Goal: Information Seeking & Learning: Learn about a topic

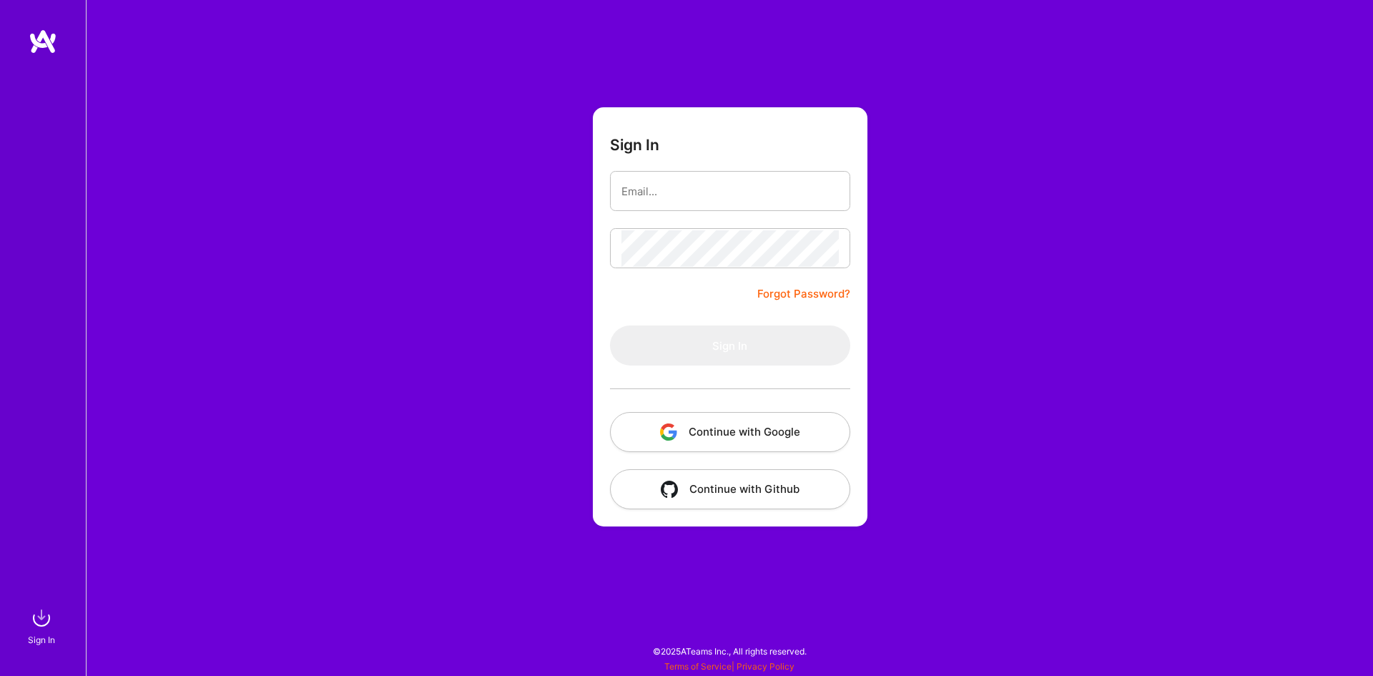
click at [743, 435] on button "Continue with Google" at bounding box center [730, 432] width 240 height 40
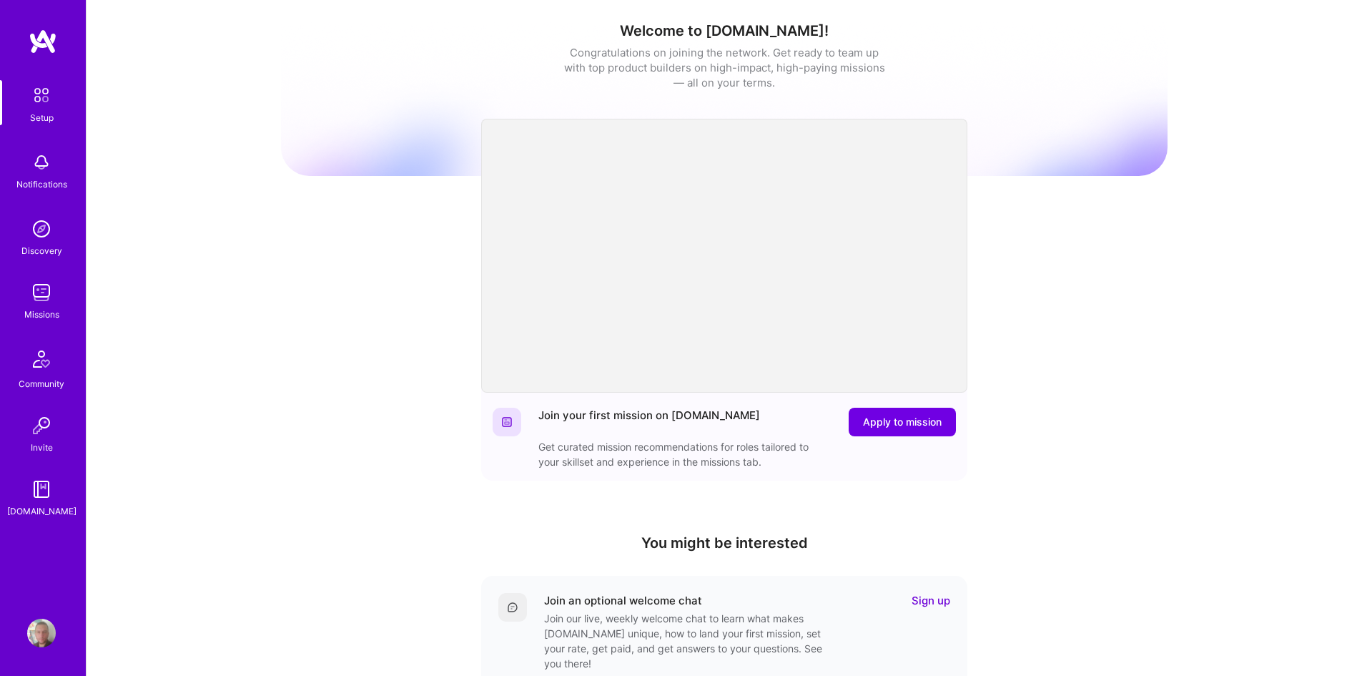
click at [49, 296] on img at bounding box center [41, 292] width 29 height 29
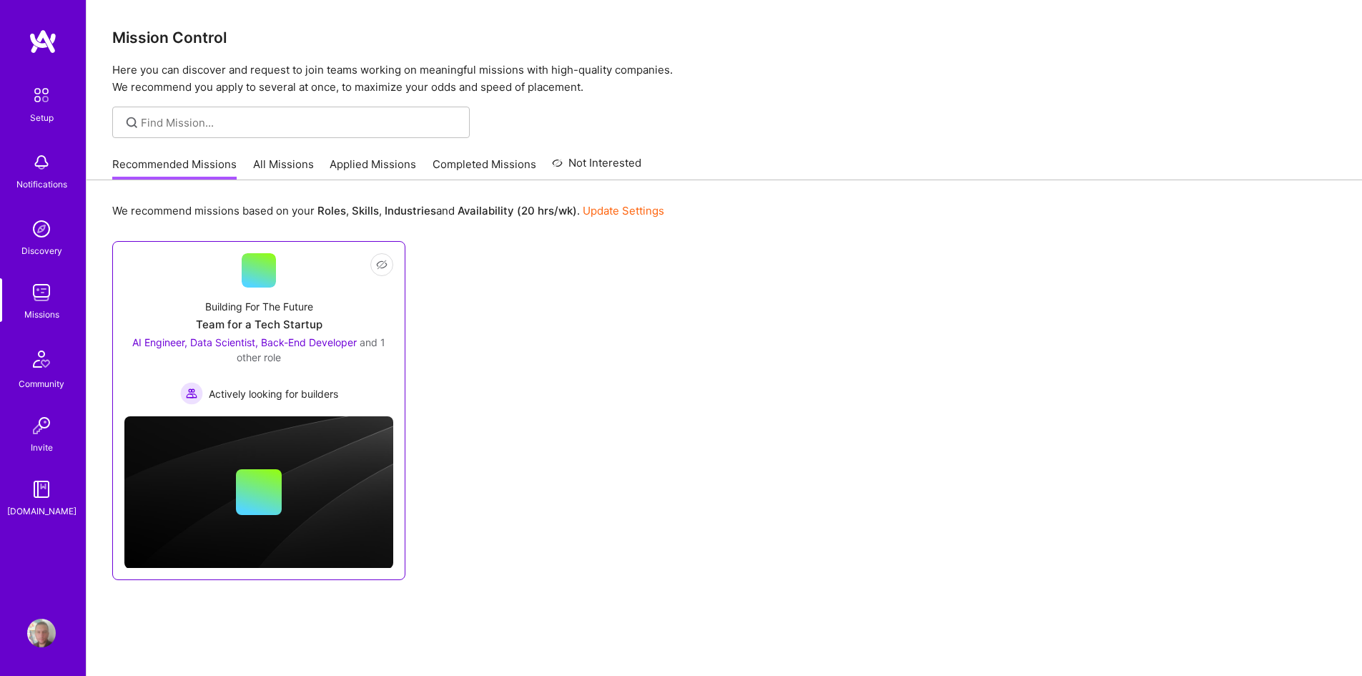
click at [354, 369] on div "AI Engineer, Data Scientist, Back-End Developer and 1 other role Actively looki…" at bounding box center [258, 370] width 269 height 70
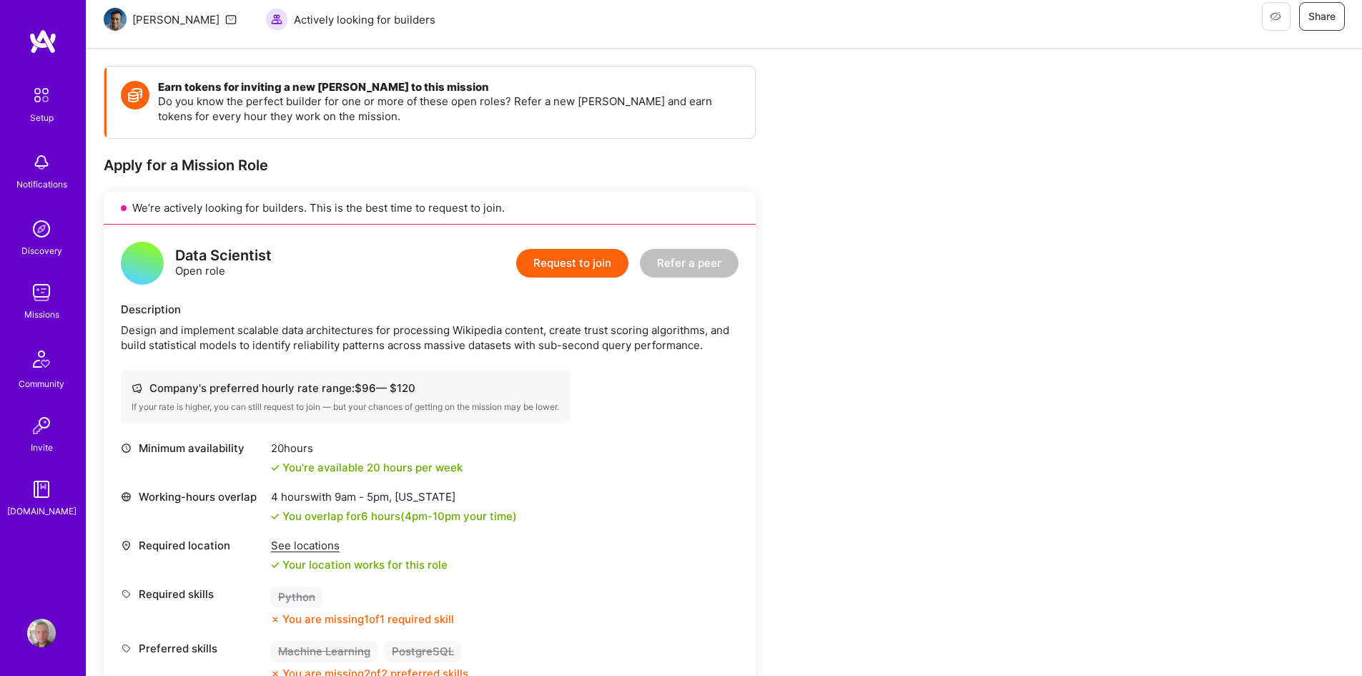
scroll to position [286, 0]
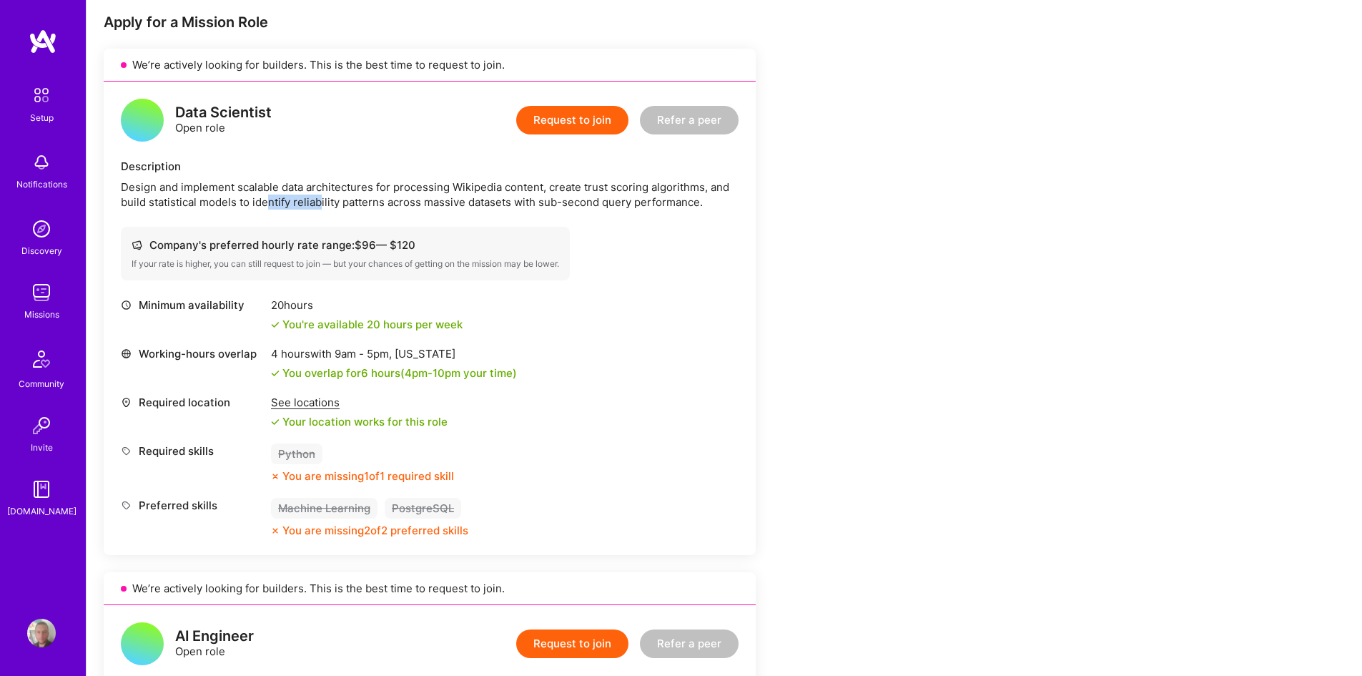
drag, startPoint x: 303, startPoint y: 202, endPoint x: 325, endPoint y: 206, distance: 22.6
click at [325, 206] on div "Design and implement scalable data architectures for processing Wikipedia conte…" at bounding box center [430, 194] width 618 height 30
click at [327, 206] on div "Design and implement scalable data architectures for processing Wikipedia conte…" at bounding box center [430, 194] width 618 height 30
drag, startPoint x: 362, startPoint y: 205, endPoint x: 392, endPoint y: 208, distance: 29.4
click at [390, 208] on div "Design and implement scalable data architectures for processing Wikipedia conte…" at bounding box center [430, 194] width 618 height 30
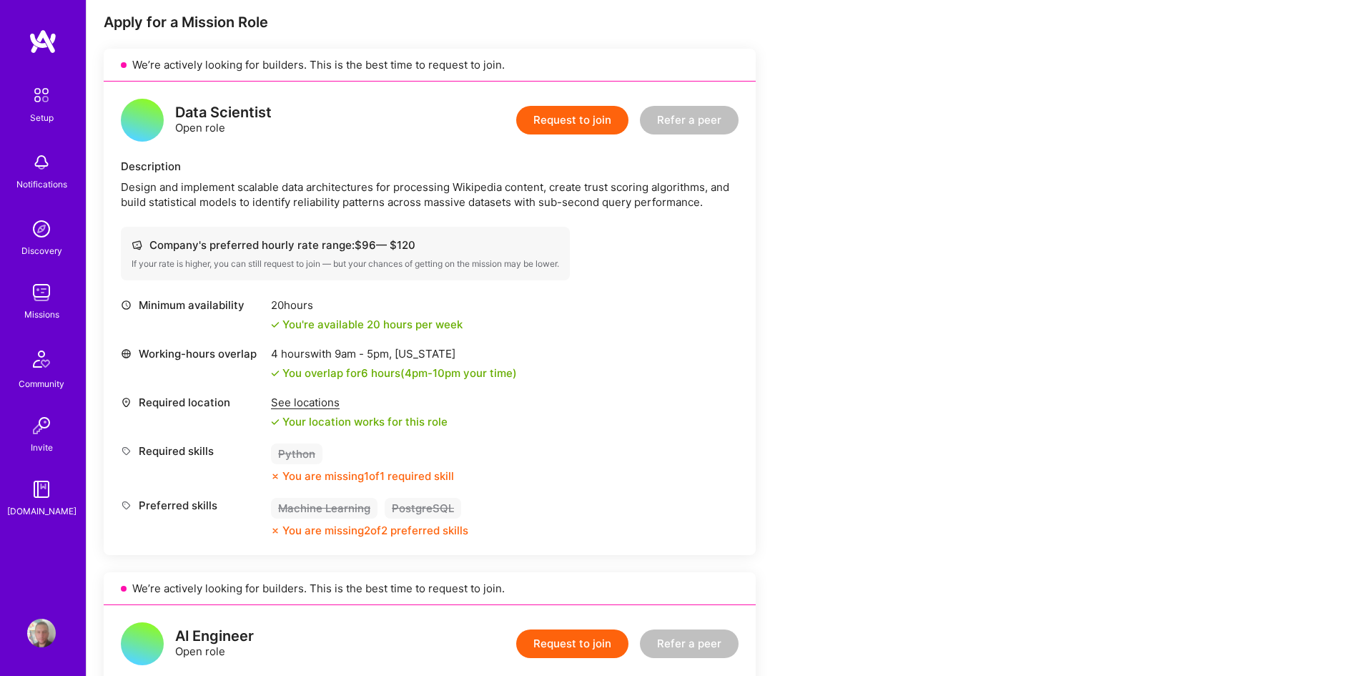
click at [392, 208] on div "Design and implement scalable data architectures for processing Wikipedia conte…" at bounding box center [430, 194] width 618 height 30
drag, startPoint x: 392, startPoint y: 208, endPoint x: 425, endPoint y: 206, distance: 33.0
click at [425, 206] on div "Design and implement scalable data architectures for processing Wikipedia conte…" at bounding box center [430, 194] width 618 height 30
drag, startPoint x: 456, startPoint y: 202, endPoint x: 521, endPoint y: 207, distance: 65.2
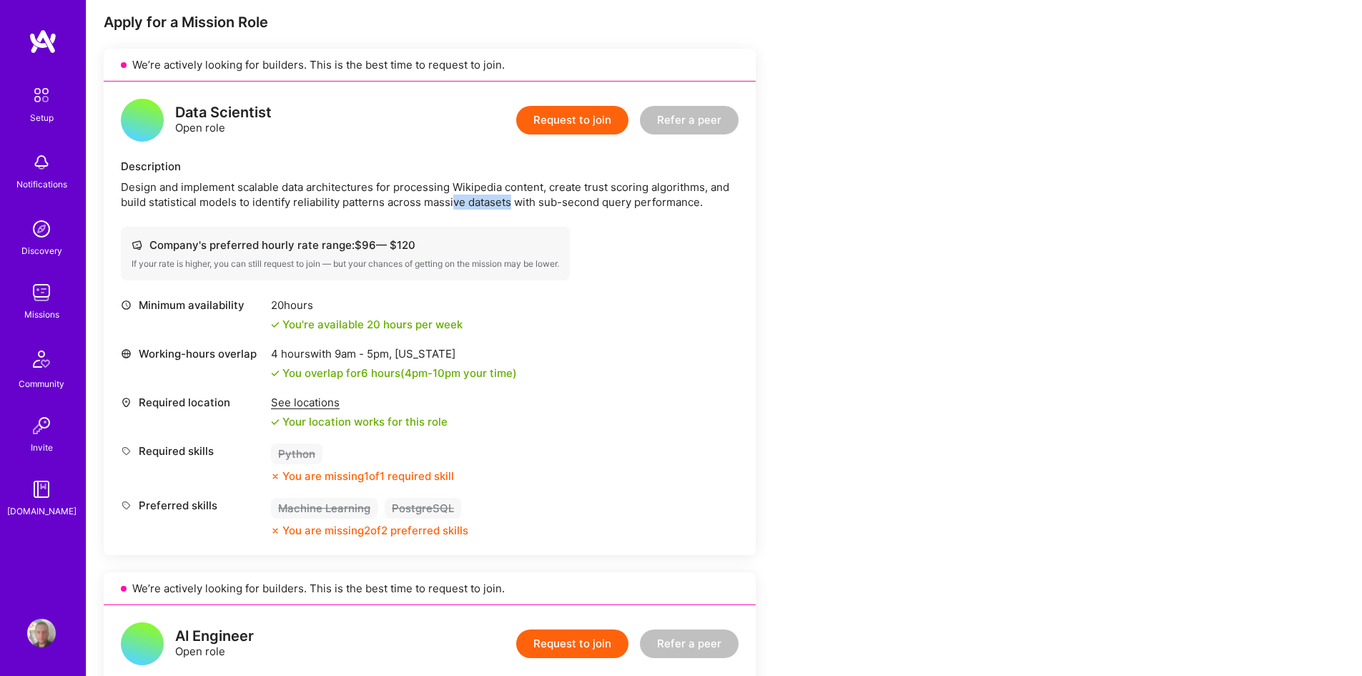
click at [520, 206] on div "Design and implement scalable data architectures for processing Wikipedia conte…" at bounding box center [430, 194] width 618 height 30
click at [521, 207] on div "Design and implement scalable data architectures for processing Wikipedia conte…" at bounding box center [430, 194] width 618 height 30
drag, startPoint x: 551, startPoint y: 204, endPoint x: 603, endPoint y: 209, distance: 52.5
click at [600, 208] on div "Design and implement scalable data architectures for processing Wikipedia conte…" at bounding box center [430, 194] width 618 height 30
click at [603, 209] on div "Data Scientist Open role Request to join Refer a peer Description Design and im…" at bounding box center [430, 317] width 652 height 473
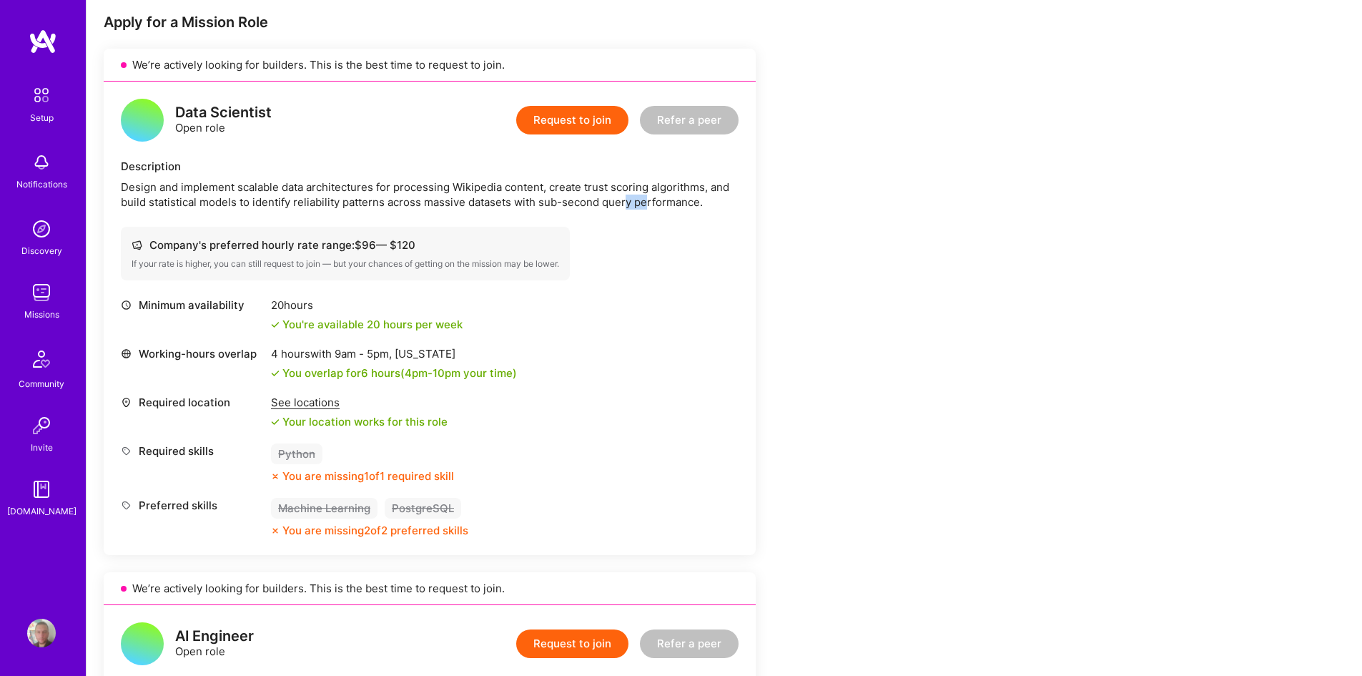
drag, startPoint x: 644, startPoint y: 206, endPoint x: 666, endPoint y: 207, distance: 21.5
click at [661, 207] on div "Design and implement scalable data architectures for processing Wikipedia conte…" at bounding box center [430, 194] width 618 height 30
click at [668, 208] on div "Design and implement scalable data architectures for processing Wikipedia conte…" at bounding box center [430, 194] width 618 height 30
click at [689, 209] on div "Design and implement scalable data architectures for processing Wikipedia conte…" at bounding box center [430, 194] width 618 height 30
click at [691, 209] on div "Design and implement scalable data architectures for processing Wikipedia conte…" at bounding box center [430, 194] width 618 height 30
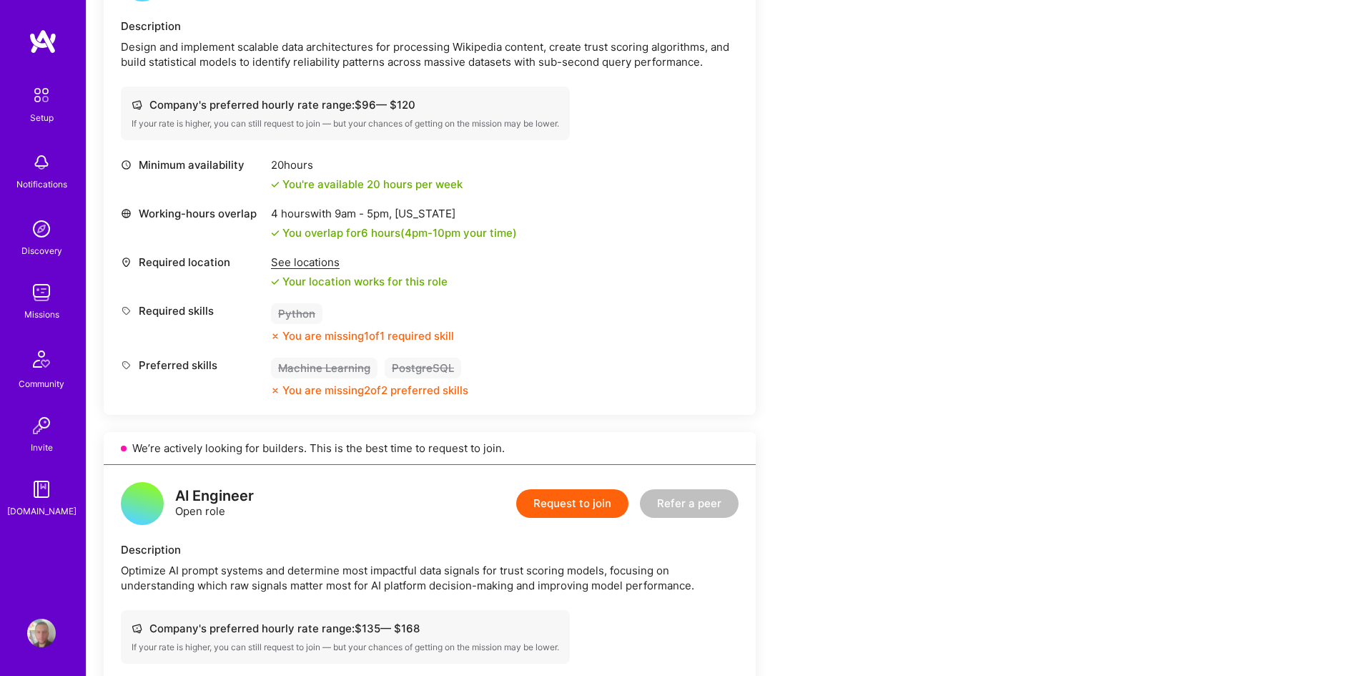
scroll to position [572, 0]
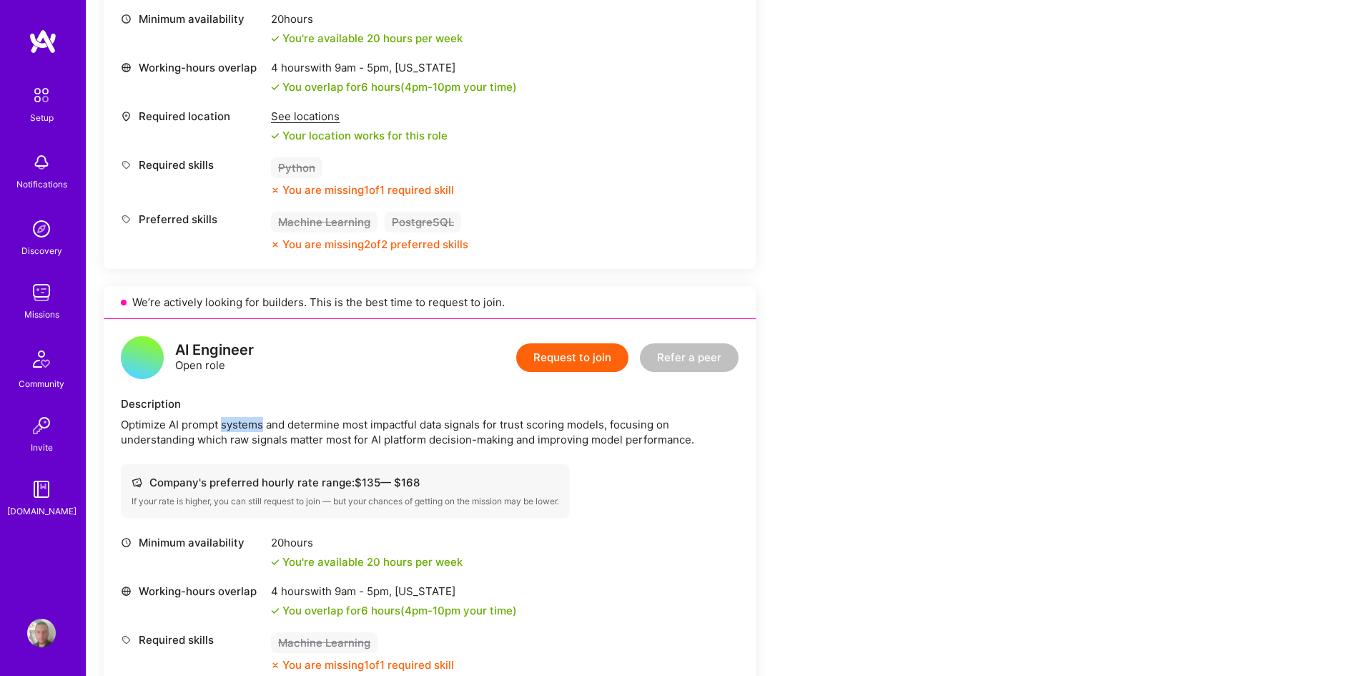
drag, startPoint x: 254, startPoint y: 418, endPoint x: 299, endPoint y: 420, distance: 44.3
click at [297, 420] on div "Optimize AI prompt systems and determine most impactful data signals for trust …" at bounding box center [430, 432] width 618 height 30
click at [299, 420] on div "Optimize AI prompt systems and determine most impactful data signals for trust …" at bounding box center [430, 432] width 618 height 30
drag, startPoint x: 312, startPoint y: 418, endPoint x: 355, endPoint y: 417, distance: 42.9
click at [355, 417] on div "Optimize AI prompt systems and determine most impactful data signals for trust …" at bounding box center [430, 432] width 618 height 30
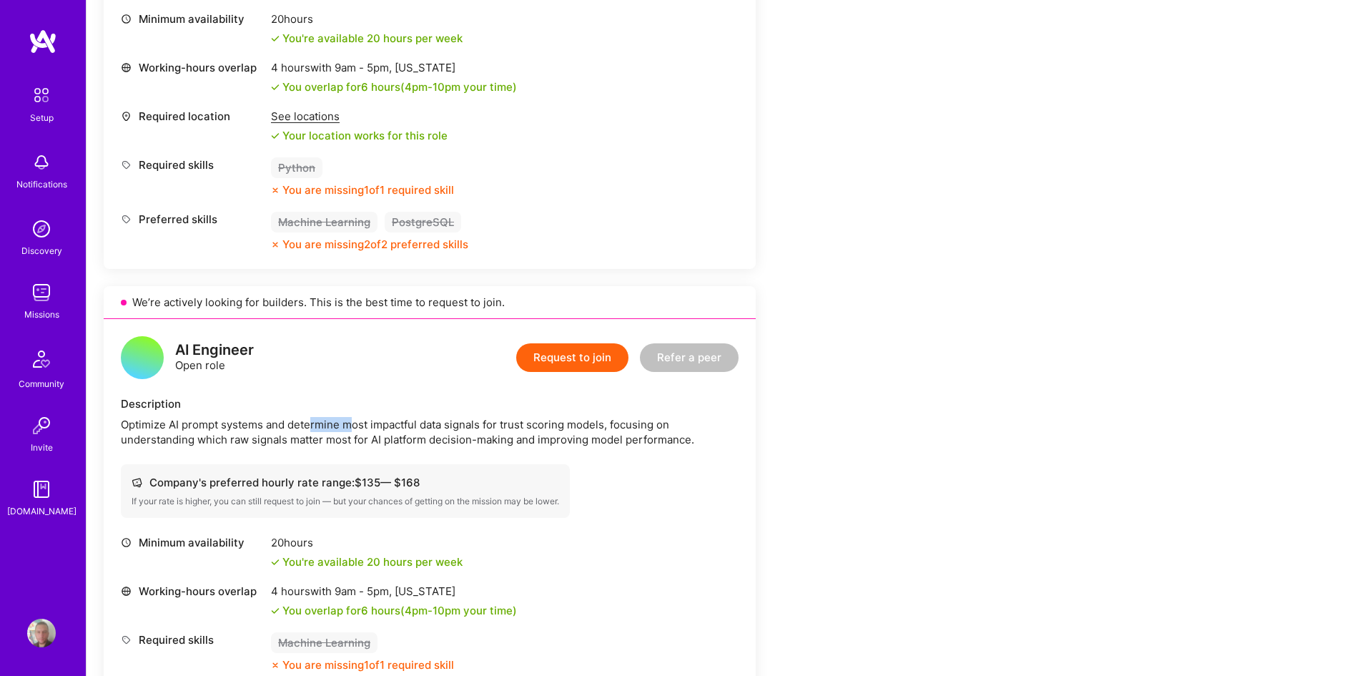
click at [355, 417] on div "Optimize AI prompt systems and determine most impactful data signals for trust …" at bounding box center [430, 432] width 618 height 30
drag, startPoint x: 410, startPoint y: 420, endPoint x: 422, endPoint y: 420, distance: 12.9
click at [420, 420] on div "Optimize AI prompt systems and determine most impactful data signals for trust …" at bounding box center [430, 432] width 618 height 30
click at [425, 421] on div "Optimize AI prompt systems and determine most impactful data signals for trust …" at bounding box center [430, 432] width 618 height 30
drag, startPoint x: 485, startPoint y: 422, endPoint x: 503, endPoint y: 425, distance: 18.1
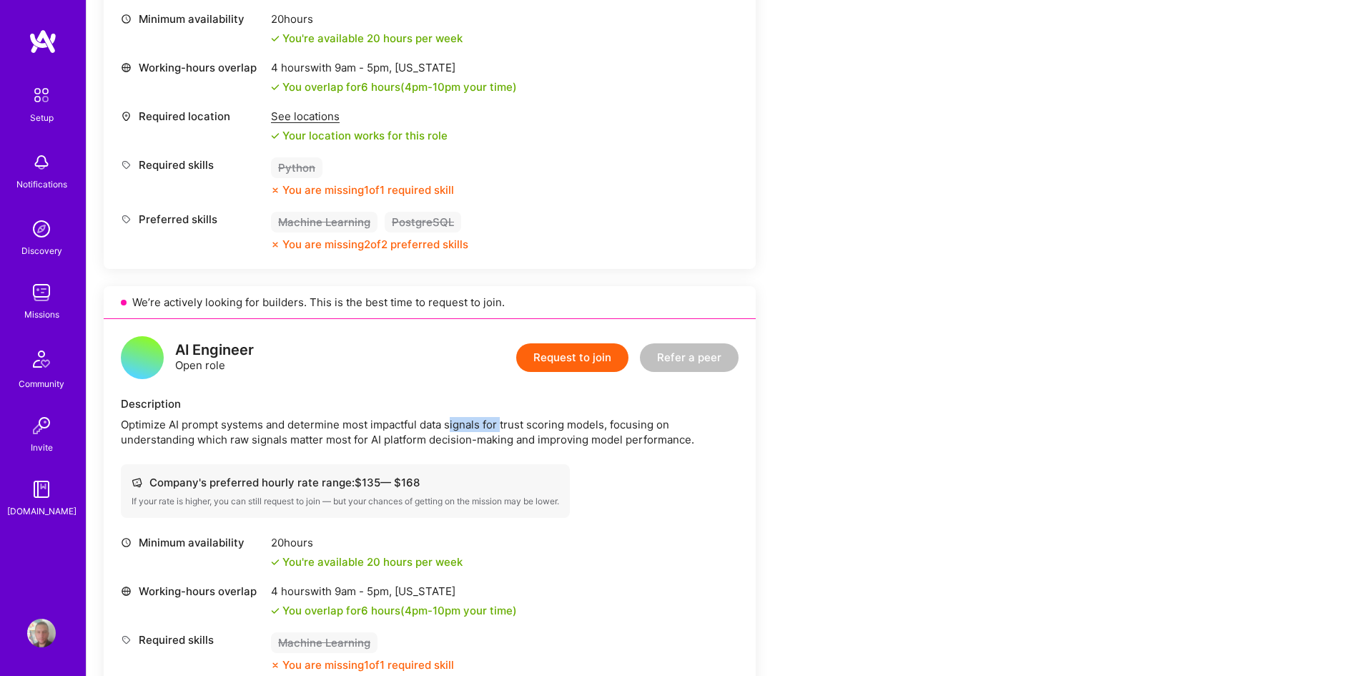
click at [503, 425] on div "Optimize AI prompt systems and determine most impactful data signals for trust …" at bounding box center [430, 432] width 618 height 30
drag, startPoint x: 530, startPoint y: 424, endPoint x: 602, endPoint y: 427, distance: 72.3
click at [600, 427] on div "Optimize AI prompt systems and determine most impactful data signals for trust …" at bounding box center [430, 432] width 618 height 30
click at [602, 427] on div "Optimize AI prompt systems and determine most impactful data signals for trust …" at bounding box center [430, 432] width 618 height 30
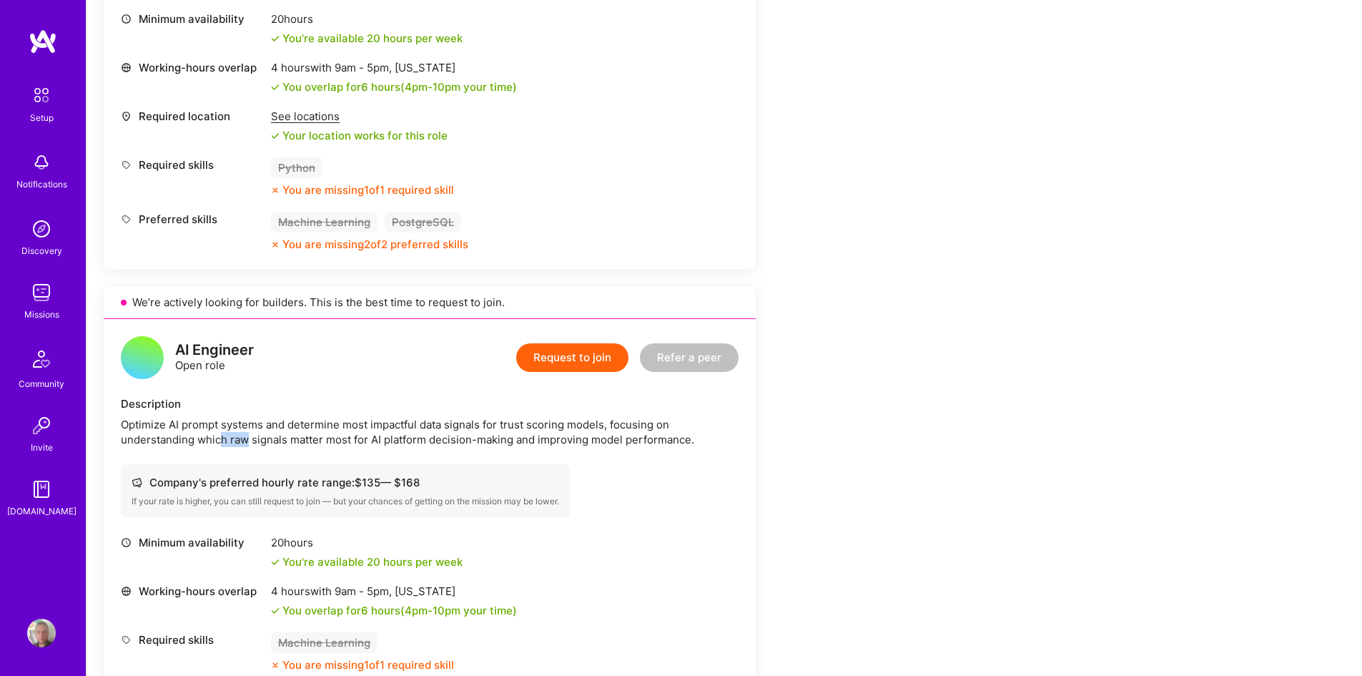
drag, startPoint x: 222, startPoint y: 435, endPoint x: 285, endPoint y: 444, distance: 63.5
click at [282, 443] on div "Optimize AI prompt systems and determine most impactful data signals for trust …" at bounding box center [430, 432] width 618 height 30
click at [285, 444] on div "Optimize AI prompt systems and determine most impactful data signals for trust …" at bounding box center [430, 432] width 618 height 30
drag, startPoint x: 290, startPoint y: 442, endPoint x: 330, endPoint y: 443, distance: 40.8
click at [322, 443] on div "Optimize AI prompt systems and determine most impactful data signals for trust …" at bounding box center [430, 432] width 618 height 30
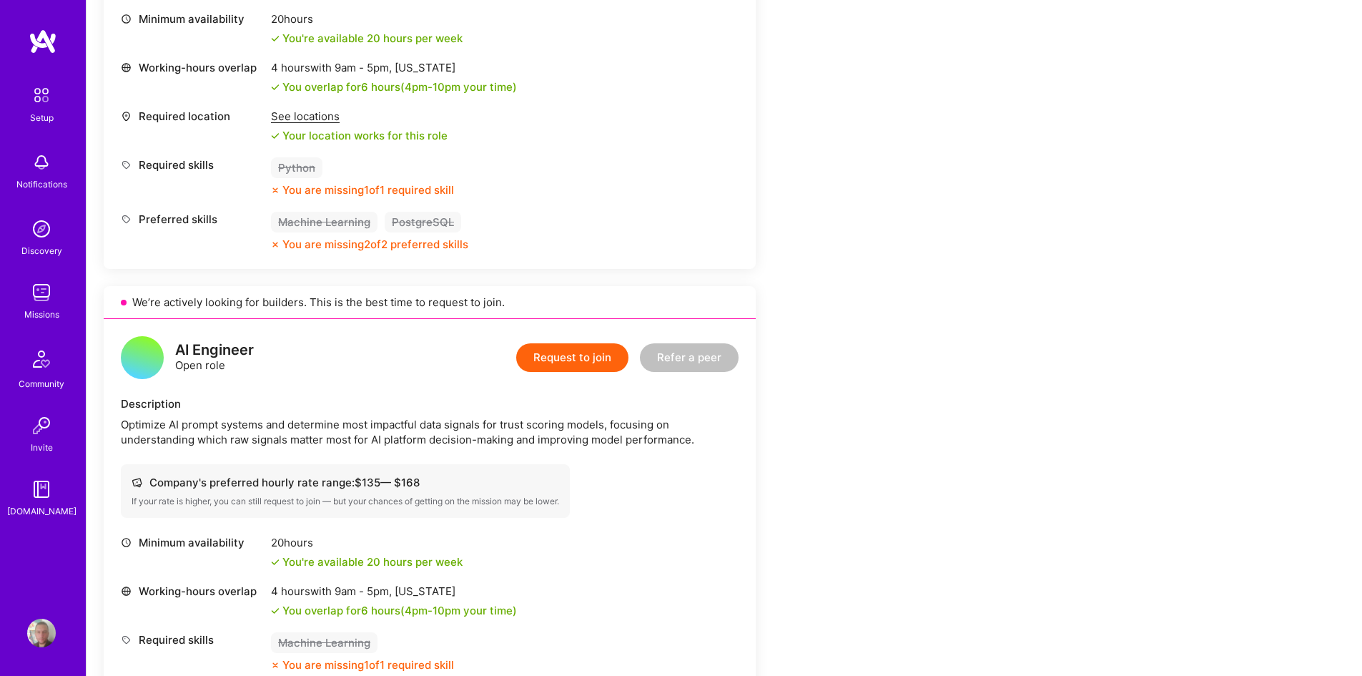
click at [335, 445] on div "Optimize AI prompt systems and determine most impactful data signals for trust …" at bounding box center [430, 432] width 618 height 30
drag, startPoint x: 361, startPoint y: 440, endPoint x: 386, endPoint y: 439, distance: 25.0
click at [384, 439] on div "Optimize AI prompt systems and determine most impactful data signals for trust …" at bounding box center [430, 432] width 618 height 30
click at [386, 439] on div "Optimize AI prompt systems and determine most impactful data signals for trust …" at bounding box center [430, 432] width 618 height 30
drag, startPoint x: 420, startPoint y: 438, endPoint x: 435, endPoint y: 437, distance: 14.3
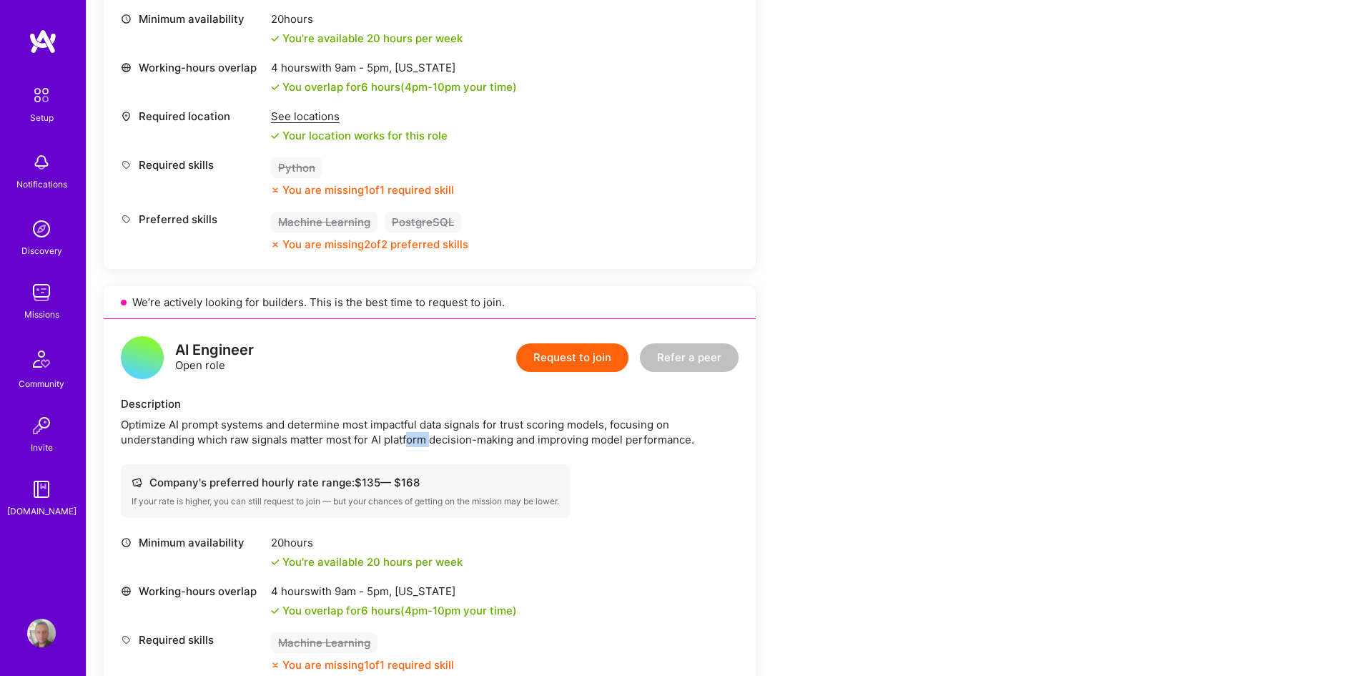
click at [435, 437] on div "Optimize AI prompt systems and determine most impactful data signals for trust …" at bounding box center [430, 432] width 618 height 30
drag, startPoint x: 478, startPoint y: 438, endPoint x: 518, endPoint y: 443, distance: 40.3
click at [518, 443] on div "Optimize AI prompt systems and determine most impactful data signals for trust …" at bounding box center [430, 432] width 618 height 30
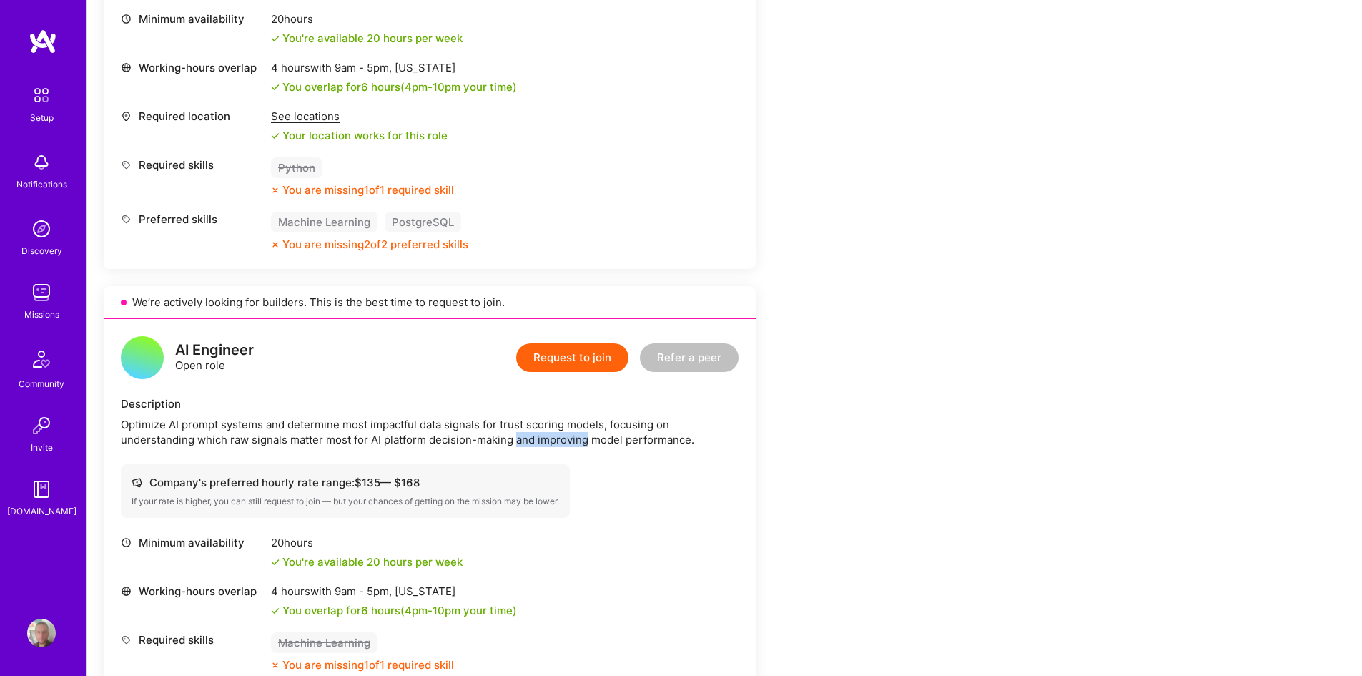
drag, startPoint x: 539, startPoint y: 442, endPoint x: 579, endPoint y: 444, distance: 40.1
click at [567, 443] on div "Optimize AI prompt systems and determine most impactful data signals for trust …" at bounding box center [430, 432] width 618 height 30
click at [579, 444] on div "Optimize AI prompt systems and determine most impactful data signals for trust …" at bounding box center [430, 432] width 618 height 30
click at [643, 444] on div "Optimize AI prompt systems and determine most impactful data signals for trust …" at bounding box center [430, 432] width 618 height 30
click at [653, 445] on div "Optimize AI prompt systems and determine most impactful data signals for trust …" at bounding box center [430, 432] width 618 height 30
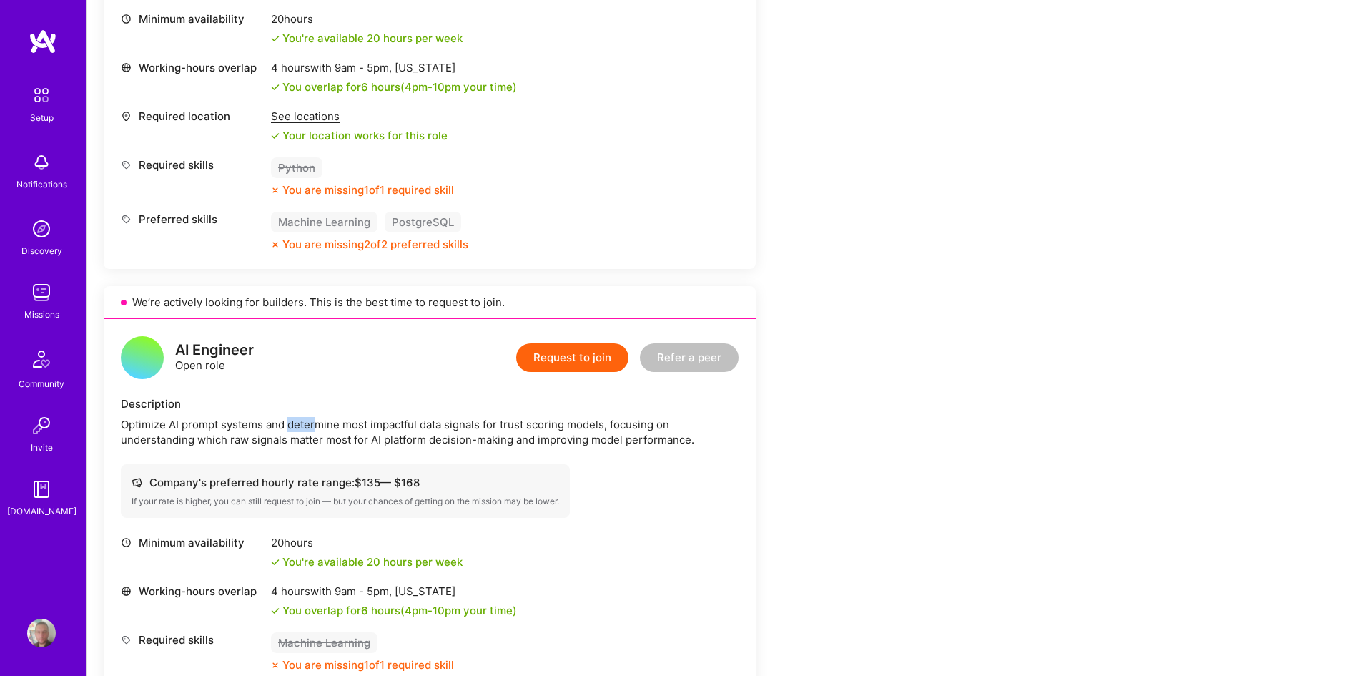
click at [337, 426] on div "Optimize AI prompt systems and determine most impactful data signals for trust …" at bounding box center [430, 432] width 618 height 30
click at [346, 427] on div "Optimize AI prompt systems and determine most impactful data signals for trust …" at bounding box center [430, 432] width 618 height 30
drag, startPoint x: 363, startPoint y: 425, endPoint x: 389, endPoint y: 428, distance: 25.9
click at [386, 427] on div "Optimize AI prompt systems and determine most impactful data signals for trust …" at bounding box center [430, 432] width 618 height 30
click at [390, 428] on div "Optimize AI prompt systems and determine most impactful data signals for trust …" at bounding box center [430, 432] width 618 height 30
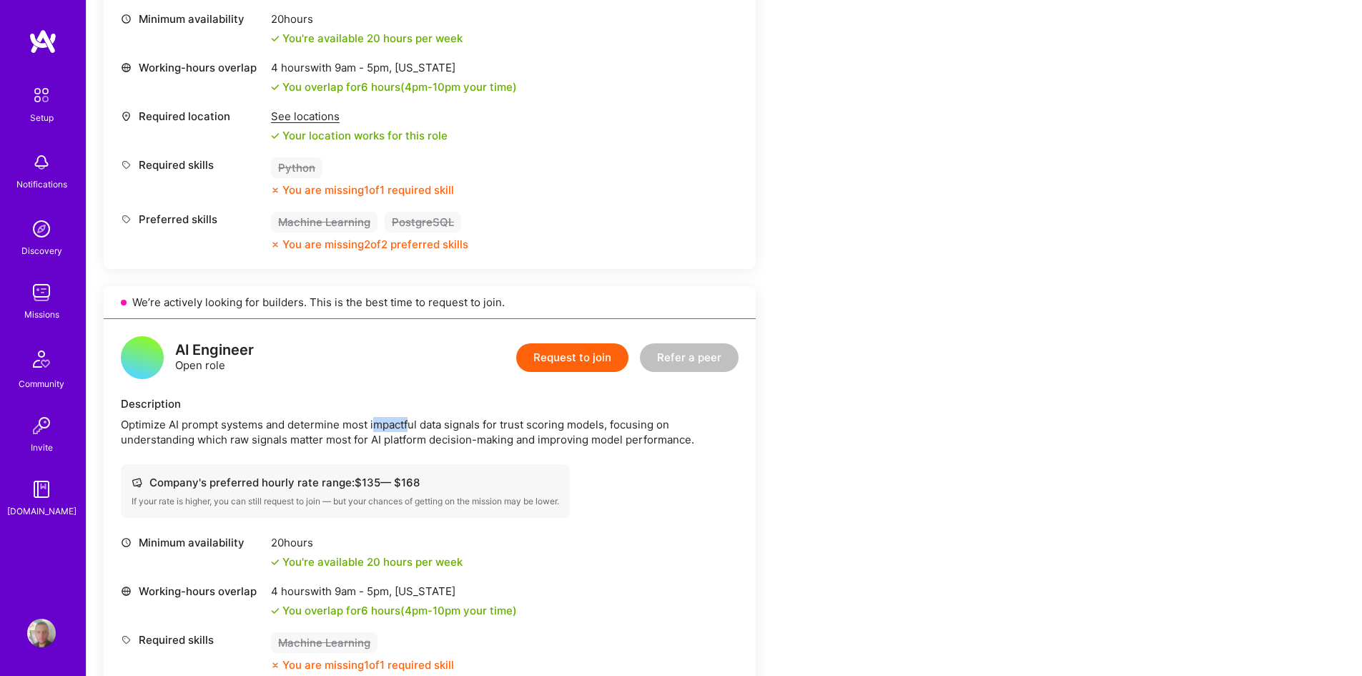
click at [427, 427] on div "Optimize AI prompt systems and determine most impactful data signals for trust …" at bounding box center [430, 432] width 618 height 30
click at [428, 428] on div "Optimize AI prompt systems and determine most impactful data signals for trust …" at bounding box center [430, 432] width 618 height 30
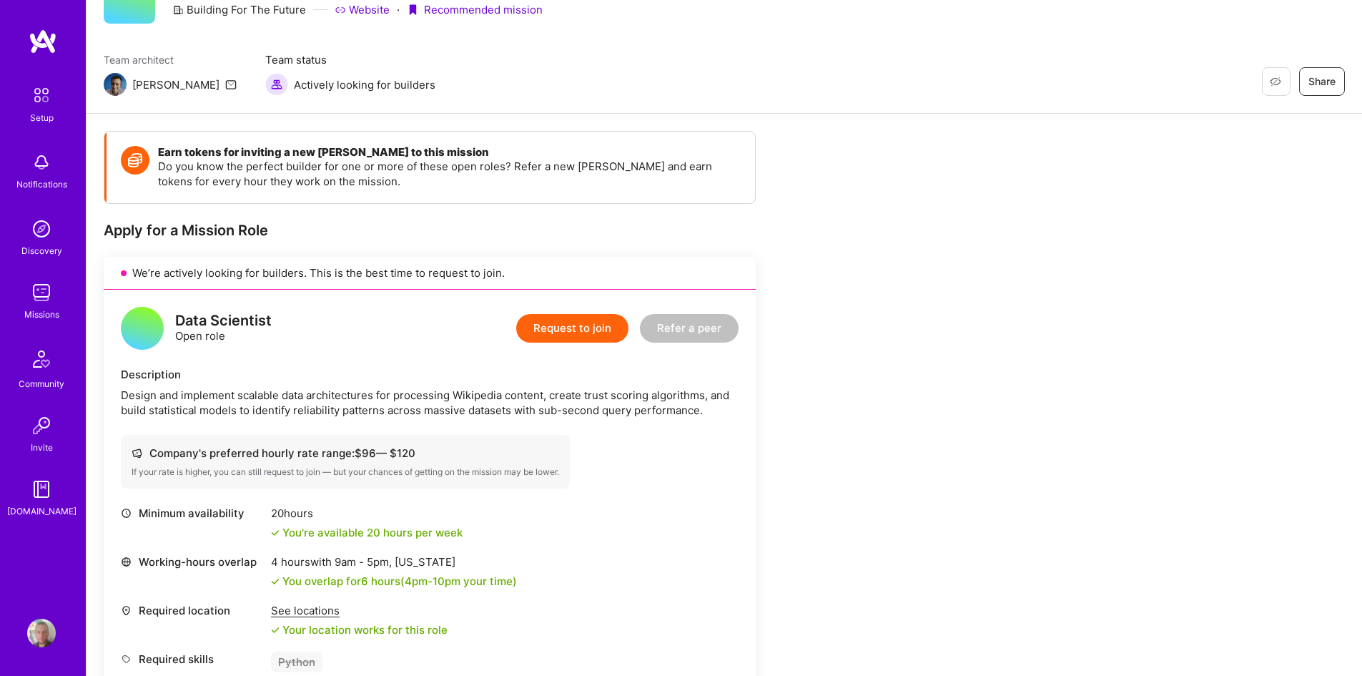
scroll to position [71, 0]
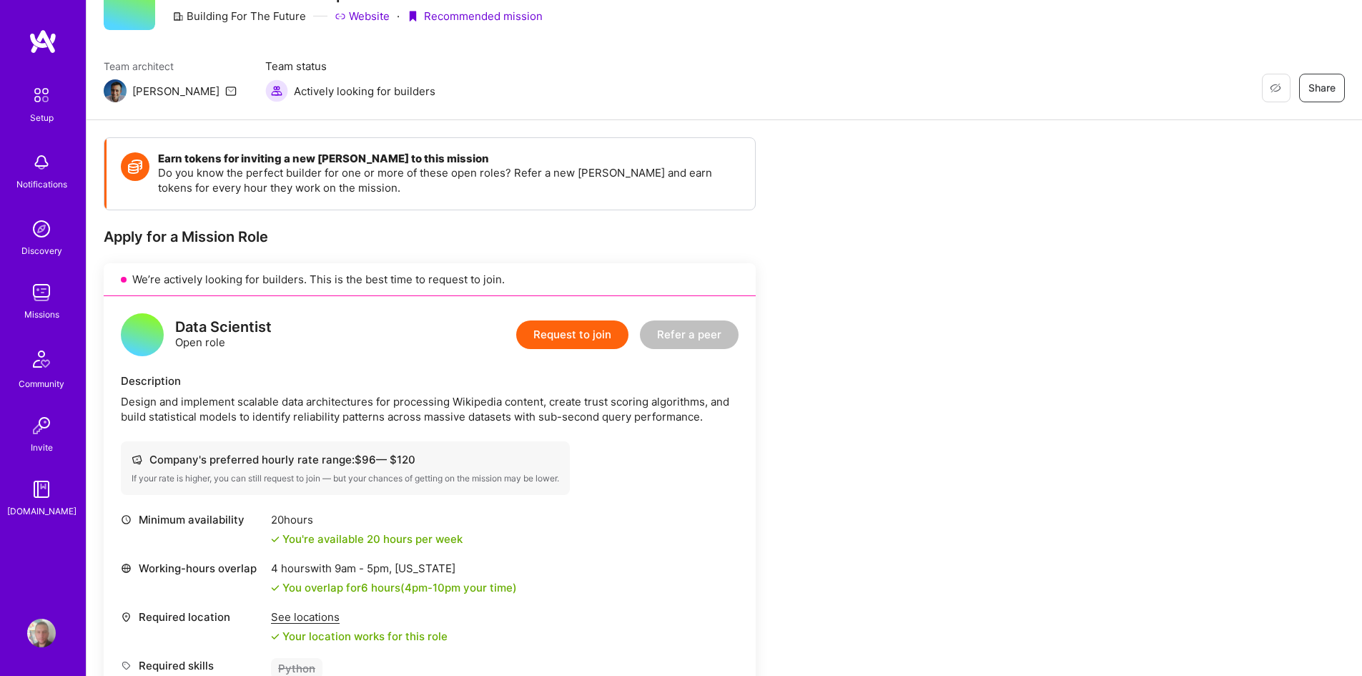
click at [43, 300] on img at bounding box center [41, 292] width 29 height 29
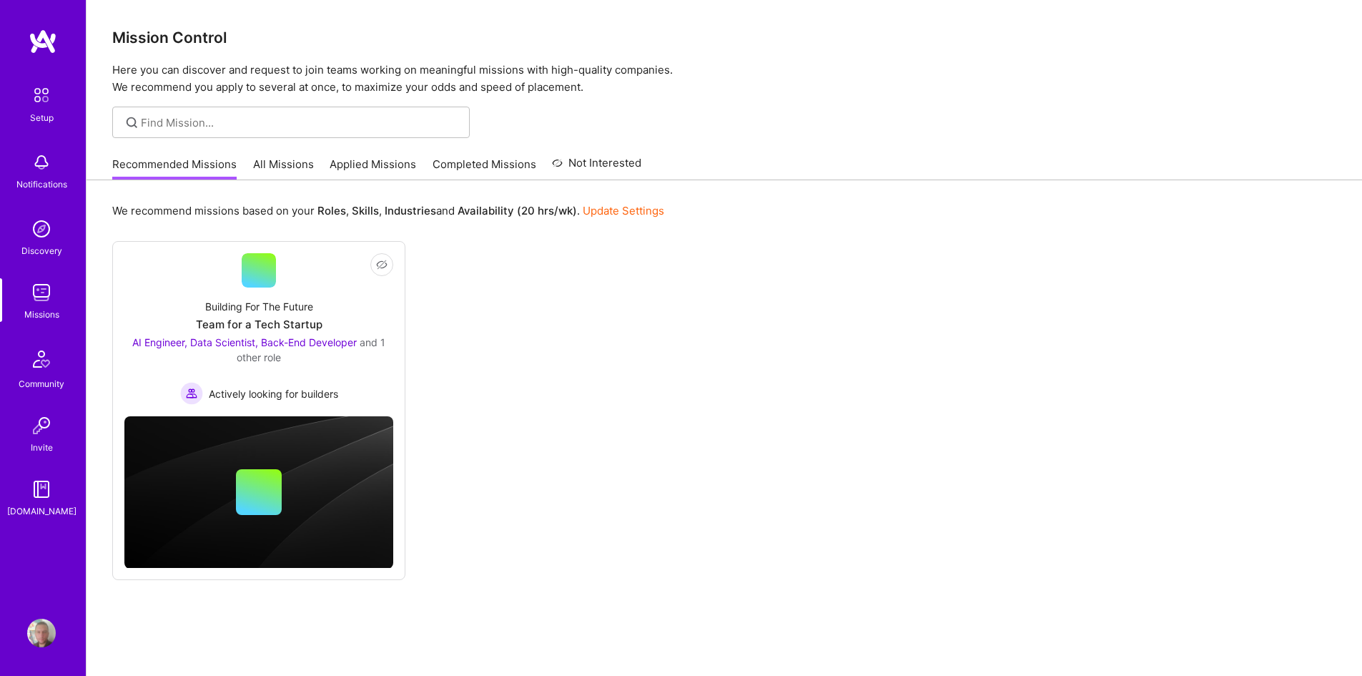
click at [287, 162] on link "All Missions" at bounding box center [283, 169] width 61 height 24
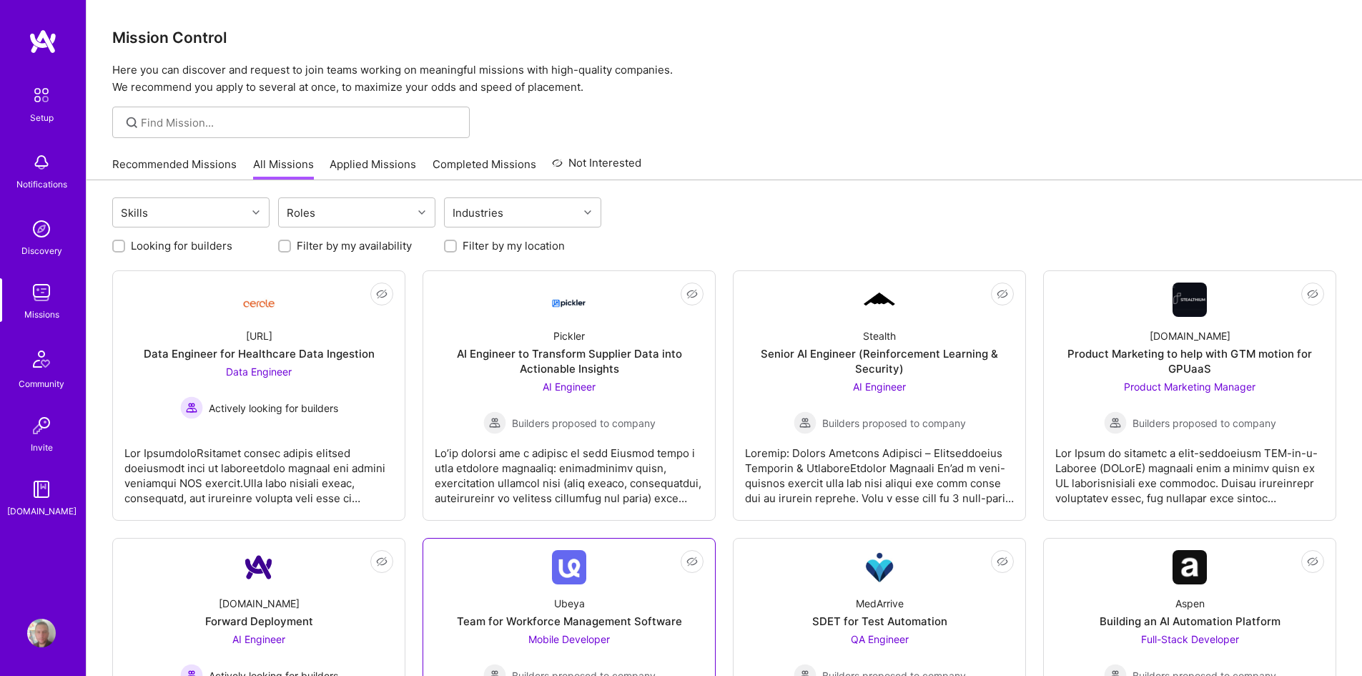
scroll to position [214, 0]
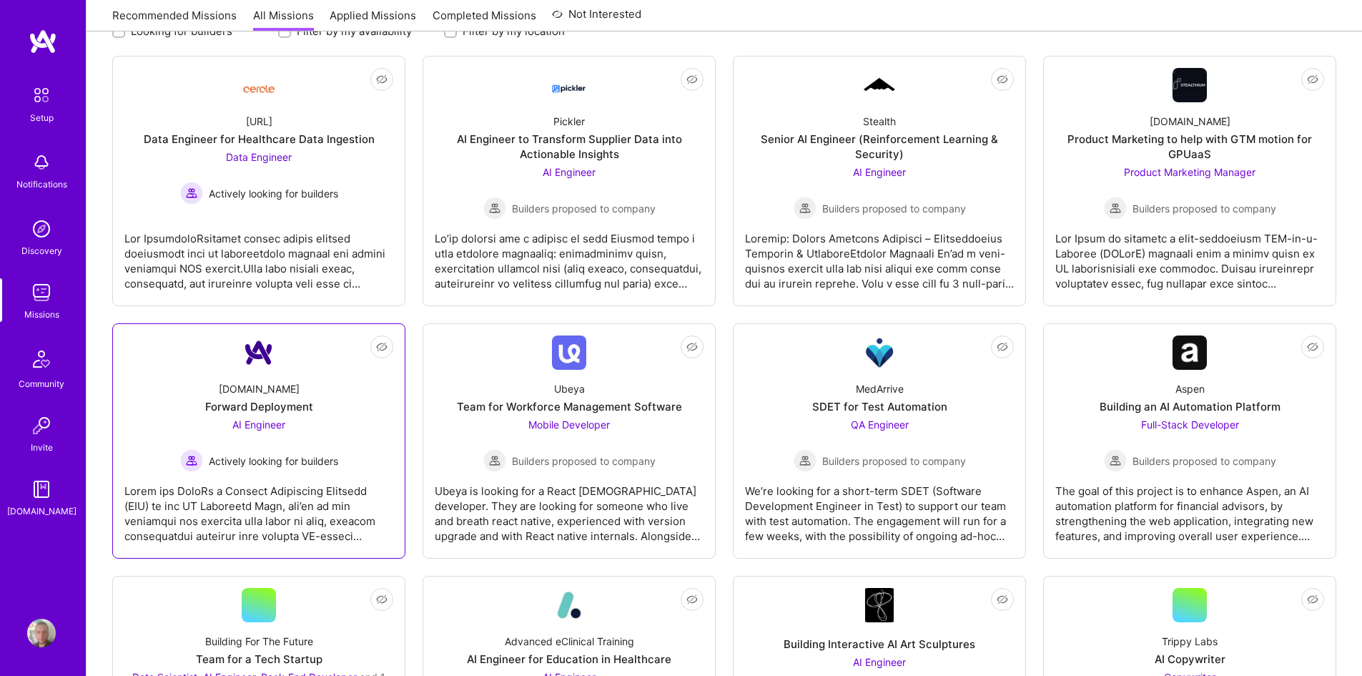
click at [338, 471] on div "Actively looking for builders" at bounding box center [259, 460] width 158 height 23
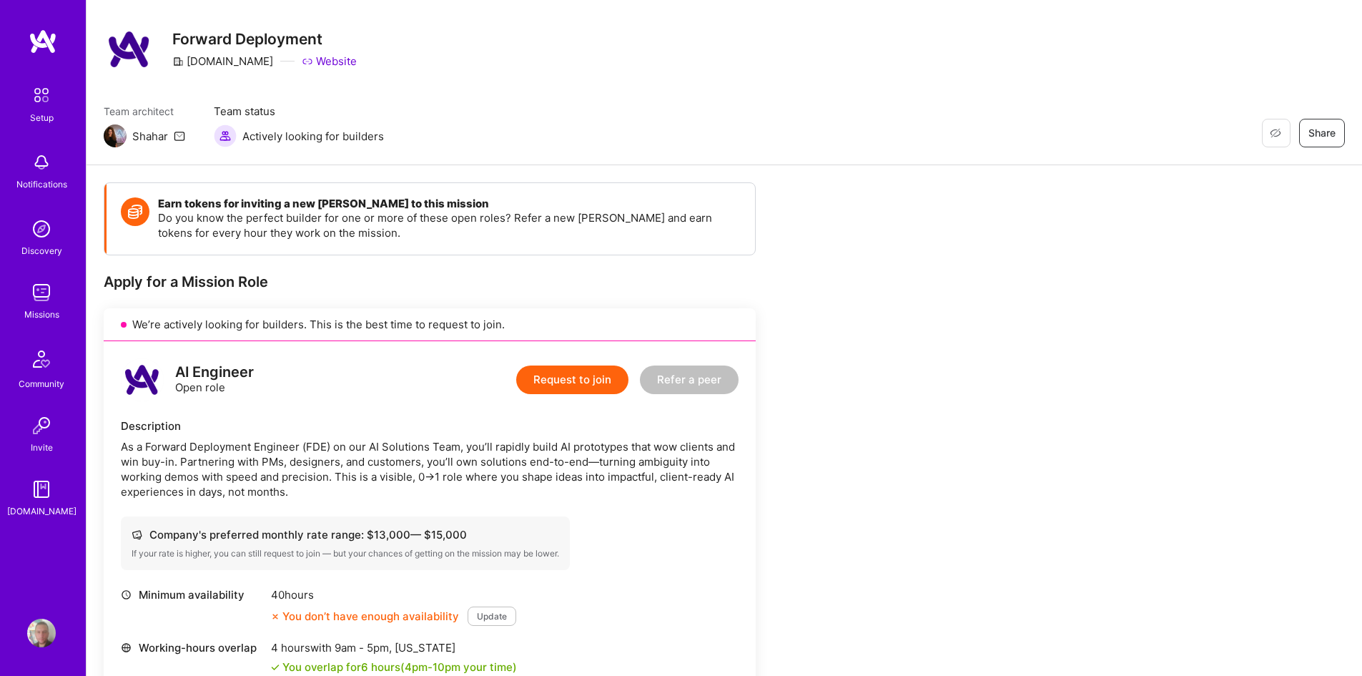
scroll to position [71, 0]
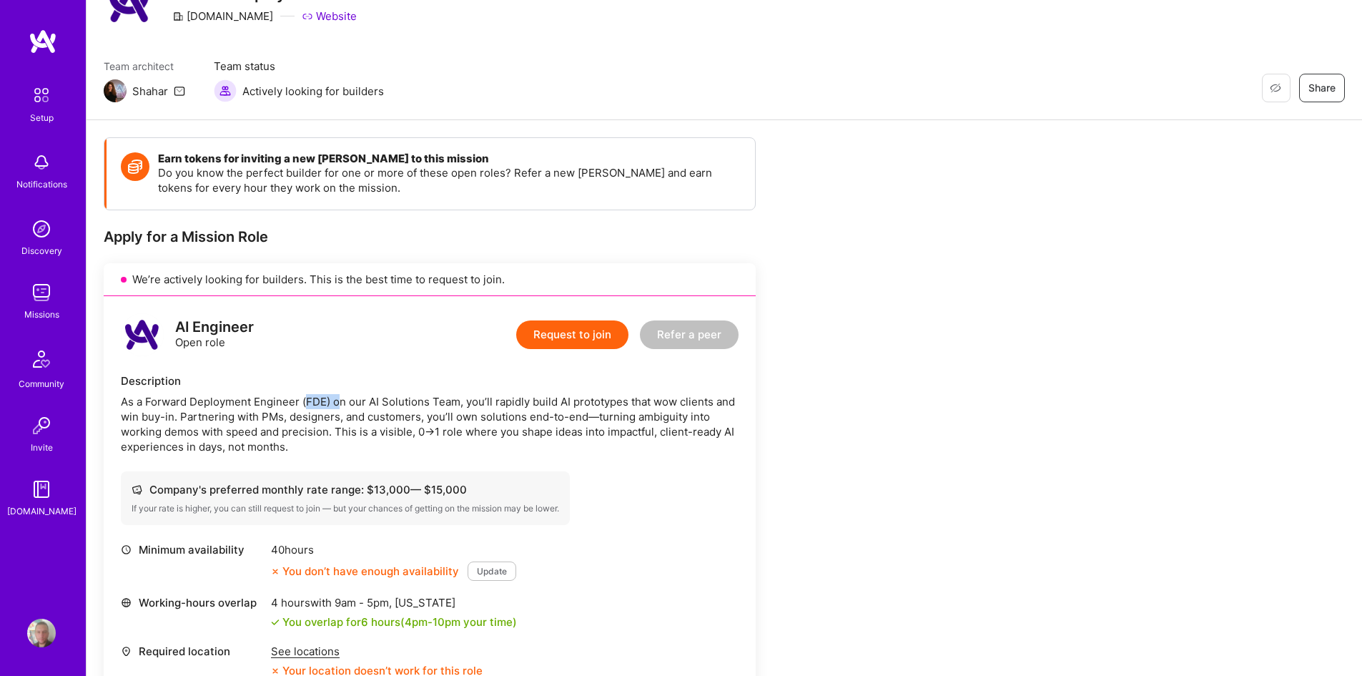
click at [352, 410] on div "As a Forward Deployment Engineer (FDE) on our AI Solutions Team, you’ll rapidly…" at bounding box center [430, 424] width 618 height 60
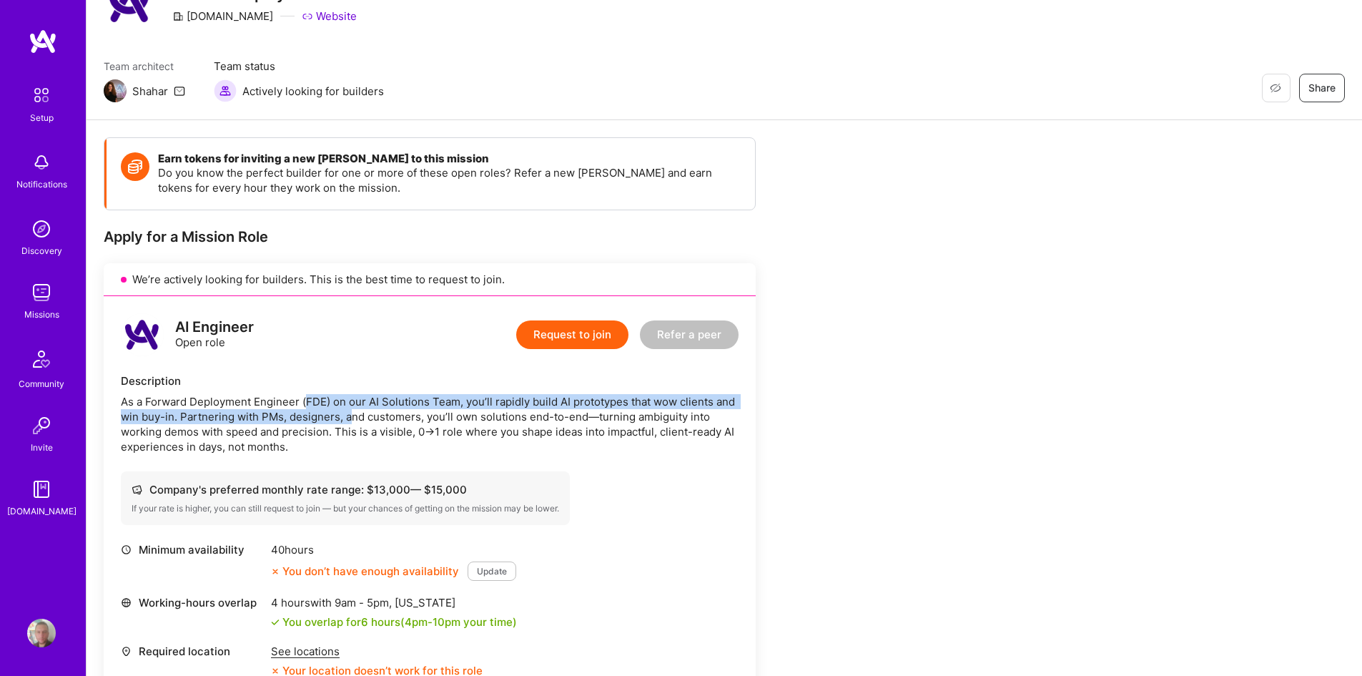
click at [353, 410] on div "As a Forward Deployment Engineer (FDE) on our AI Solutions Team, you’ll rapidly…" at bounding box center [430, 424] width 618 height 60
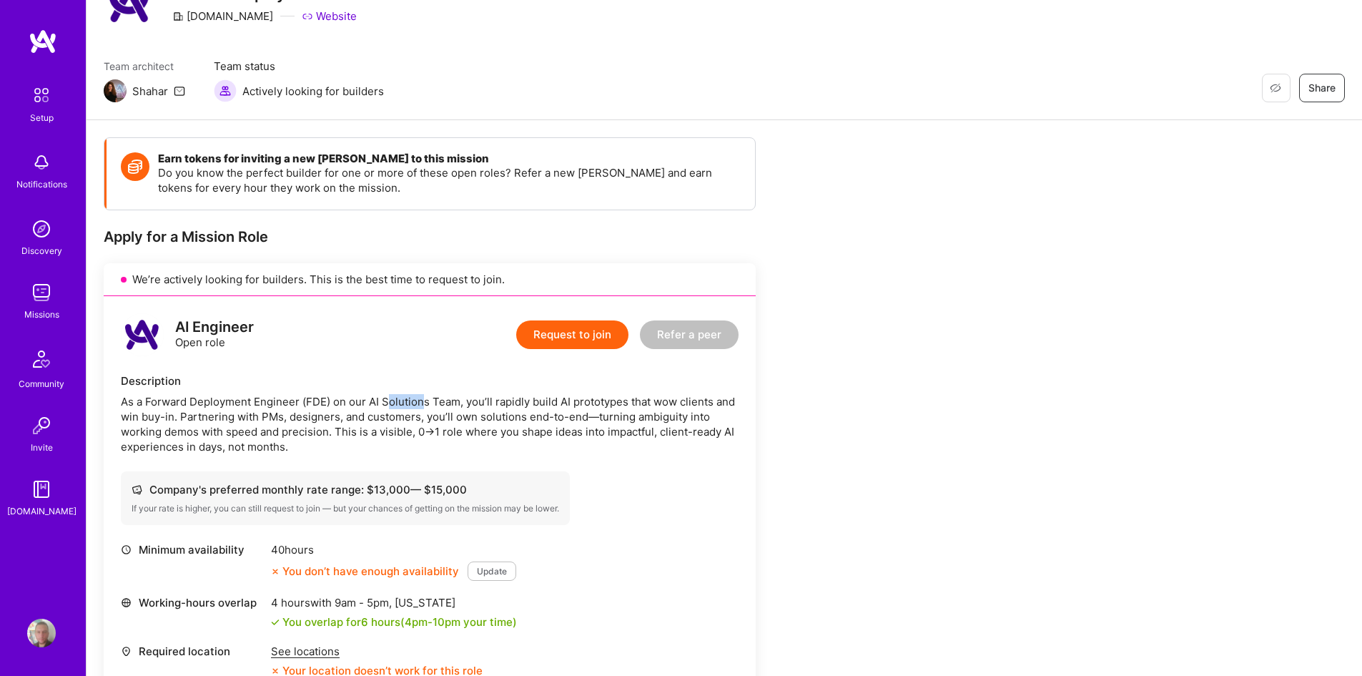
drag, startPoint x: 422, startPoint y: 405, endPoint x: 448, endPoint y: 410, distance: 26.2
click at [442, 407] on div "As a Forward Deployment Engineer (FDE) on our AI Solutions Team, you’ll rapidly…" at bounding box center [430, 424] width 618 height 60
click at [448, 410] on div "As a Forward Deployment Engineer (FDE) on our AI Solutions Team, you’ll rapidly…" at bounding box center [430, 424] width 618 height 60
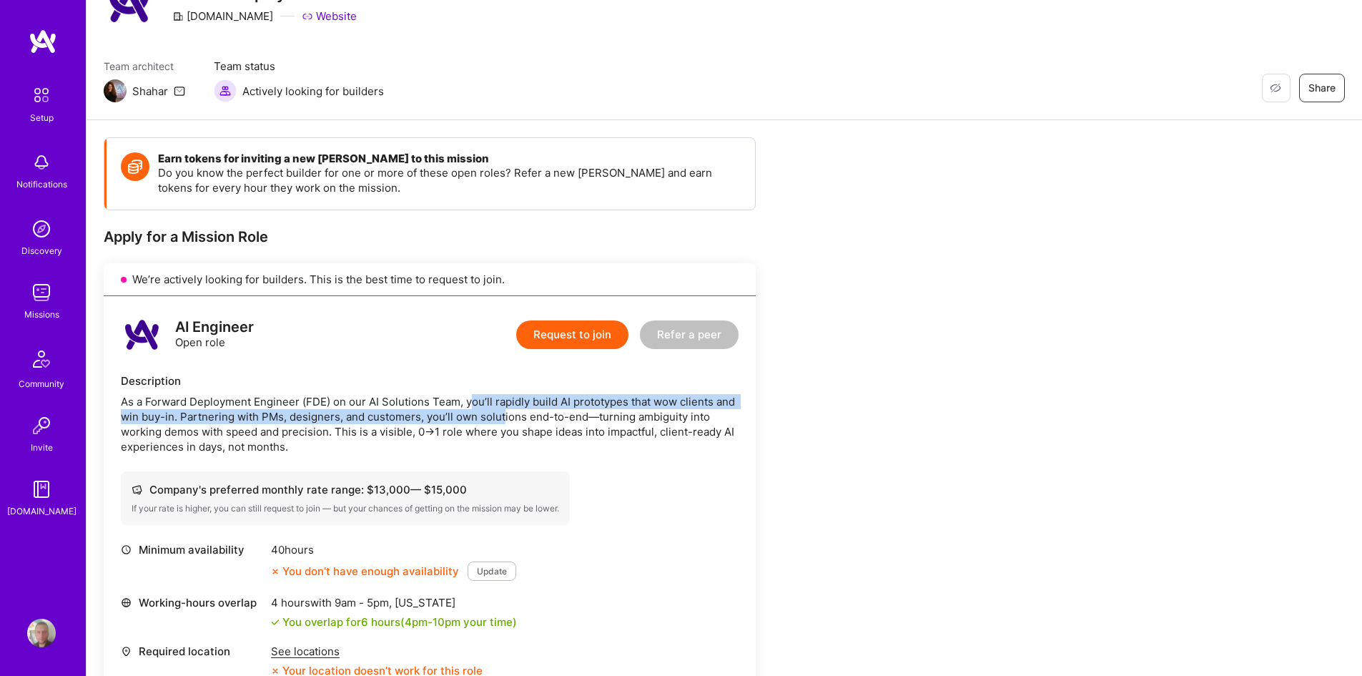
drag, startPoint x: 475, startPoint y: 405, endPoint x: 505, endPoint y: 409, distance: 30.3
click at [505, 409] on div "As a Forward Deployment Engineer (FDE) on our AI Solutions Team, you’ll rapidly…" at bounding box center [430, 424] width 618 height 60
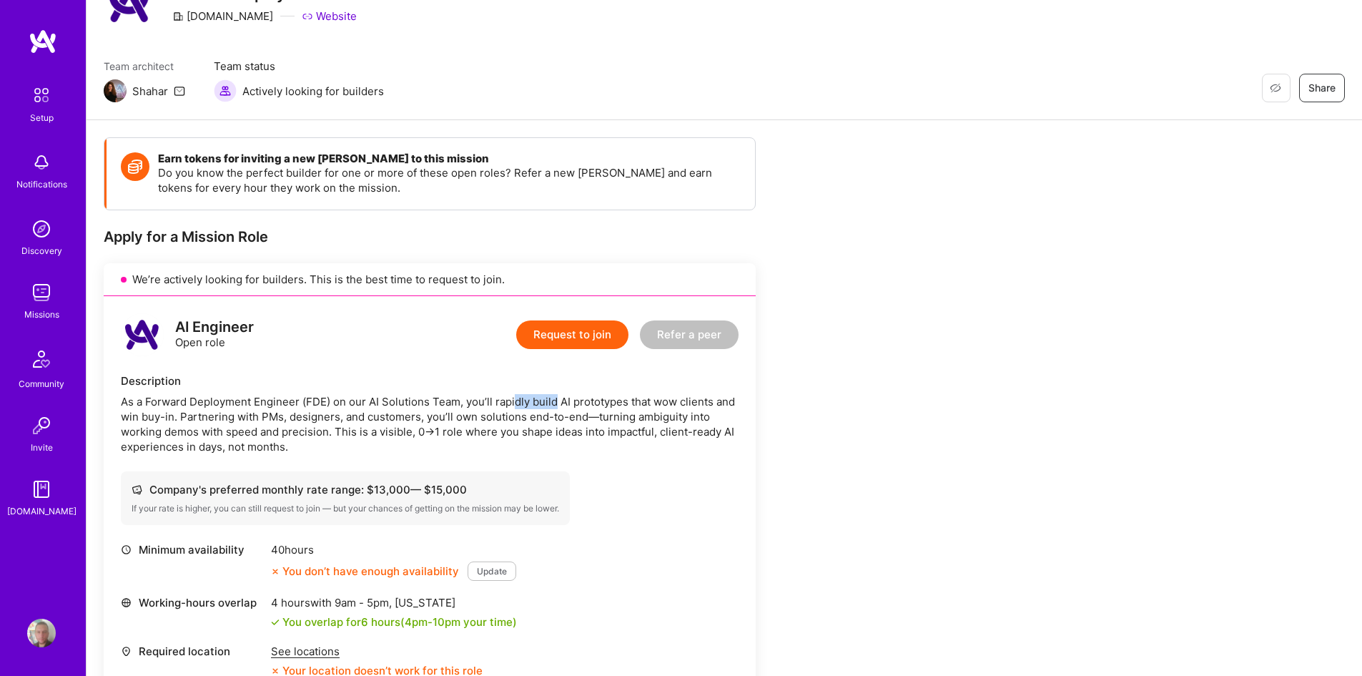
click at [567, 405] on div "As a Forward Deployment Engineer (FDE) on our AI Solutions Team, you’ll rapidly…" at bounding box center [430, 424] width 618 height 60
click at [578, 407] on div "As a Forward Deployment Engineer (FDE) on our AI Solutions Team, you’ll rapidly…" at bounding box center [430, 424] width 618 height 60
drag, startPoint x: 568, startPoint y: 407, endPoint x: 609, endPoint y: 404, distance: 40.9
click at [600, 404] on div "As a Forward Deployment Engineer (FDE) on our AI Solutions Team, you’ll rapidly…" at bounding box center [430, 424] width 618 height 60
click at [612, 404] on div "As a Forward Deployment Engineer (FDE) on our AI Solutions Team, you’ll rapidly…" at bounding box center [430, 424] width 618 height 60
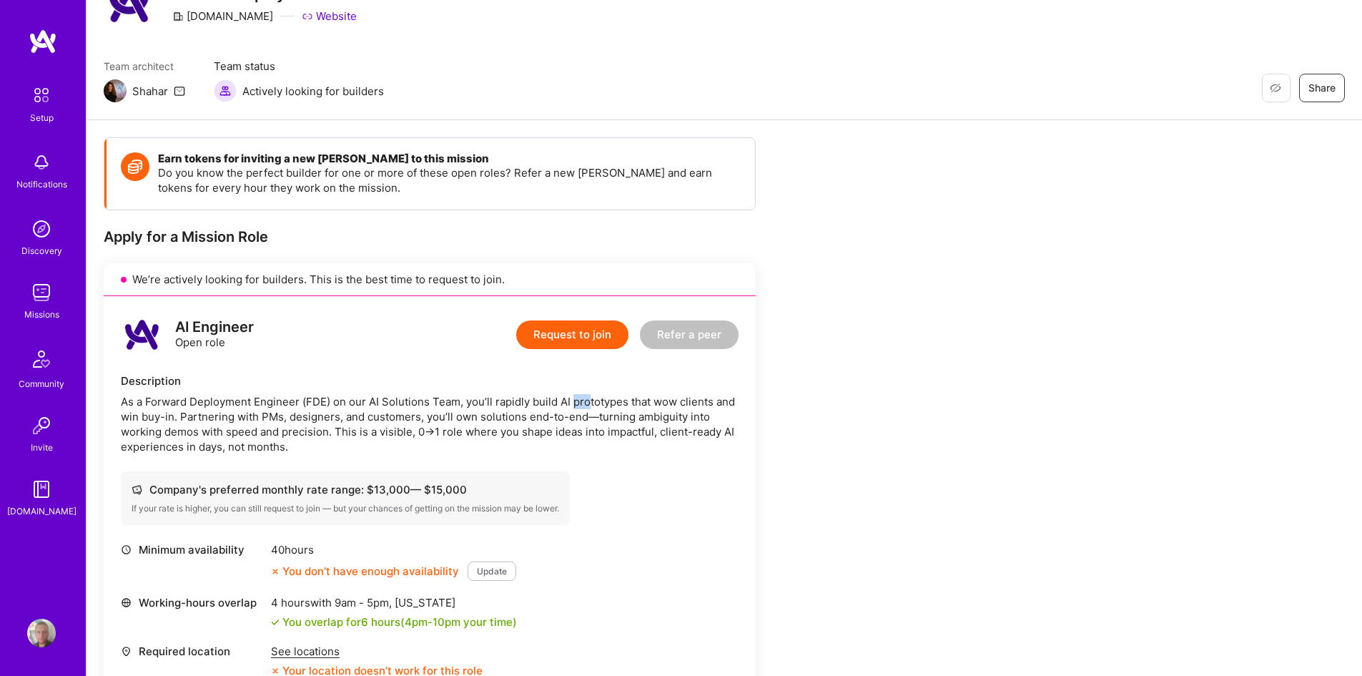
drag, startPoint x: 575, startPoint y: 402, endPoint x: 626, endPoint y: 402, distance: 51.5
click at [623, 402] on div "As a Forward Deployment Engineer (FDE) on our AI Solutions Team, you’ll rapidly…" at bounding box center [430, 424] width 618 height 60
click at [627, 402] on div "As a Forward Deployment Engineer (FDE) on our AI Solutions Team, you’ll rapidly…" at bounding box center [430, 424] width 618 height 60
drag, startPoint x: 624, startPoint y: 401, endPoint x: 652, endPoint y: 398, distance: 28.0
click at [647, 398] on div "As a Forward Deployment Engineer (FDE) on our AI Solutions Team, you’ll rapidly…" at bounding box center [430, 424] width 618 height 60
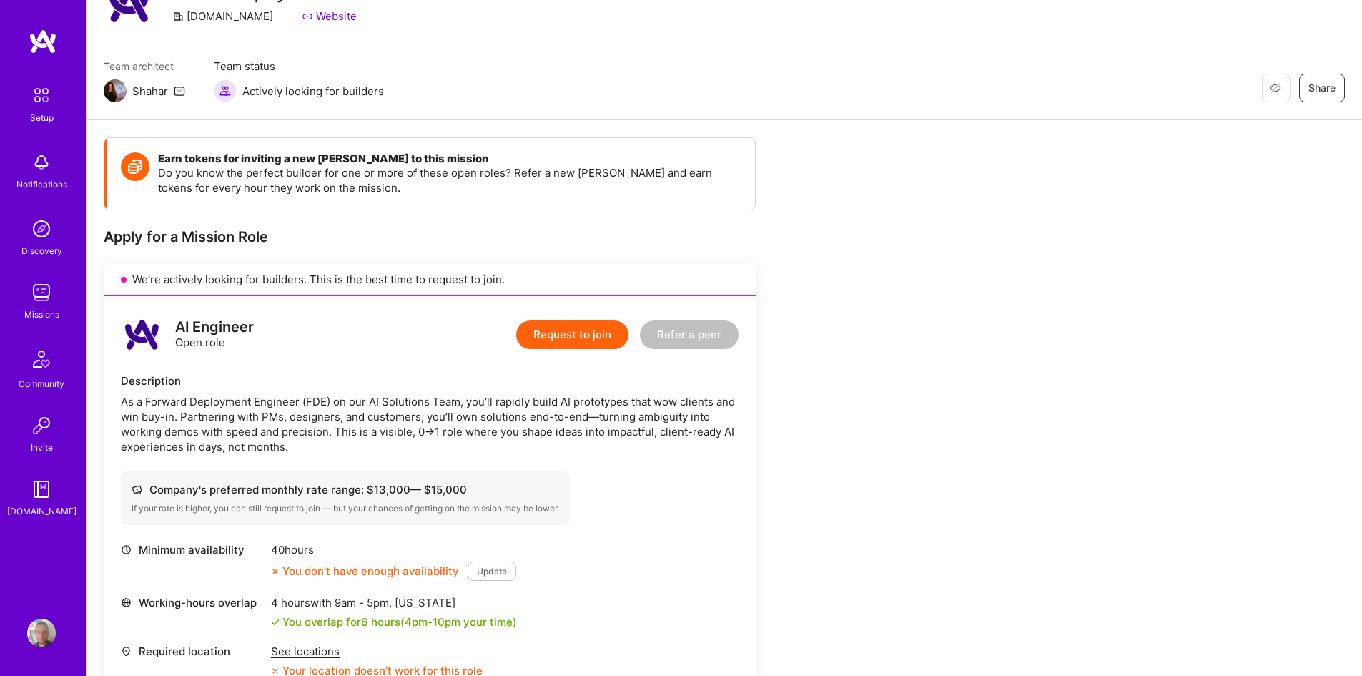
click at [652, 398] on div "As a Forward Deployment Engineer (FDE) on our AI Solutions Team, you’ll rapidly…" at bounding box center [430, 424] width 618 height 60
drag, startPoint x: 192, startPoint y: 411, endPoint x: 237, endPoint y: 414, distance: 45.8
click at [236, 414] on div "As a Forward Deployment Engineer (FDE) on our AI Solutions Team, you’ll rapidly…" at bounding box center [430, 424] width 618 height 60
click at [238, 414] on div "As a Forward Deployment Engineer (FDE) on our AI Solutions Team, you’ll rapidly…" at bounding box center [430, 424] width 618 height 60
drag, startPoint x: 254, startPoint y: 410, endPoint x: 271, endPoint y: 410, distance: 16.5
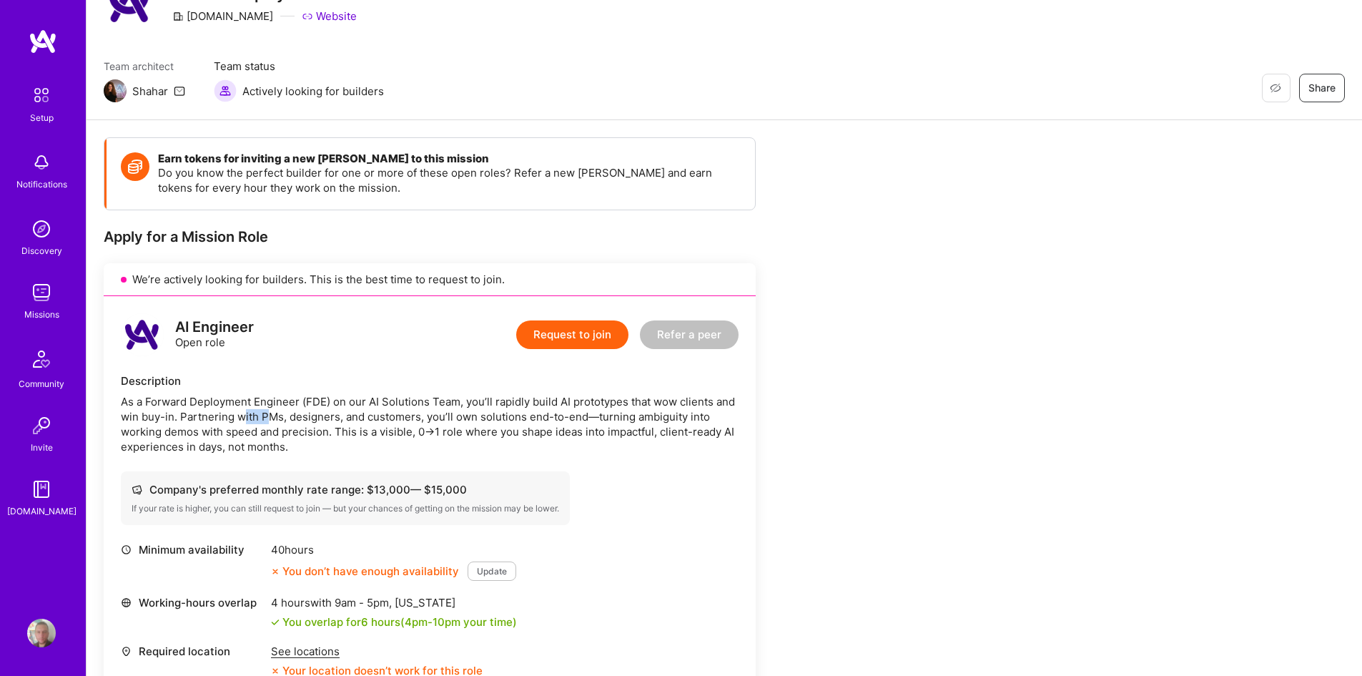
click at [270, 410] on div "As a Forward Deployment Engineer (FDE) on our AI Solutions Team, you’ll rapidly…" at bounding box center [430, 424] width 618 height 60
click at [271, 410] on div "As a Forward Deployment Engineer (FDE) on our AI Solutions Team, you’ll rapidly…" at bounding box center [430, 424] width 618 height 60
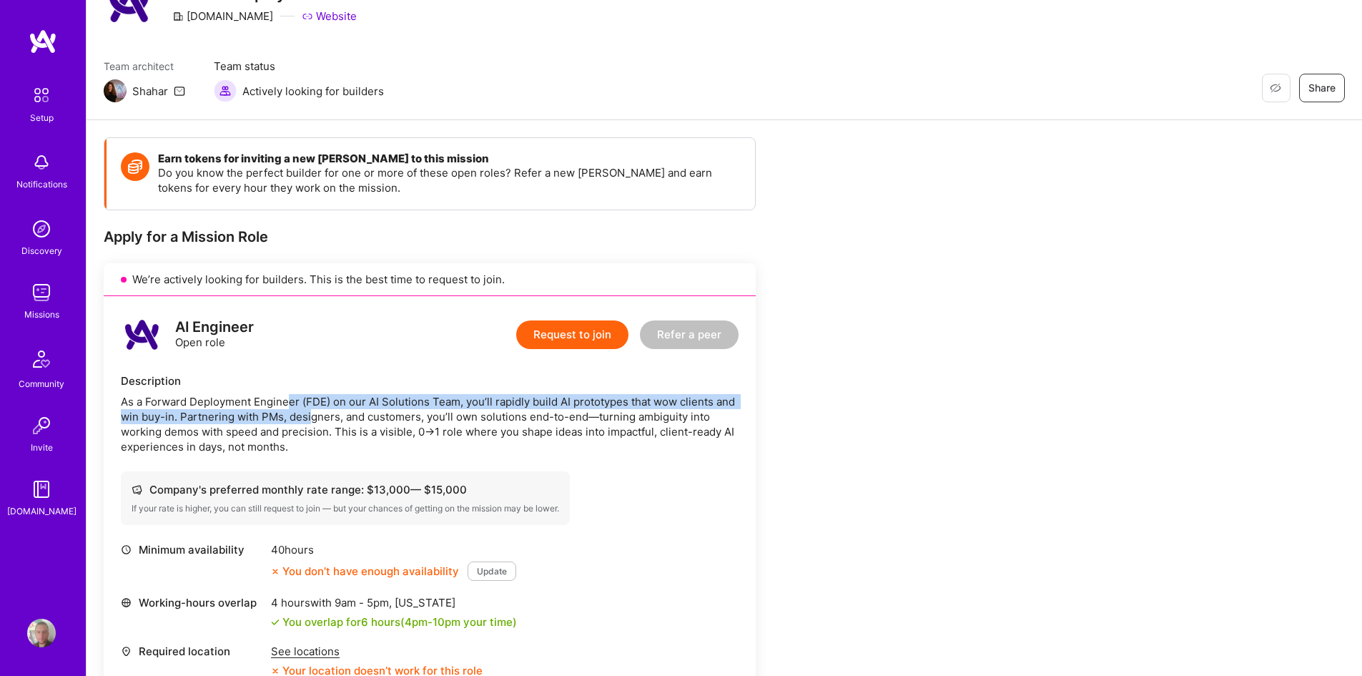
drag, startPoint x: 293, startPoint y: 408, endPoint x: 313, endPoint y: 410, distance: 20.1
click at [313, 410] on div "As a Forward Deployment Engineer (FDE) on our AI Solutions Team, you’ll rapidly…" at bounding box center [430, 424] width 618 height 60
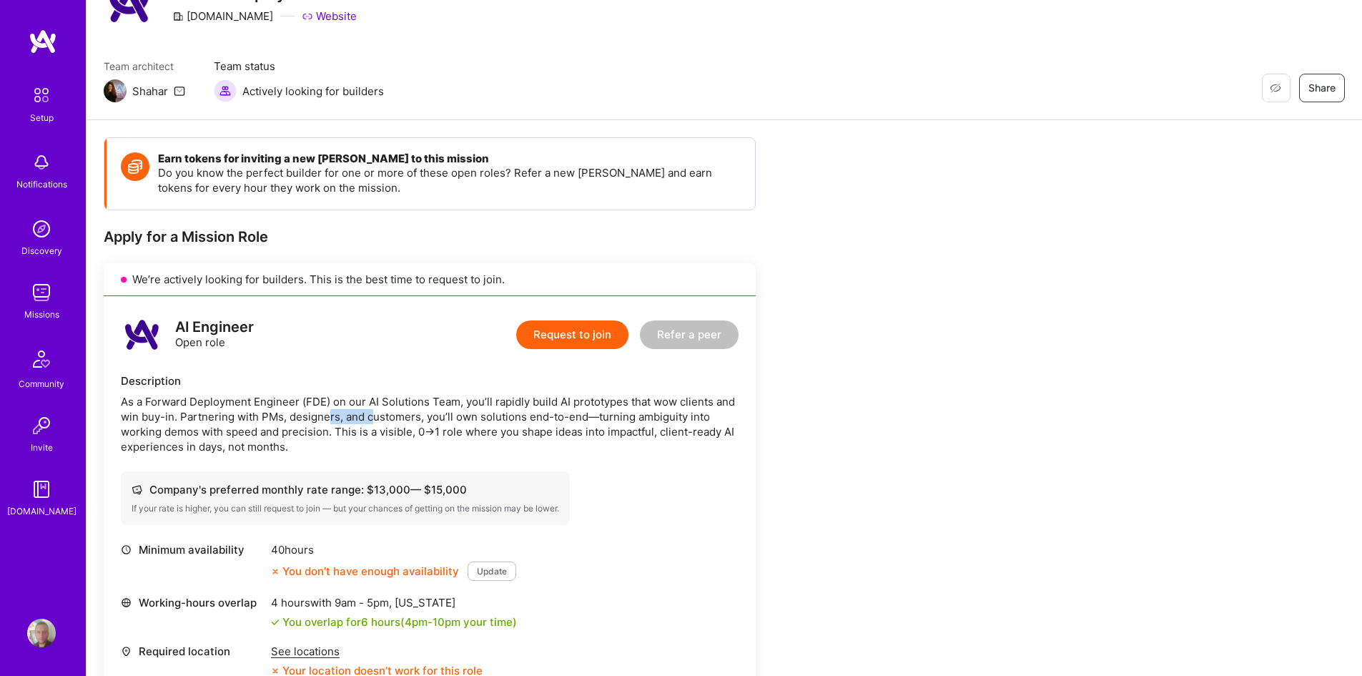
drag, startPoint x: 360, startPoint y: 411, endPoint x: 371, endPoint y: 412, distance: 11.5
click at [371, 412] on div "As a Forward Deployment Engineer (FDE) on our AI Solutions Team, you’ll rapidly…" at bounding box center [430, 424] width 618 height 60
click at [527, 421] on div "As a Forward Deployment Engineer (FDE) on our AI Solutions Team, you’ll rapidly…" at bounding box center [430, 424] width 618 height 60
click at [528, 422] on div "As a Forward Deployment Engineer (FDE) on our AI Solutions Team, you’ll rapidly…" at bounding box center [430, 424] width 618 height 60
click at [554, 422] on div "As a Forward Deployment Engineer (FDE) on our AI Solutions Team, you’ll rapidly…" at bounding box center [430, 424] width 618 height 60
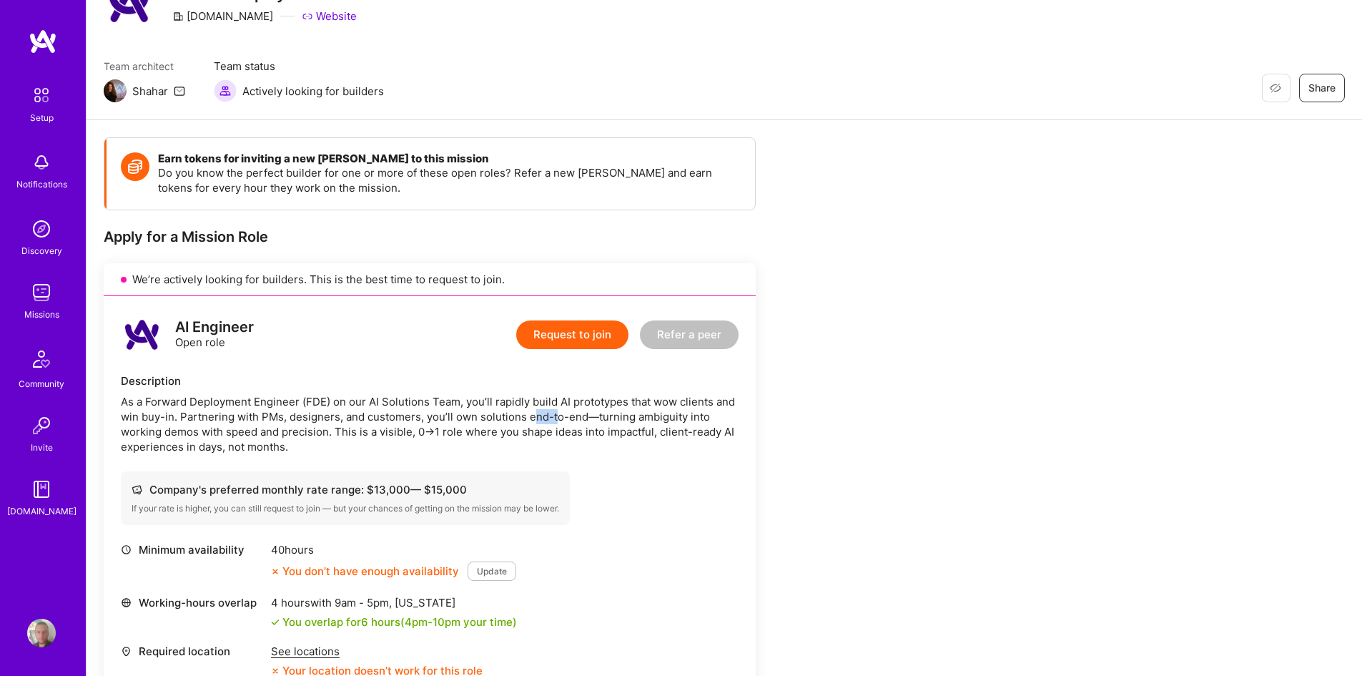
click at [557, 422] on div "As a Forward Deployment Engineer (FDE) on our AI Solutions Team, you’ll rapidly…" at bounding box center [430, 424] width 618 height 60
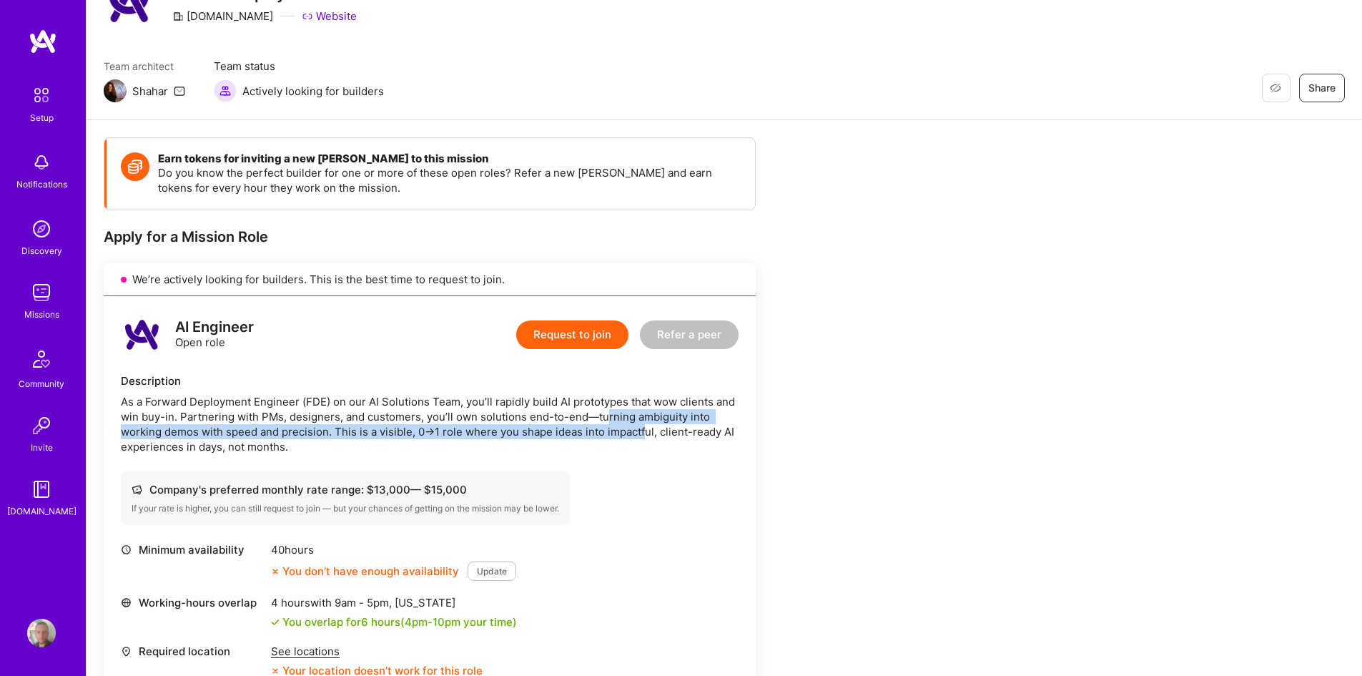
drag, startPoint x: 614, startPoint y: 424, endPoint x: 664, endPoint y: 433, distance: 50.9
click at [663, 433] on div "As a Forward Deployment Engineer (FDE) on our AI Solutions Team, you’ll rapidly…" at bounding box center [430, 424] width 618 height 60
click at [664, 433] on div "As a Forward Deployment Engineer (FDE) on our AI Solutions Team, you’ll rapidly…" at bounding box center [430, 424] width 618 height 60
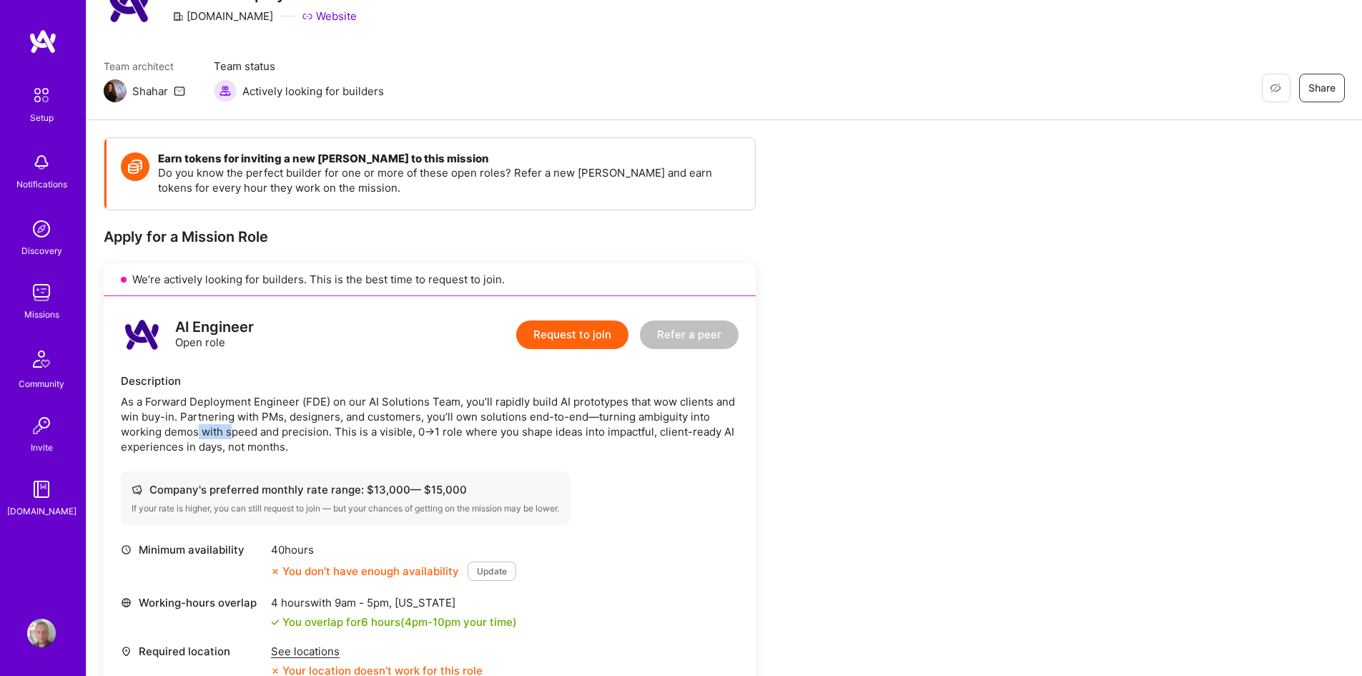
click at [237, 431] on div "As a Forward Deployment Engineer (FDE) on our AI Solutions Team, you’ll rapidly…" at bounding box center [430, 424] width 618 height 60
drag, startPoint x: 237, startPoint y: 431, endPoint x: 259, endPoint y: 430, distance: 22.9
click at [237, 431] on div "As a Forward Deployment Engineer (FDE) on our AI Solutions Team, you’ll rapidly…" at bounding box center [430, 424] width 618 height 60
drag, startPoint x: 270, startPoint y: 430, endPoint x: 314, endPoint y: 432, distance: 43.7
click at [314, 432] on div "As a Forward Deployment Engineer (FDE) on our AI Solutions Team, you’ll rapidly…" at bounding box center [430, 424] width 618 height 60
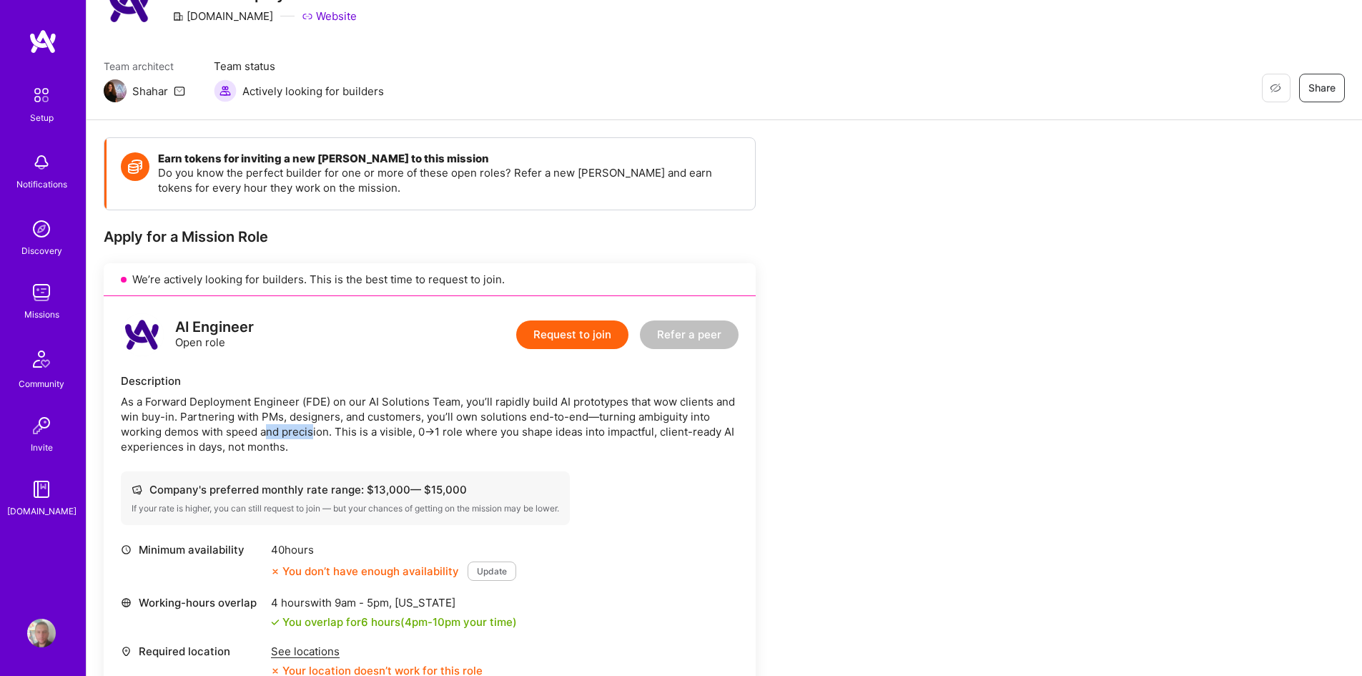
click at [315, 432] on div "As a Forward Deployment Engineer (FDE) on our AI Solutions Team, you’ll rapidly…" at bounding box center [430, 424] width 618 height 60
click at [410, 435] on div "As a Forward Deployment Engineer (FDE) on our AI Solutions Team, you’ll rapidly…" at bounding box center [430, 424] width 618 height 60
click at [411, 435] on div "As a Forward Deployment Engineer (FDE) on our AI Solutions Team, you’ll rapidly…" at bounding box center [430, 424] width 618 height 60
click at [475, 435] on div "As a Forward Deployment Engineer (FDE) on our AI Solutions Team, you’ll rapidly…" at bounding box center [430, 424] width 618 height 60
click at [476, 435] on div "As a Forward Deployment Engineer (FDE) on our AI Solutions Team, you’ll rapidly…" at bounding box center [430, 424] width 618 height 60
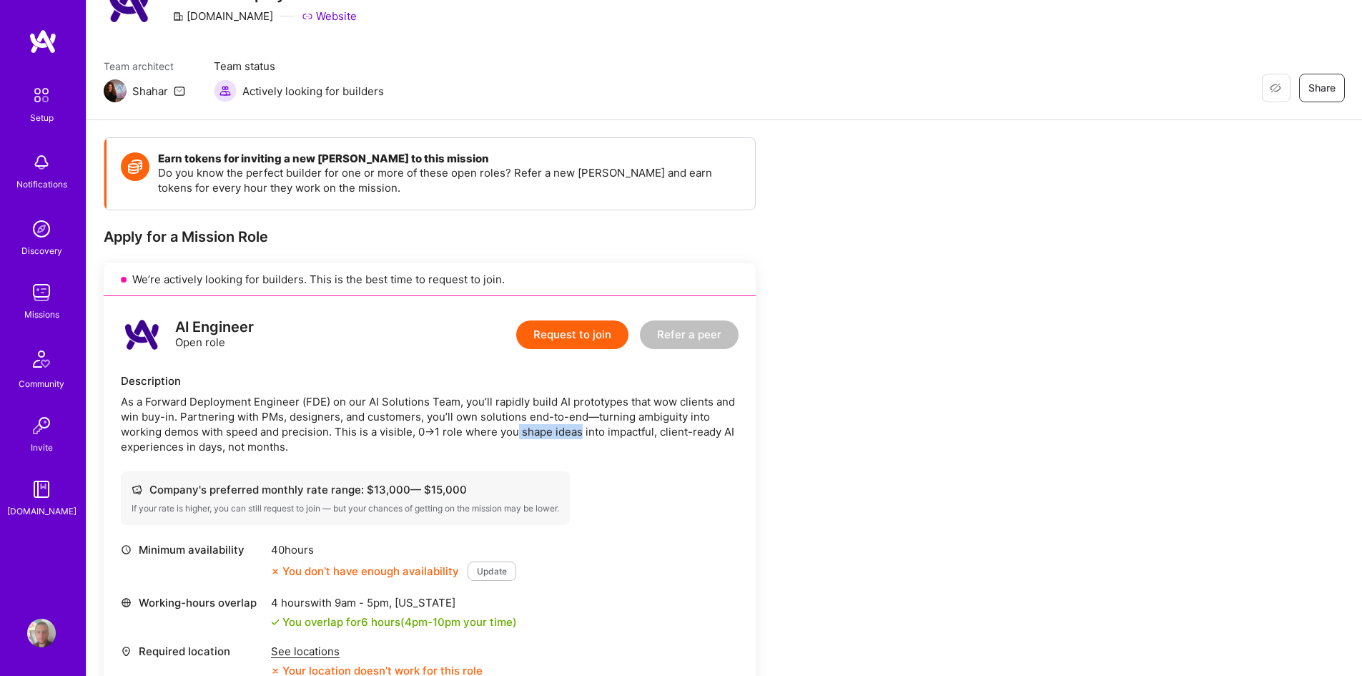
click at [582, 434] on div "As a Forward Deployment Engineer (FDE) on our AI Solutions Team, you’ll rapidly…" at bounding box center [430, 424] width 618 height 60
drag
click at [718, 441] on div "As a Forward Deployment Engineer (FDE) on our AI Solutions Team, you’ll rapidly…" at bounding box center [430, 424] width 618 height 60
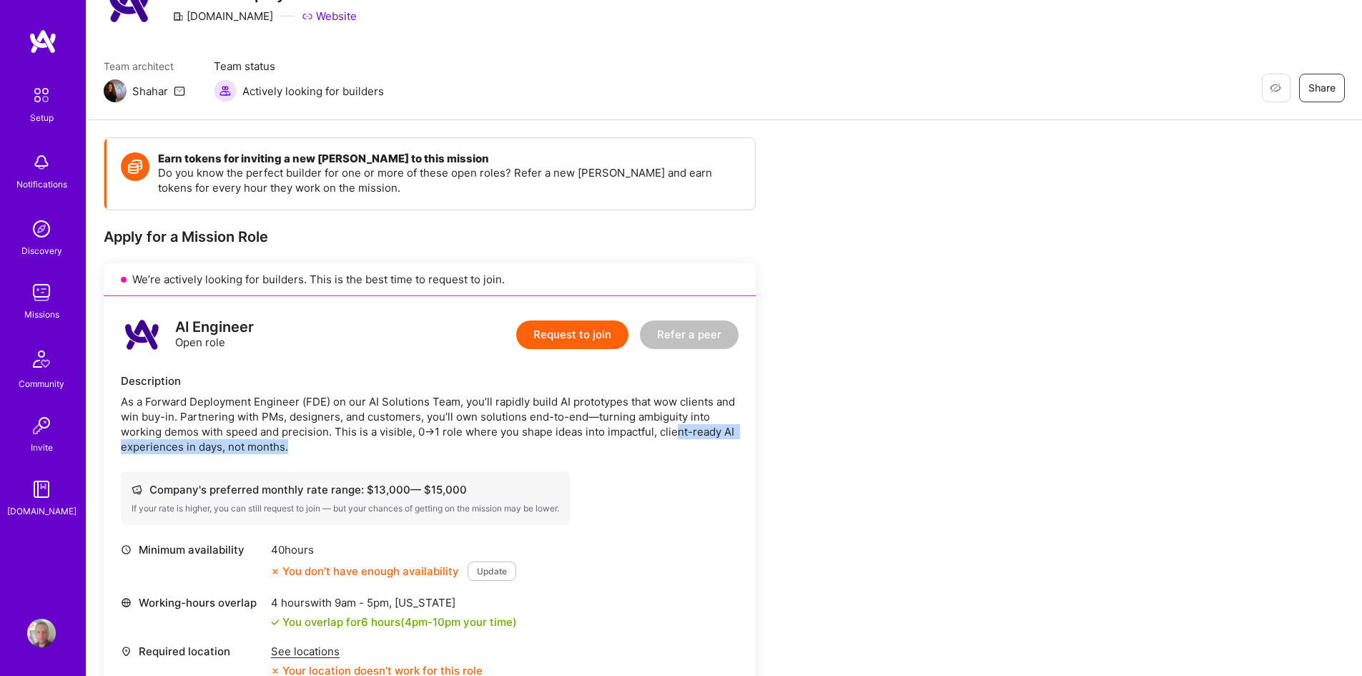
click at [236, 444] on div "As a Forward Deployment Engineer (FDE) on our AI Solutions Team, you’ll rapidly…" at bounding box center [430, 424] width 618 height 60
click at [265, 446] on div "As a Forward Deployment Engineer (FDE) on our AI Solutions Team, you’ll rapidly…" at bounding box center [430, 424] width 618 height 60
click at [273, 447] on div "As a Forward Deployment Engineer (FDE) on our AI Solutions Team, you’ll rapidly…" at bounding box center [430, 424] width 618 height 60
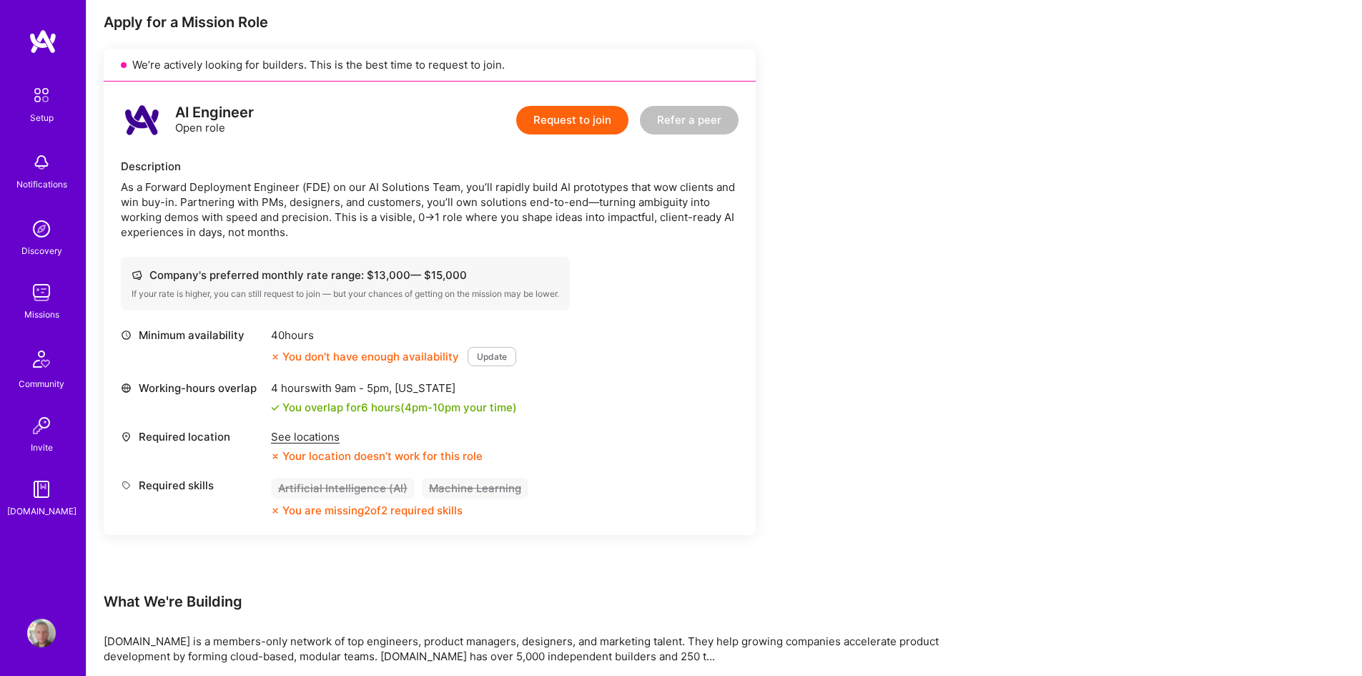
scroll to position [500, 0]
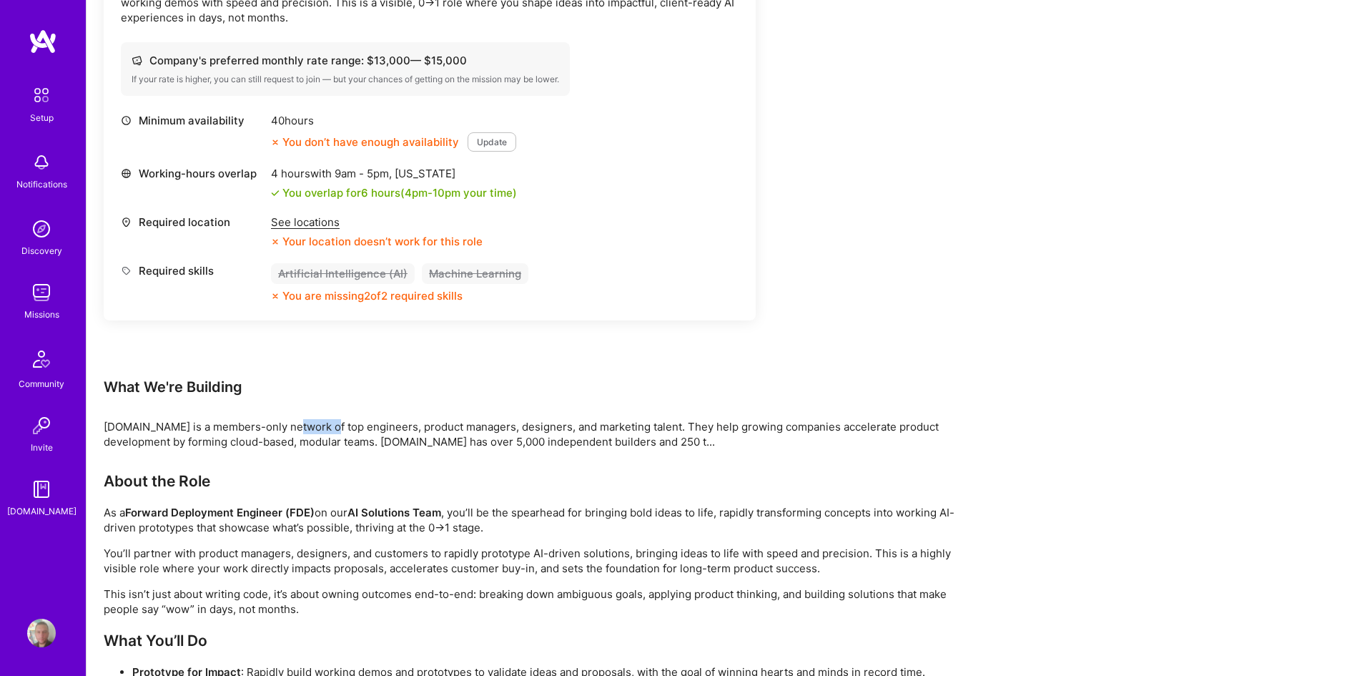
click at [327, 423] on div "[DOMAIN_NAME] is a members-only network of top engineers, product managers, des…" at bounding box center [533, 434] width 858 height 30
click at [427, 428] on div "[DOMAIN_NAME] is a members-only network of top engineers, product managers, des…" at bounding box center [533, 434] width 858 height 30
click at [429, 428] on div "[DOMAIN_NAME] is a members-only network of top engineers, product managers, des…" at bounding box center [533, 434] width 858 height 30
click at [511, 427] on div "[DOMAIN_NAME] is a members-only network of top engineers, product managers, des…" at bounding box center [533, 434] width 858 height 30
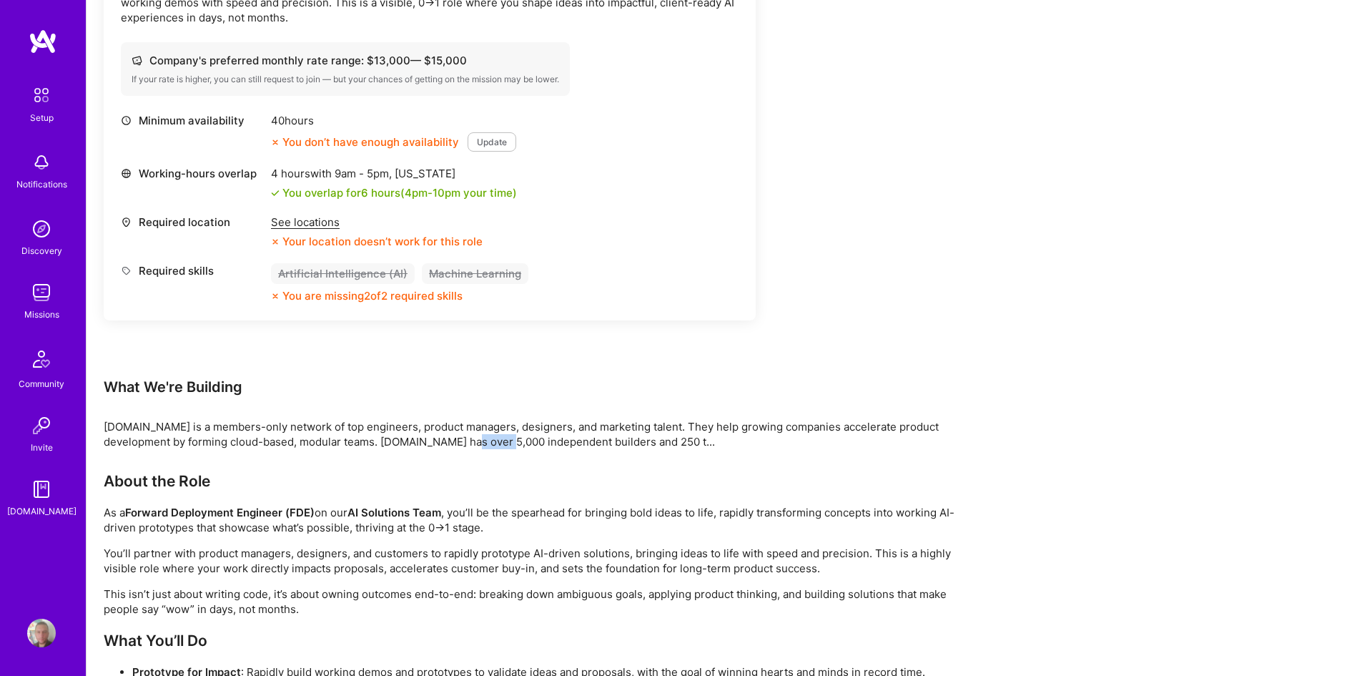
click at [484, 441] on div "[DOMAIN_NAME] is a members-only network of top engineers, product managers, des…" at bounding box center [533, 434] width 858 height 30
click at [506, 443] on div "[DOMAIN_NAME] is a members-only network of top engineers, product managers, des…" at bounding box center [533, 434] width 858 height 30
click at [589, 446] on div "[DOMAIN_NAME] is a members-only network of top engineers, product managers, des…" at bounding box center [533, 434] width 858 height 30
click at [590, 446] on div "[DOMAIN_NAME] is a members-only network of top engineers, product managers, des…" at bounding box center [533, 434] width 858 height 30
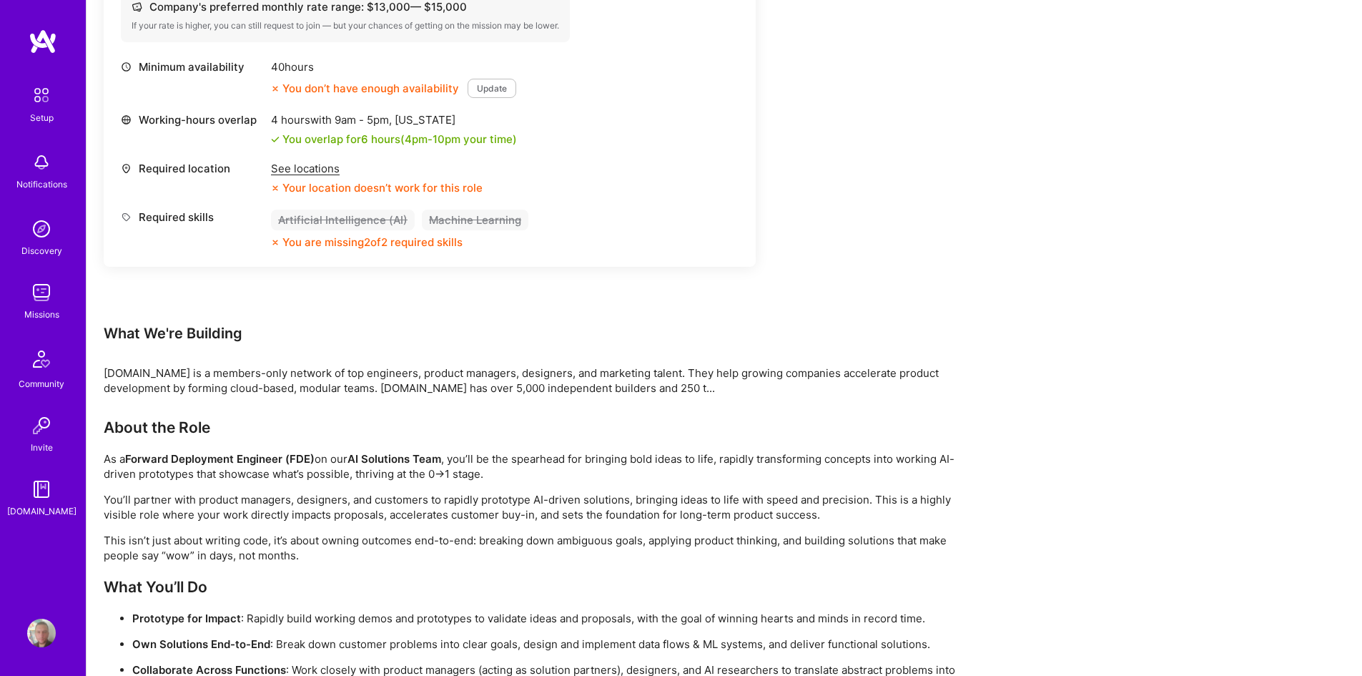
scroll to position [715, 0]
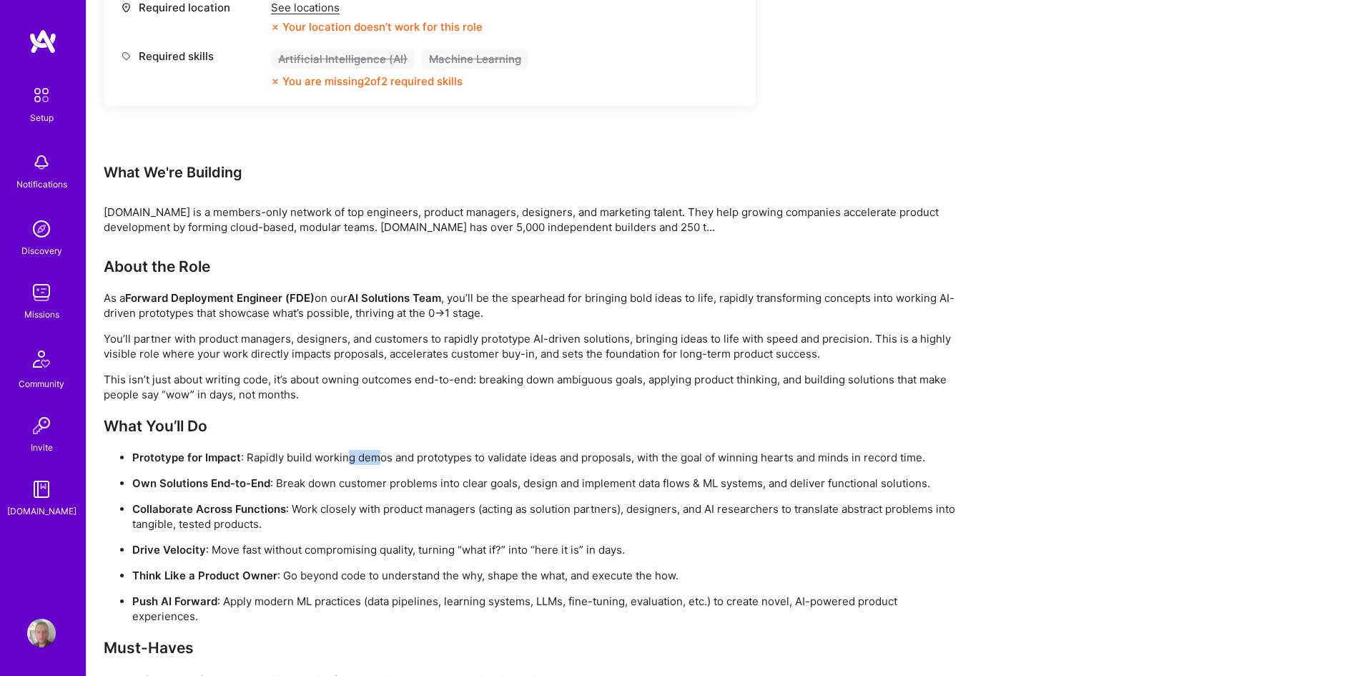
click at [382, 458] on p "Prototype for Impact : Rapidly build working demos and prototypes to validate i…" at bounding box center [546, 457] width 829 height 15
click at [468, 462] on p "Prototype for Impact : Rapidly build working demos and prototypes to validate i…" at bounding box center [546, 457] width 829 height 15
click at [548, 465] on ul "Prototype for Impact : Rapidly build working demos and prototypes to validate i…" at bounding box center [533, 537] width 858 height 174
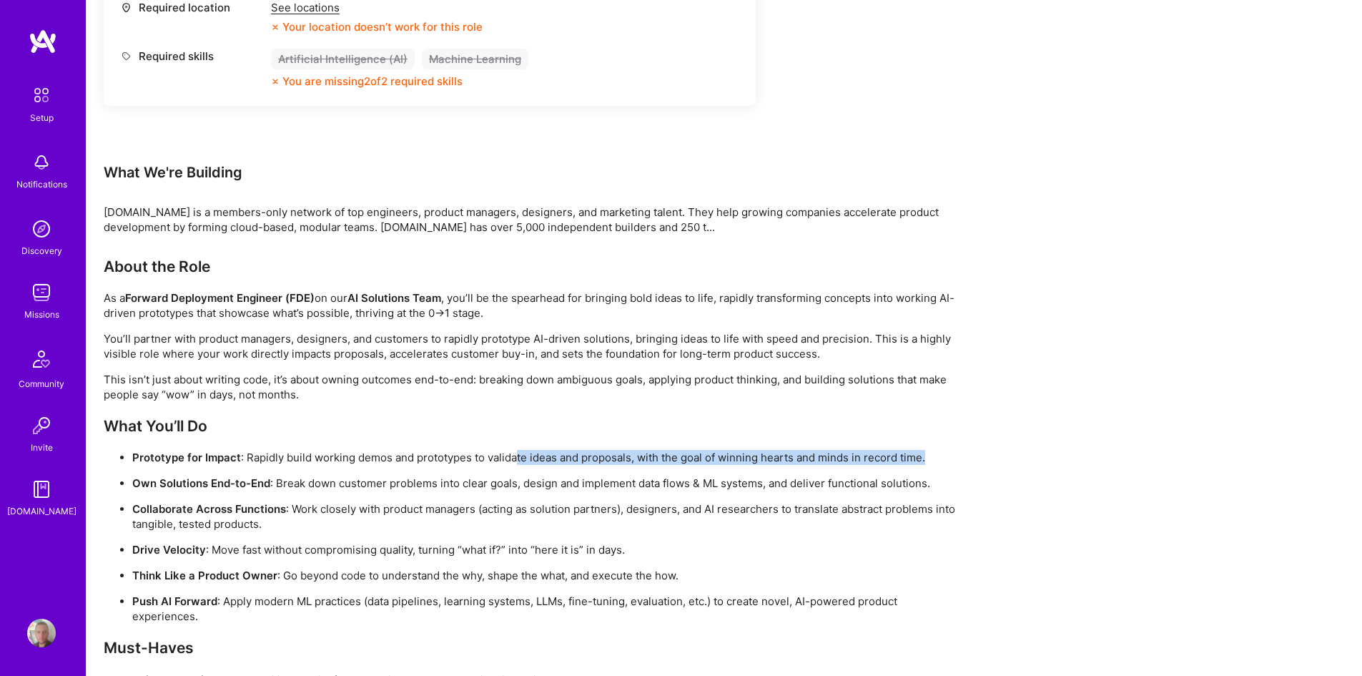
click at [549, 465] on ul "Prototype for Impact : Rapidly build working demos and prototypes to validate i…" at bounding box center [533, 537] width 858 height 174
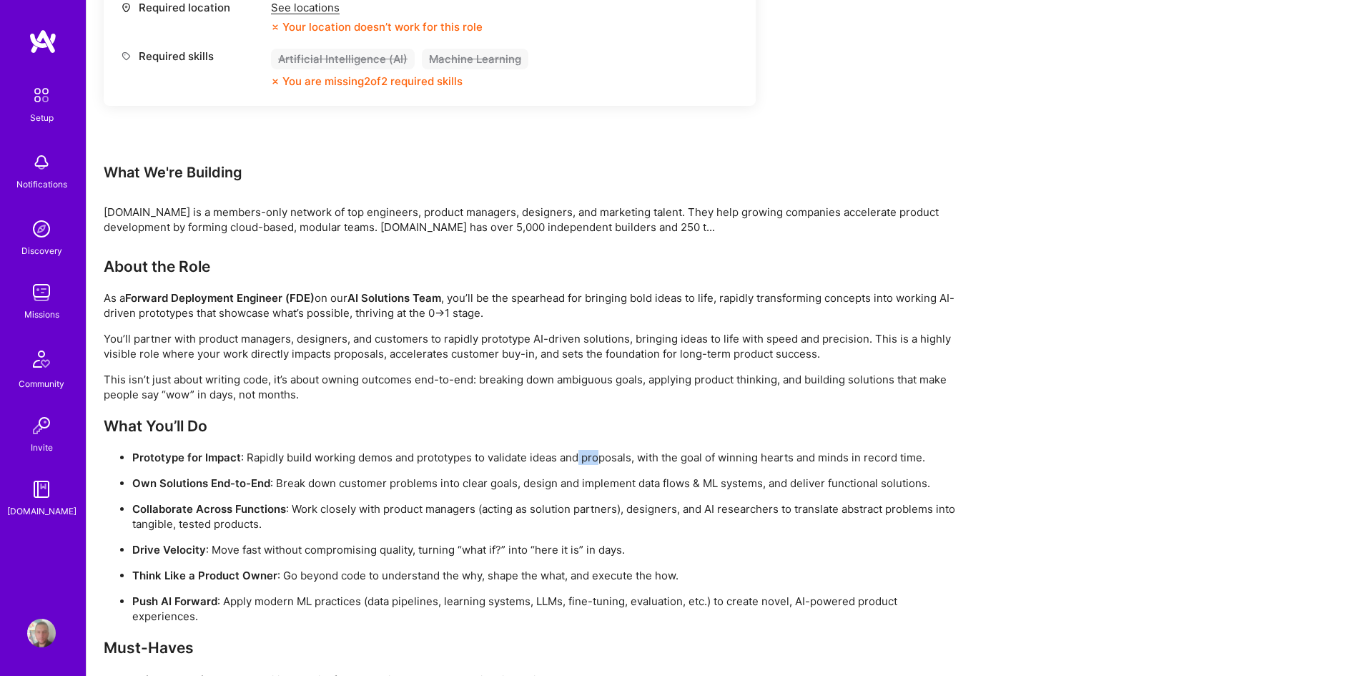
click at [605, 462] on p "Prototype for Impact : Rapidly build working demos and prototypes to validate i…" at bounding box center [546, 457] width 829 height 15
click at [612, 462] on p "Prototype for Impact : Rapidly build working demos and prototypes to validate i…" at bounding box center [546, 457] width 829 height 15
click at [691, 465] on ul "Prototype for Impact : Rapidly build working demos and prototypes to validate i…" at bounding box center [533, 537] width 858 height 174
click at [802, 462] on p "Prototype for Impact : Rapidly build working demos and prototypes to validate i…" at bounding box center [546, 457] width 829 height 15
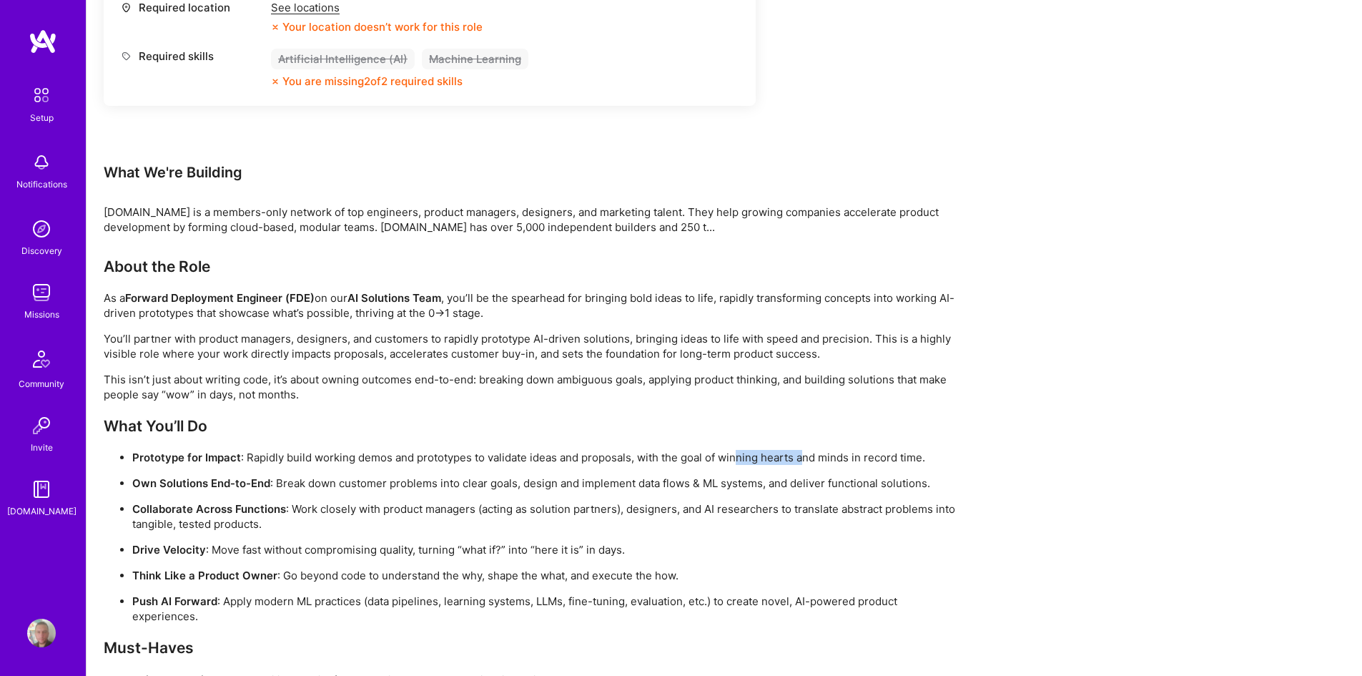
click at [804, 462] on p "Prototype for Impact : Rapidly build working demos and prototypes to validate i…" at bounding box center [546, 457] width 829 height 15
click at [355, 487] on p "Own Solutions End-to-End : Break down customer problems into clear goals, desig…" at bounding box center [546, 482] width 829 height 15
click at [358, 487] on p "Own Solutions End-to-End : Break down customer problems into clear goals, desig…" at bounding box center [546, 482] width 829 height 15
click at [400, 481] on p "Own Solutions End-to-End : Break down customer problems into clear goals, desig…" at bounding box center [546, 482] width 829 height 15
click at [409, 483] on p "Own Solutions End-to-End : Break down customer problems into clear goals, desig…" at bounding box center [546, 482] width 829 height 15
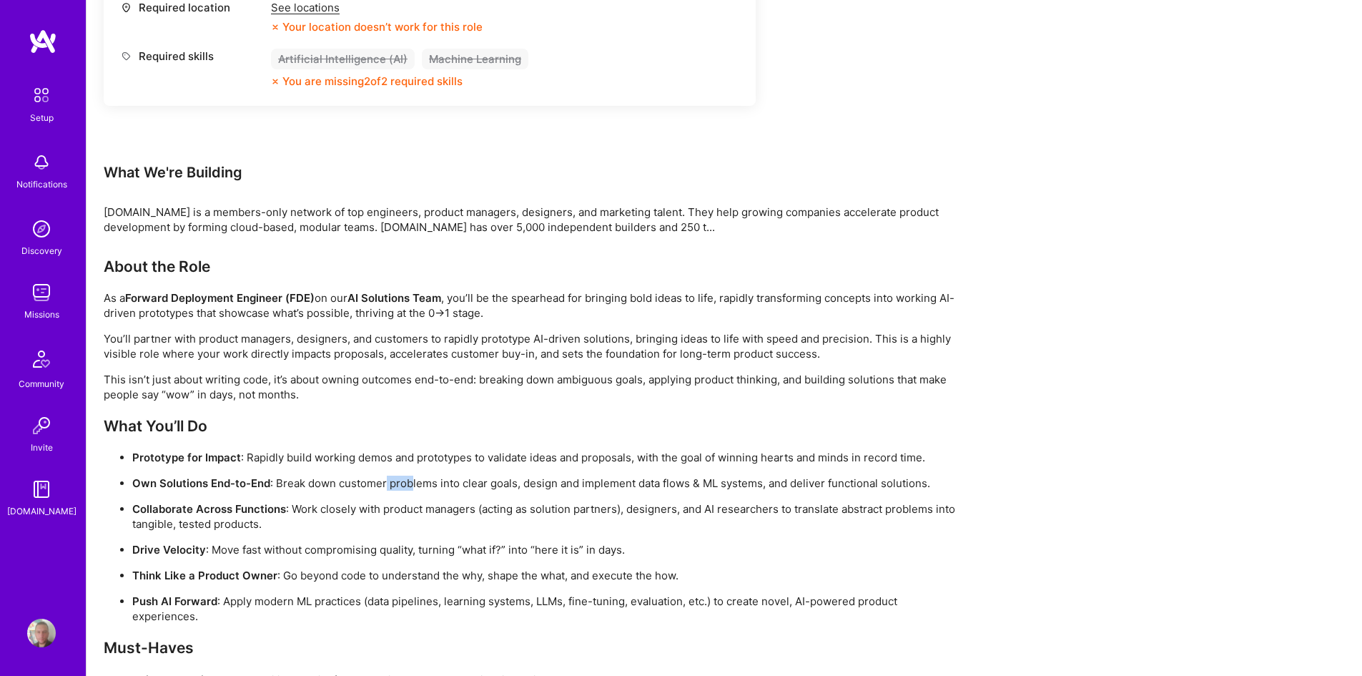
click at [440, 485] on p "Own Solutions End-to-End : Break down customer problems into clear goals, desig…" at bounding box center [546, 482] width 829 height 15
click at [442, 485] on p "Own Solutions End-to-End : Break down customer problems into clear goals, desig…" at bounding box center [546, 482] width 829 height 15
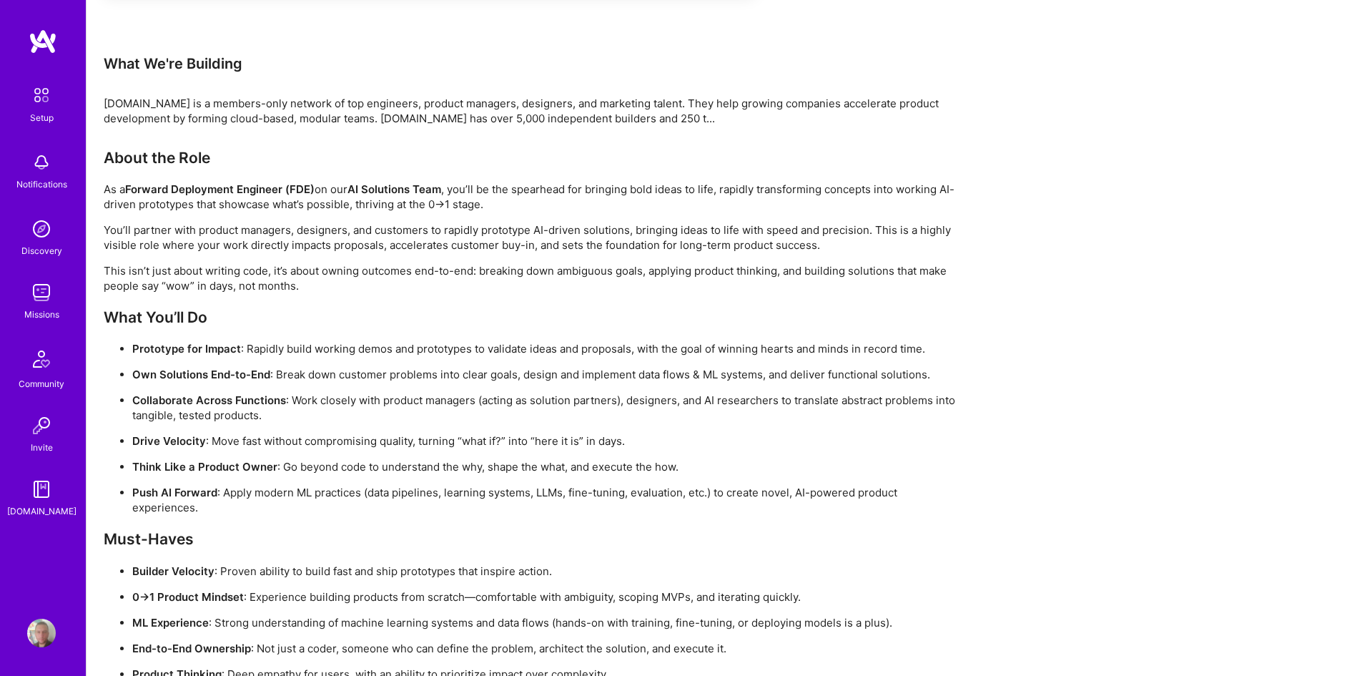
scroll to position [1001, 0]
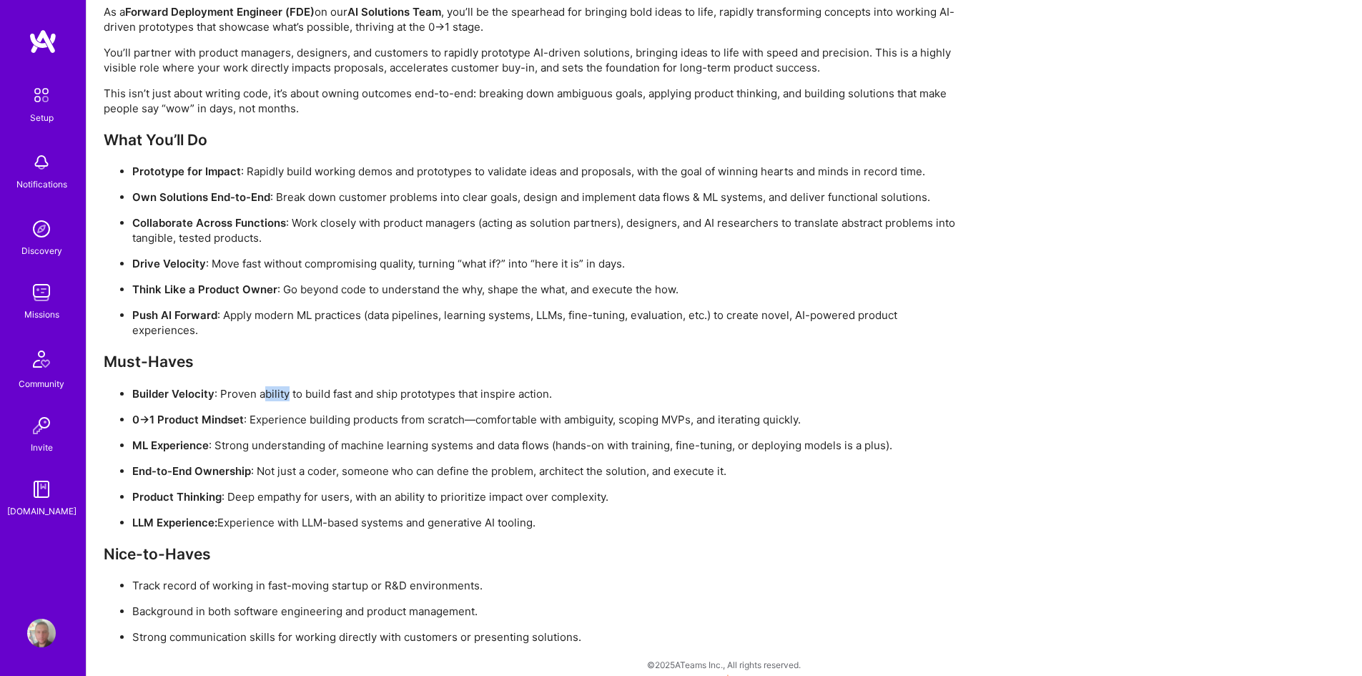
click at [315, 390] on p "Builder Velocity : Proven ability to build fast and ship prototypes that inspir…" at bounding box center [546, 393] width 829 height 15
click at [322, 392] on p "Builder Velocity : Proven ability to build fast and ship prototypes that inspir…" at bounding box center [546, 393] width 829 height 15
click at [348, 392] on p "Builder Velocity : Proven ability to build fast and ship prototypes that inspir…" at bounding box center [546, 393] width 829 height 15
click at [353, 394] on p "Builder Velocity : Proven ability to build fast and ship prototypes that inspir…" at bounding box center [546, 393] width 829 height 15
click at [405, 397] on p "Builder Velocity : Proven ability to build fast and ship prototypes that inspir…" at bounding box center [546, 393] width 829 height 15
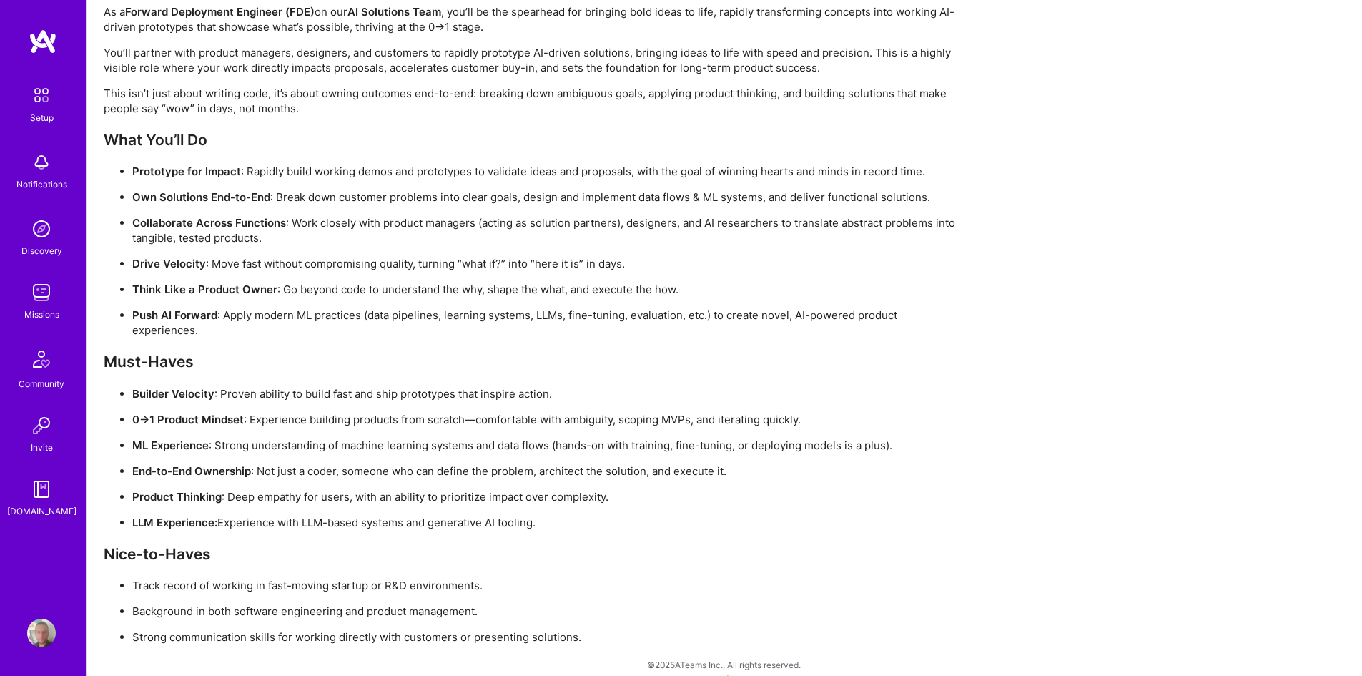
click at [412, 399] on p "Builder Velocity : Proven ability to build fast and ship prototypes that inspir…" at bounding box center [546, 393] width 829 height 15
click at [468, 397] on p "Builder Velocity : Proven ability to build fast and ship prototypes that inspir…" at bounding box center [546, 393] width 829 height 15
click at [504, 396] on p "Builder Velocity : Proven ability to build fast and ship prototypes that inspir…" at bounding box center [546, 393] width 829 height 15
click at [511, 397] on p "Builder Velocity : Proven ability to build fast and ship prototypes that inspir…" at bounding box center [546, 393] width 829 height 15
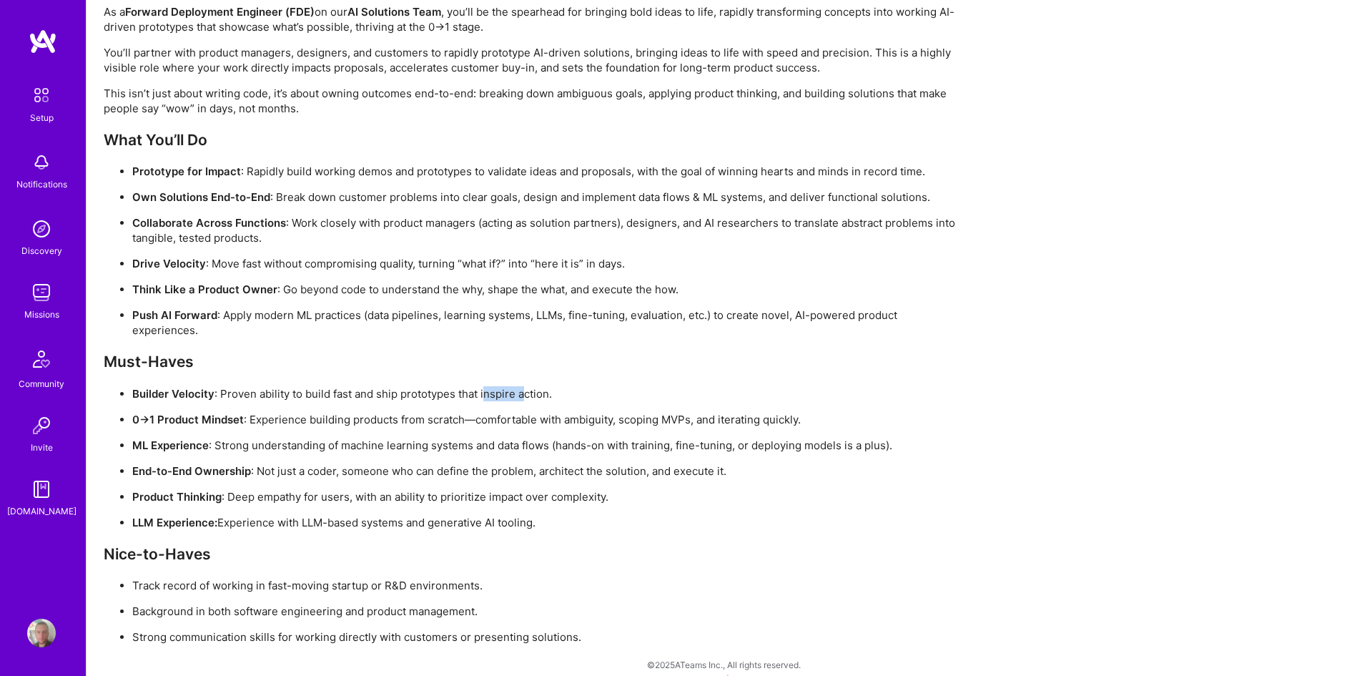
click at [533, 395] on p "Builder Velocity : Proven ability to build fast and ship prototypes that inspir…" at bounding box center [546, 393] width 829 height 15
click at [543, 396] on p "Builder Velocity : Proven ability to build fast and ship prototypes that inspir…" at bounding box center [546, 393] width 829 height 15
click at [371, 418] on p "0→1 Product Mindset : Experience building products from scratch—comfortable wit…" at bounding box center [546, 419] width 829 height 15
click at [376, 419] on p "0→1 Product Mindset : Experience building products from scratch—comfortable wit…" at bounding box center [546, 419] width 829 height 15
click at [393, 423] on p "0→1 Product Mindset : Experience building products from scratch—comfortable wit…" at bounding box center [546, 419] width 829 height 15
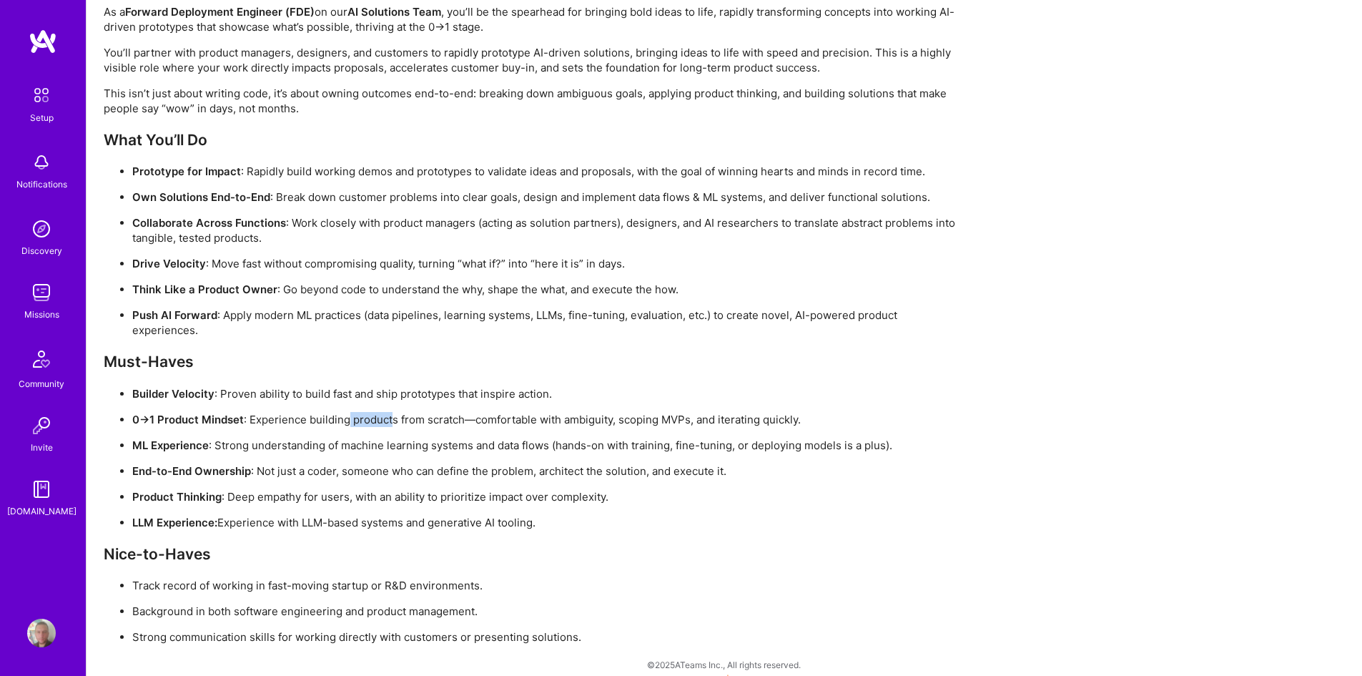
click at [393, 423] on p "0→1 Product Mindset : Experience building products from scratch—comfortable wit…" at bounding box center [546, 419] width 829 height 15
click at [434, 427] on ul "Builder Velocity : Proven ability to build fast and ship prototypes that inspir…" at bounding box center [533, 458] width 858 height 144
click at [435, 427] on ul "Builder Velocity : Proven ability to build fast and ship prototypes that inspir…" at bounding box center [533, 458] width 858 height 144
click at [513, 430] on ul "Builder Velocity : Proven ability to build fast and ship prototypes that inspir…" at bounding box center [533, 458] width 858 height 144
click at [489, 421] on p "0→1 Product Mindset : Experience building products from scratch—comfortable wit…" at bounding box center [546, 419] width 829 height 15
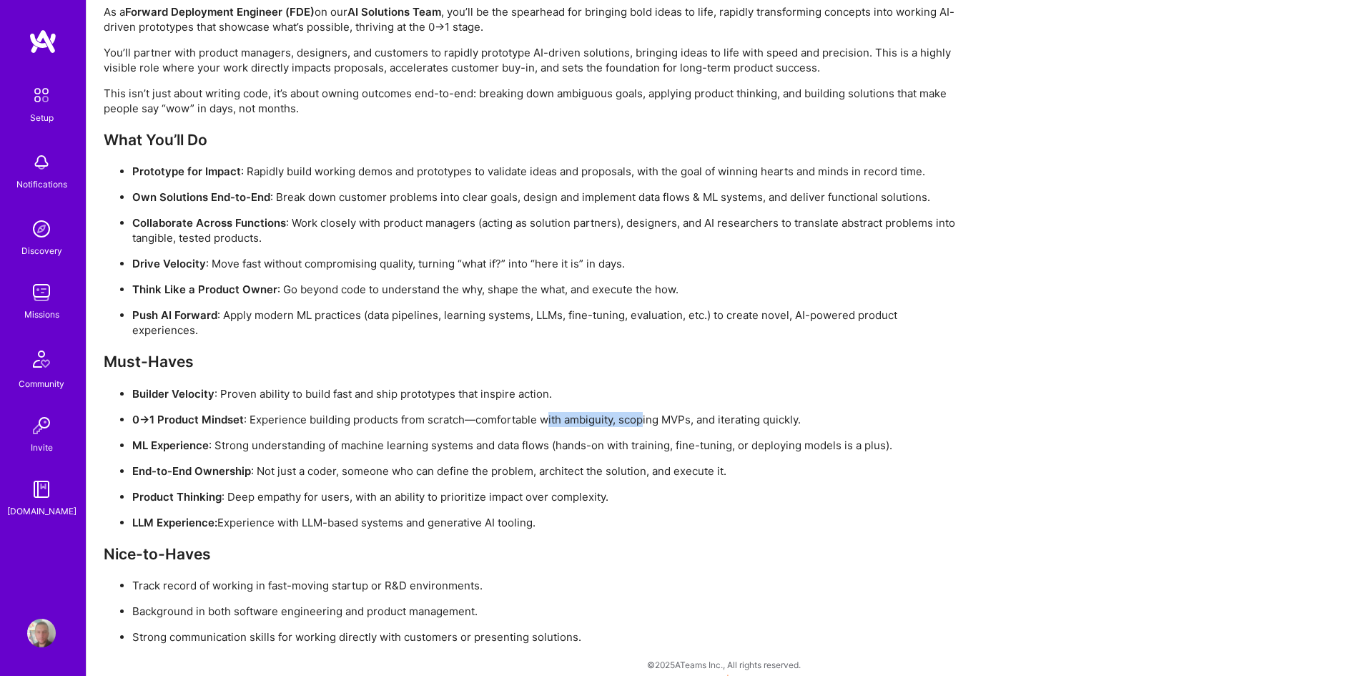
click at [643, 416] on p "0→1 Product Mindset : Experience building products from scratch—comfortable wit…" at bounding box center [546, 419] width 829 height 15
click at [352, 519] on p "LLM Experience: Experience with LLM-based systems and generative AI tooling." at bounding box center [546, 522] width 829 height 15
click at [359, 520] on p "LLM Experience: Experience with LLM-based systems and generative AI tooling." at bounding box center [546, 522] width 829 height 15
click at [406, 518] on p "LLM Experience: Experience with LLM-based systems and generative AI tooling." at bounding box center [546, 522] width 829 height 15
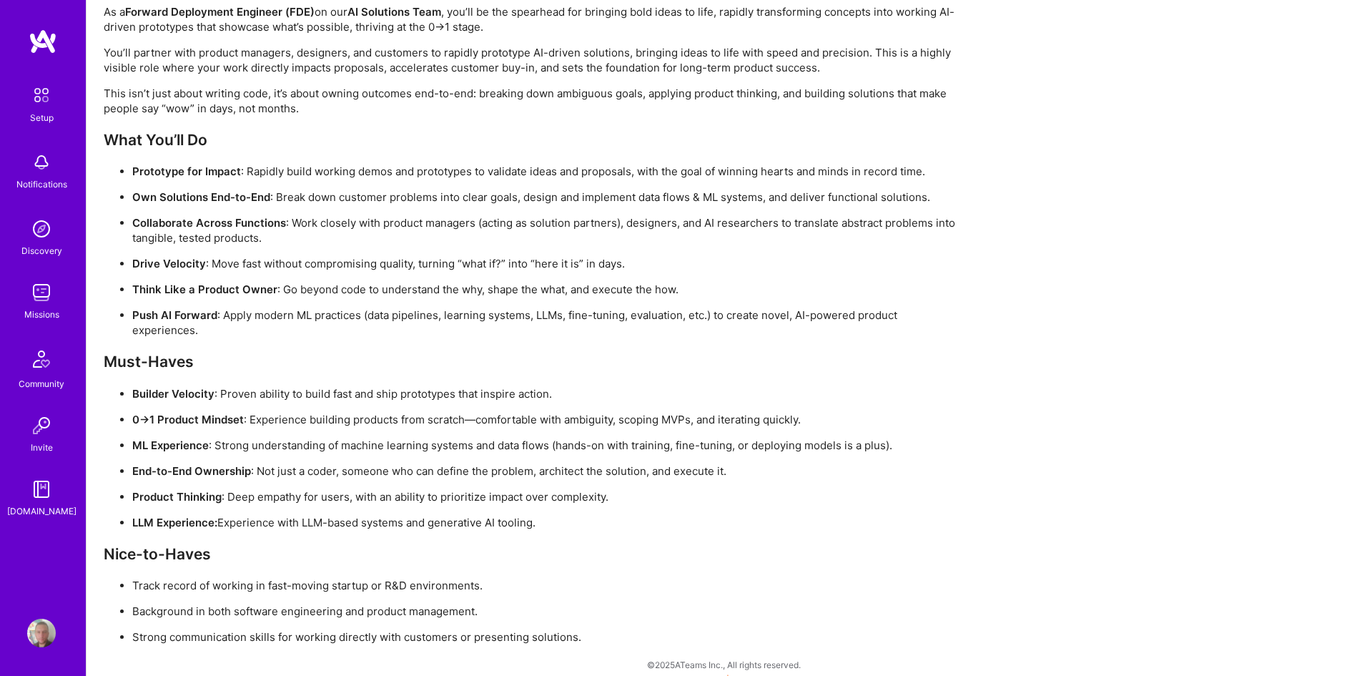
click at [410, 519] on p "LLM Experience: Experience with LLM-based systems and generative AI tooling." at bounding box center [546, 522] width 829 height 15
click at [453, 520] on p "LLM Experience: Experience with LLM-based systems and generative AI tooling." at bounding box center [546, 522] width 829 height 15
click at [456, 520] on p "LLM Experience: Experience with LLM-based systems and generative AI tooling." at bounding box center [546, 522] width 829 height 15
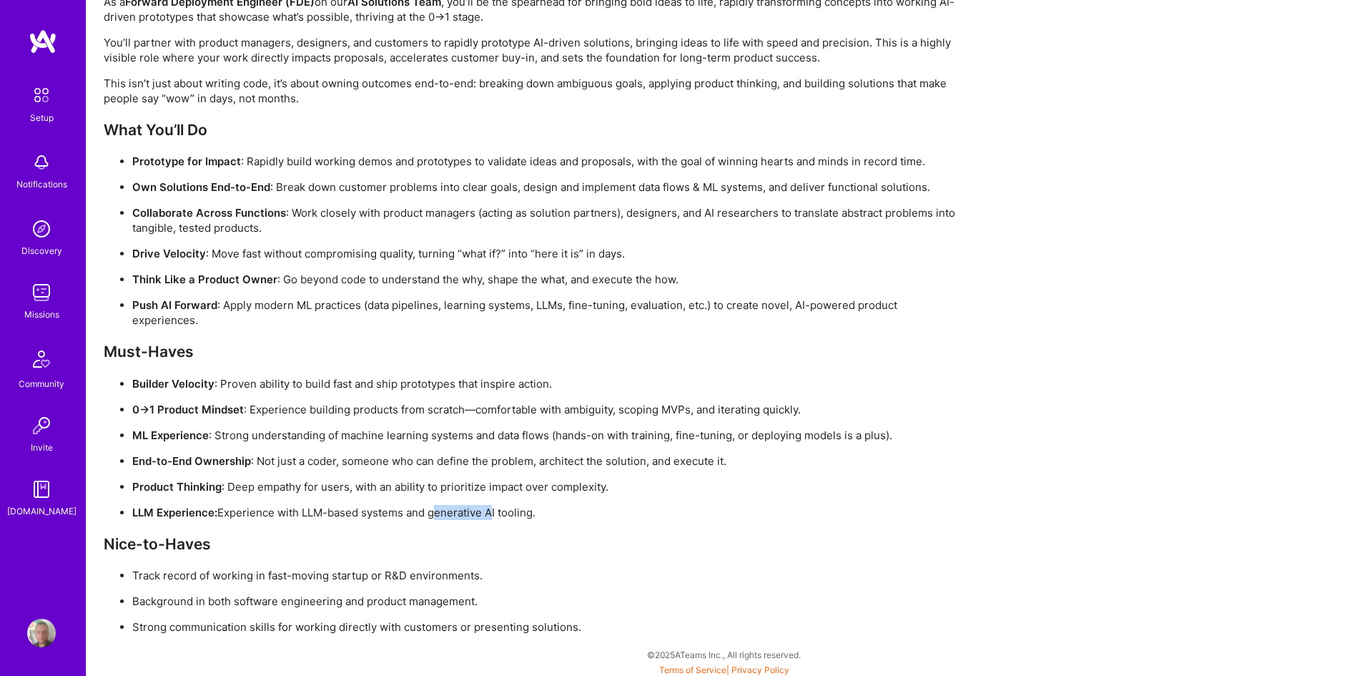
scroll to position [1014, 0]
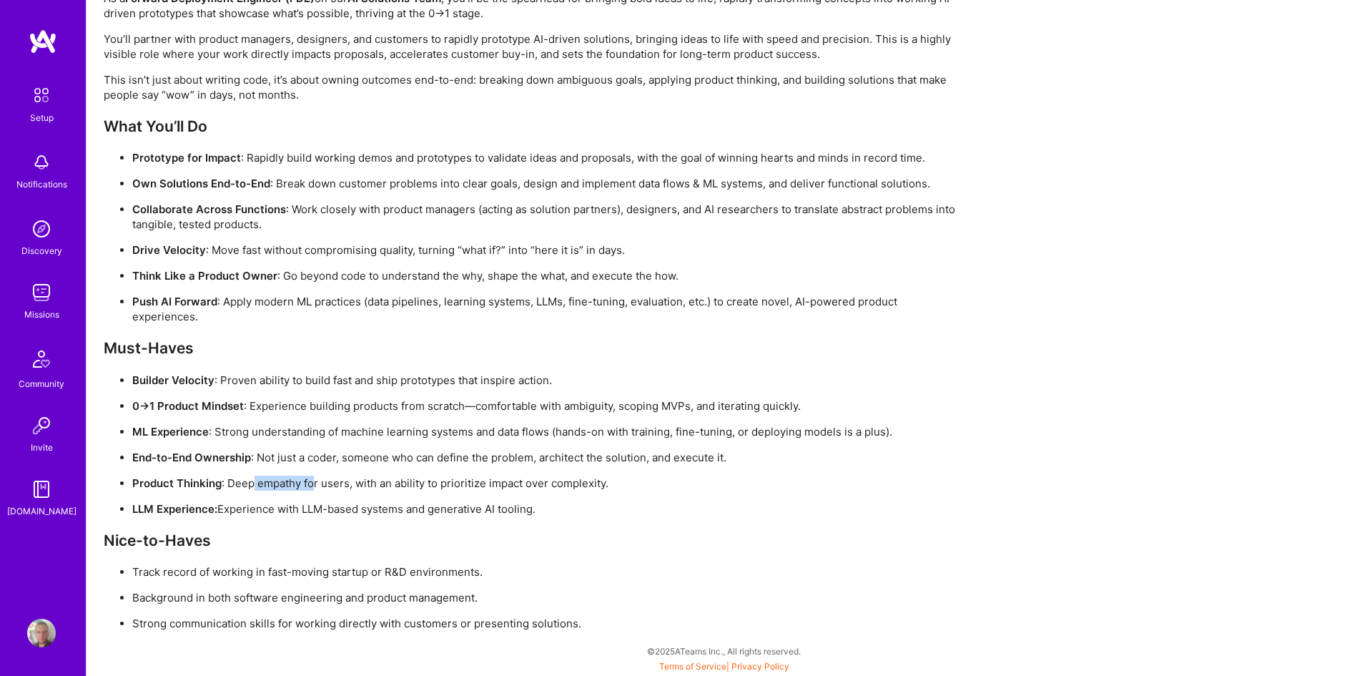
click at [320, 487] on p "Product Thinking : Deep empathy for users, with an ability to prioritize impact…" at bounding box center [546, 482] width 829 height 15
click at [322, 488] on p "Product Thinking : Deep empathy for users, with an ability to prioritize impact…" at bounding box center [546, 482] width 829 height 15
click at [381, 490] on ul "Builder Velocity : Proven ability to build fast and ship prototypes that inspir…" at bounding box center [533, 444] width 858 height 144
click at [387, 492] on ul "Builder Velocity : Proven ability to build fast and ship prototypes that inspir…" at bounding box center [533, 444] width 858 height 144
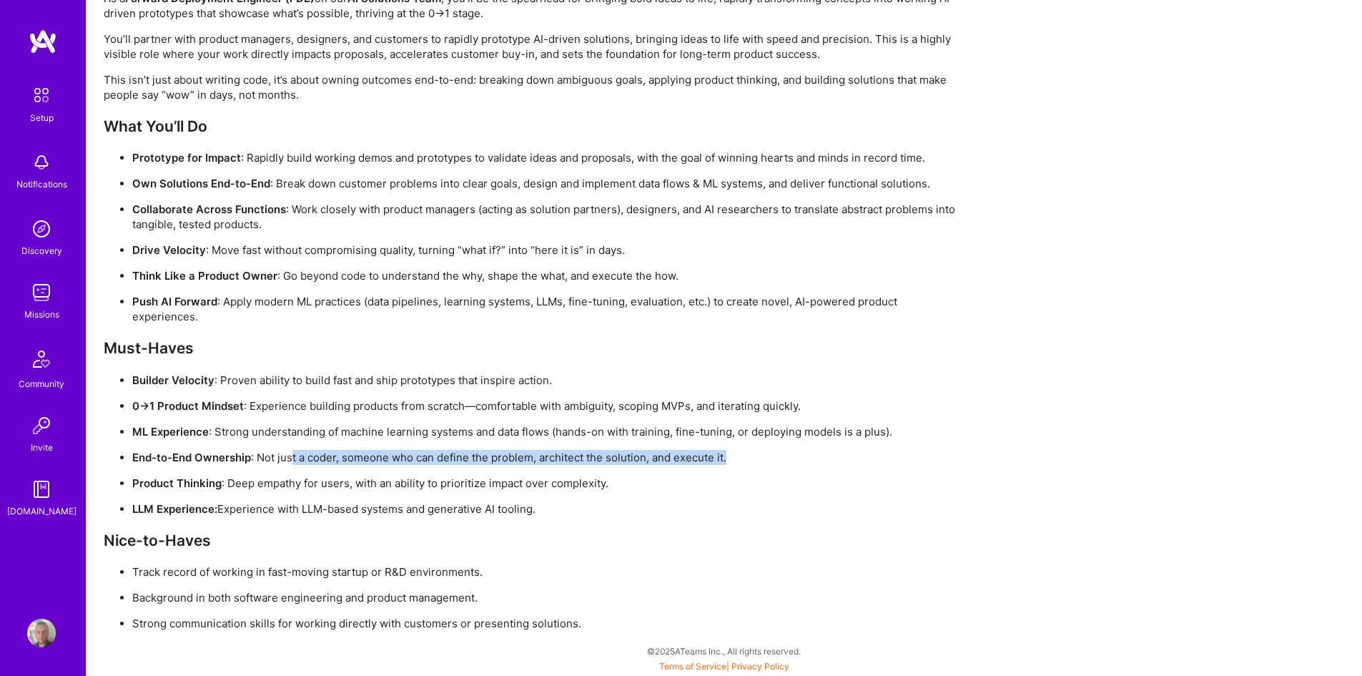
click at [365, 465] on ul "Builder Velocity : Proven ability to build fast and ship prototypes that inspir…" at bounding box center [533, 444] width 858 height 144
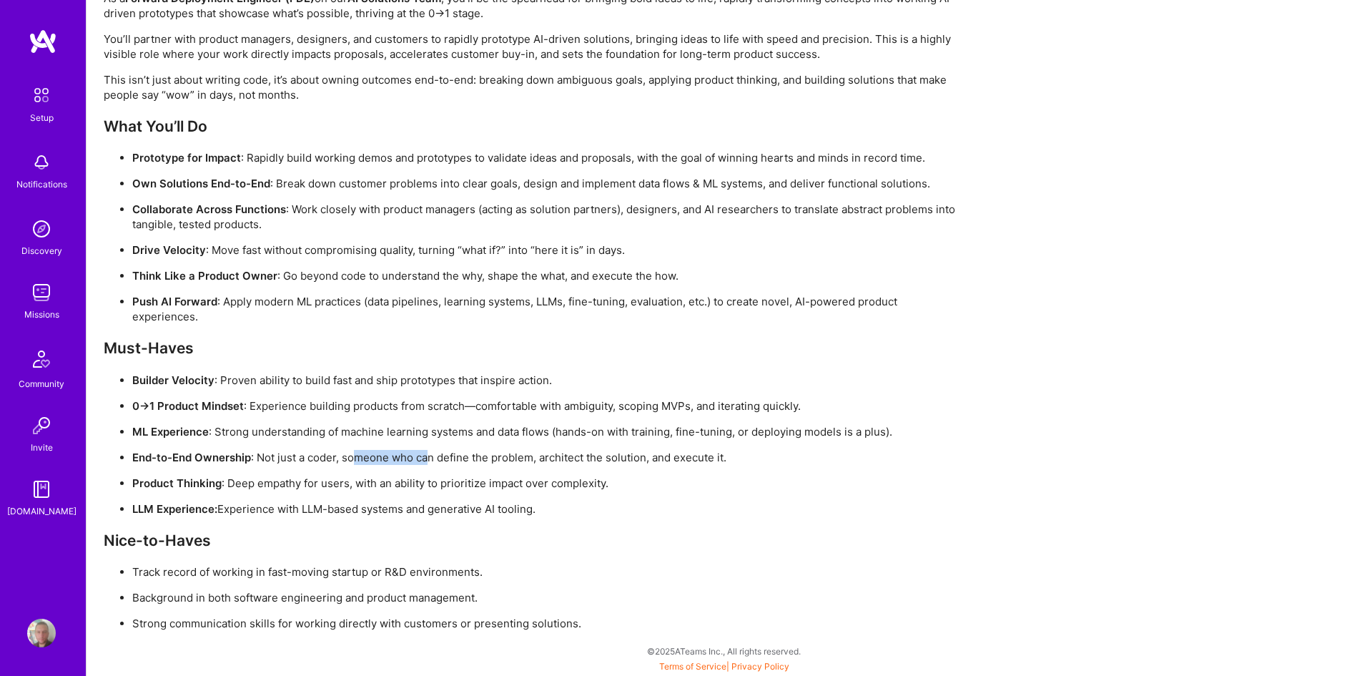
click at [434, 458] on p "End-to-End Ownership : Not just a coder, someone who can define the problem, ar…" at bounding box center [546, 457] width 829 height 15
click at [439, 460] on p "End-to-End Ownership : Not just a coder, someone who can define the problem, ar…" at bounding box center [546, 457] width 829 height 15
click at [548, 457] on p "End-to-End Ownership : Not just a coder, someone who can define the problem, ar…" at bounding box center [546, 457] width 829 height 15
click at [550, 458] on p "End-to-End Ownership : Not just a coder, someone who can define the problem, ar…" at bounding box center [546, 457] width 829 height 15
click at [630, 463] on p "End-to-End Ownership : Not just a coder, someone who can define the problem, ar…" at bounding box center [546, 457] width 829 height 15
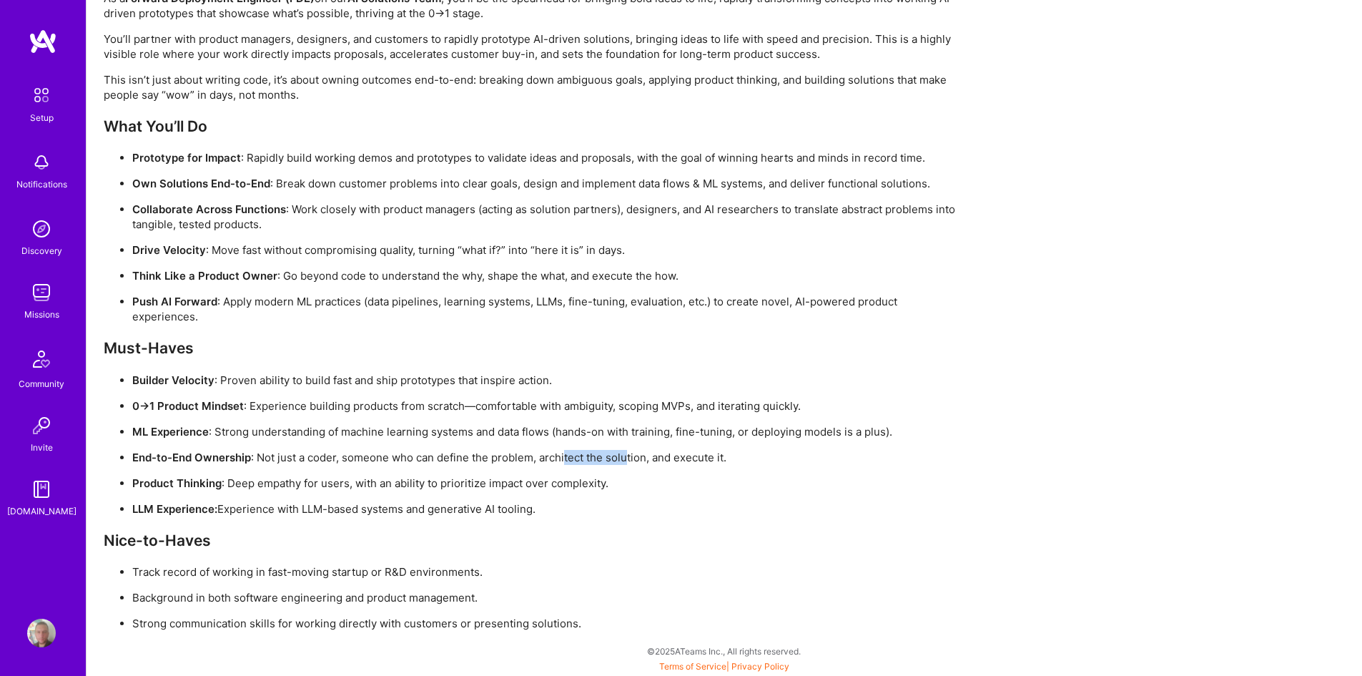
click at [631, 463] on p "End-to-End Ownership : Not just a coder, someone who can define the problem, ar…" at bounding box center [546, 457] width 829 height 15
click at [721, 463] on p "End-to-End Ownership : Not just a coder, someone who can define the problem, ar…" at bounding box center [546, 457] width 829 height 15
click at [721, 464] on p "End-to-End Ownership : Not just a coder, someone who can define the problem, ar…" at bounding box center [546, 457] width 829 height 15
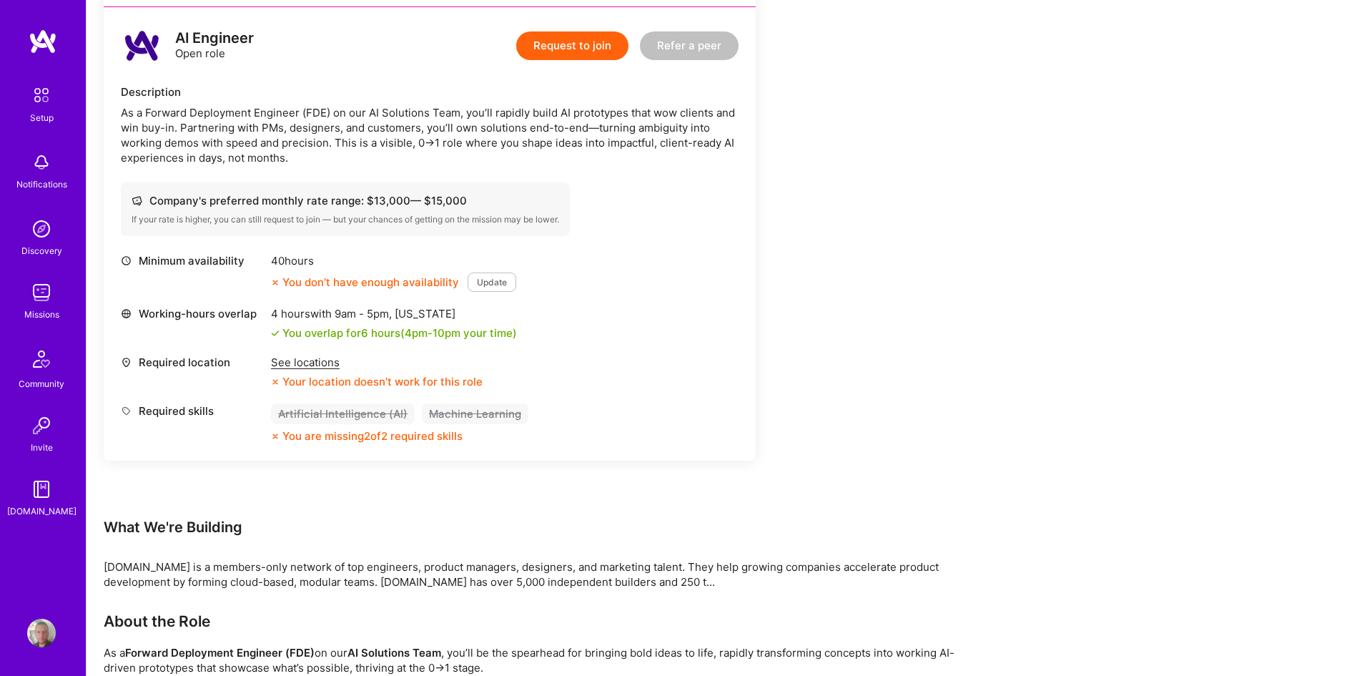
scroll to position [228, 0]
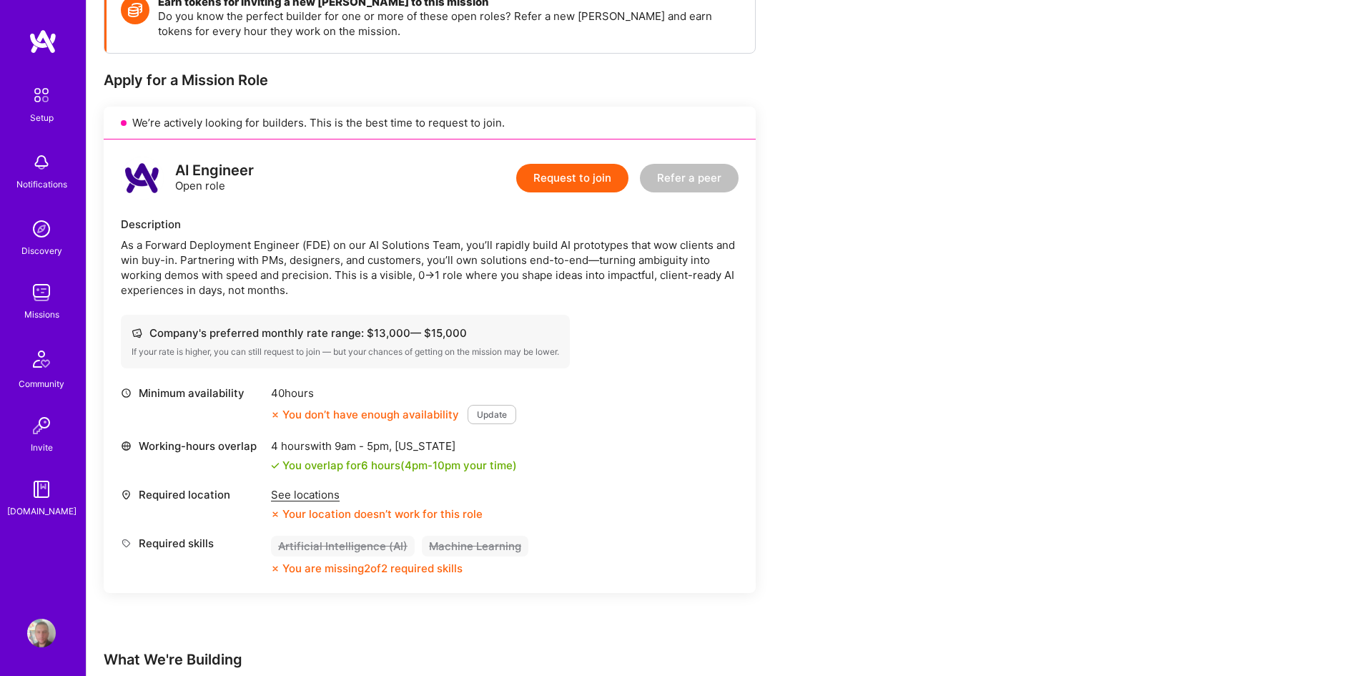
click at [319, 497] on div "See locations" at bounding box center [377, 494] width 212 height 15
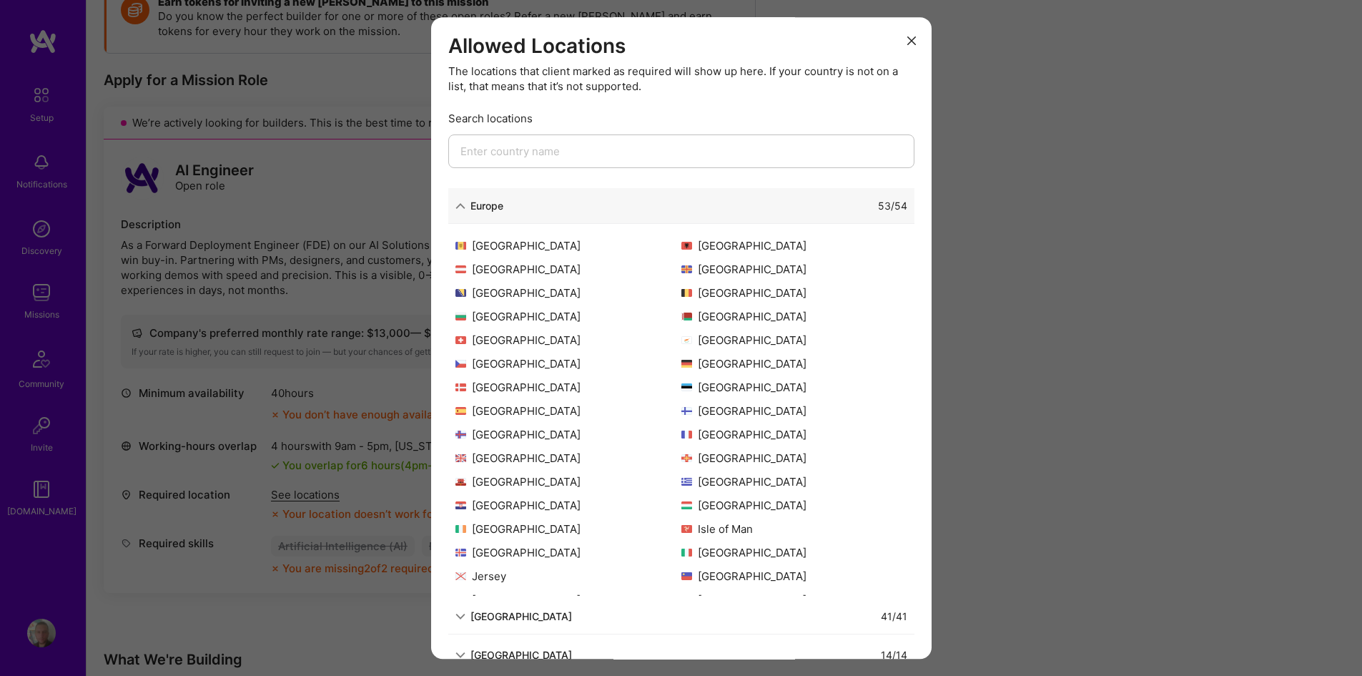
click at [377, 411] on div "Allowed Locations The locations that client marked as required will show up her…" at bounding box center [681, 338] width 1362 height 676
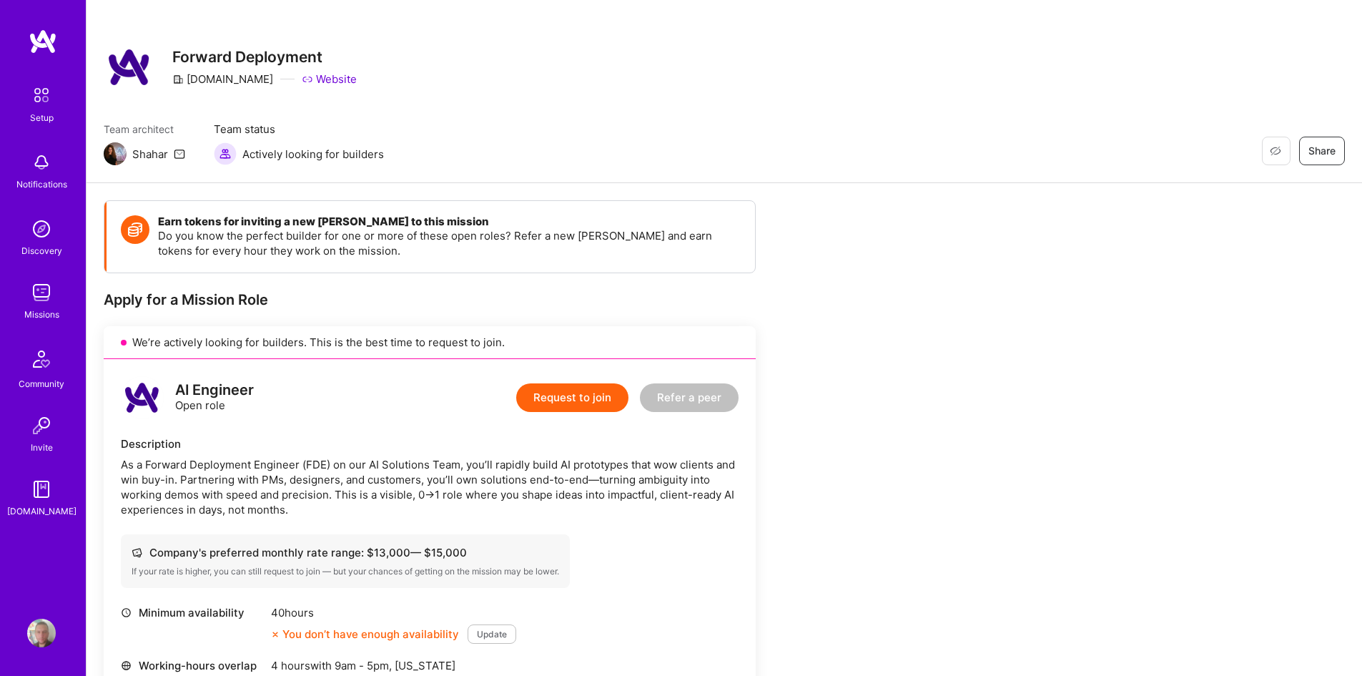
scroll to position [0, 0]
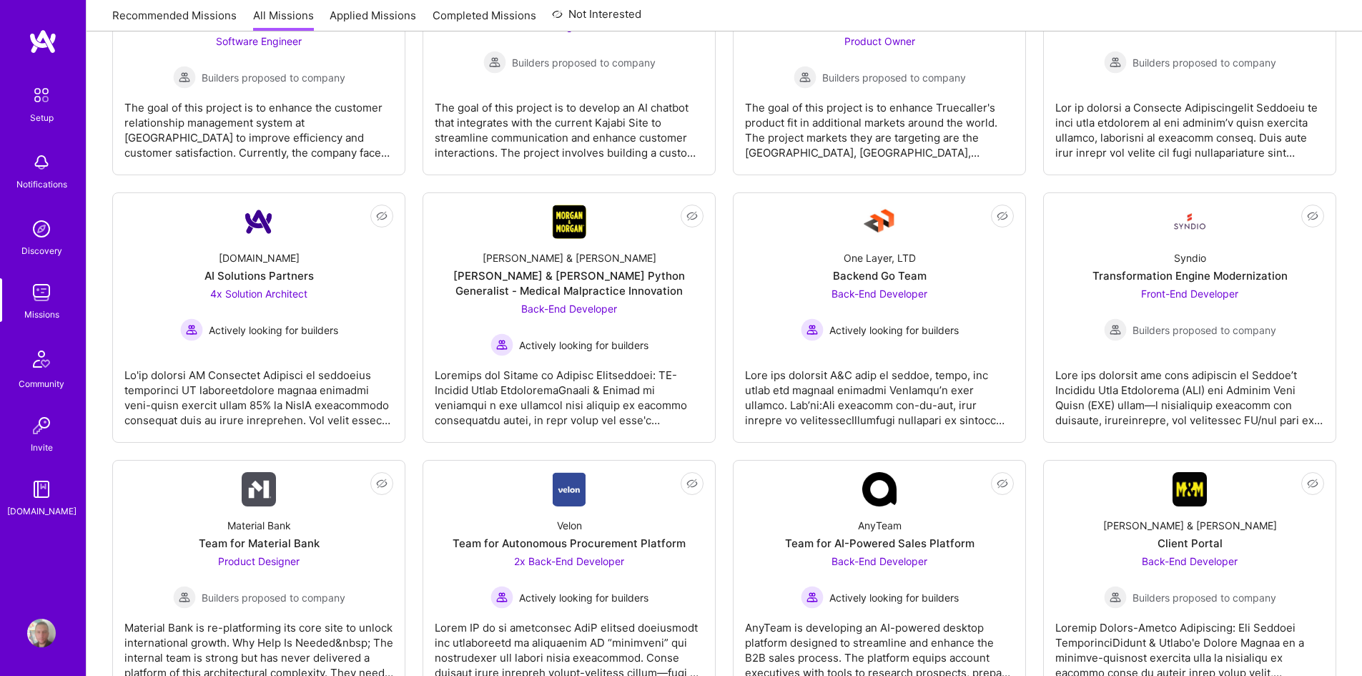
scroll to position [2216, 0]
click at [350, 368] on div at bounding box center [258, 392] width 269 height 71
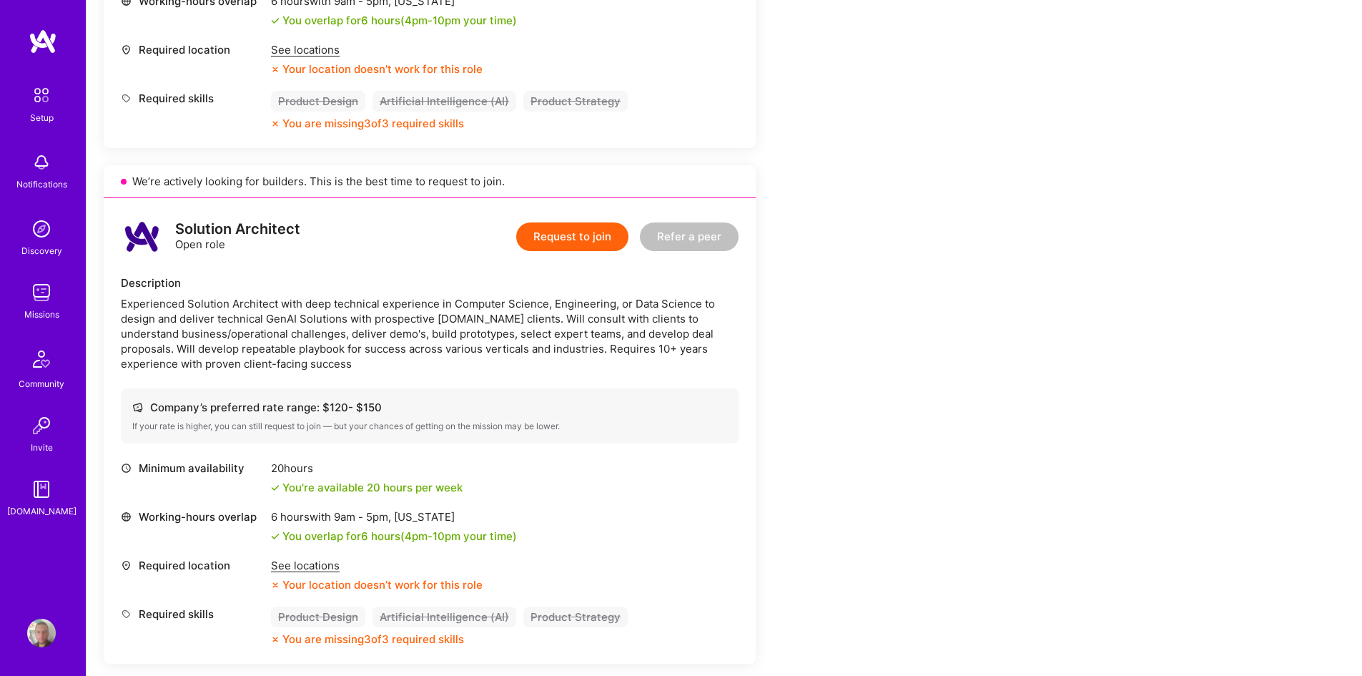
scroll to position [2145, 0]
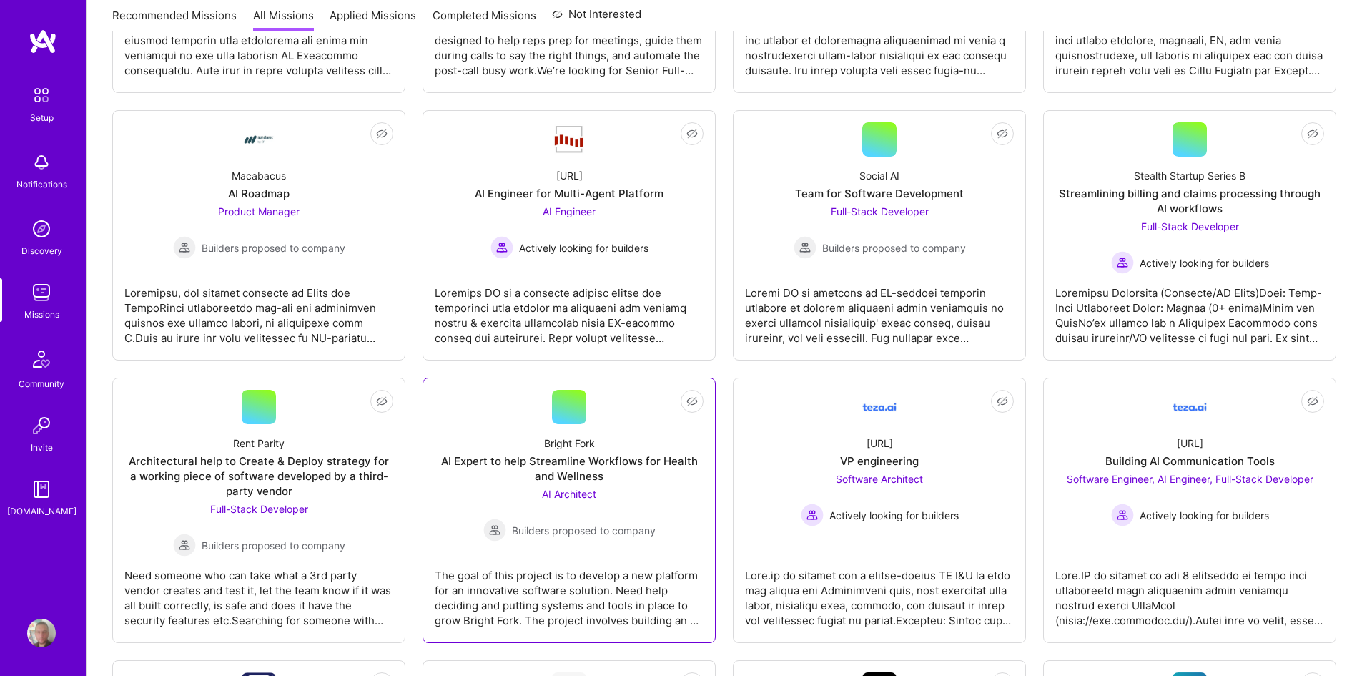
scroll to position [1072, 0]
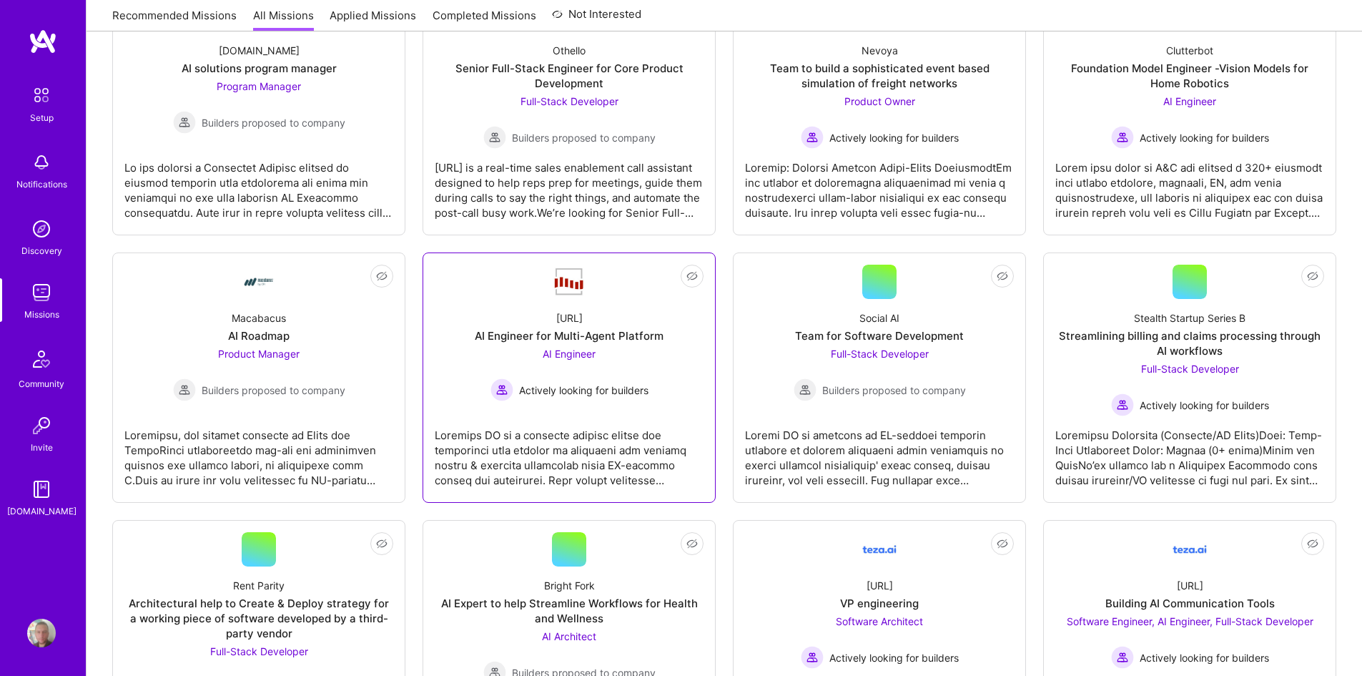
click at [483, 341] on div "AI Engineer for Multi-Agent Platform" at bounding box center [569, 335] width 189 height 15
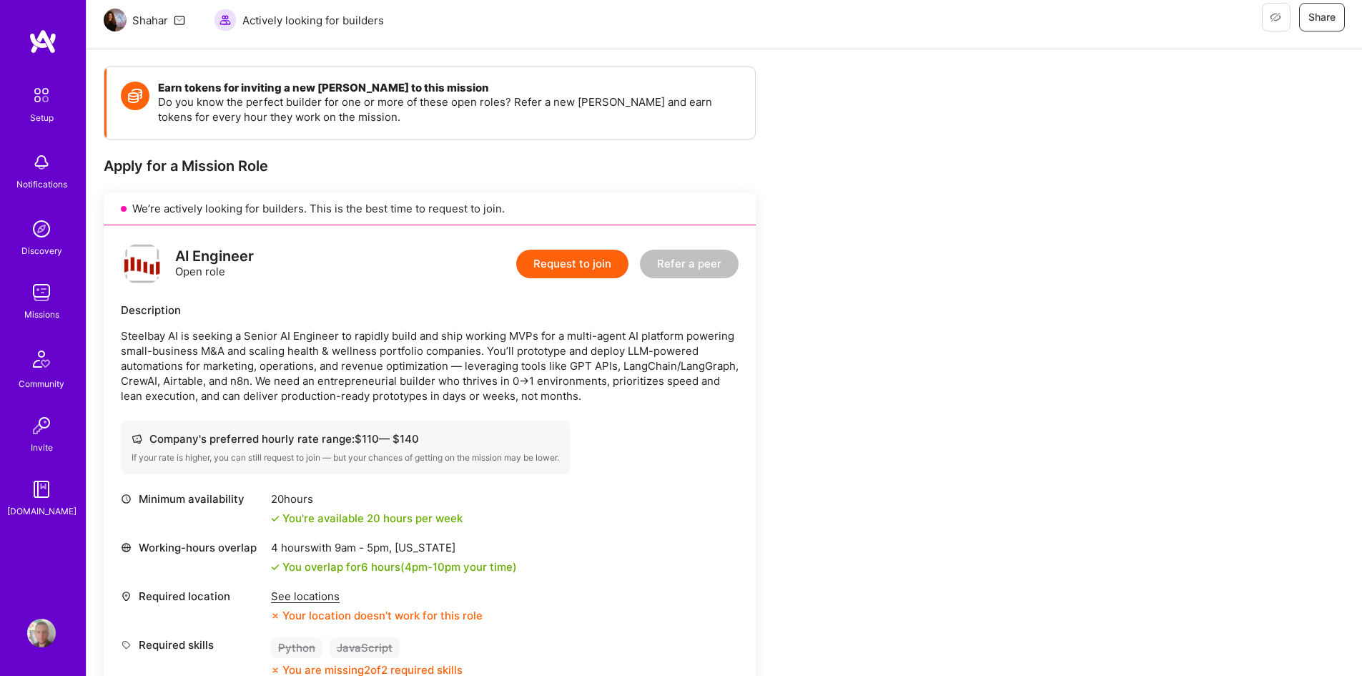
scroll to position [143, 0]
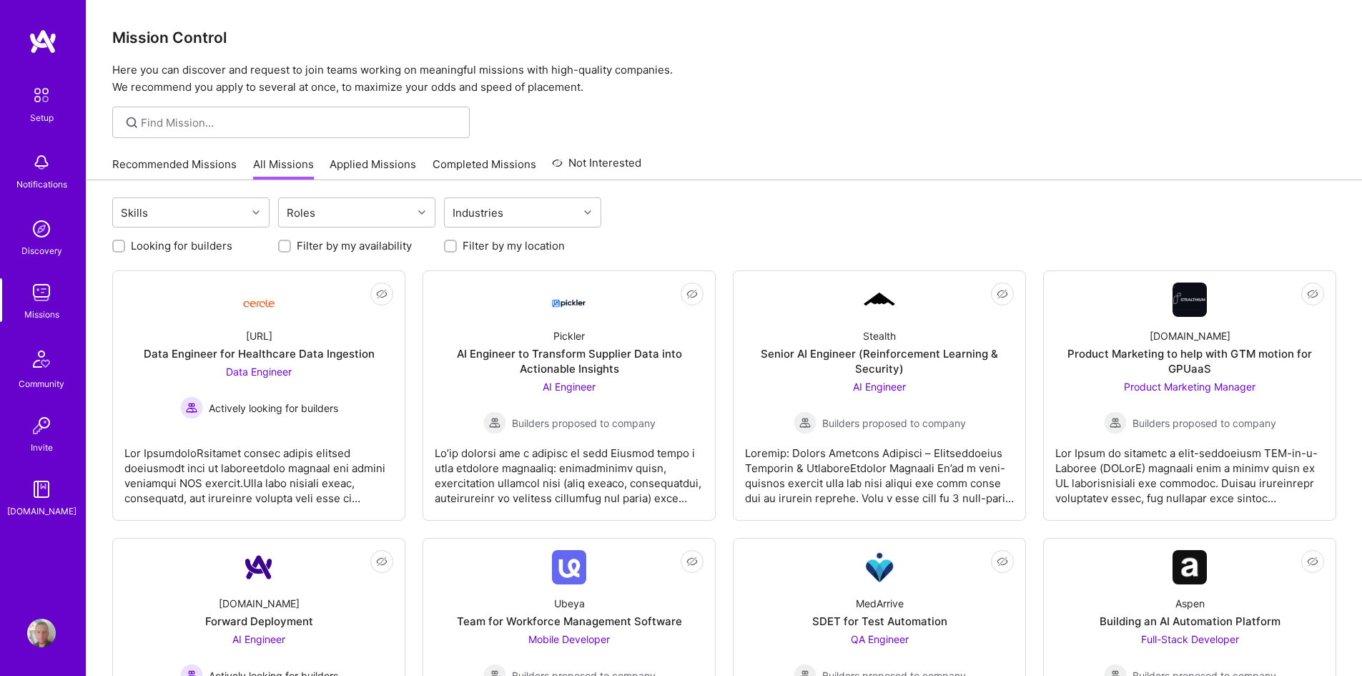
click at [382, 166] on link "Applied Missions" at bounding box center [373, 169] width 86 height 24
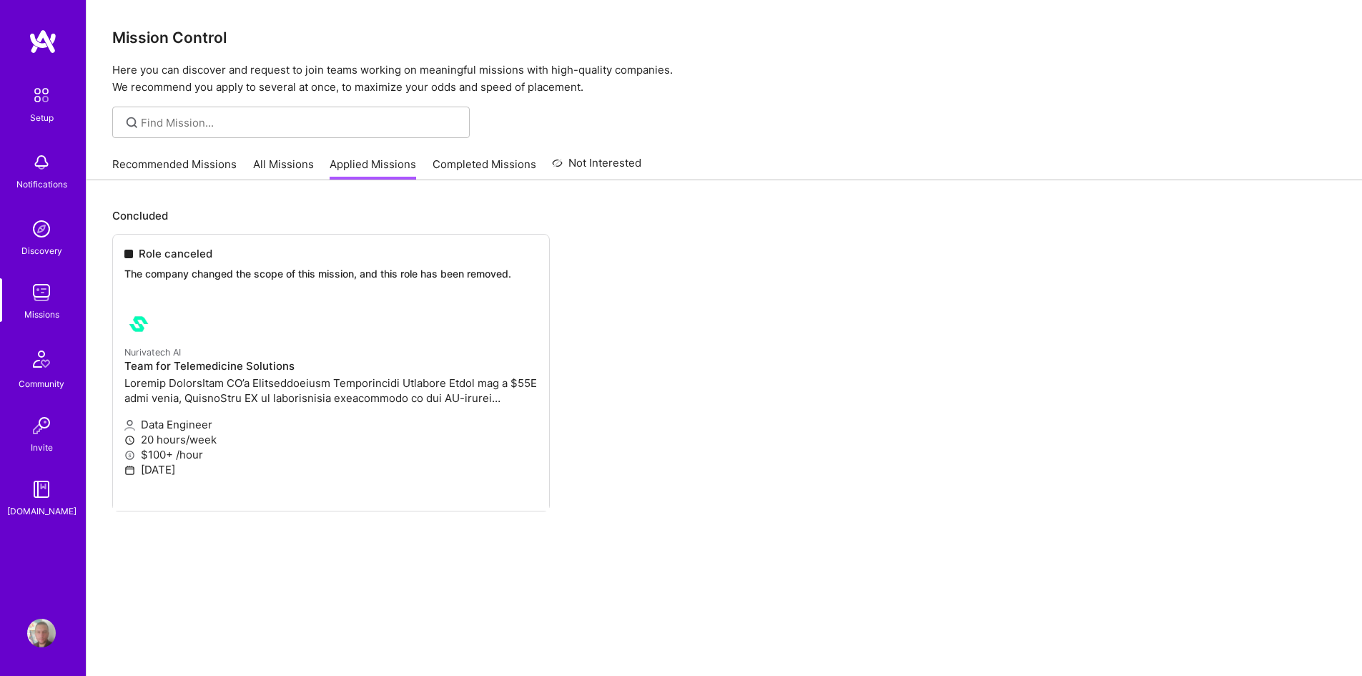
click at [298, 162] on link "All Missions" at bounding box center [283, 169] width 61 height 24
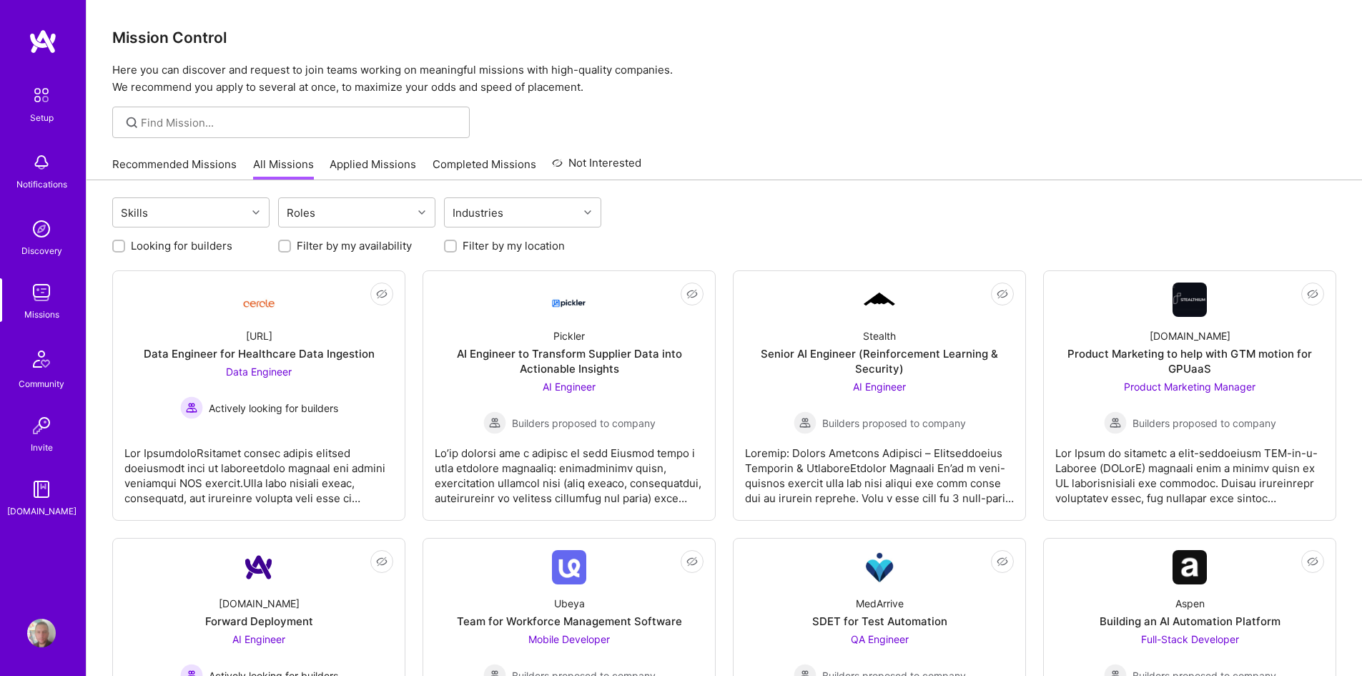
click at [591, 157] on link "Not Interested" at bounding box center [596, 167] width 89 height 26
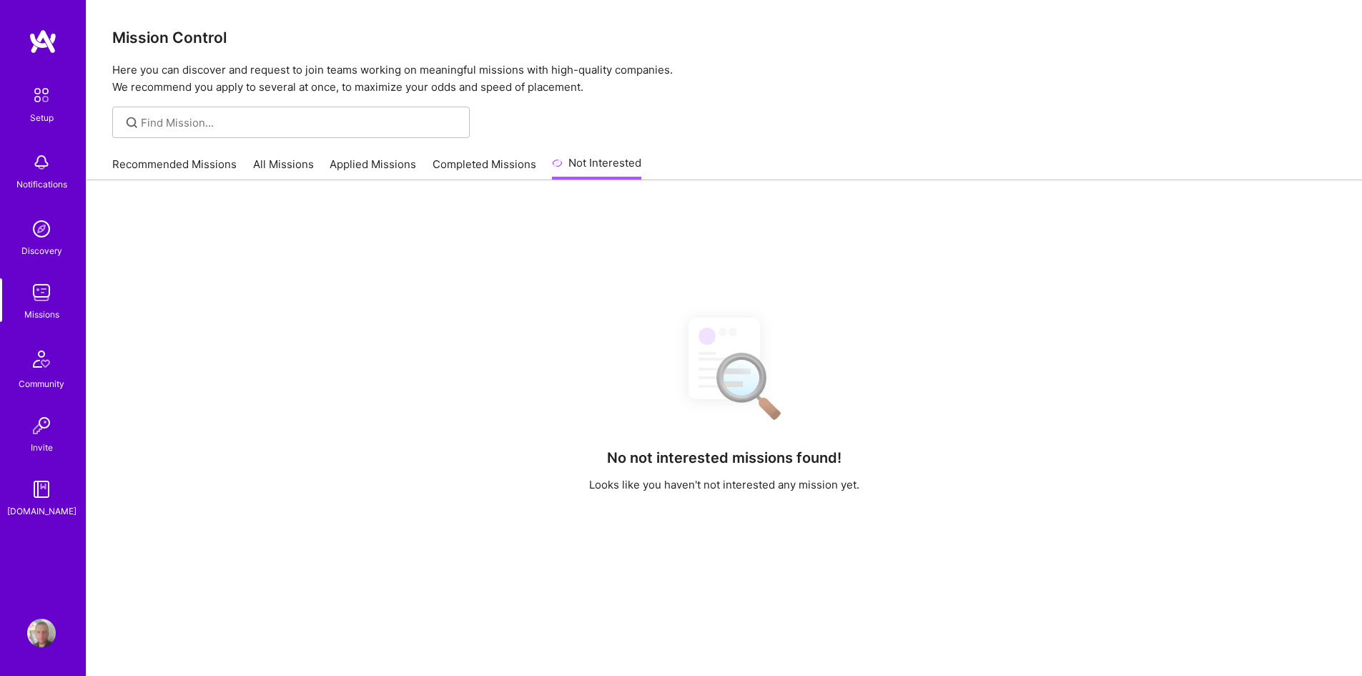
click at [479, 164] on link "Completed Missions" at bounding box center [484, 169] width 104 height 24
click at [282, 160] on link "All Missions" at bounding box center [283, 169] width 61 height 24
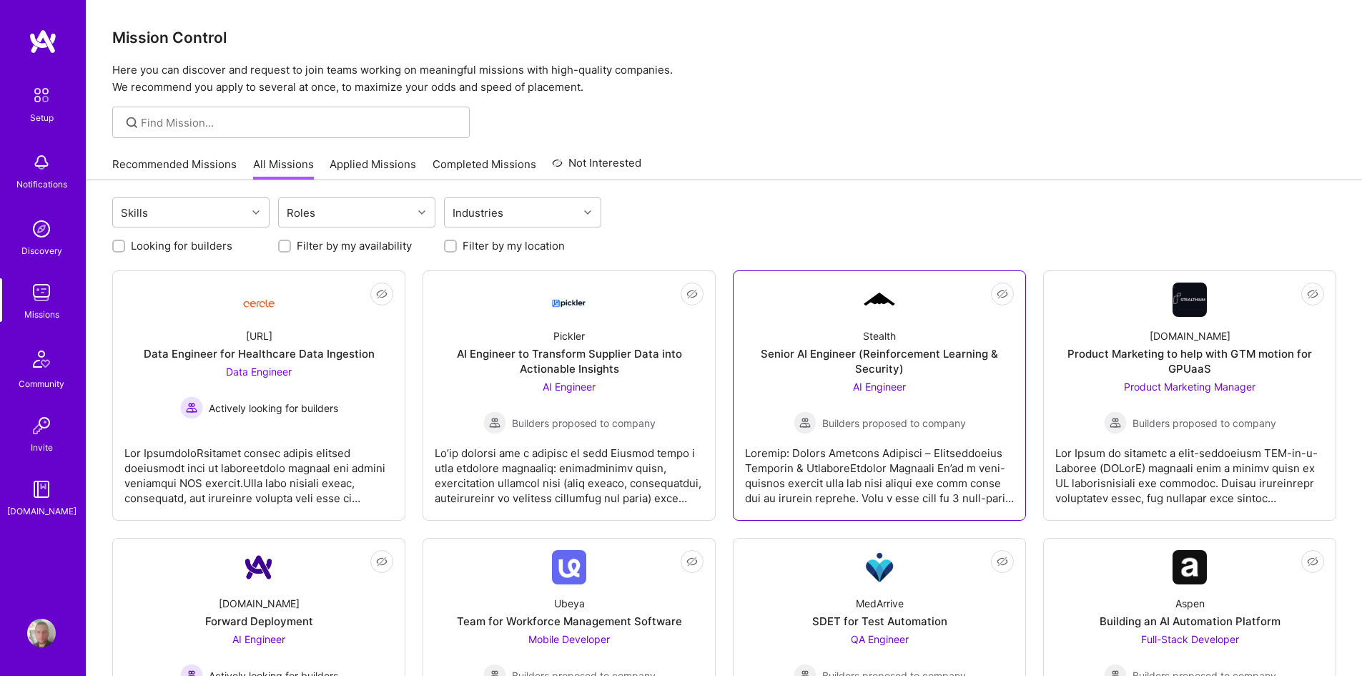
click at [884, 462] on div at bounding box center [879, 469] width 269 height 71
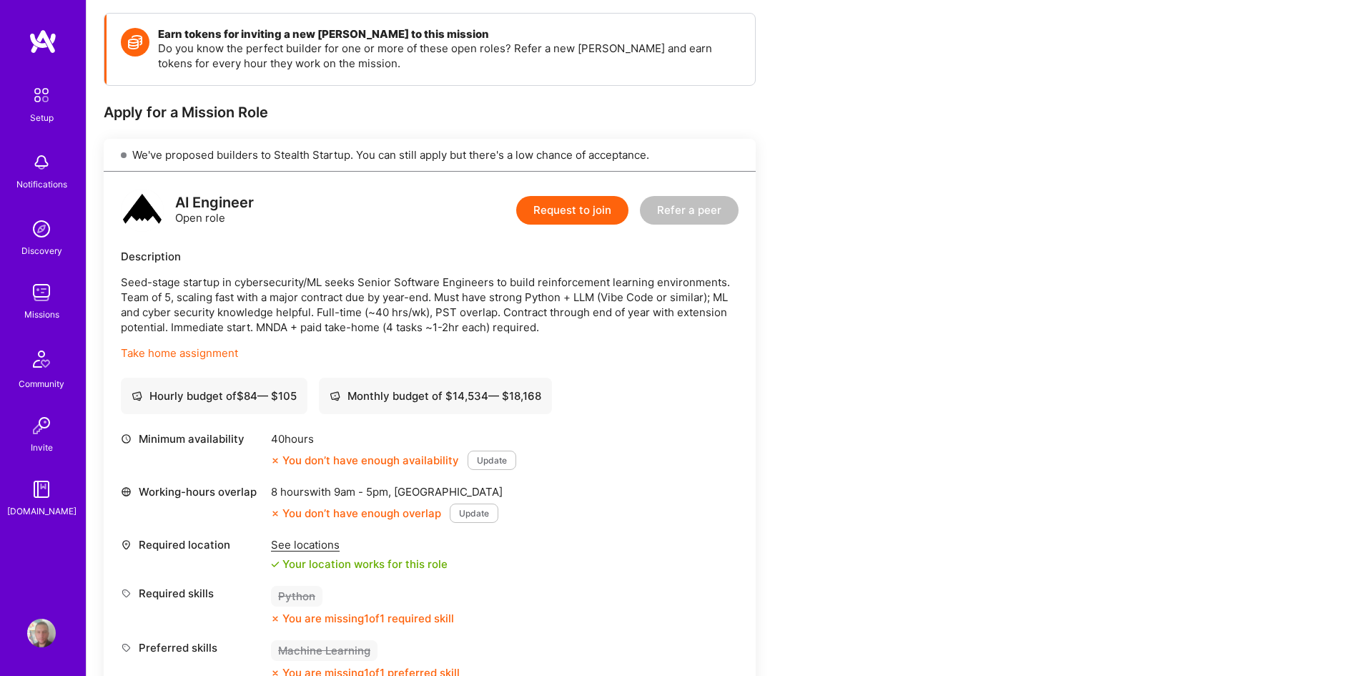
scroll to position [214, 0]
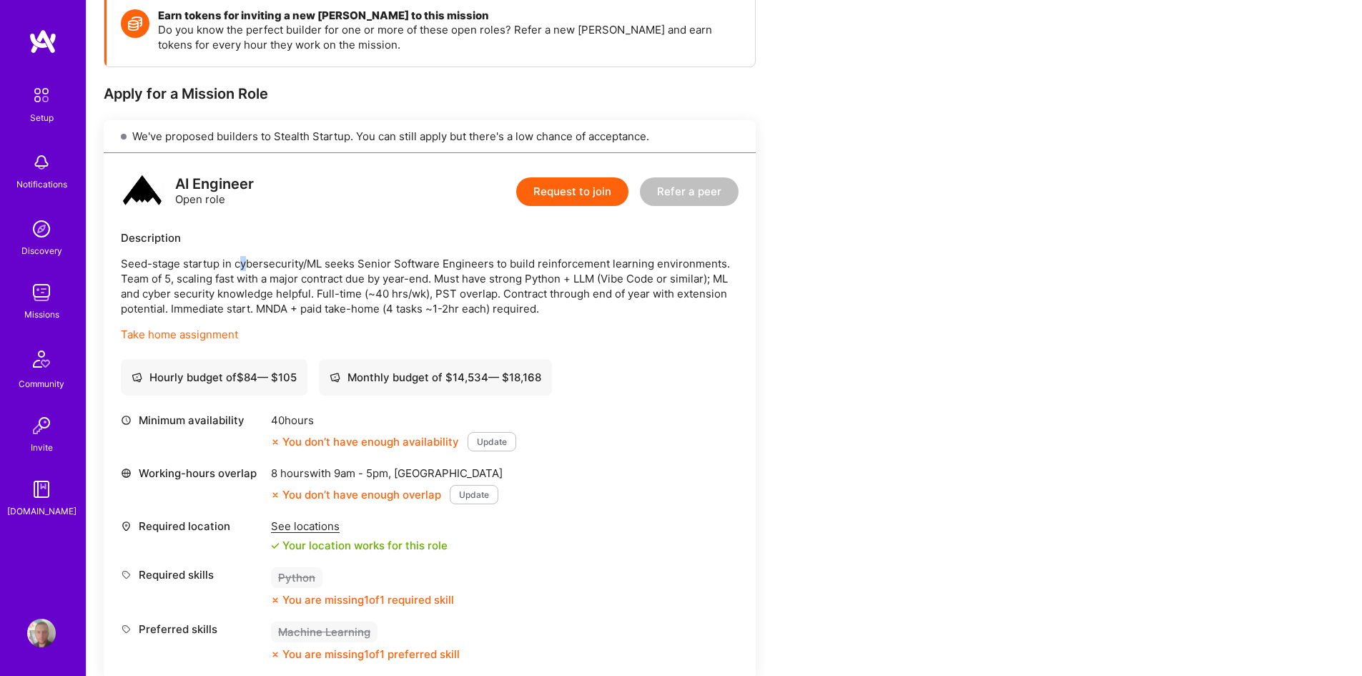
click at [254, 262] on p "Seed-stage startup in cybersecurity/ML seeks Senior Software Engineers to build…" at bounding box center [430, 286] width 618 height 60
click at [305, 269] on p "Seed-stage startup in cybersecurity/ML seeks Senior Software Engineers to build…" at bounding box center [430, 286] width 618 height 60
click at [372, 287] on p "Seed-stage startup in cybersecurity/ML seeks Senior Software Engineers to build…" at bounding box center [430, 286] width 618 height 60
drag, startPoint x: 352, startPoint y: 295, endPoint x: 377, endPoint y: 296, distance: 25.7
click at [371, 296] on p "Seed-stage startup in cybersecurity/ML seeks Senior Software Engineers to build…" at bounding box center [430, 286] width 618 height 60
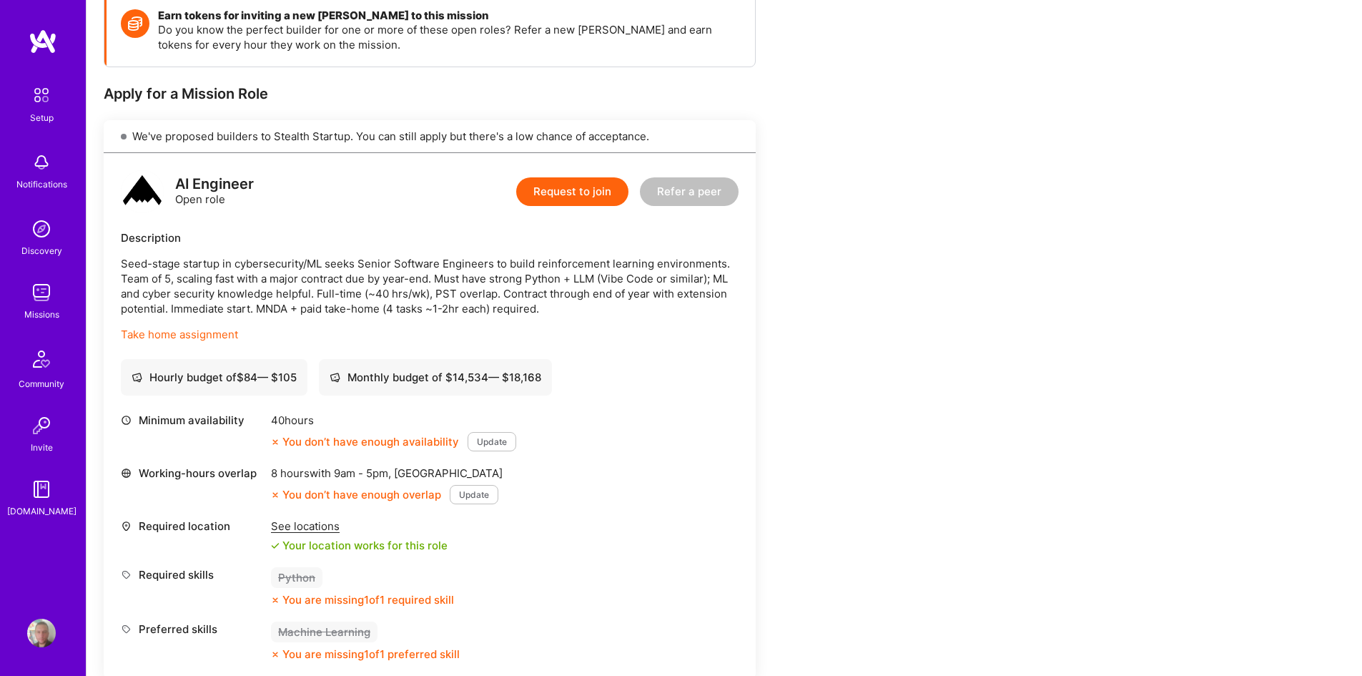
click at [377, 296] on p "Seed-stage startup in cybersecurity/ML seeks Senior Software Engineers to build…" at bounding box center [430, 286] width 618 height 60
drag, startPoint x: 439, startPoint y: 295, endPoint x: 459, endPoint y: 299, distance: 20.3
click at [455, 298] on p "Seed-stage startup in cybersecurity/ML seeks Senior Software Engineers to build…" at bounding box center [430, 286] width 618 height 60
drag, startPoint x: 460, startPoint y: 299, endPoint x: 473, endPoint y: 300, distance: 12.9
click at [463, 300] on p "Seed-stage startup in cybersecurity/ML seeks Senior Software Engineers to build…" at bounding box center [430, 286] width 618 height 60
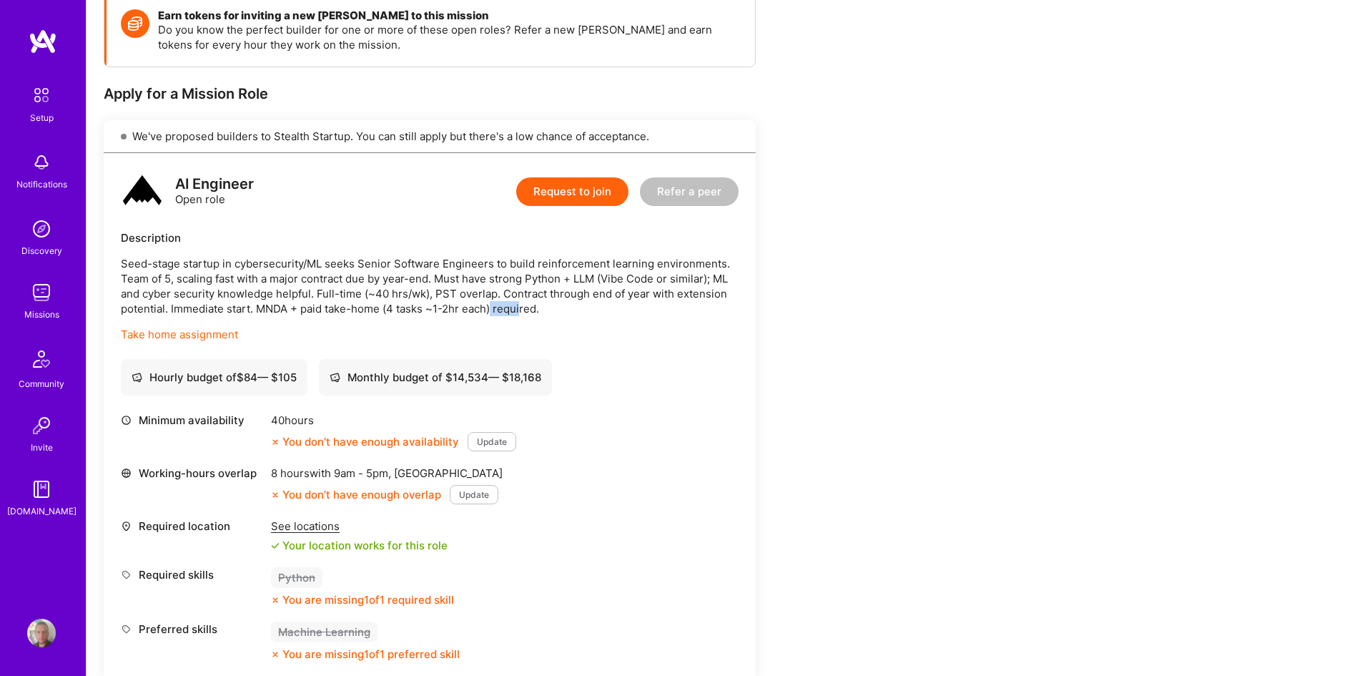
drag, startPoint x: 493, startPoint y: 301, endPoint x: 533, endPoint y: 305, distance: 39.6
click at [532, 305] on p "Seed-stage startup in cybersecurity/ML seeks Senior Software Engineers to build…" at bounding box center [430, 286] width 618 height 60
click at [533, 306] on p "Seed-stage startup in cybersecurity/ML seeks Senior Software Engineers to build…" at bounding box center [430, 286] width 618 height 60
drag, startPoint x: 580, startPoint y: 294, endPoint x: 593, endPoint y: 295, distance: 12.9
click at [587, 295] on p "Seed-stage startup in cybersecurity/ML seeks Senior Software Engineers to build…" at bounding box center [430, 286] width 618 height 60
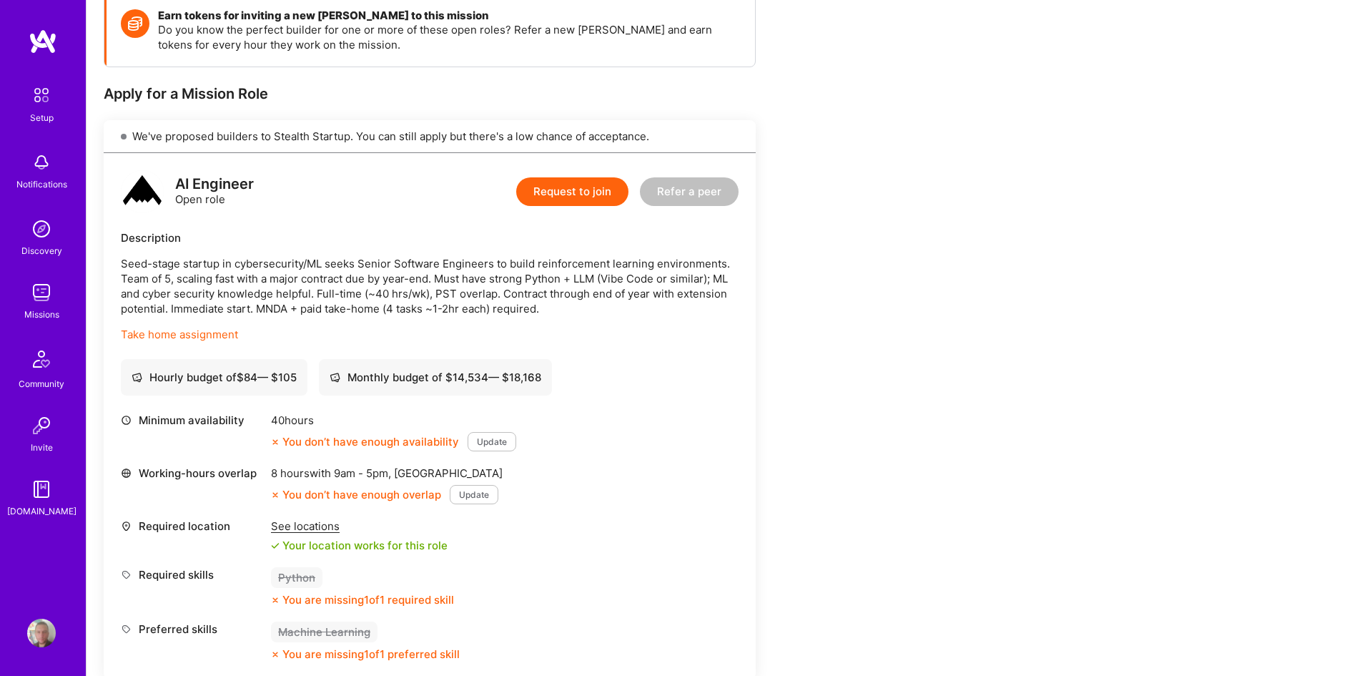
click at [593, 295] on p "Seed-stage startup in cybersecurity/ML seeks Senior Software Engineers to build…" at bounding box center [430, 286] width 618 height 60
drag, startPoint x: 595, startPoint y: 290, endPoint x: 641, endPoint y: 293, distance: 45.2
click at [632, 290] on p "Seed-stage startup in cybersecurity/ML seeks Senior Software Engineers to build…" at bounding box center [430, 286] width 618 height 60
click at [641, 293] on p "Seed-stage startup in cybersecurity/ML seeks Senior Software Engineers to build…" at bounding box center [430, 286] width 618 height 60
drag, startPoint x: 648, startPoint y: 293, endPoint x: 678, endPoint y: 295, distance: 30.8
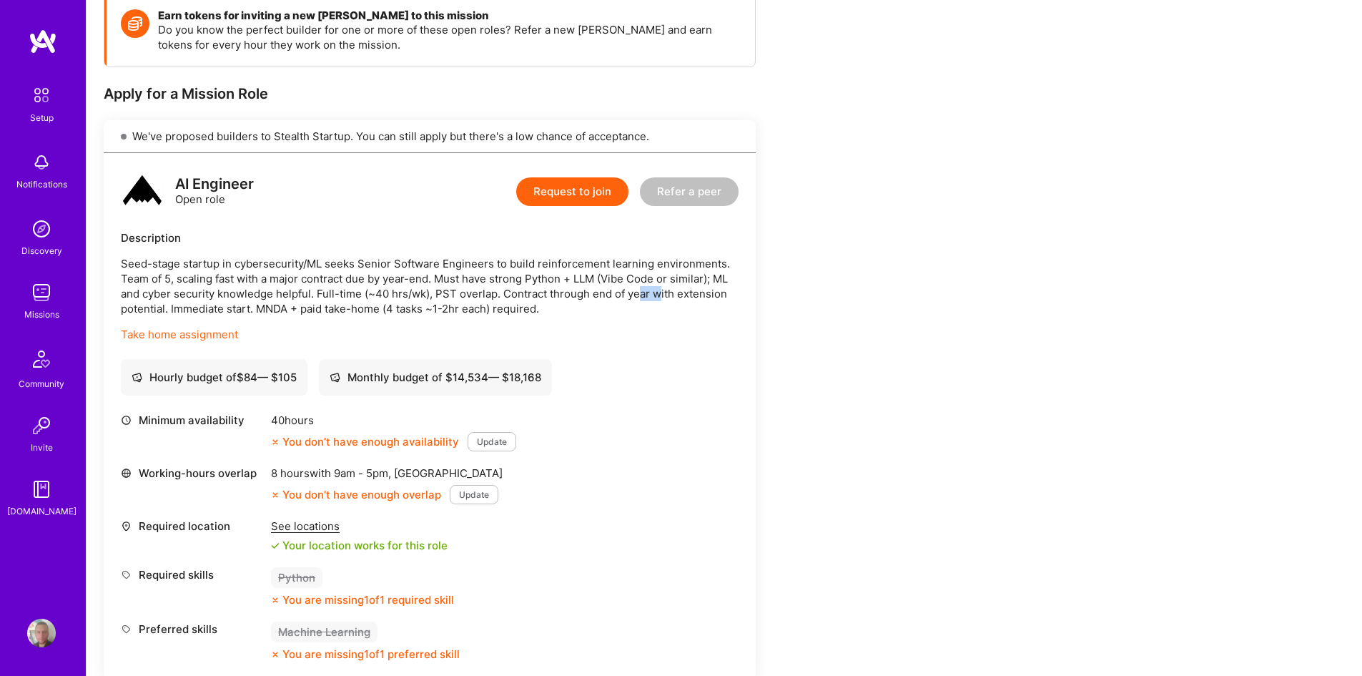
click at [678, 295] on p "Seed-stage startup in cybersecurity/ML seeks Senior Software Engineers to build…" at bounding box center [430, 286] width 618 height 60
click at [681, 297] on p "Seed-stage startup in cybersecurity/ML seeks Senior Software Engineers to build…" at bounding box center [430, 286] width 618 height 60
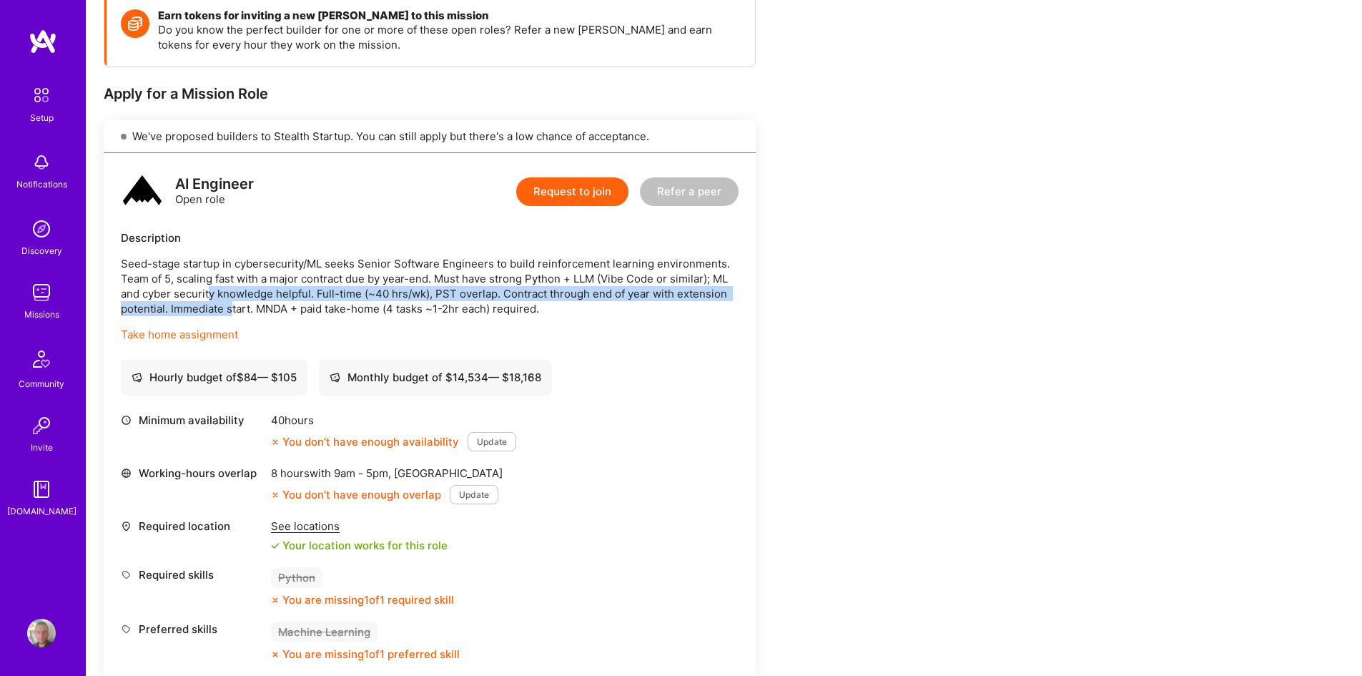
drag, startPoint x: 226, startPoint y: 300, endPoint x: 246, endPoint y: 303, distance: 20.2
click at [244, 303] on p "Seed-stage startup in cybersecurity/ML seeks Senior Software Engineers to build…" at bounding box center [430, 286] width 618 height 60
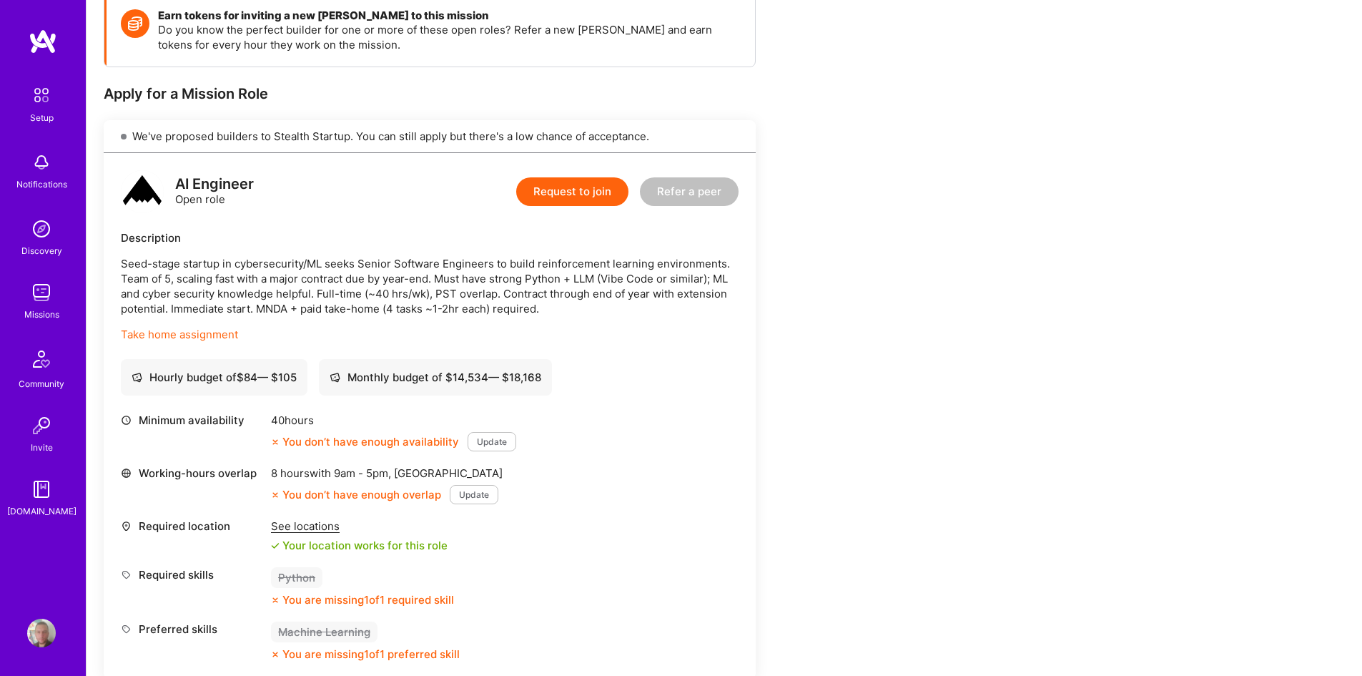
click at [247, 304] on p "Seed-stage startup in cybersecurity/ML seeks Senior Software Engineers to build…" at bounding box center [430, 286] width 618 height 60
click at [318, 312] on p "Seed-stage startup in cybersecurity/ML seeks Senior Software Engineers to build…" at bounding box center [430, 286] width 618 height 60
click at [322, 313] on p "Seed-stage startup in cybersecurity/ML seeks Senior Software Engineers to build…" at bounding box center [430, 286] width 618 height 60
drag, startPoint x: 352, startPoint y: 309, endPoint x: 388, endPoint y: 312, distance: 36.6
click at [380, 310] on p "Seed-stage startup in cybersecurity/ML seeks Senior Software Engineers to build…" at bounding box center [430, 286] width 618 height 60
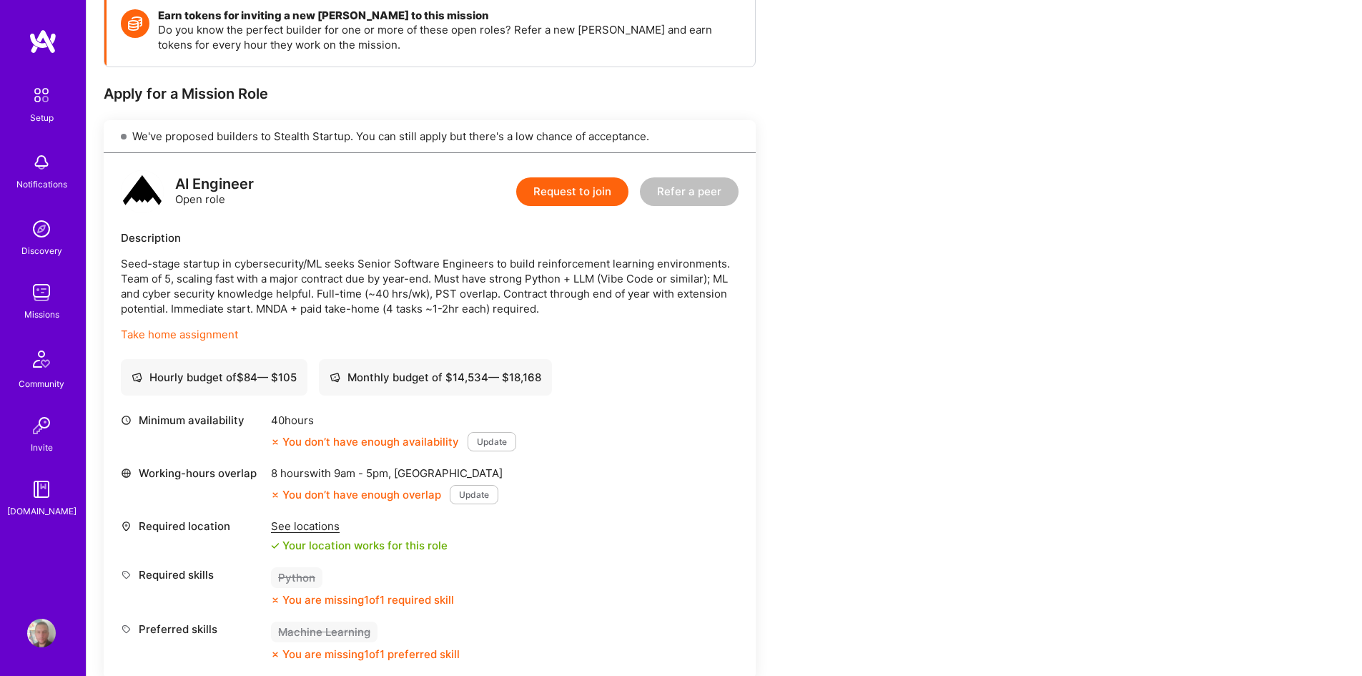
click at [389, 312] on p "Seed-stage startup in cybersecurity/ML seeks Senior Software Engineers to build…" at bounding box center [430, 286] width 618 height 60
click at [393, 313] on p "Seed-stage startup in cybersecurity/ML seeks Senior Software Engineers to build…" at bounding box center [430, 286] width 618 height 60
click at [397, 314] on p "Seed-stage startup in cybersecurity/ML seeks Senior Software Engineers to build…" at bounding box center [430, 286] width 618 height 60
drag, startPoint x: 446, startPoint y: 315, endPoint x: 455, endPoint y: 317, distance: 9.5
click at [454, 316] on div "Seed-stage startup in cybersecurity/ML seeks Senior Software Engineers to build…" at bounding box center [430, 299] width 618 height 86
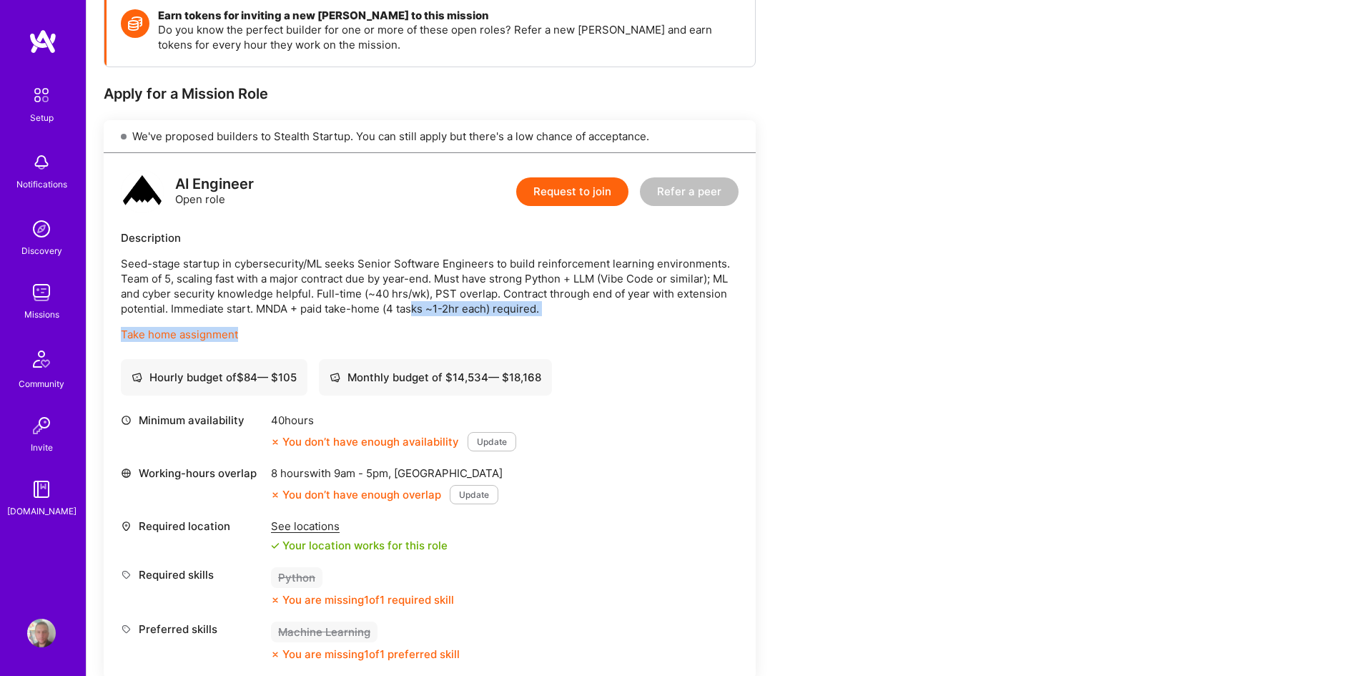
click at [455, 317] on div "Seed-stage startup in cybersecurity/ML seeks Senior Software Engineers to build…" at bounding box center [430, 299] width 618 height 86
drag, startPoint x: 511, startPoint y: 317, endPoint x: 533, endPoint y: 320, distance: 22.4
click at [533, 320] on div "Seed-stage startup in cybersecurity/ML seeks Senior Software Engineers to build…" at bounding box center [430, 299] width 618 height 86
drag, startPoint x: 533, startPoint y: 321, endPoint x: 491, endPoint y: 322, distance: 42.2
click at [532, 321] on div "Seed-stage startup in cybersecurity/ML seeks Senior Software Engineers to build…" at bounding box center [430, 299] width 618 height 86
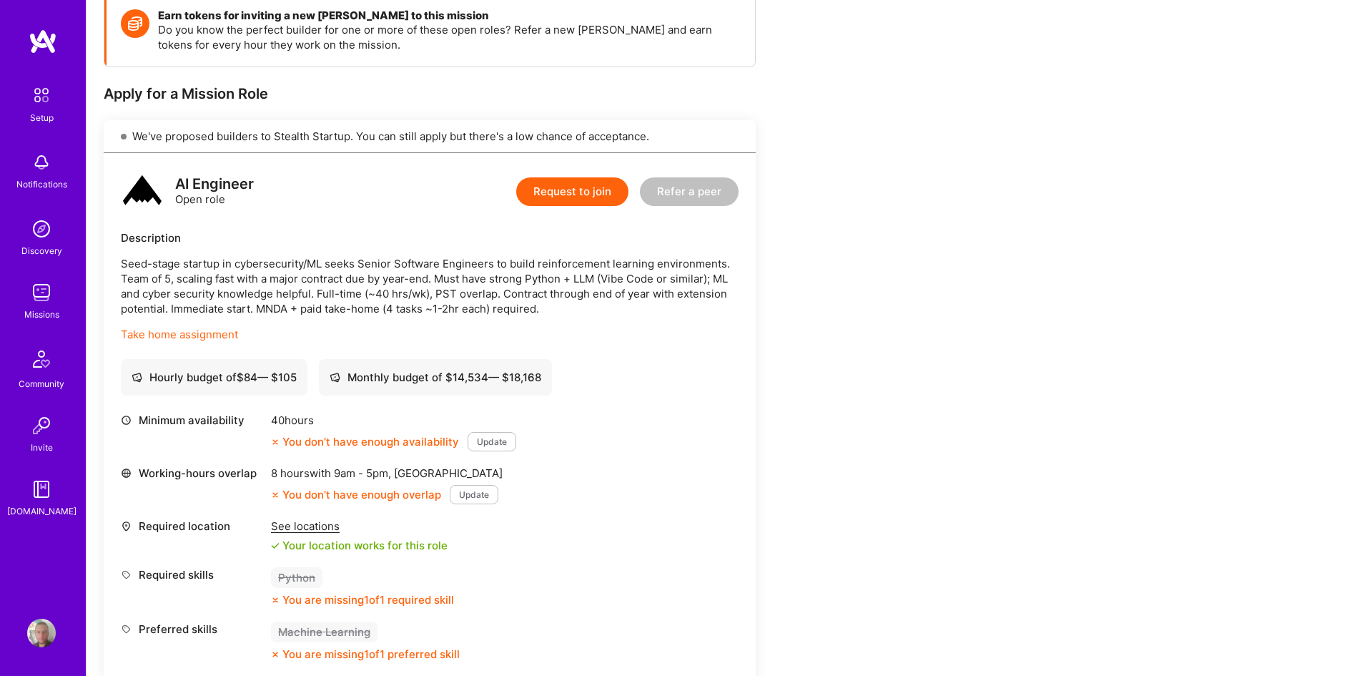
click at [469, 329] on p "Take home assignment" at bounding box center [430, 334] width 618 height 15
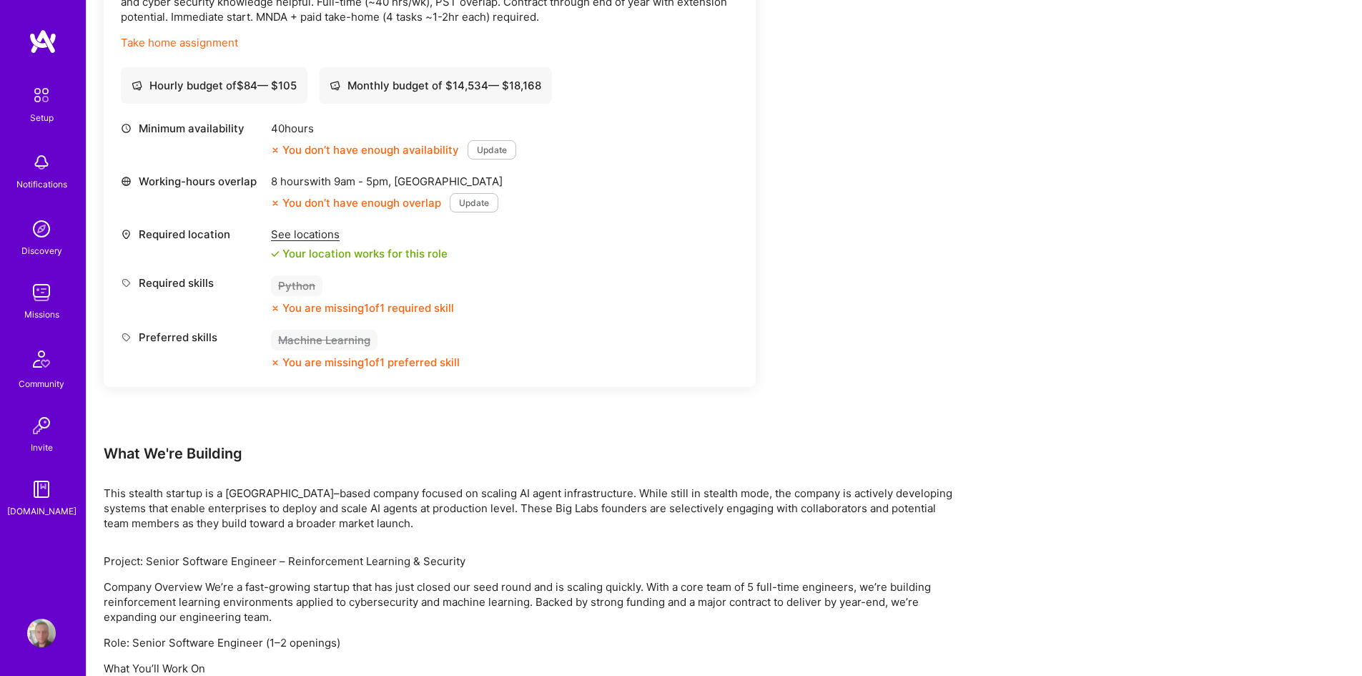
scroll to position [715, 0]
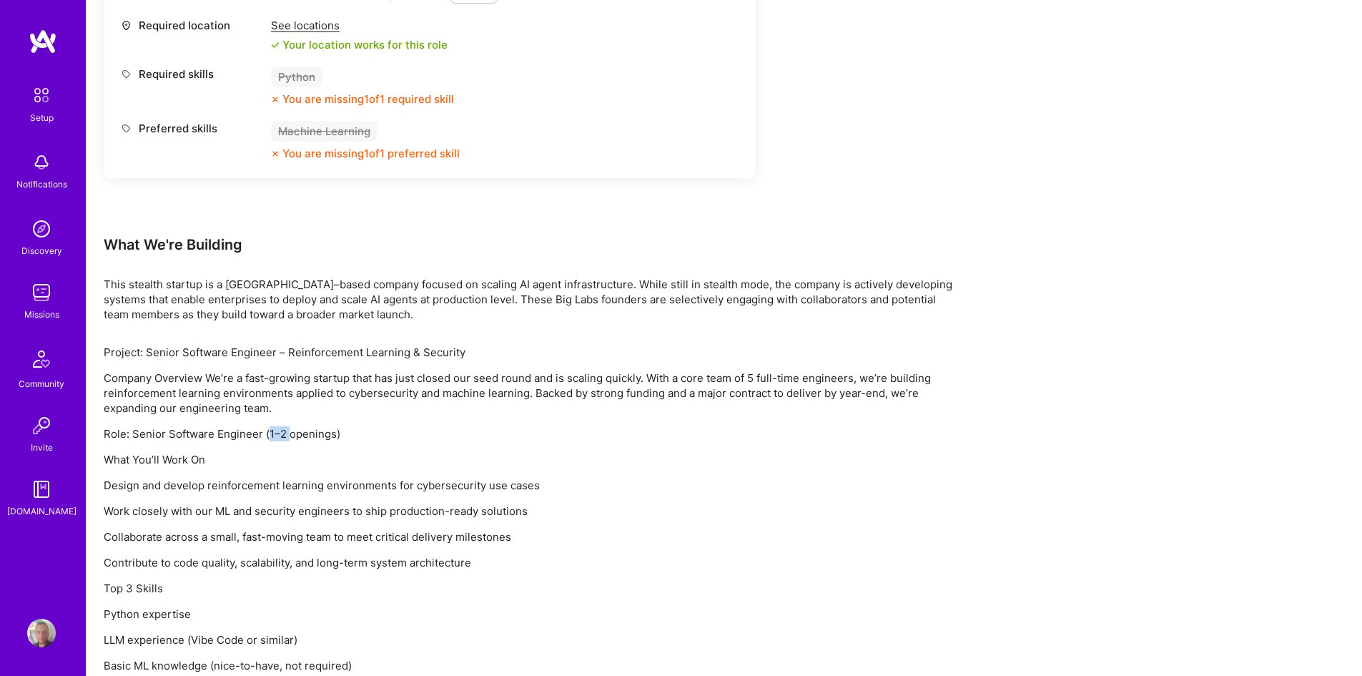
click at [299, 429] on div "Project: Senior Software Engineer – Reinforcement Learning & Security Company O…" at bounding box center [533, 663] width 858 height 637
click at [302, 430] on p "Role: Senior Software Engineer (1–2 openings)" at bounding box center [533, 433] width 858 height 15
click at [325, 435] on p "Role: Senior Software Engineer (1–2 openings)" at bounding box center [533, 433] width 858 height 15
click at [326, 435] on p "Role: Senior Software Engineer (1–2 openings)" at bounding box center [533, 433] width 858 height 15
drag, startPoint x: 234, startPoint y: 470, endPoint x: 300, endPoint y: 487, distance: 68.5
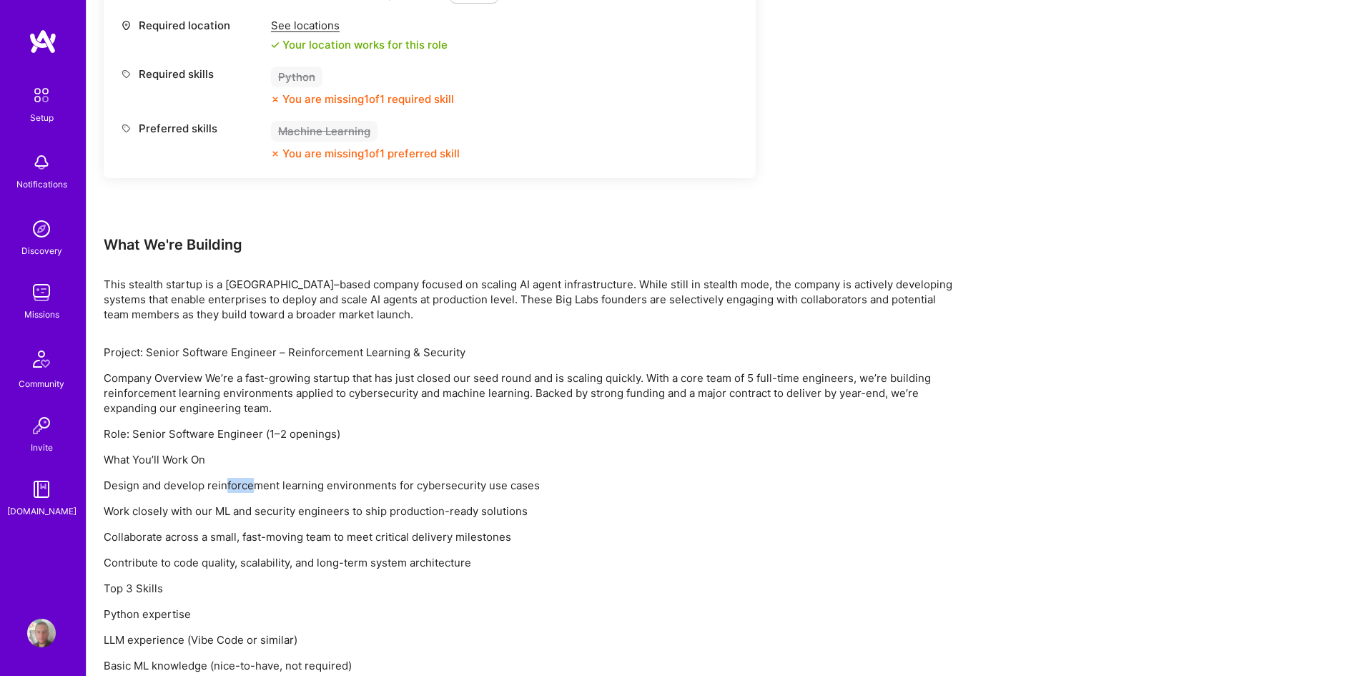
click at [290, 484] on div "Project: Senior Software Engineer – Reinforcement Learning & Security Company O…" at bounding box center [533, 663] width 858 height 637
click at [300, 487] on p "Design and develop reinforcement learning environments for cybersecurity use ca…" at bounding box center [533, 485] width 858 height 15
click at [327, 515] on div "Project: Senior Software Engineer – Reinforcement Learning & Security Company O…" at bounding box center [533, 663] width 858 height 637
click at [330, 516] on p "Work closely with our ML and security engineers to ship production-ready soluti…" at bounding box center [533, 510] width 858 height 15
drag, startPoint x: 392, startPoint y: 373, endPoint x: 430, endPoint y: 382, distance: 39.0
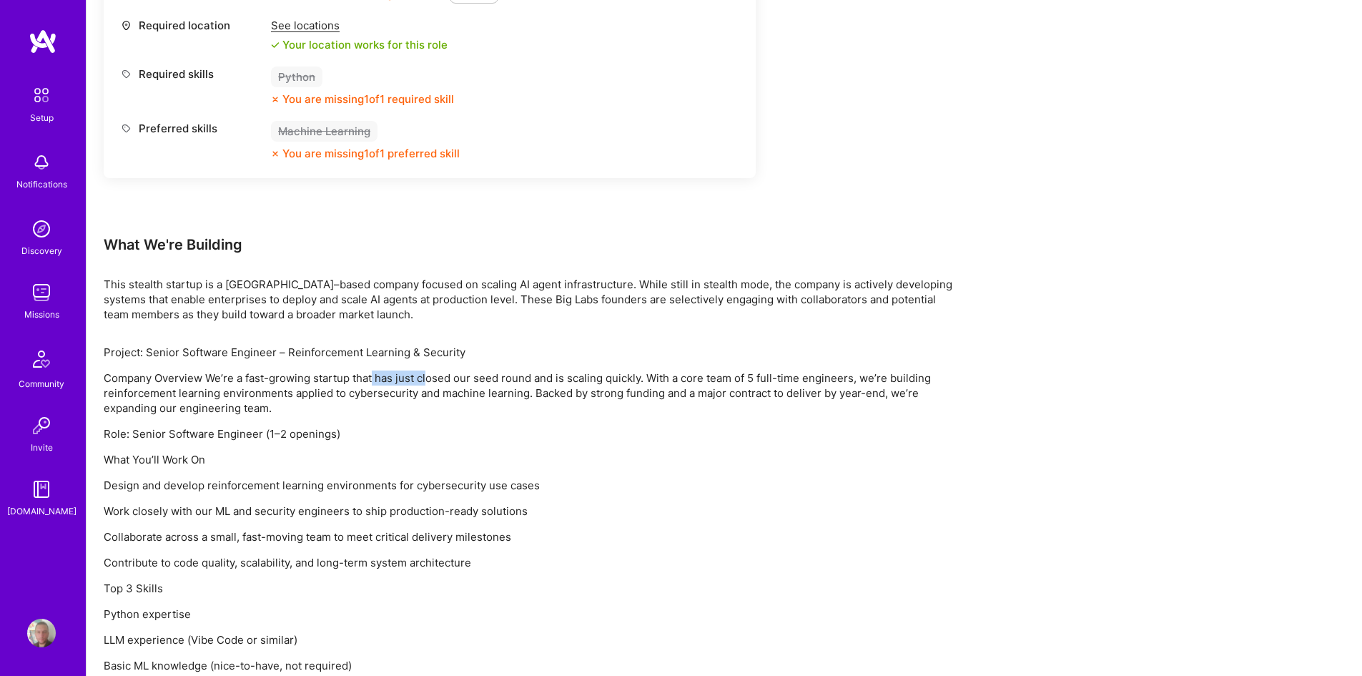
click at [430, 382] on div "Project: Senior Software Engineer – Reinforcement Learning & Security Company O…" at bounding box center [533, 663] width 858 height 637
click at [430, 382] on p "Company Overview We’re a fast-growing startup that has just closed our seed rou…" at bounding box center [533, 392] width 858 height 45
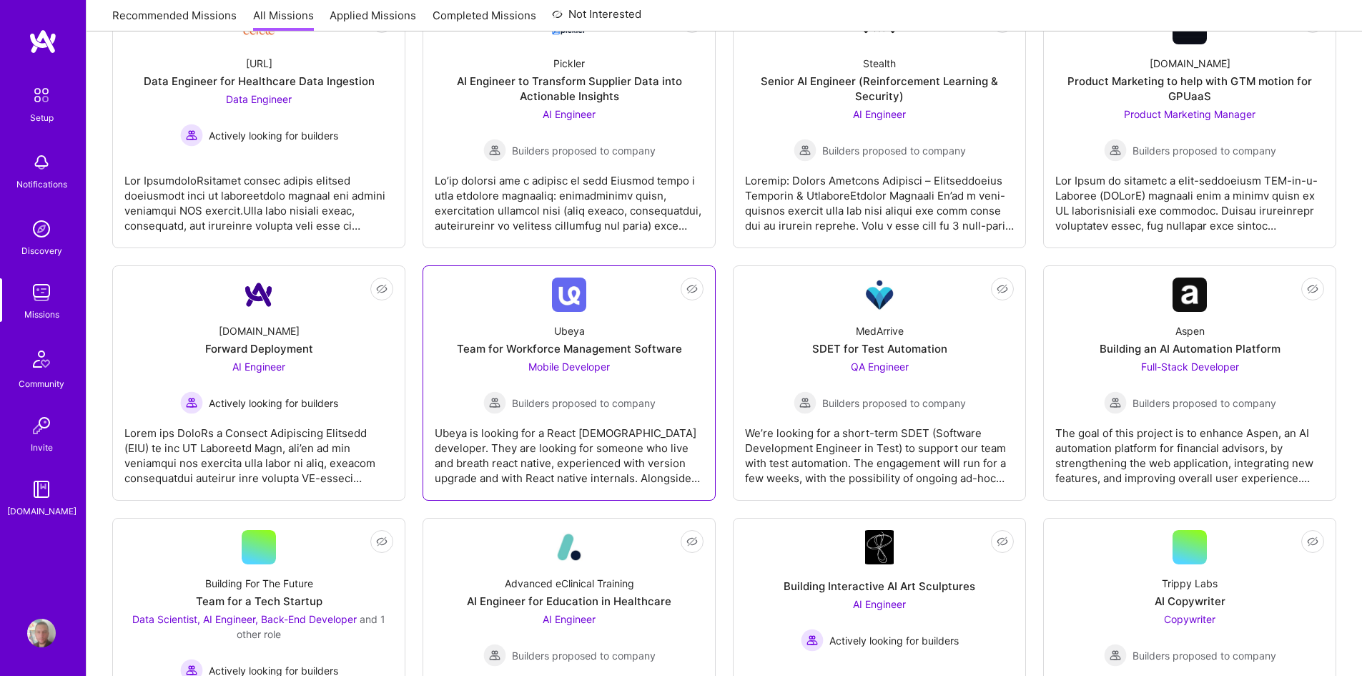
scroll to position [357, 0]
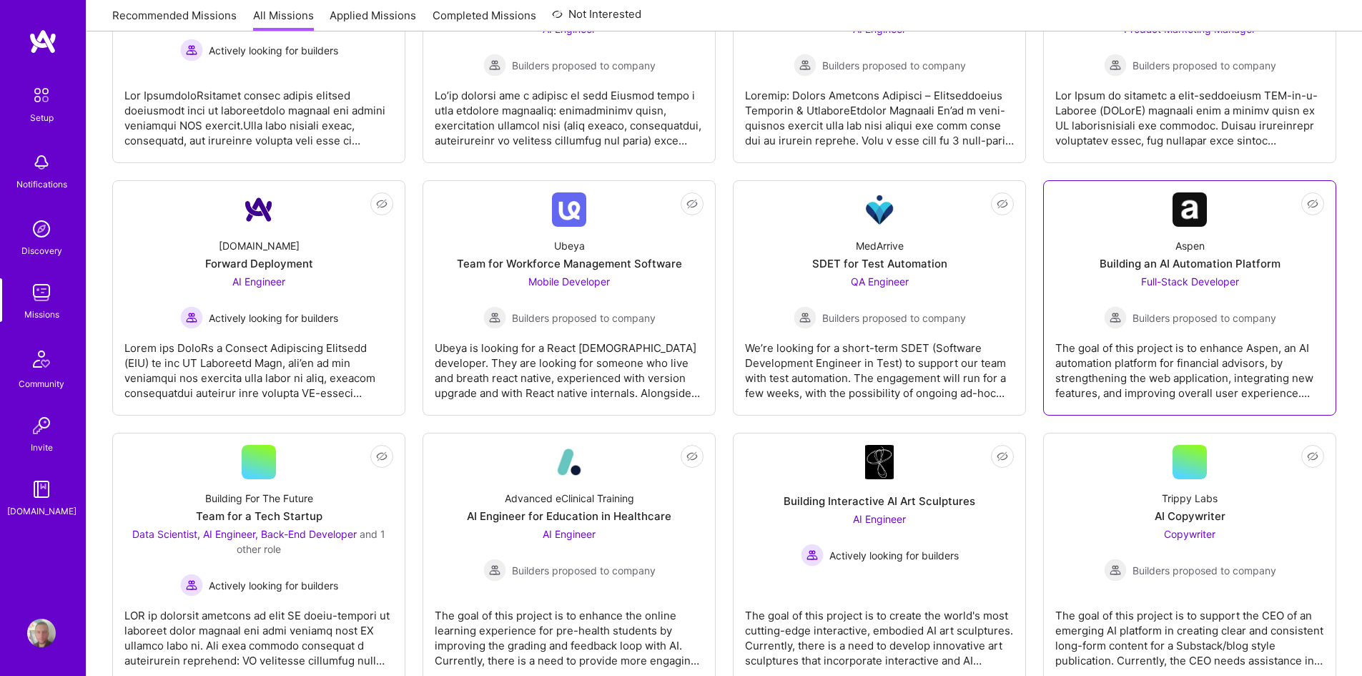
click at [1145, 351] on div "The goal of this project is to enhance Aspen, an AI automation platform for fin…" at bounding box center [1189, 364] width 269 height 71
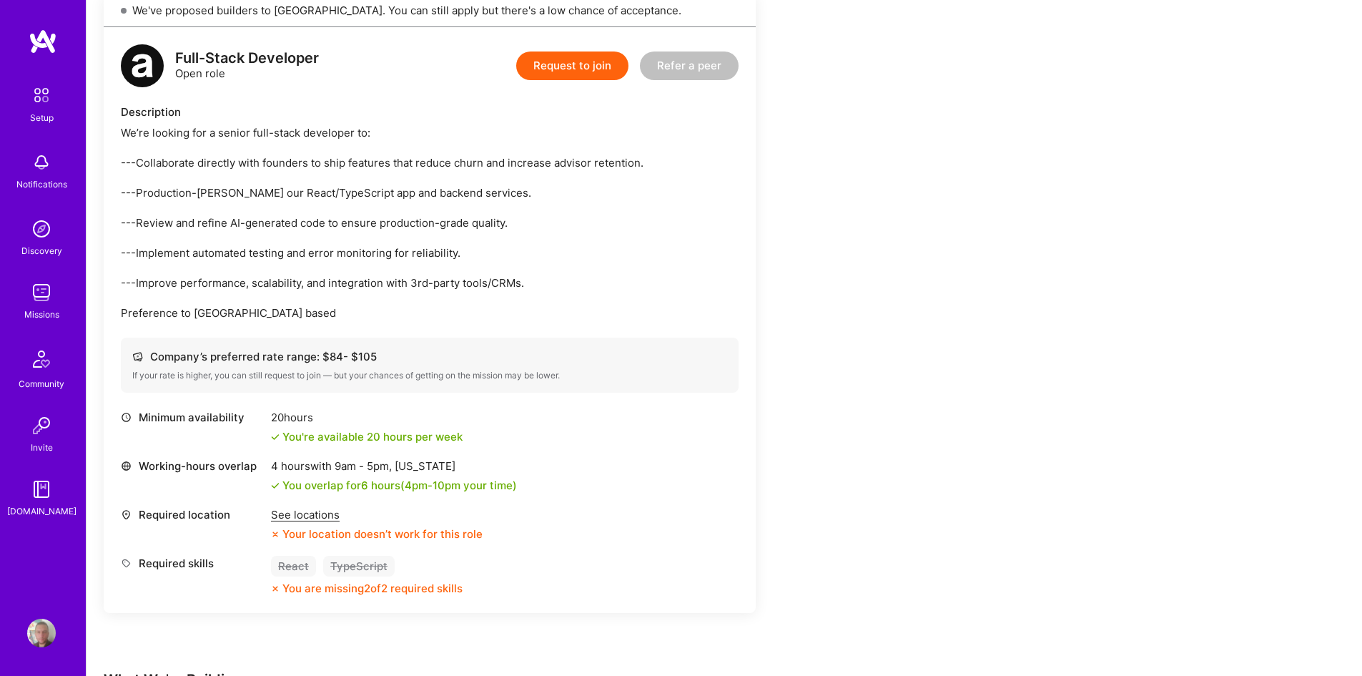
scroll to position [214, 0]
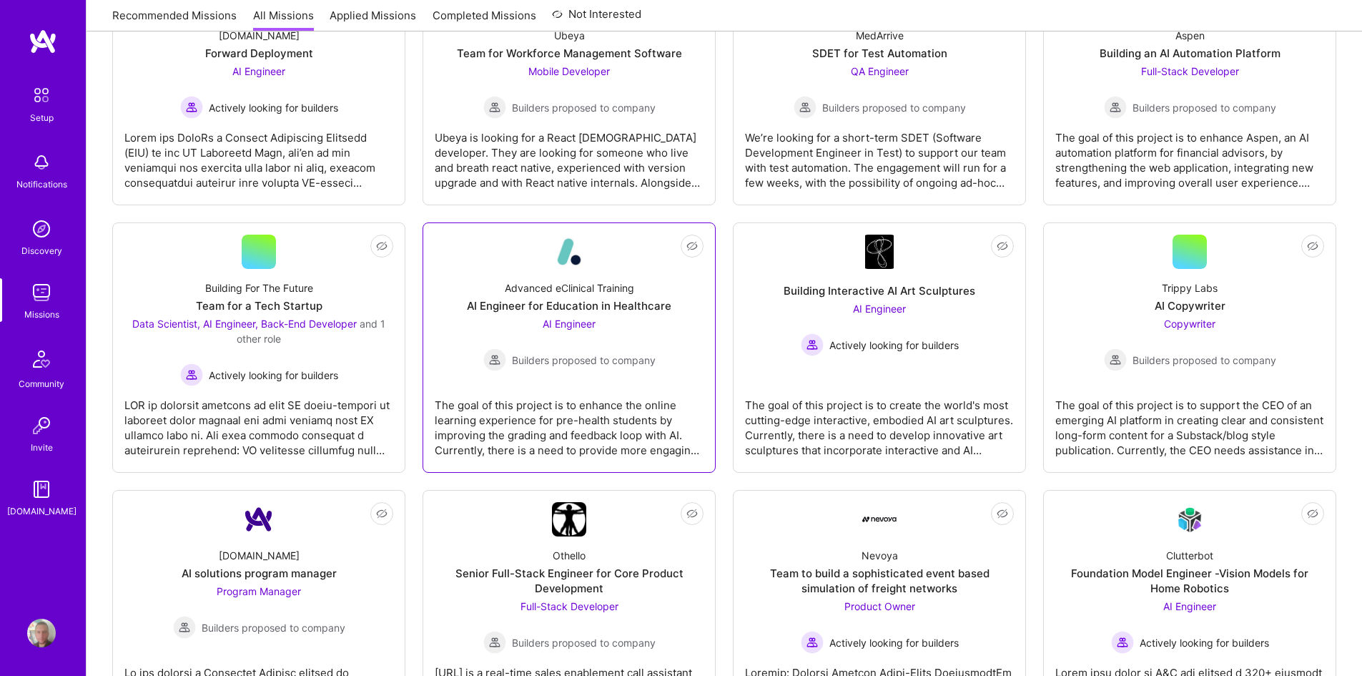
scroll to position [572, 0]
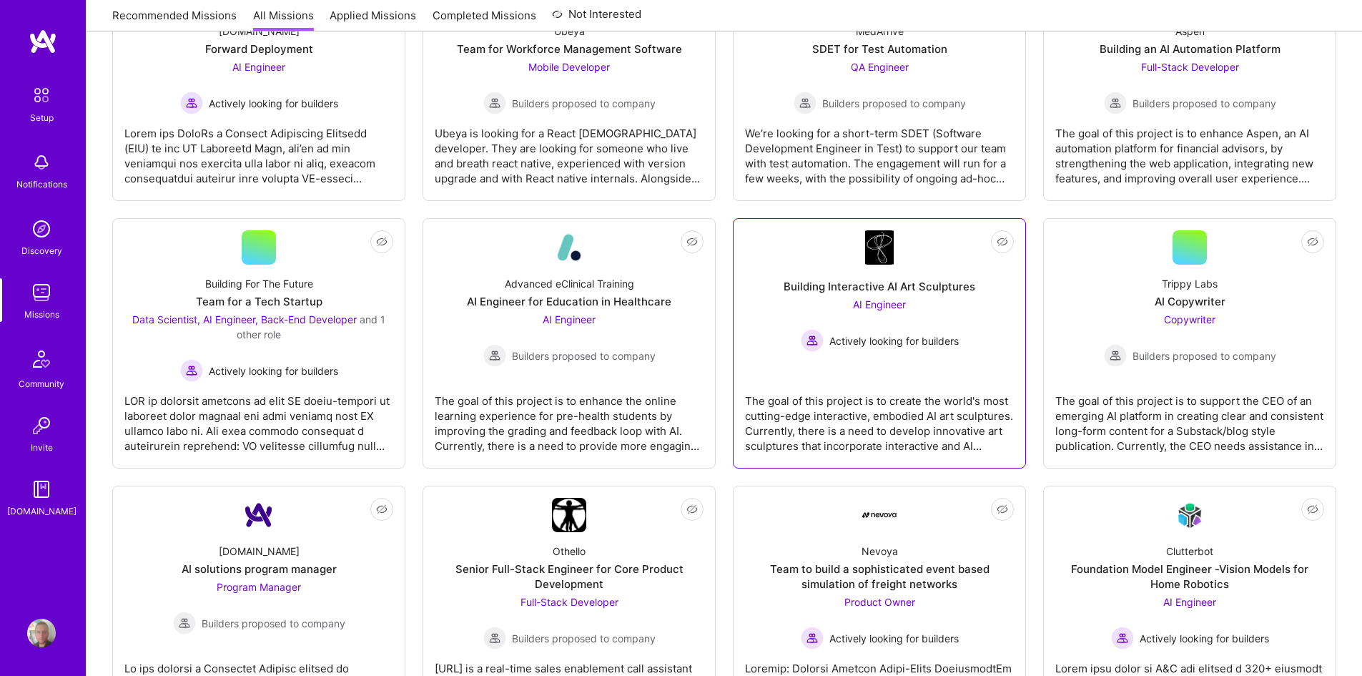
click at [882, 400] on div "The goal of this project is to create the world's most cutting-edge interactive…" at bounding box center [879, 417] width 269 height 71
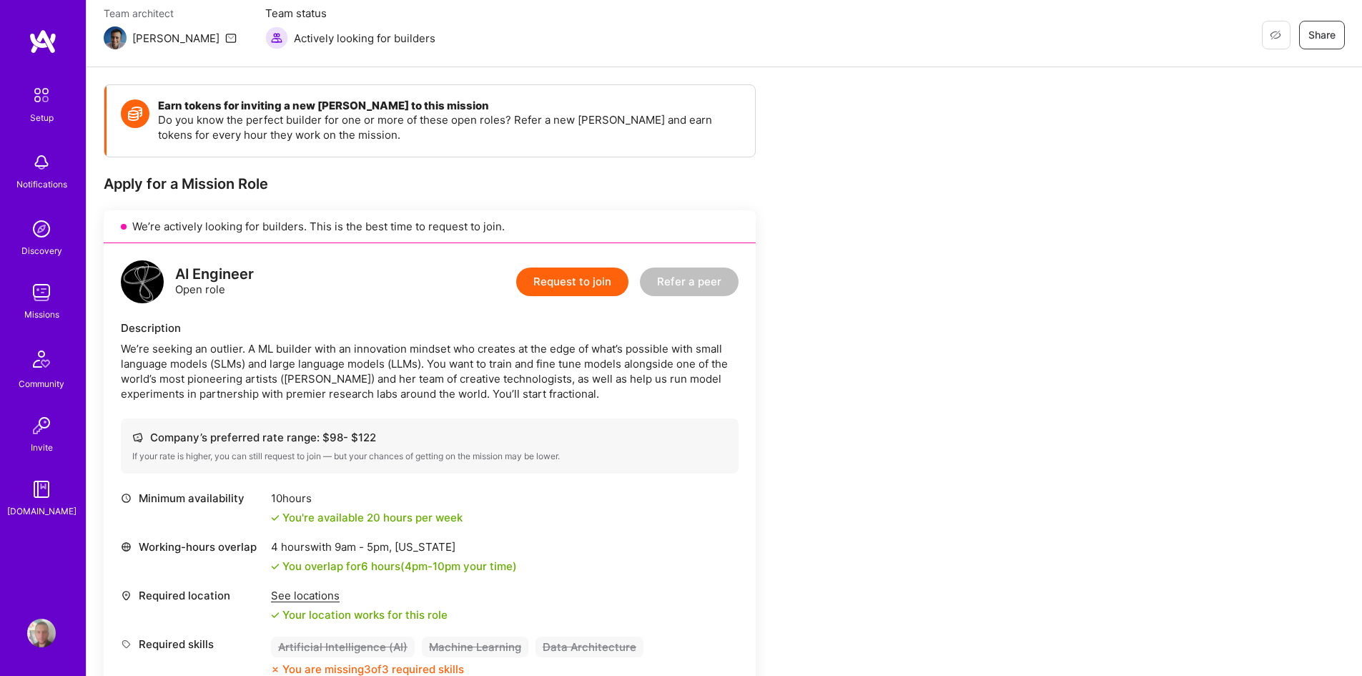
scroll to position [143, 0]
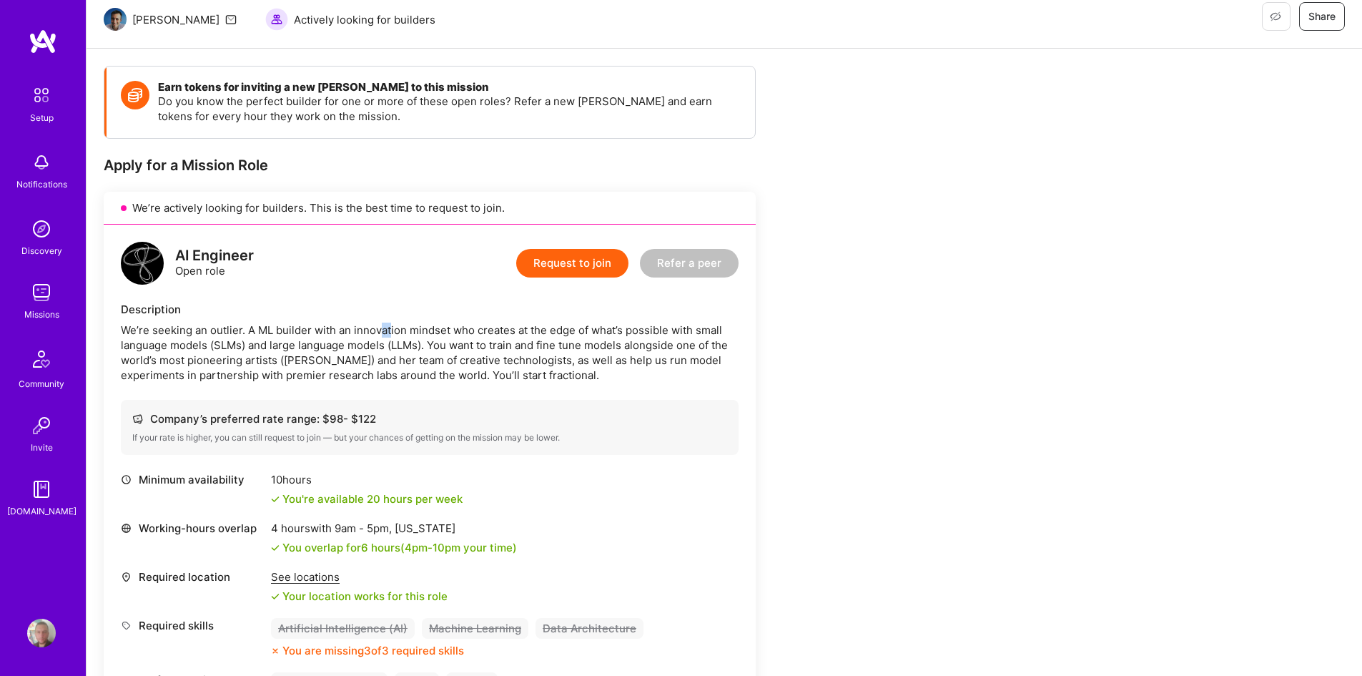
click at [402, 327] on div "We’re seeking an outlier. A ML builder with an innovation mindset who creates a…" at bounding box center [430, 352] width 618 height 60
drag, startPoint x: 435, startPoint y: 332, endPoint x: 465, endPoint y: 339, distance: 30.7
click at [462, 337] on div "We’re seeking an outlier. A ML builder with an innovation mindset who creates a…" at bounding box center [430, 352] width 618 height 60
click at [466, 339] on div "We’re seeking an outlier. A ML builder with an innovation mindset who creates a…" at bounding box center [430, 352] width 618 height 60
drag, startPoint x: 508, startPoint y: 331, endPoint x: 538, endPoint y: 334, distance: 30.9
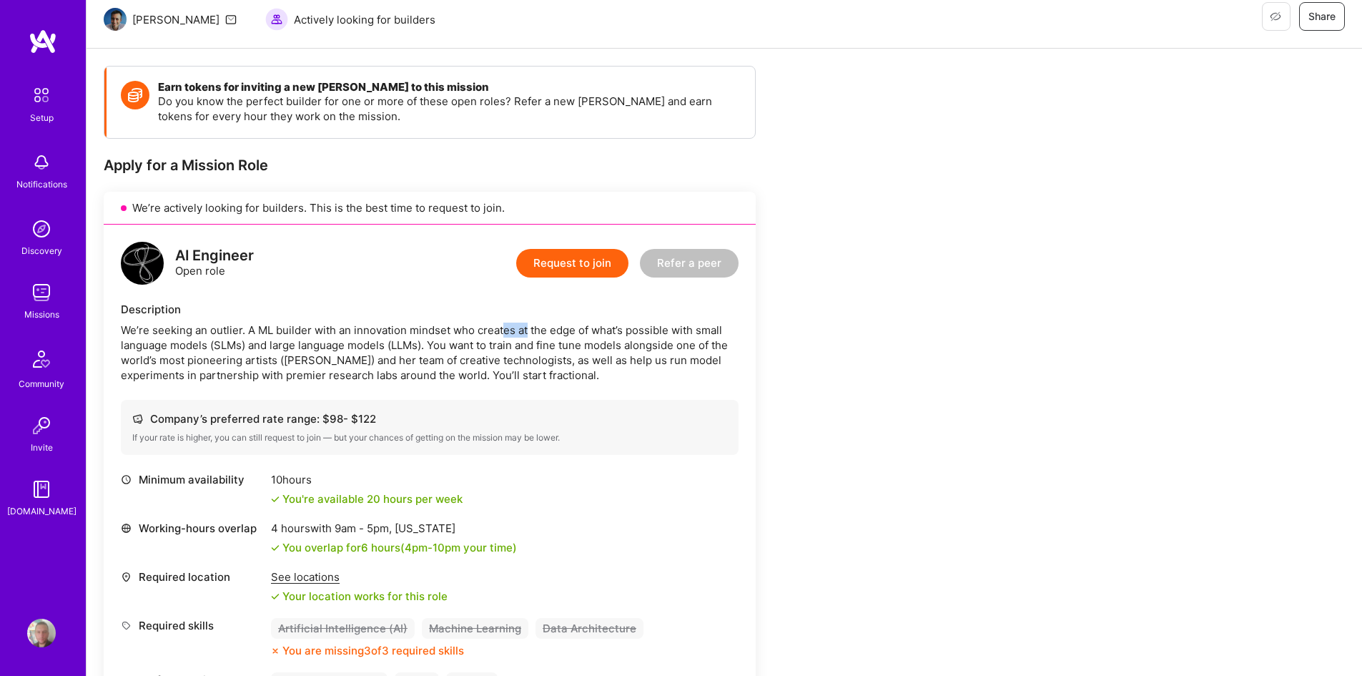
click at [535, 333] on div "We’re seeking an outlier. A ML builder with an innovation mindset who creates a…" at bounding box center [430, 352] width 618 height 60
click at [539, 334] on div "We’re seeking an outlier. A ML builder with an innovation mindset who creates a…" at bounding box center [430, 352] width 618 height 60
drag, startPoint x: 558, startPoint y: 332, endPoint x: 585, endPoint y: 335, distance: 28.1
click at [583, 334] on div "We’re seeking an outlier. A ML builder with an innovation mindset who creates a…" at bounding box center [430, 352] width 618 height 60
click at [590, 336] on div "We’re seeking an outlier. A ML builder with an innovation mindset who creates a…" at bounding box center [430, 352] width 618 height 60
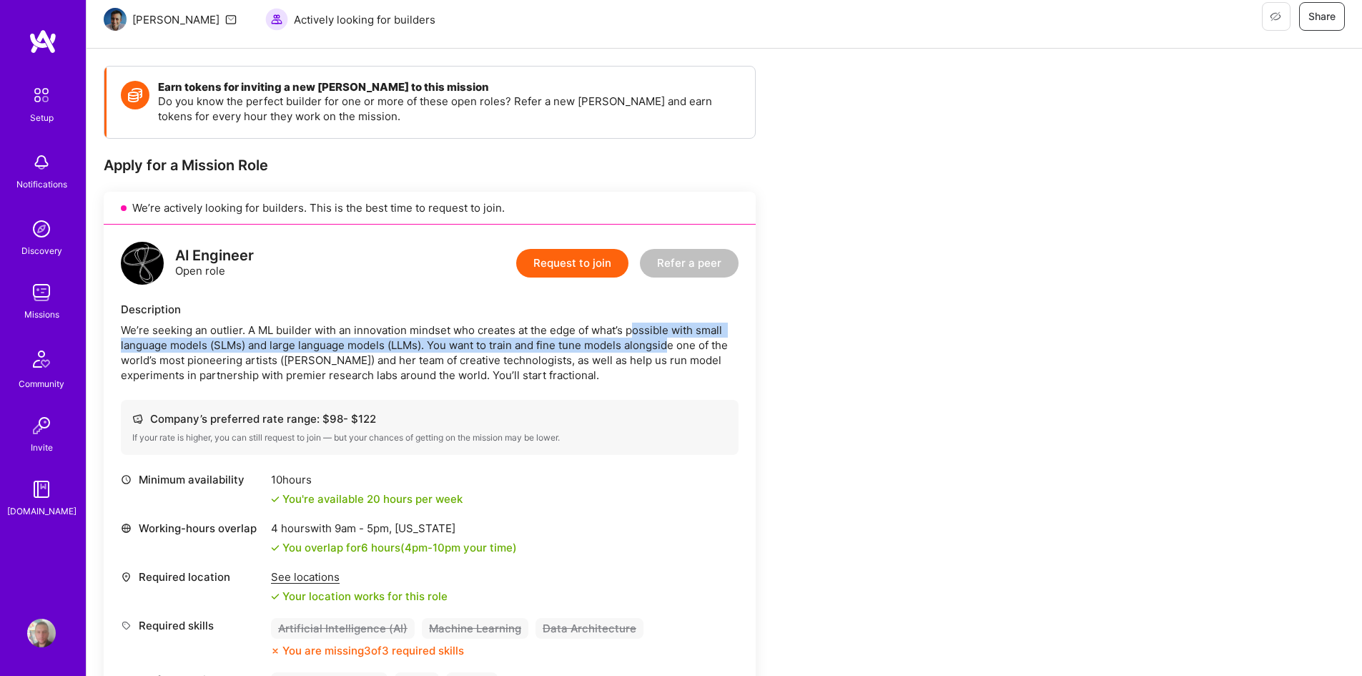
drag, startPoint x: 631, startPoint y: 335, endPoint x: 676, endPoint y: 341, distance: 45.5
click at [675, 340] on div "We’re seeking an outlier. A ML builder with an innovation mindset who creates a…" at bounding box center [430, 352] width 618 height 60
click at [676, 341] on div "We’re seeking an outlier. A ML builder with an innovation mindset who creates a…" at bounding box center [430, 352] width 618 height 60
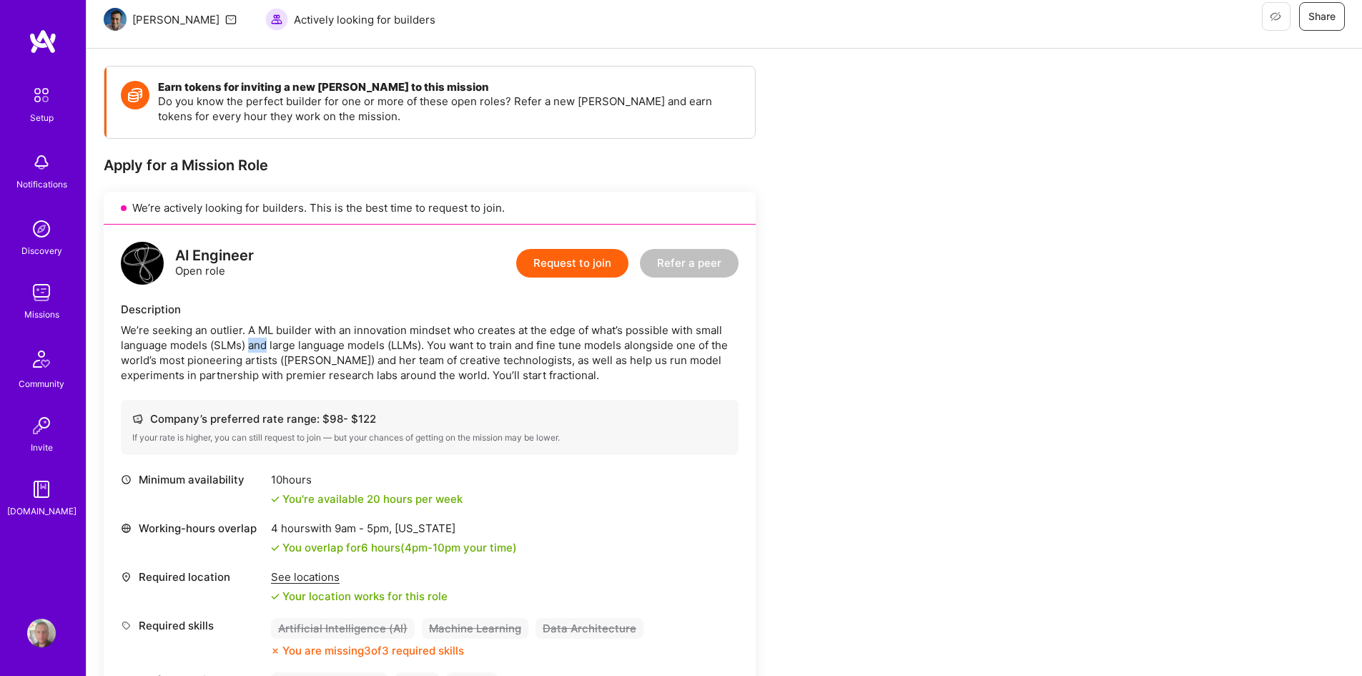
drag, startPoint x: 252, startPoint y: 340, endPoint x: 281, endPoint y: 345, distance: 29.6
click at [280, 345] on div "We’re seeking an outlier. A ML builder with an innovation mindset who creates a…" at bounding box center [430, 352] width 618 height 60
click at [281, 345] on div "We’re seeking an outlier. A ML builder with an innovation mindset who creates a…" at bounding box center [430, 352] width 618 height 60
drag, startPoint x: 264, startPoint y: 341, endPoint x: 299, endPoint y: 345, distance: 35.3
click at [297, 345] on div "We’re seeking an outlier. A ML builder with an innovation mindset who creates a…" at bounding box center [430, 352] width 618 height 60
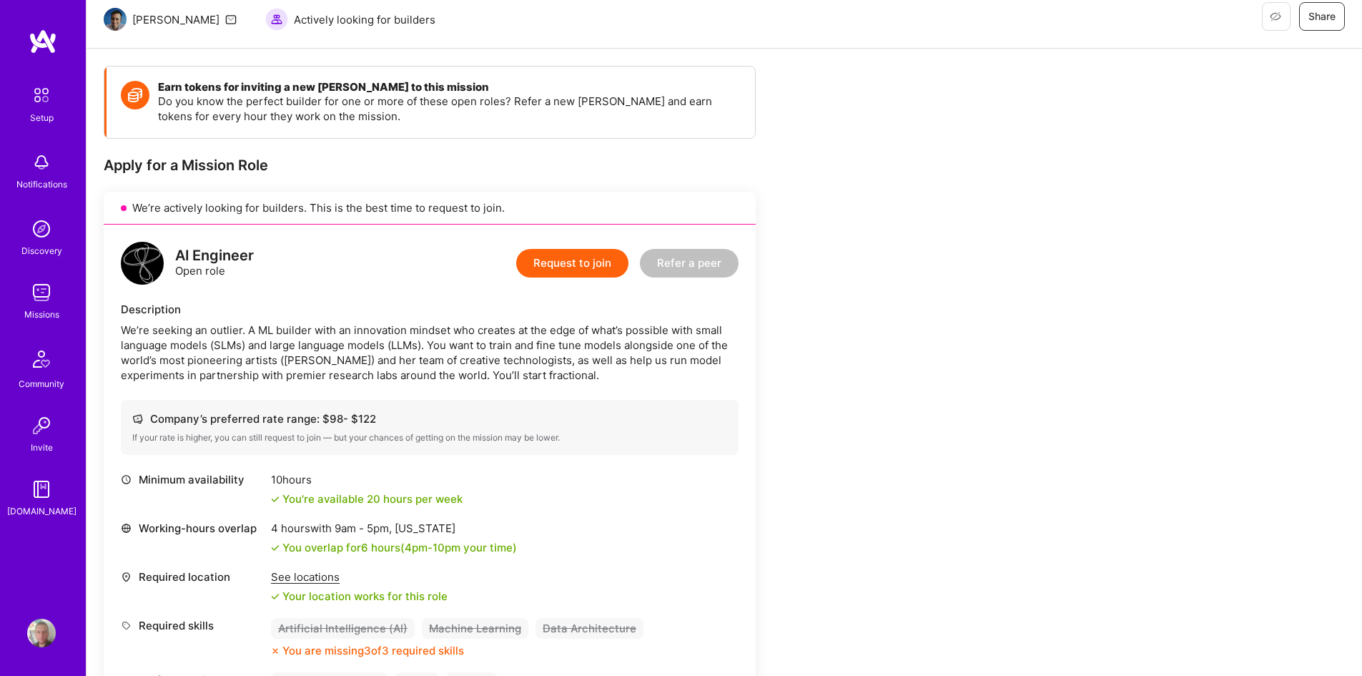
click at [299, 345] on div "We’re seeking an outlier. A ML builder with an innovation mindset who creates a…" at bounding box center [430, 352] width 618 height 60
click at [322, 343] on div "We’re seeking an outlier. A ML builder with an innovation mindset who creates a…" at bounding box center [430, 352] width 618 height 60
drag, startPoint x: 350, startPoint y: 341, endPoint x: 362, endPoint y: 341, distance: 12.2
click at [362, 341] on div "We’re seeking an outlier. A ML builder with an innovation mindset who creates a…" at bounding box center [430, 352] width 618 height 60
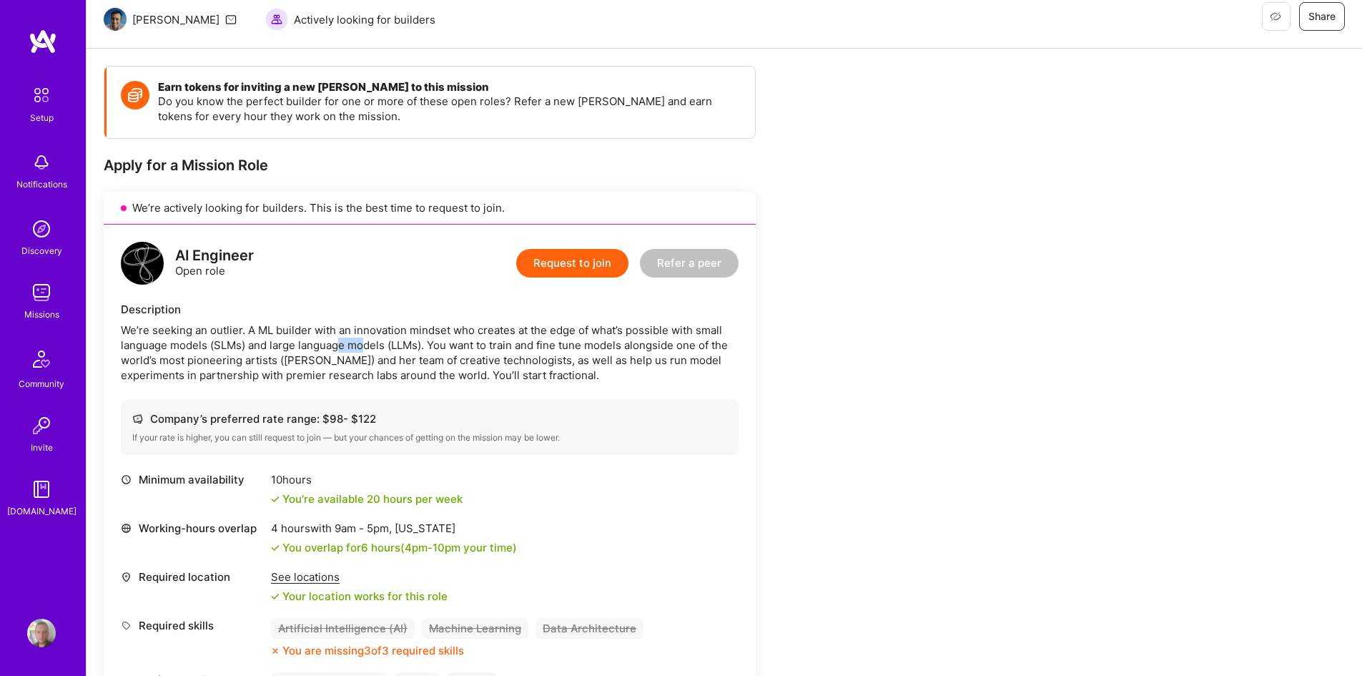
click at [363, 341] on div "We’re seeking an outlier. A ML builder with an innovation mindset who creates a…" at bounding box center [430, 352] width 618 height 60
drag, startPoint x: 420, startPoint y: 340, endPoint x: 467, endPoint y: 343, distance: 46.6
click at [465, 342] on div "We’re seeking an outlier. A ML builder with an innovation mindset who creates a…" at bounding box center [430, 352] width 618 height 60
click at [467, 343] on div "We’re seeking an outlier. A ML builder with an innovation mindset who creates a…" at bounding box center [430, 352] width 618 height 60
drag, startPoint x: 471, startPoint y: 344, endPoint x: 491, endPoint y: 344, distance: 20.0
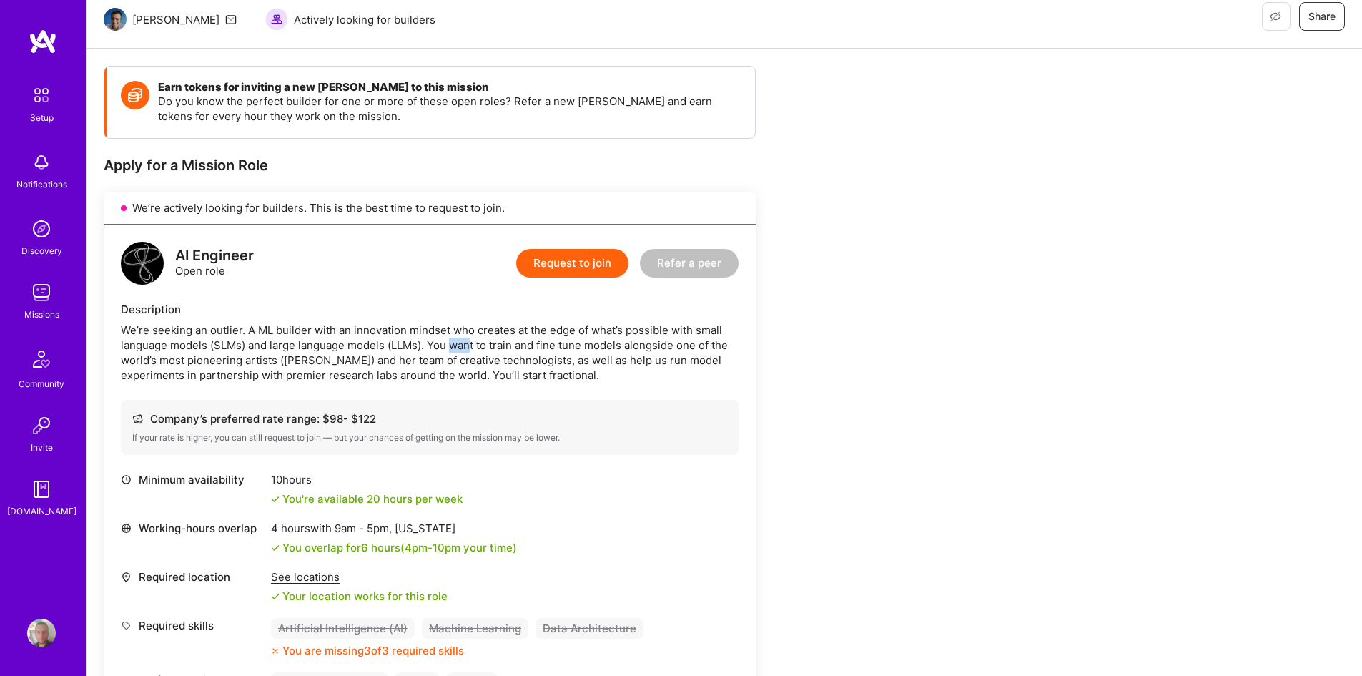
click at [486, 344] on div "We’re seeking an outlier. A ML builder with an innovation mindset who creates a…" at bounding box center [430, 352] width 618 height 60
click at [492, 344] on div "We’re seeking an outlier. A ML builder with an innovation mindset who creates a…" at bounding box center [430, 352] width 618 height 60
click at [525, 343] on div "We’re seeking an outlier. A ML builder with an innovation mindset who creates a…" at bounding box center [430, 352] width 618 height 60
drag, startPoint x: 528, startPoint y: 344, endPoint x: 547, endPoint y: 340, distance: 19.6
click at [528, 344] on div "We’re seeking an outlier. A ML builder with an innovation mindset who creates a…" at bounding box center [430, 352] width 618 height 60
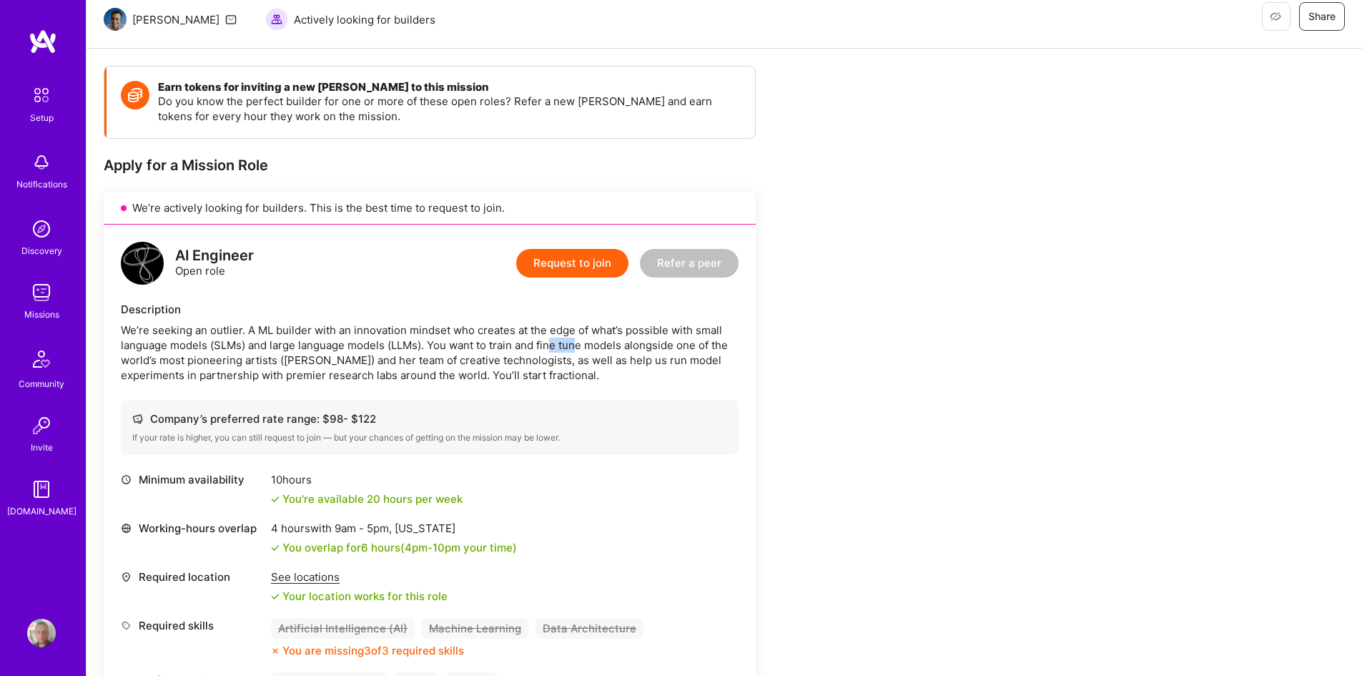
drag, startPoint x: 571, startPoint y: 341, endPoint x: 594, endPoint y: 345, distance: 23.2
click at [591, 345] on div "We’re seeking an outlier. A ML builder with an innovation mindset who creates a…" at bounding box center [430, 352] width 618 height 60
click at [595, 345] on div "We’re seeking an outlier. A ML builder with an innovation mindset who creates a…" at bounding box center [430, 352] width 618 height 60
click at [648, 347] on div "We’re seeking an outlier. A ML builder with an innovation mindset who creates a…" at bounding box center [430, 352] width 618 height 60
click at [653, 348] on div "We’re seeking an outlier. A ML builder with an innovation mindset who creates a…" at bounding box center [430, 352] width 618 height 60
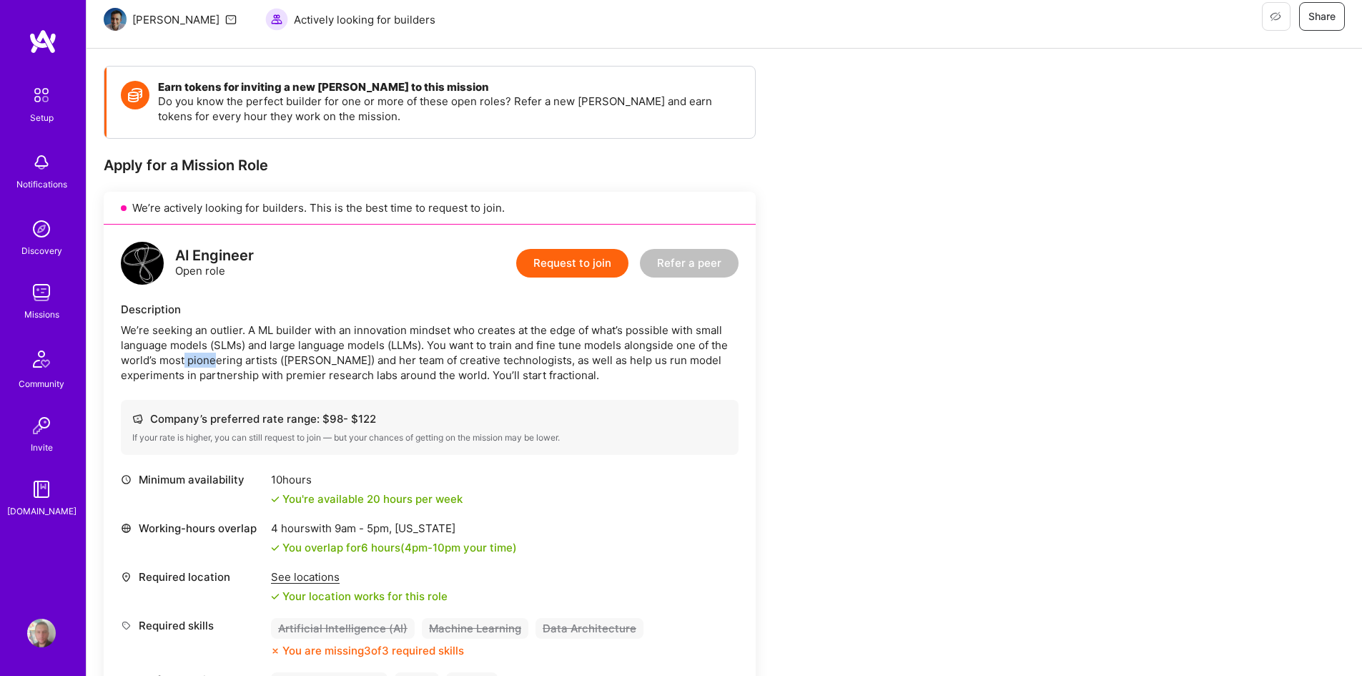
drag, startPoint x: 204, startPoint y: 363, endPoint x: 234, endPoint y: 368, distance: 31.1
click at [232, 368] on div "We’re seeking an outlier. A ML builder with an innovation mindset who creates a…" at bounding box center [430, 352] width 618 height 60
click at [238, 369] on div "We’re seeking an outlier. A ML builder with an innovation mindset who creates a…" at bounding box center [430, 352] width 618 height 60
drag, startPoint x: 298, startPoint y: 366, endPoint x: 307, endPoint y: 367, distance: 9.3
click at [302, 367] on div "We’re seeking an outlier. A ML builder with an innovation mindset who creates a…" at bounding box center [430, 352] width 618 height 60
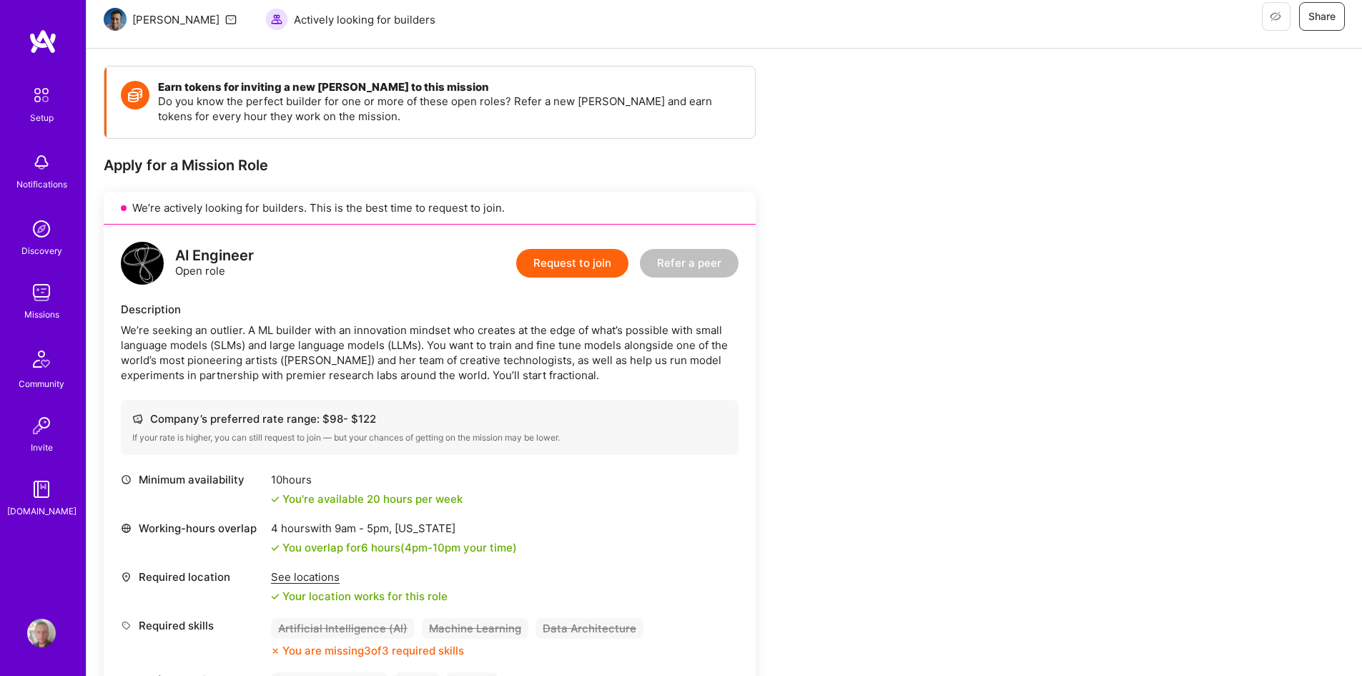
drag, startPoint x: 307, startPoint y: 367, endPoint x: 317, endPoint y: 363, distance: 10.6
click at [308, 367] on div "We’re seeking an outlier. A ML builder with an innovation mindset who creates a…" at bounding box center [430, 352] width 618 height 60
click at [363, 363] on div "We’re seeking an outlier. A ML builder with an innovation mindset who creates a…" at bounding box center [430, 352] width 618 height 60
drag, startPoint x: 375, startPoint y: 365, endPoint x: 388, endPoint y: 365, distance: 13.6
click at [378, 365] on div "We’re seeking an outlier. A ML builder with an innovation mindset who creates a…" at bounding box center [430, 352] width 618 height 60
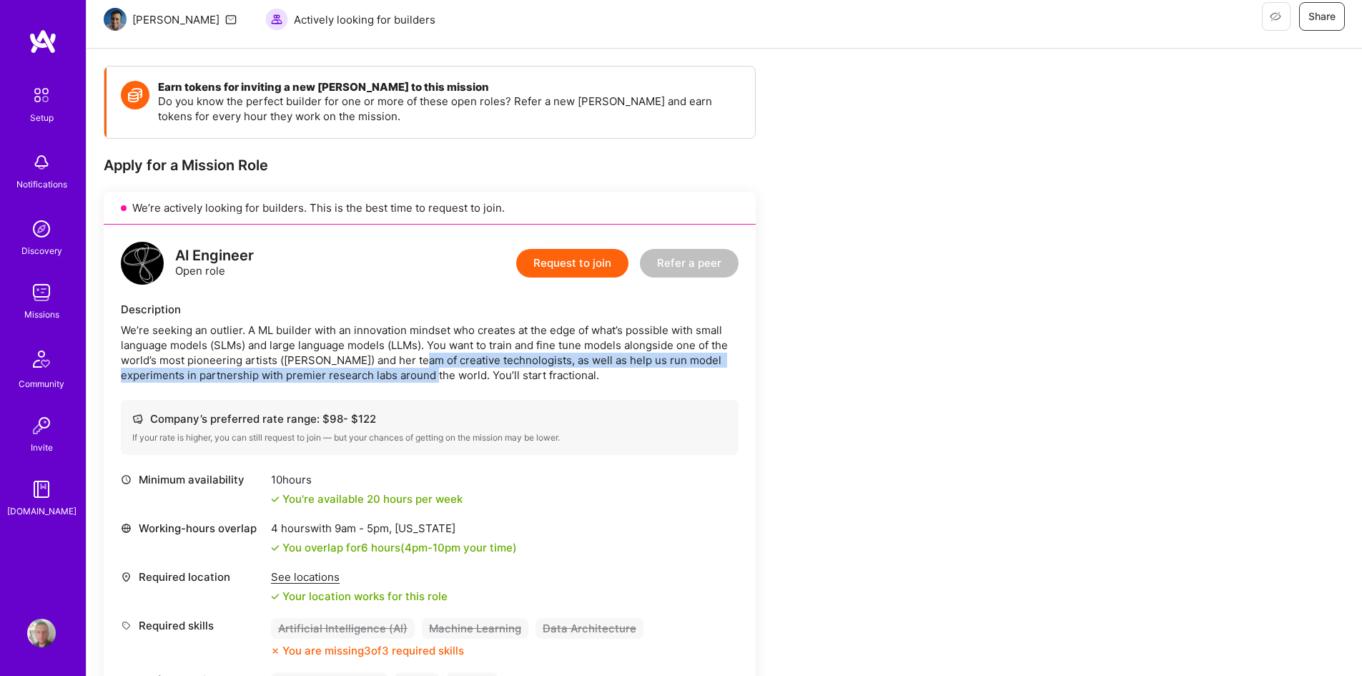
click at [452, 373] on div "We’re seeking an outlier. A ML builder with an innovation mindset who creates a…" at bounding box center [430, 352] width 618 height 60
click at [453, 373] on div "We’re seeking an outlier. A ML builder with an innovation mindset who creates a…" at bounding box center [430, 352] width 618 height 60
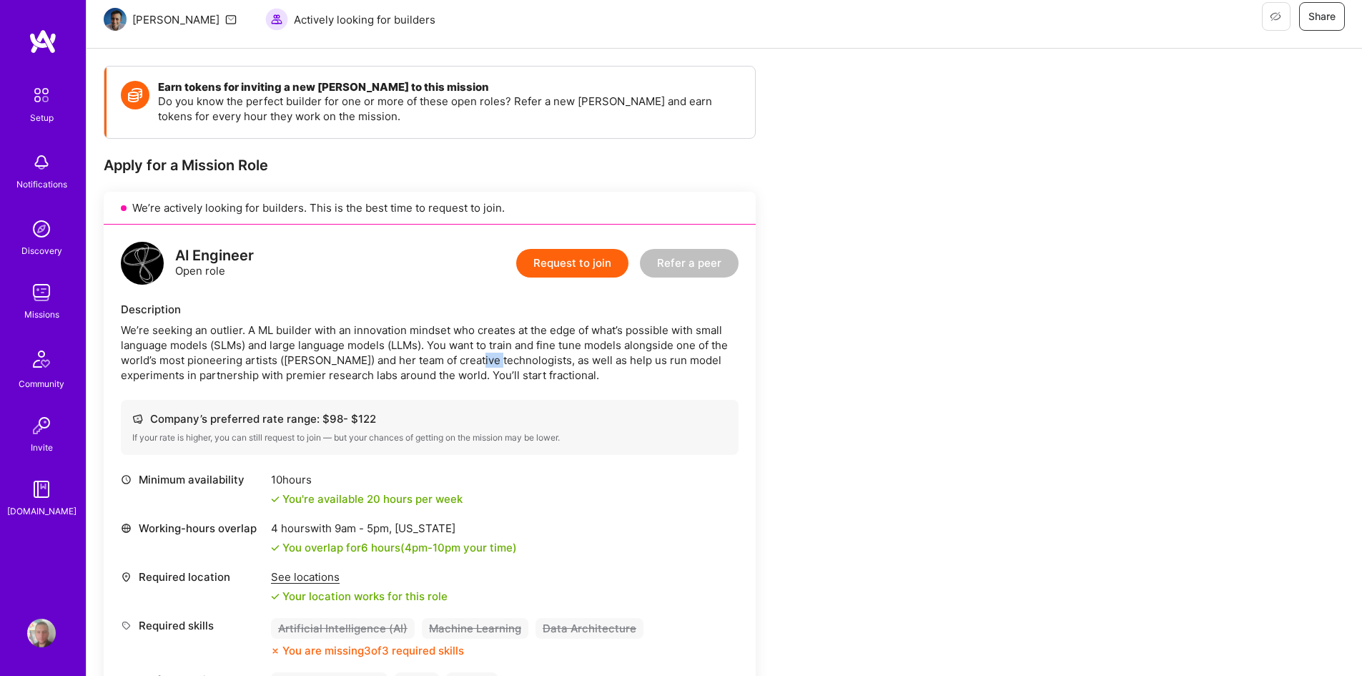
drag, startPoint x: 467, startPoint y: 363, endPoint x: 525, endPoint y: 368, distance: 58.8
click at [518, 367] on div "We’re seeking an outlier. A ML builder with an innovation mindset who creates a…" at bounding box center [430, 352] width 618 height 60
click at [525, 368] on div "We’re seeking an outlier. A ML builder with an innovation mindset who creates a…" at bounding box center [430, 352] width 618 height 60
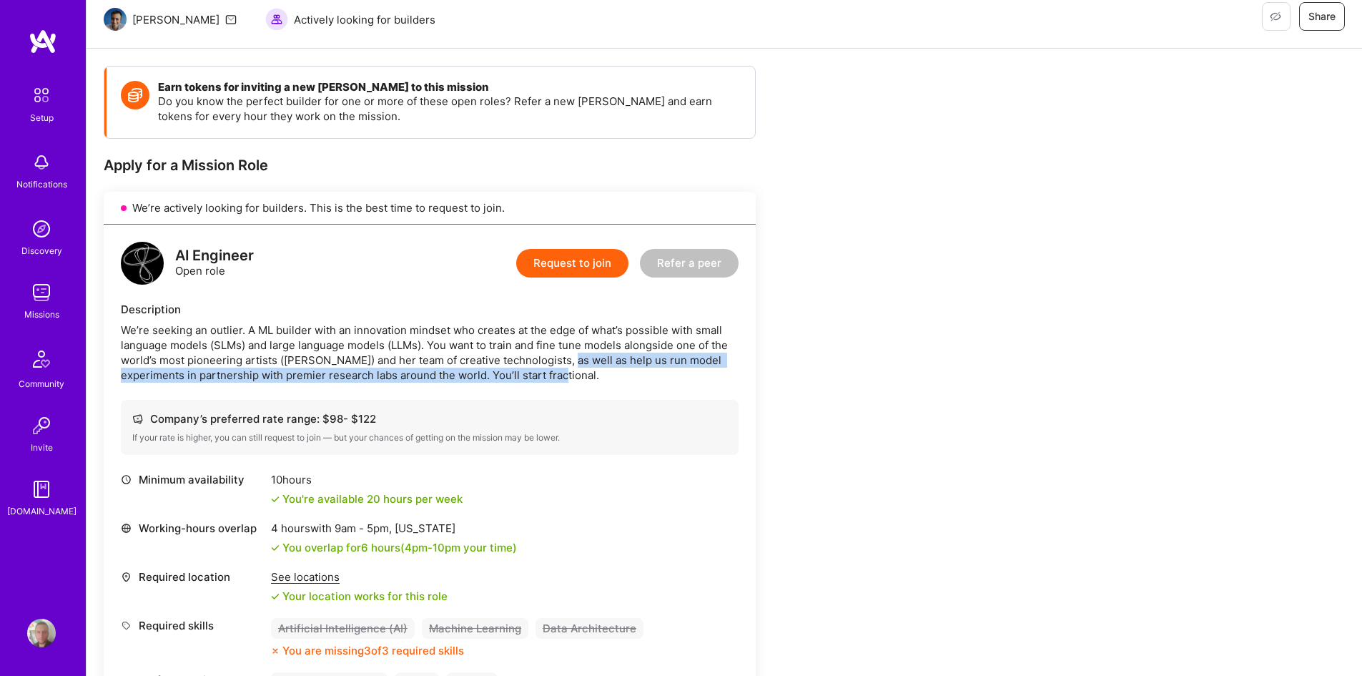
click at [583, 371] on div "We’re seeking an outlier. A ML builder with an innovation mindset who creates a…" at bounding box center [430, 352] width 618 height 60
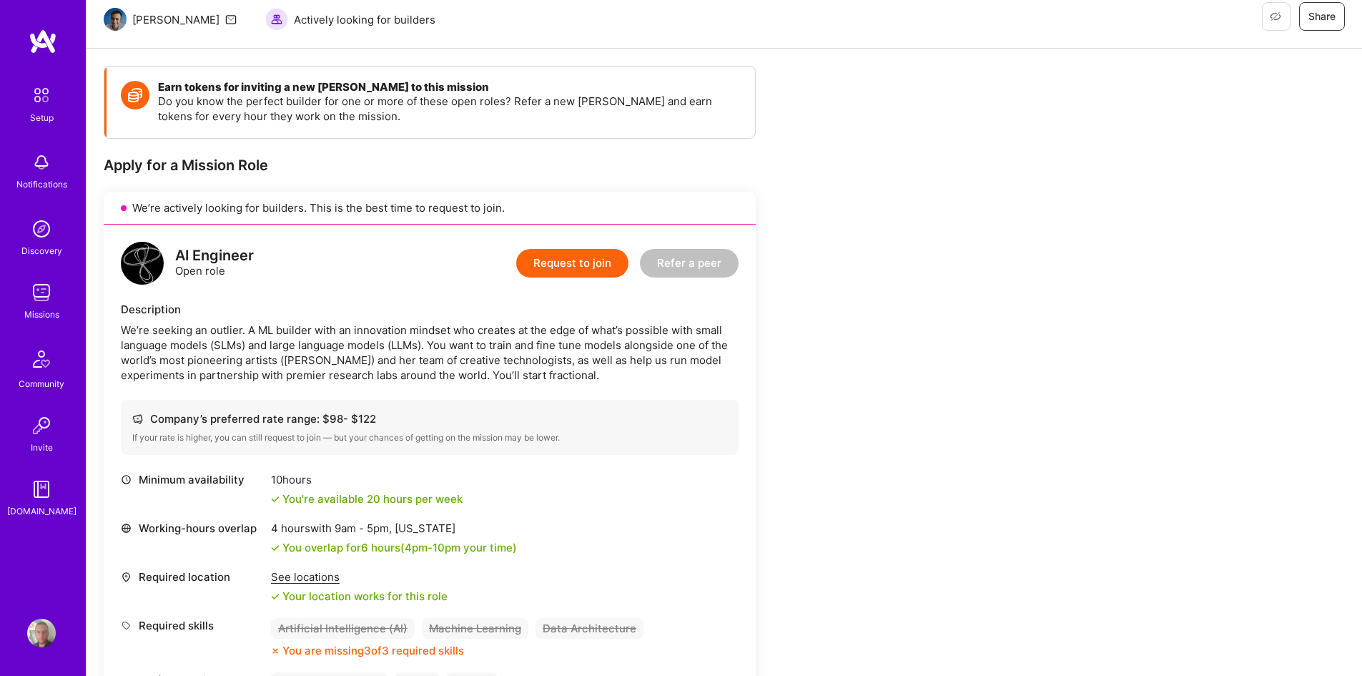
scroll to position [357, 0]
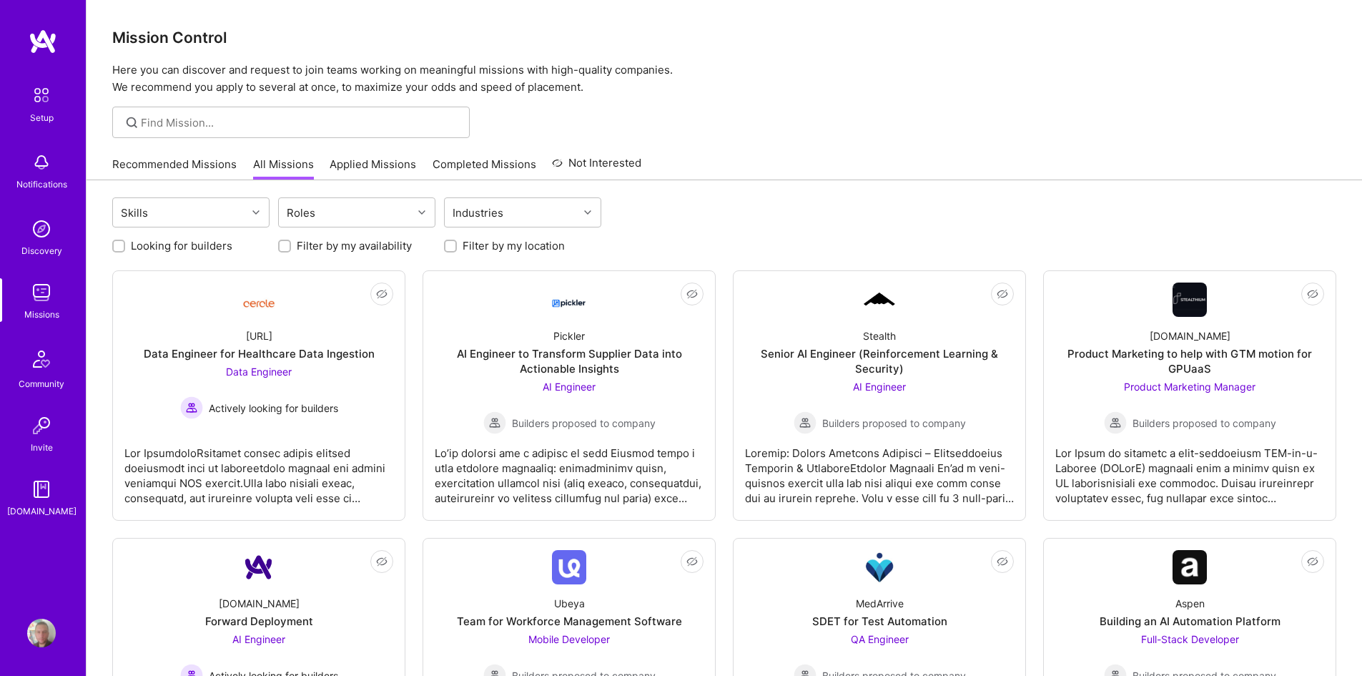
drag, startPoint x: 118, startPoint y: 244, endPoint x: 122, endPoint y: 251, distance: 7.7
click at [118, 245] on input "Looking for builders" at bounding box center [120, 247] width 10 height 10
checkbox input "true"
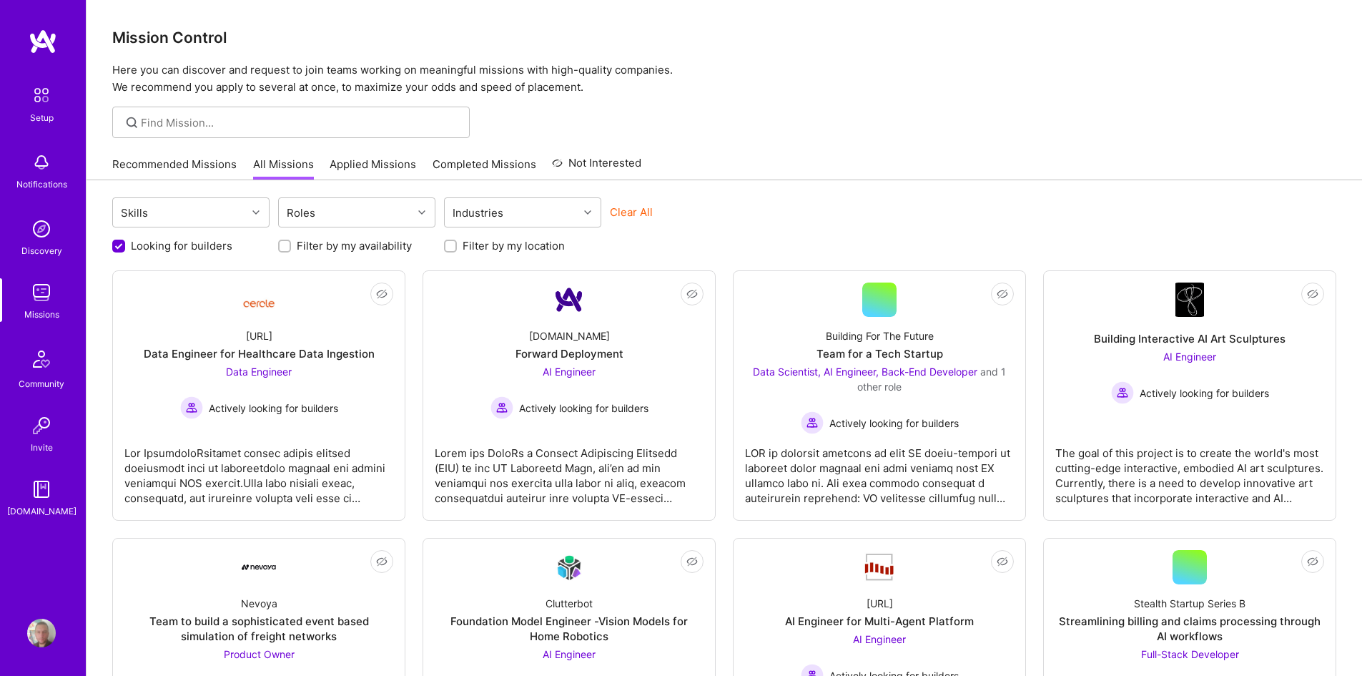
click at [453, 249] on input "Filter by my location" at bounding box center [452, 247] width 10 height 10
checkbox input "true"
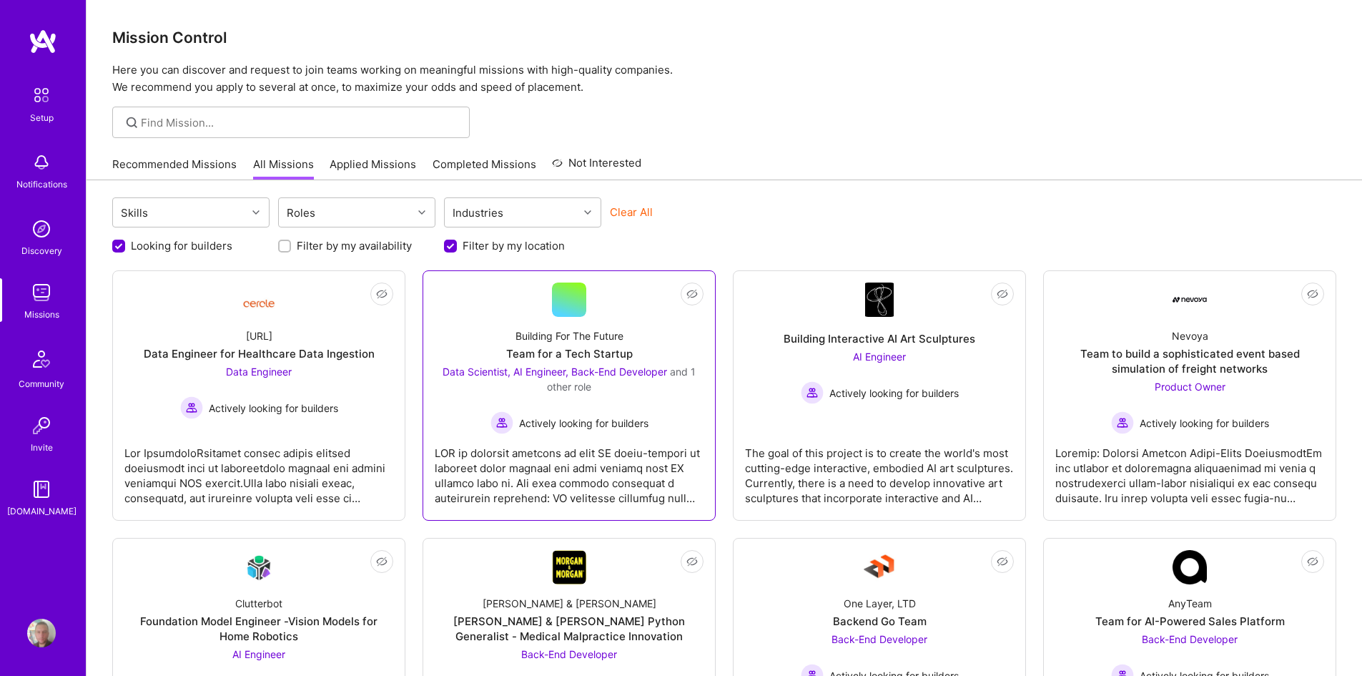
click at [618, 459] on div at bounding box center [569, 469] width 269 height 71
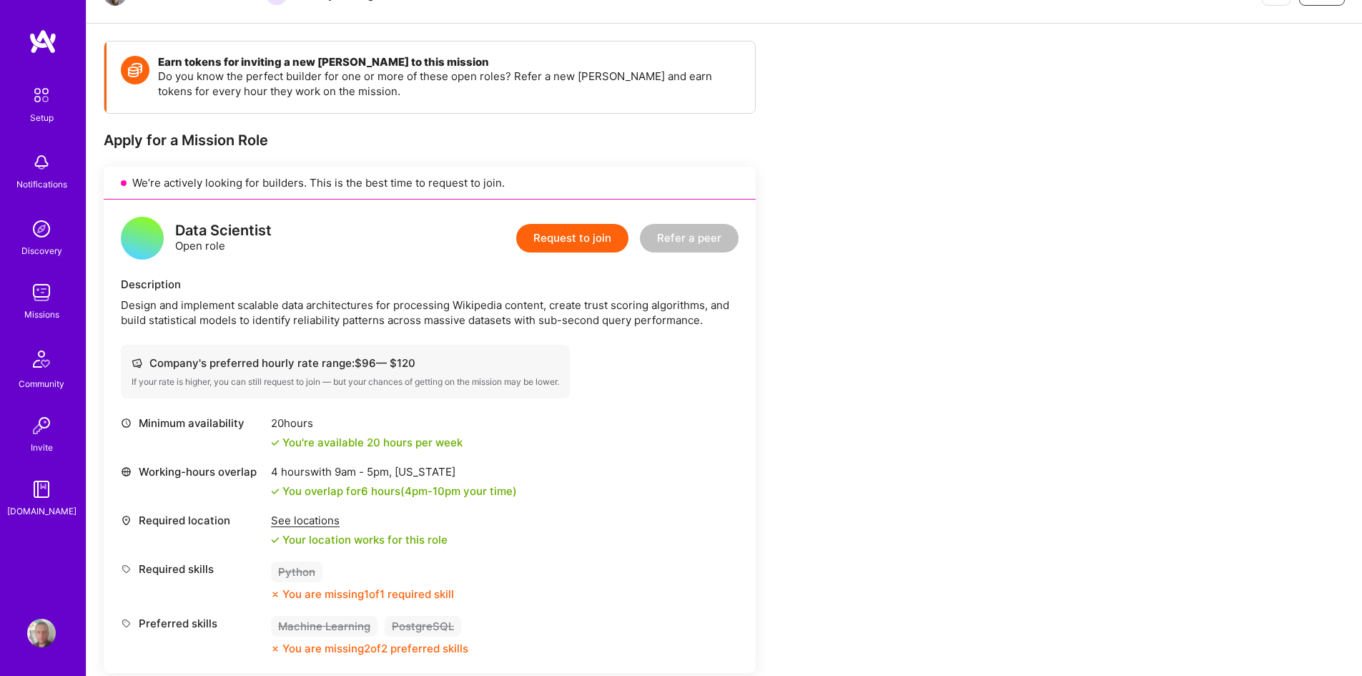
scroll to position [214, 0]
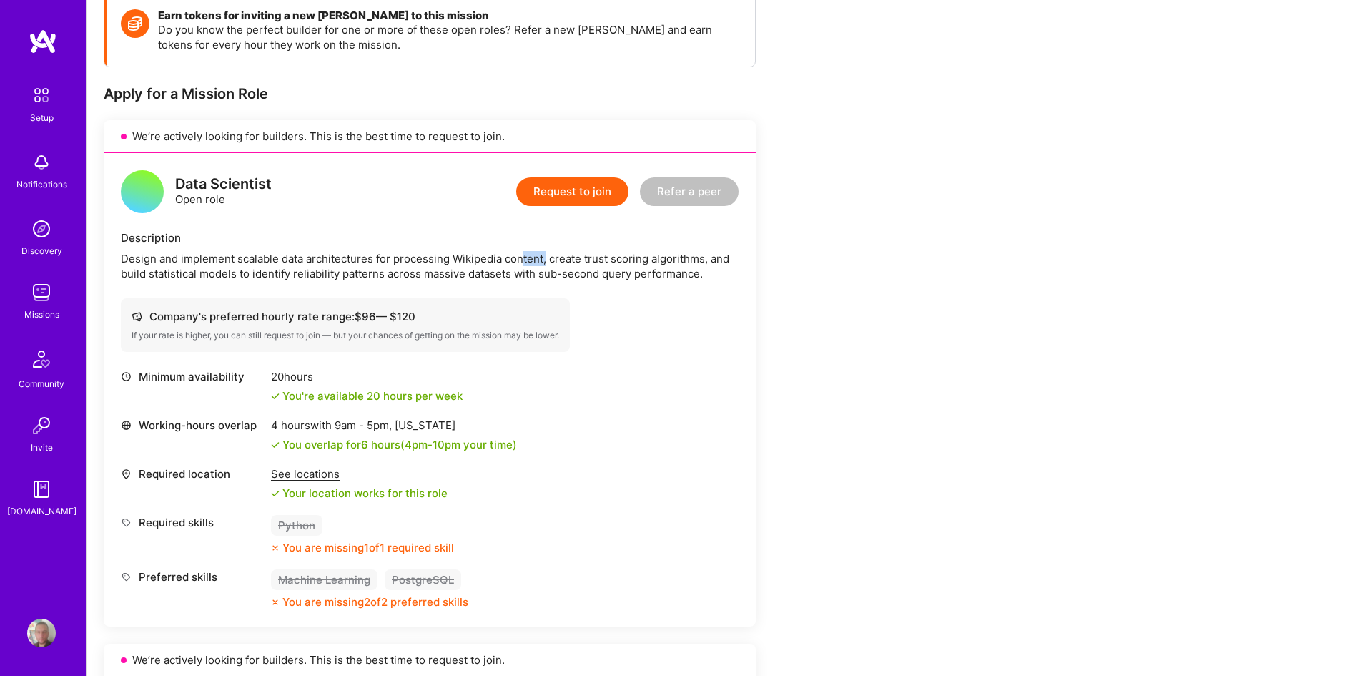
drag, startPoint x: 523, startPoint y: 261, endPoint x: 564, endPoint y: 263, distance: 41.5
click at [561, 262] on div "Design and implement scalable data architectures for processing Wikipedia conte…" at bounding box center [430, 266] width 618 height 30
click at [565, 263] on div "Design and implement scalable data architectures for processing Wikipedia conte…" at bounding box center [430, 266] width 618 height 30
click at [521, 257] on div "Design and implement scalable data architectures for processing Wikipedia conte…" at bounding box center [430, 266] width 618 height 30
click at [454, 322] on div "Company's preferred hourly rate range: $ 96 — $ 120" at bounding box center [345, 316] width 427 height 15
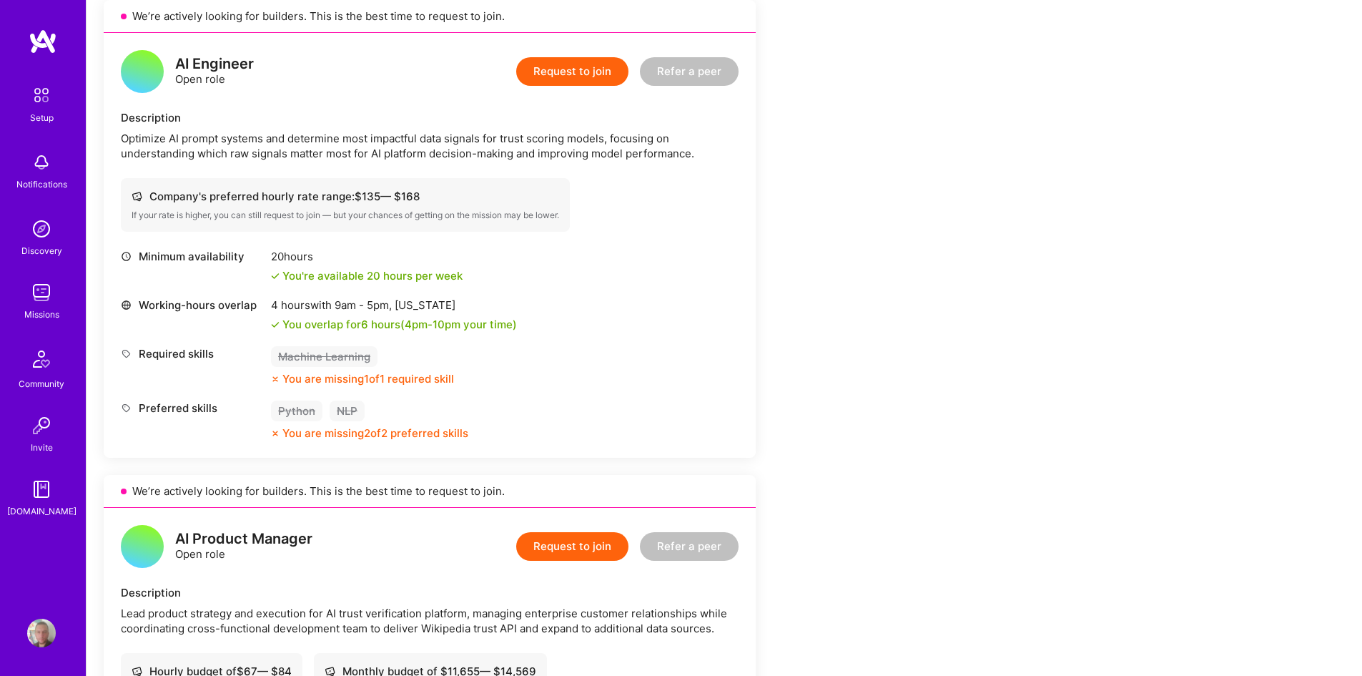
scroll to position [1144, 0]
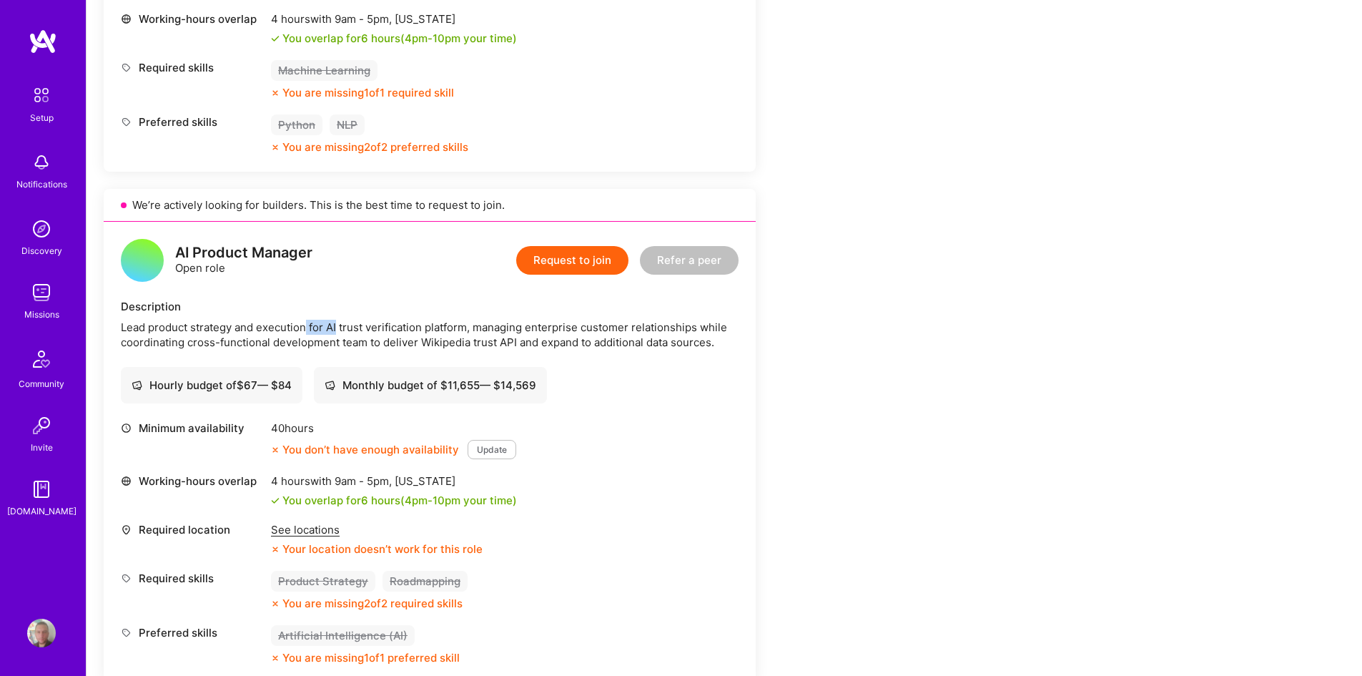
drag, startPoint x: 338, startPoint y: 322, endPoint x: 382, endPoint y: 330, distance: 44.2
click at [374, 329] on div "Lead product strategy and execution for AI trust verification platform, managin…" at bounding box center [430, 335] width 618 height 30
drag, startPoint x: 383, startPoint y: 330, endPoint x: 405, endPoint y: 355, distance: 32.9
click at [384, 330] on div "Lead product strategy and execution for AI trust verification platform, managin…" at bounding box center [430, 335] width 618 height 30
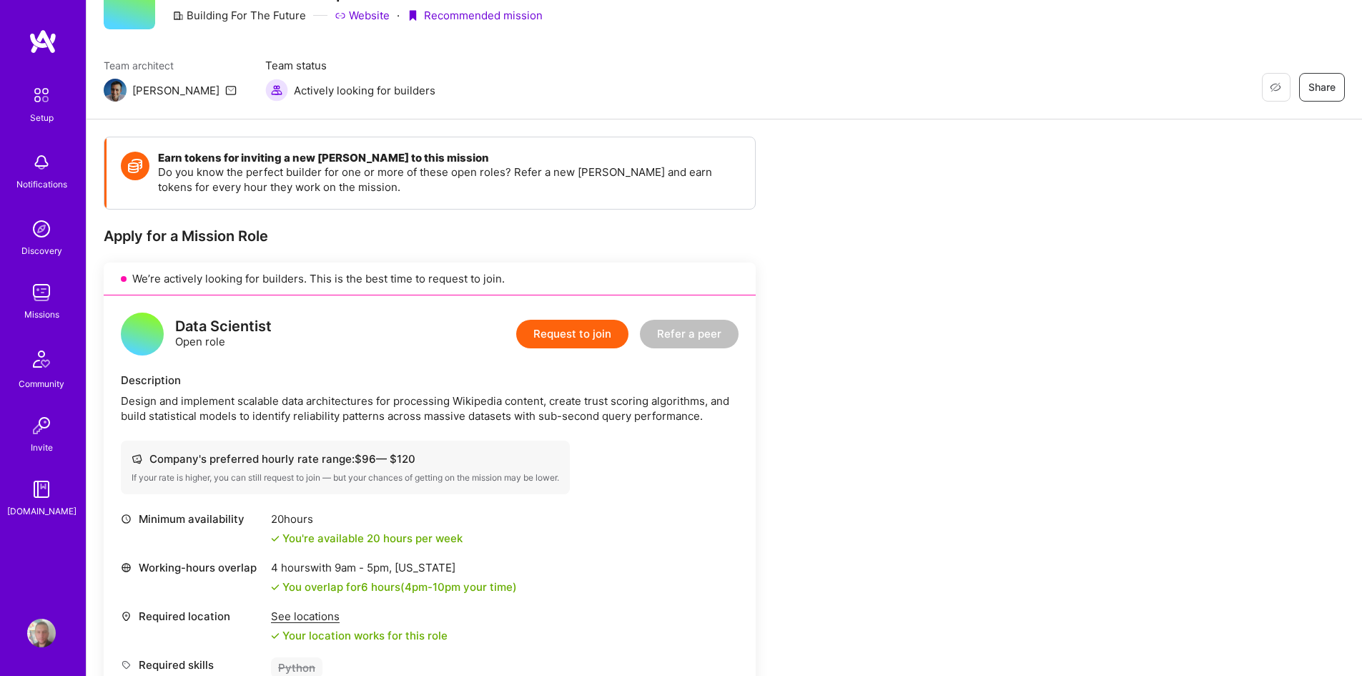
scroll to position [71, 0]
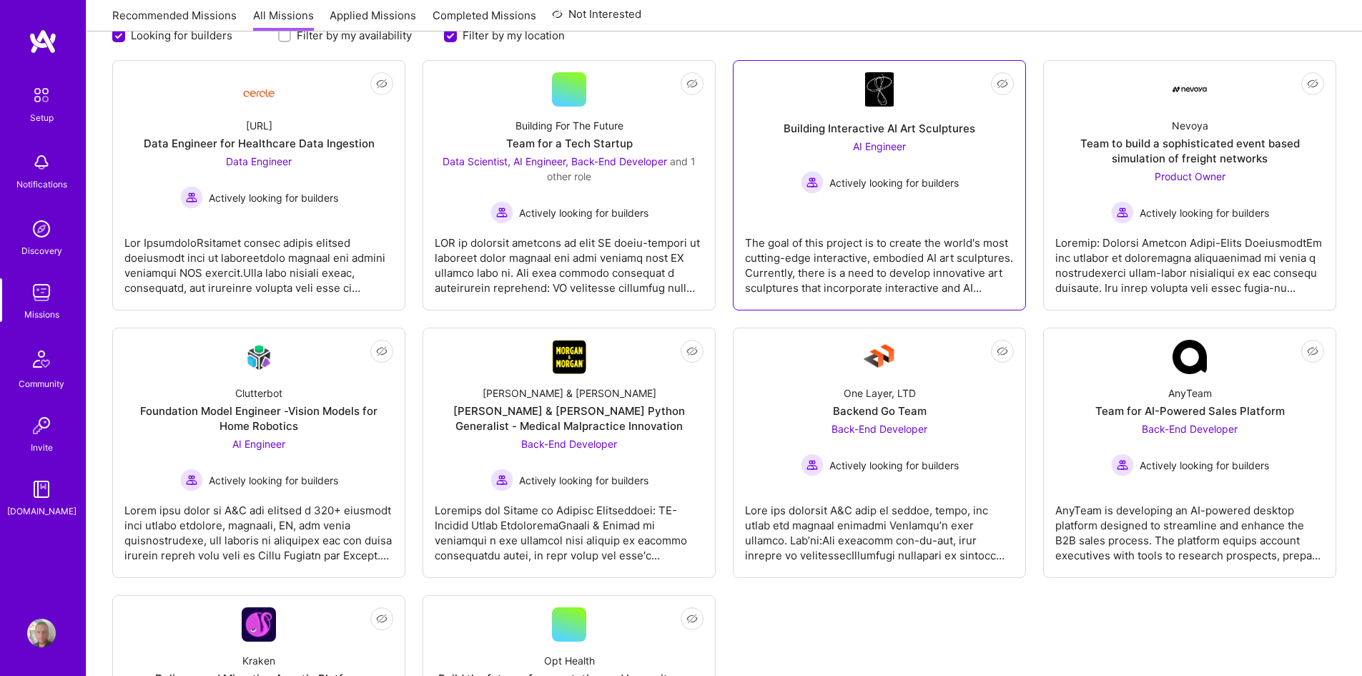
scroll to position [214, 0]
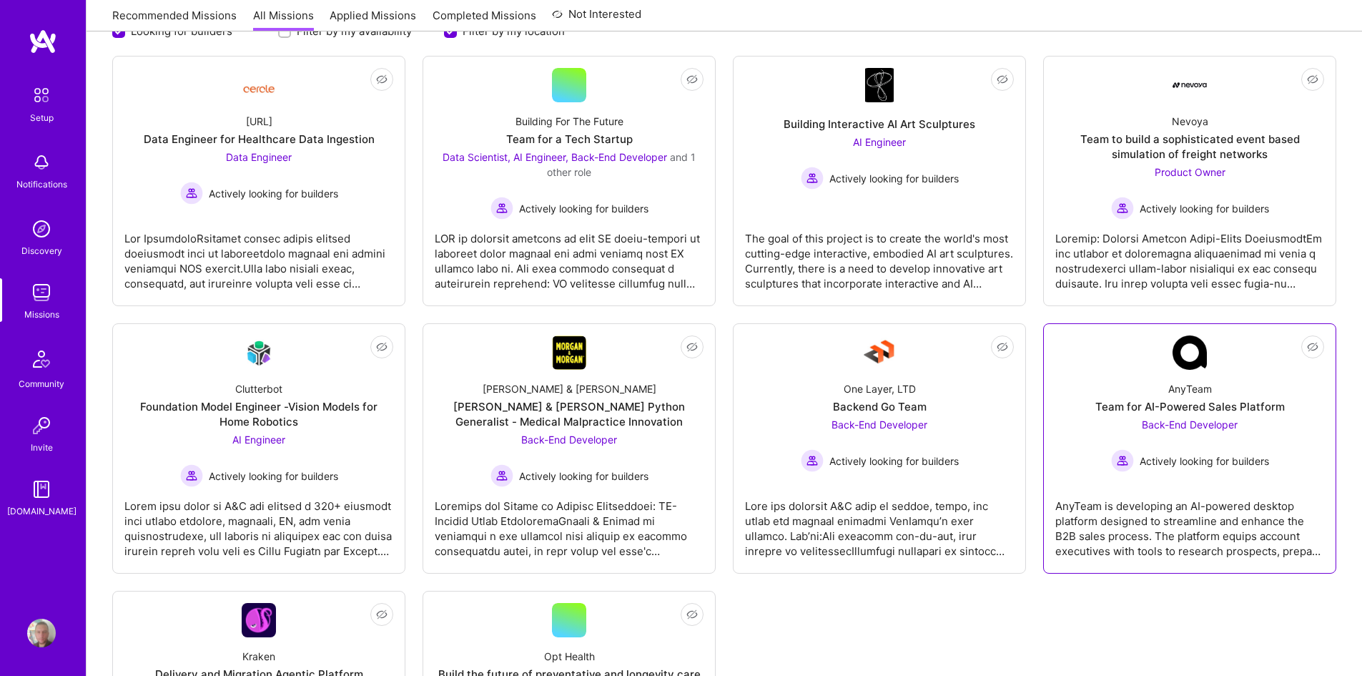
click at [1197, 517] on div "AnyTeam is developing an AI-powered desktop platform designed to streamline and…" at bounding box center [1189, 522] width 269 height 71
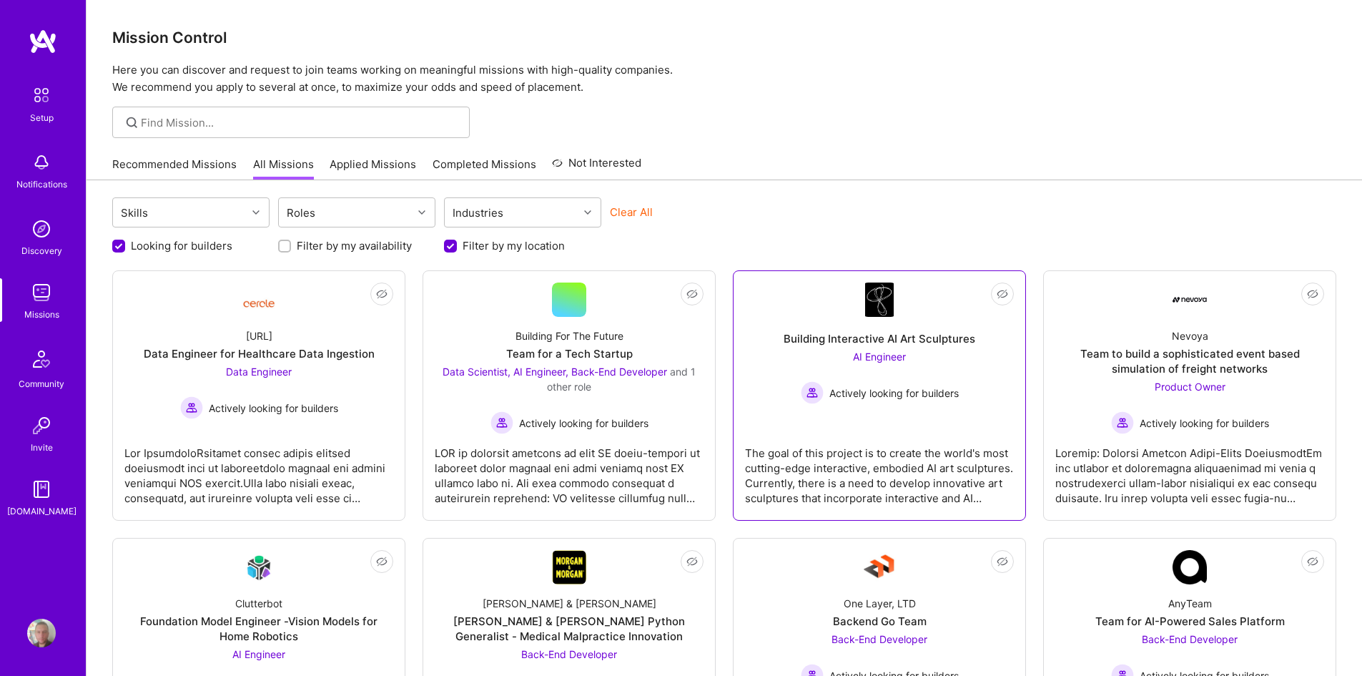
scroll to position [214, 0]
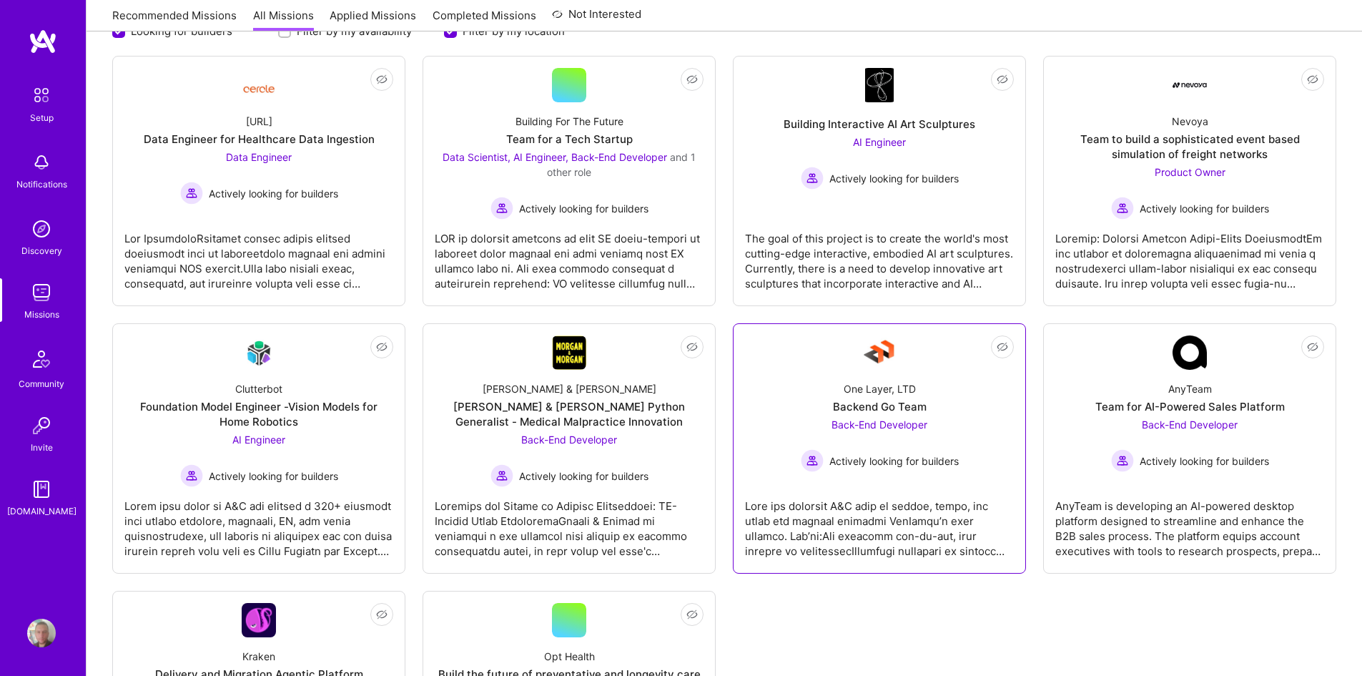
click at [906, 515] on div at bounding box center [879, 522] width 269 height 71
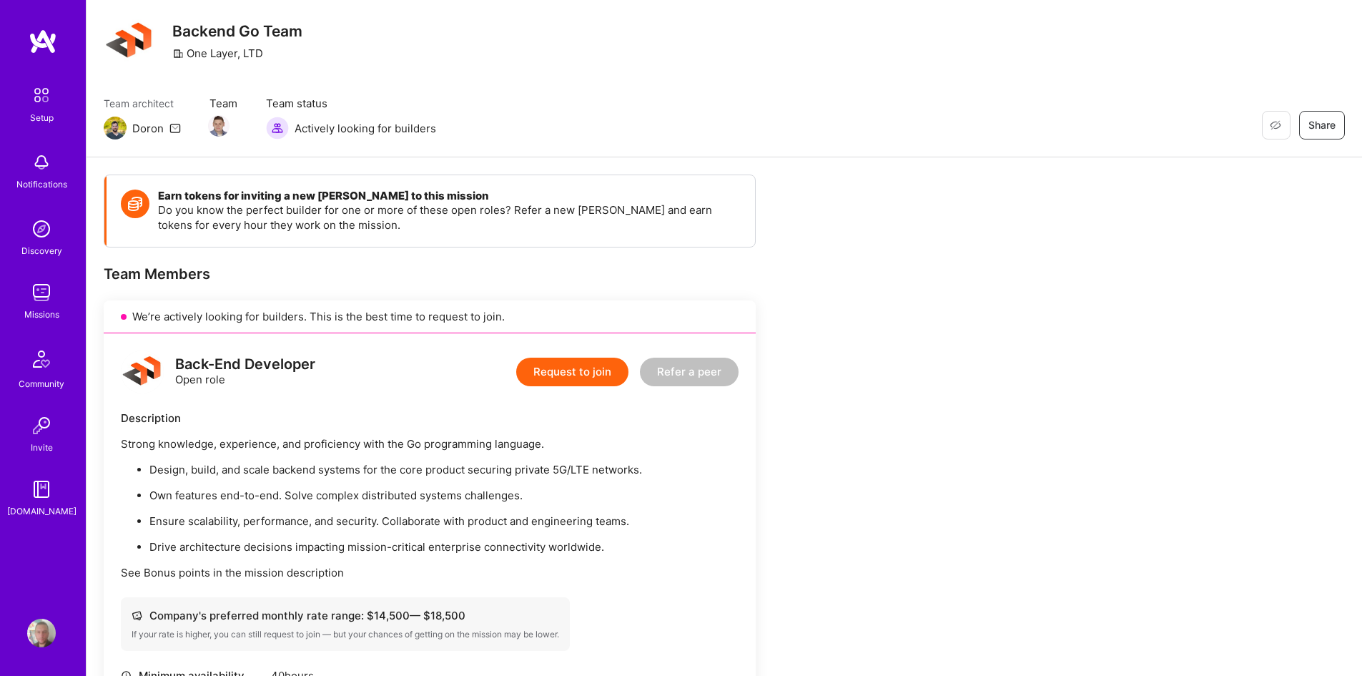
scroll to position [143, 0]
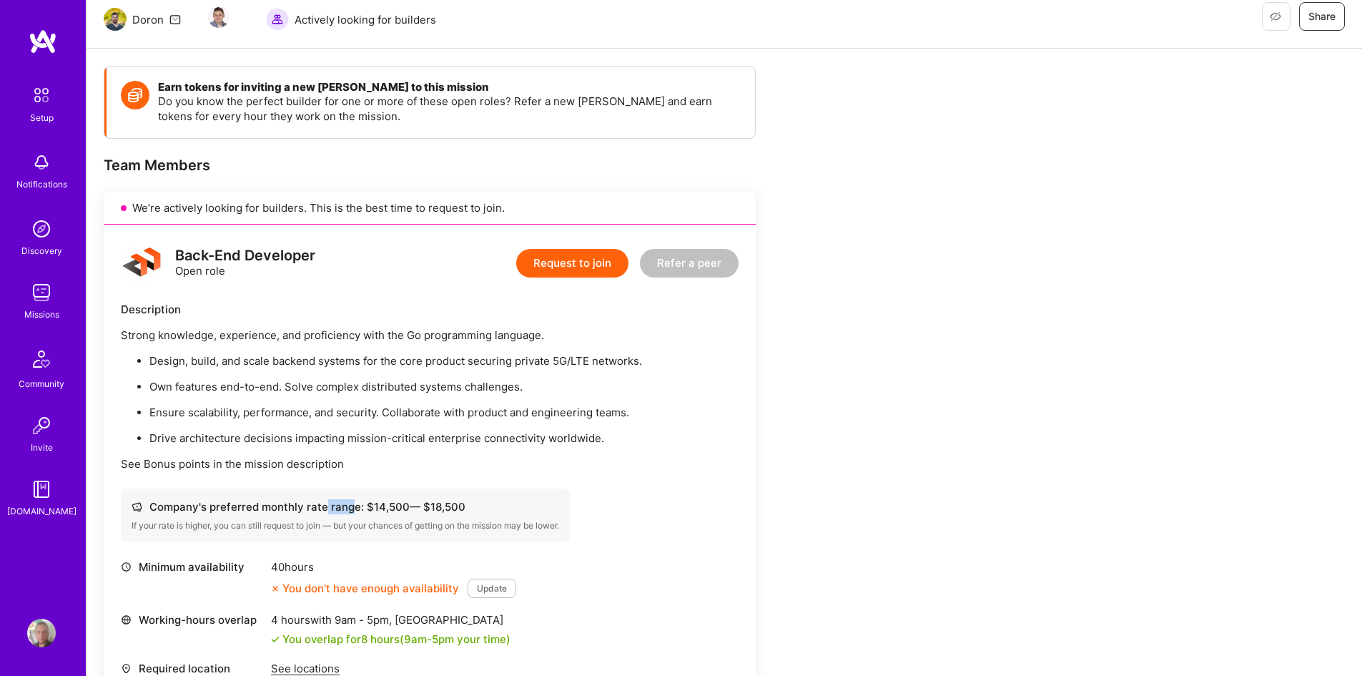
drag, startPoint x: 324, startPoint y: 502, endPoint x: 355, endPoint y: 503, distance: 30.7
click at [355, 503] on div "Company's preferred monthly rate range: $ 14,500 — $ 18,500" at bounding box center [345, 506] width 427 height 15
click at [265, 520] on div "If your rate is higher, you can still request to join — but your chances of get…" at bounding box center [345, 525] width 427 height 11
click at [267, 520] on div "If your rate is higher, you can still request to join — but your chances of get…" at bounding box center [345, 525] width 427 height 11
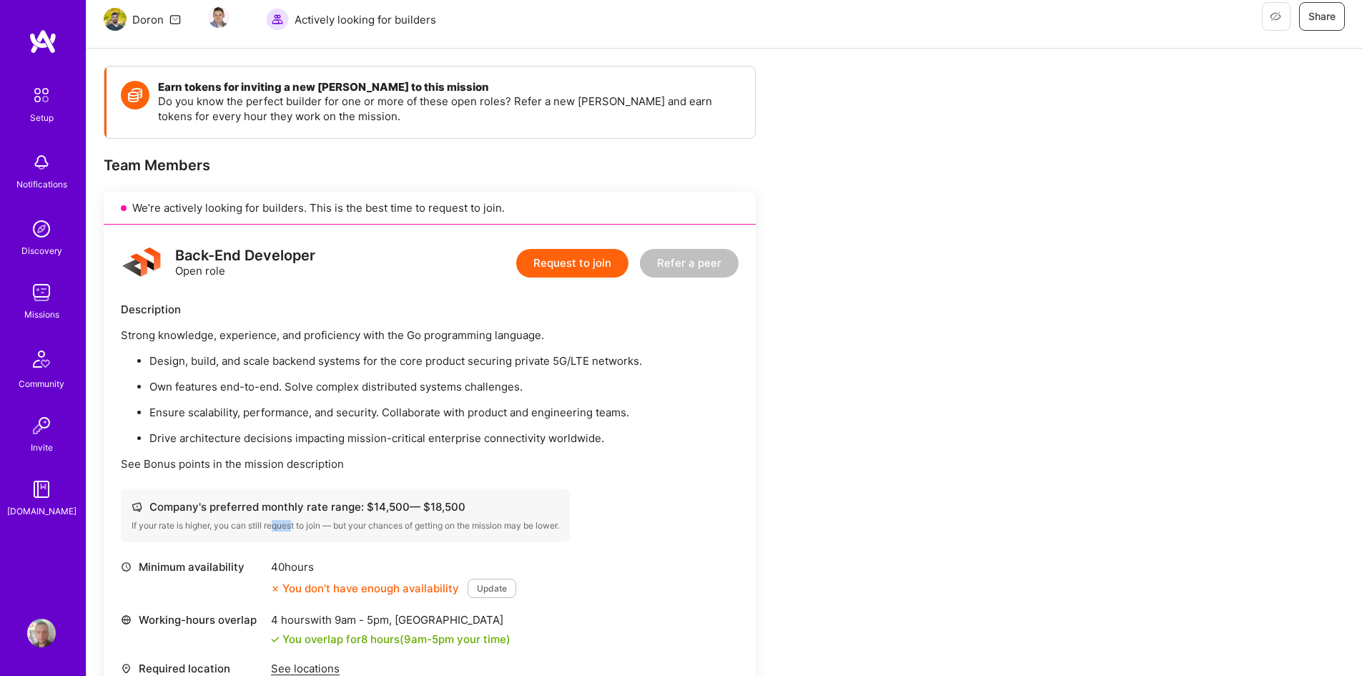
click at [312, 526] on div "If your rate is higher, you can still request to join — but your chances of get…" at bounding box center [345, 525] width 427 height 11
click at [315, 526] on div "If your rate is higher, you can still request to join — but your chances of get…" at bounding box center [345, 525] width 427 height 11
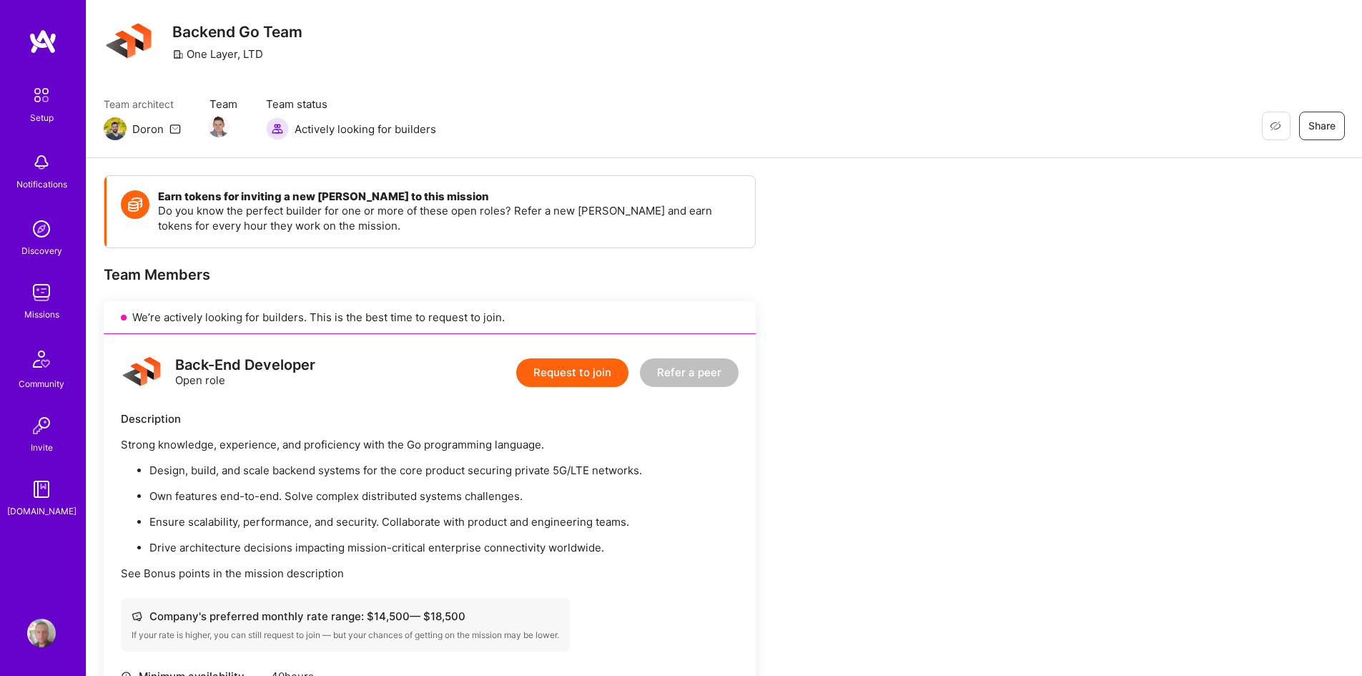
scroll to position [0, 0]
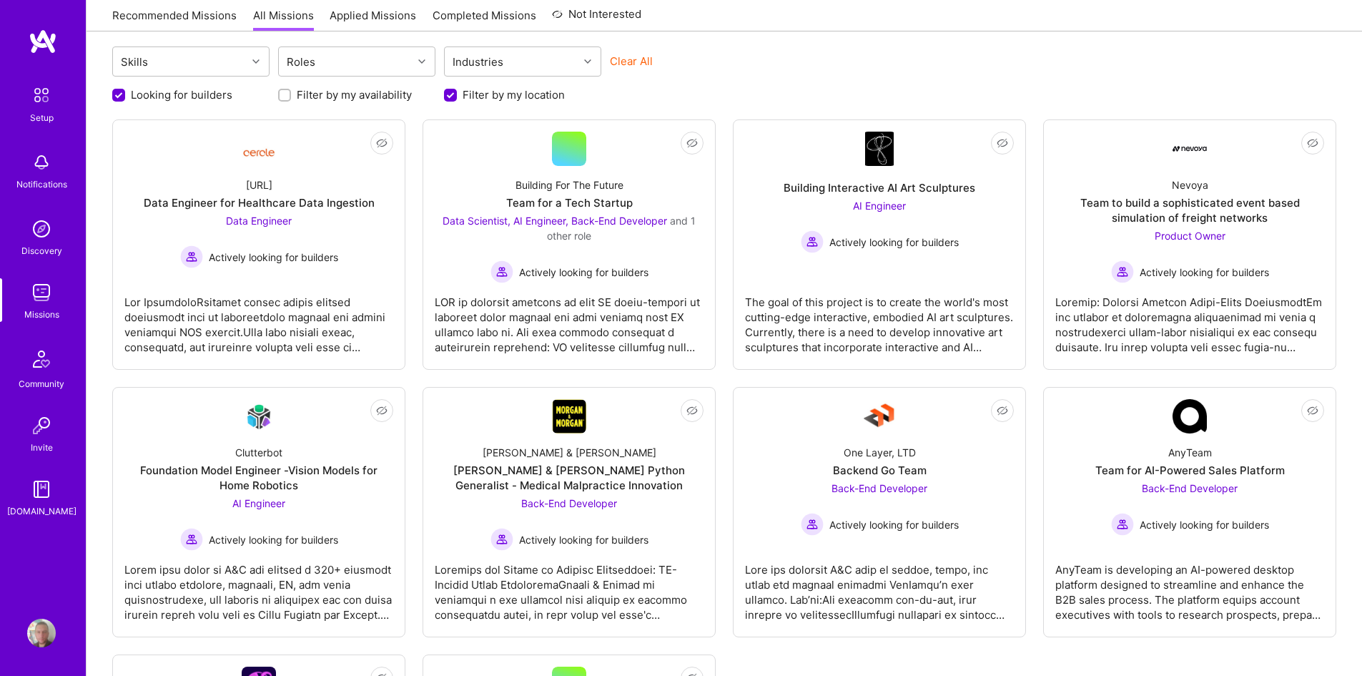
scroll to position [71, 0]
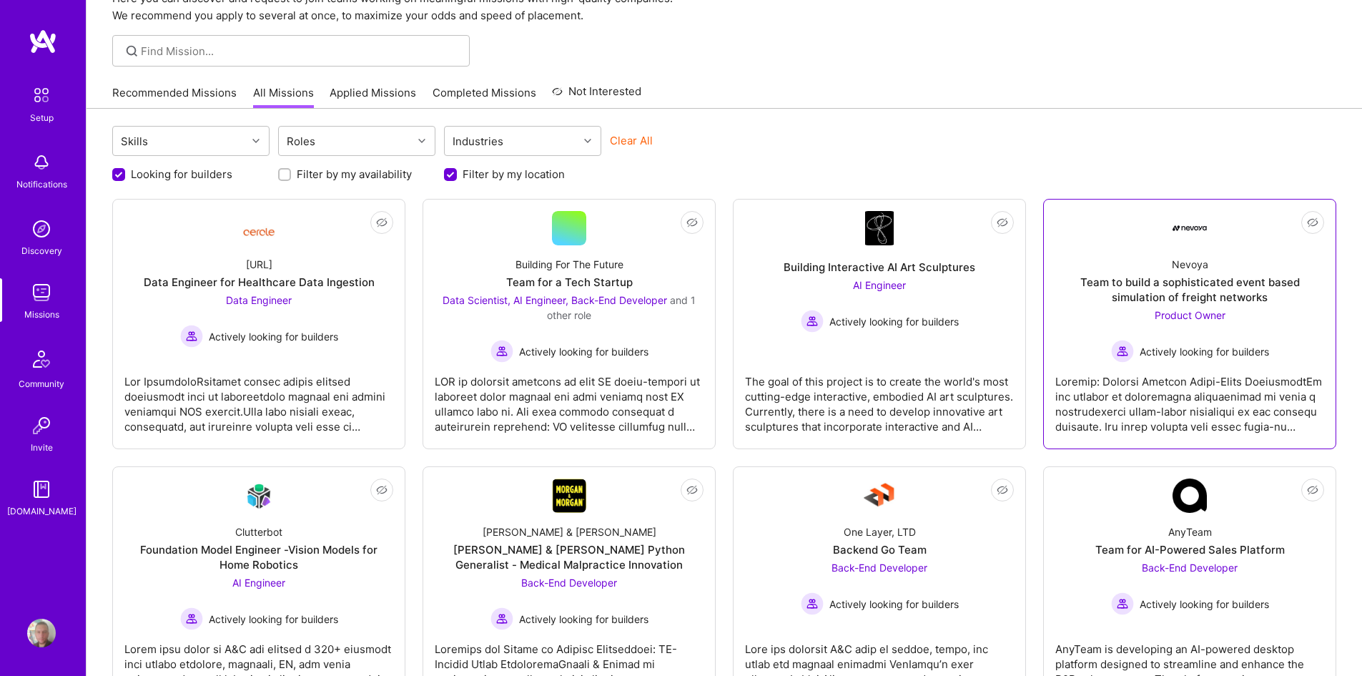
click at [1227, 392] on div at bounding box center [1189, 397] width 269 height 71
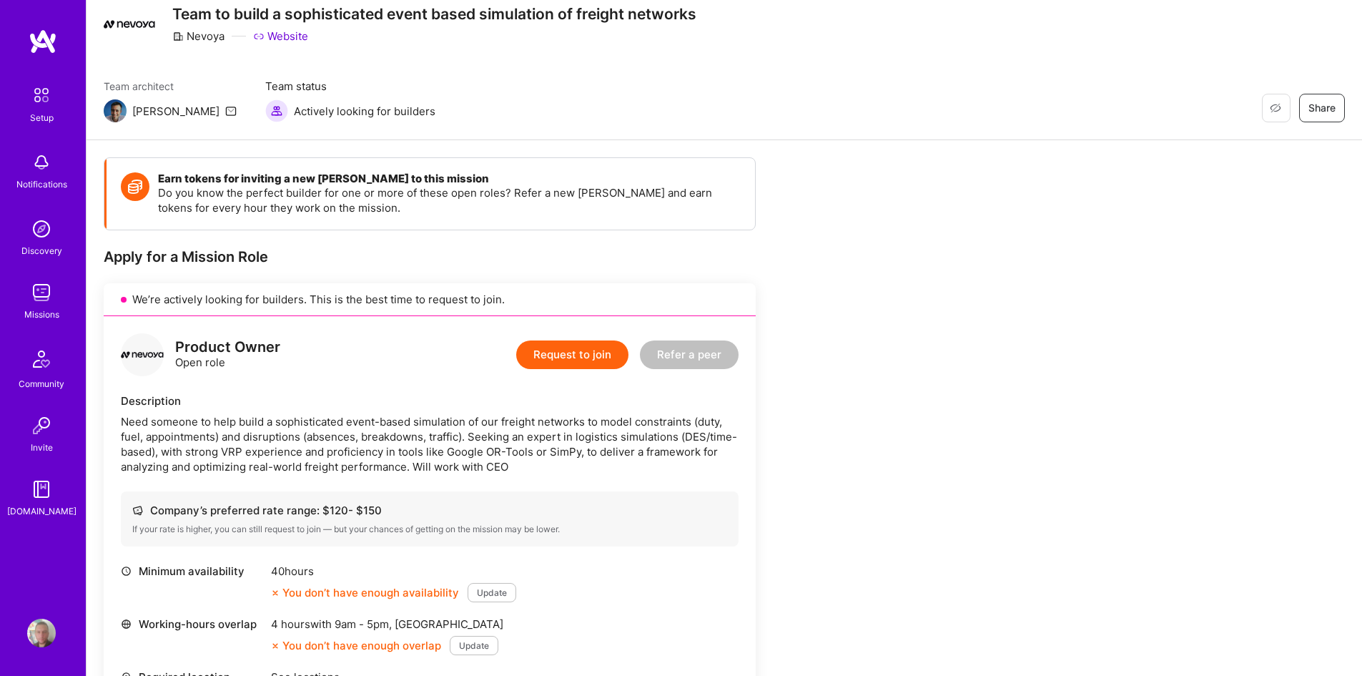
scroll to position [143, 0]
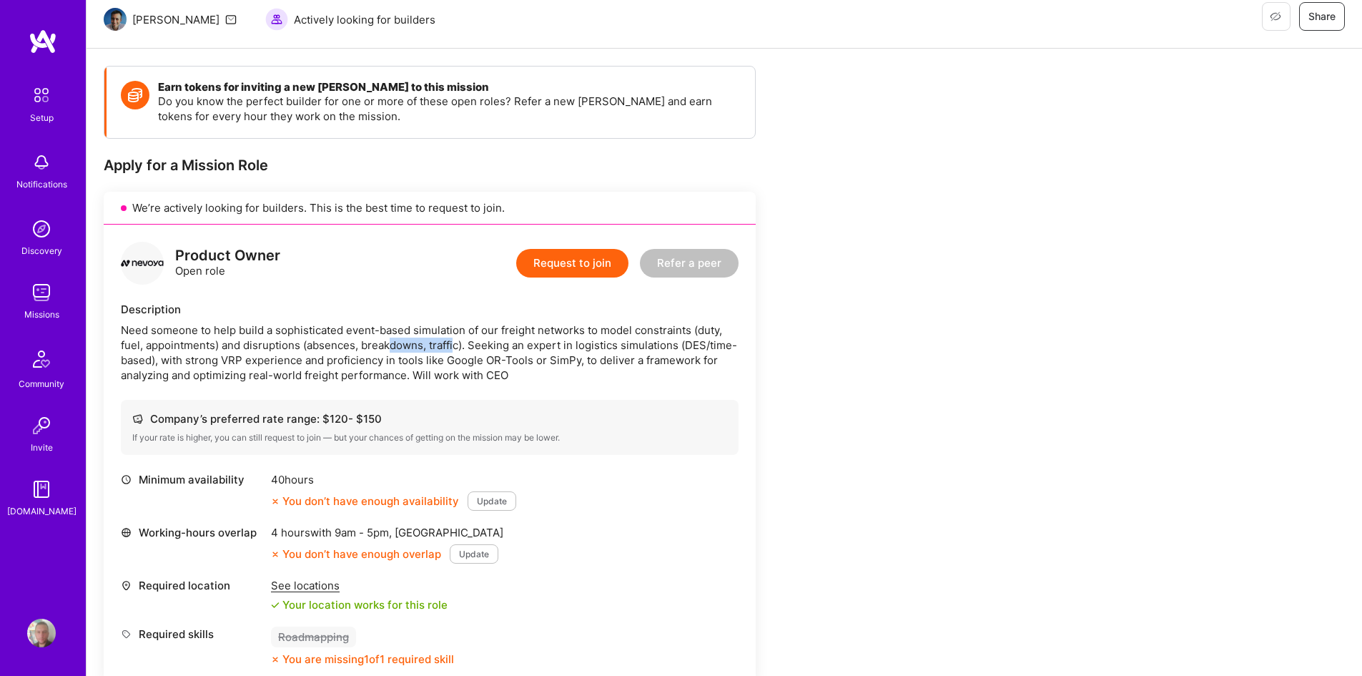
drag, startPoint x: 397, startPoint y: 338, endPoint x: 455, endPoint y: 340, distance: 57.2
click at [455, 340] on div "Need someone to help build a sophisticated event-based simulation of our freigh…" at bounding box center [430, 352] width 618 height 60
click at [469, 347] on div "Need someone to help build a sophisticated event-based simulation of our freigh…" at bounding box center [430, 352] width 618 height 60
click at [473, 349] on div "Need someone to help build a sophisticated event-based simulation of our freigh…" at bounding box center [430, 352] width 618 height 60
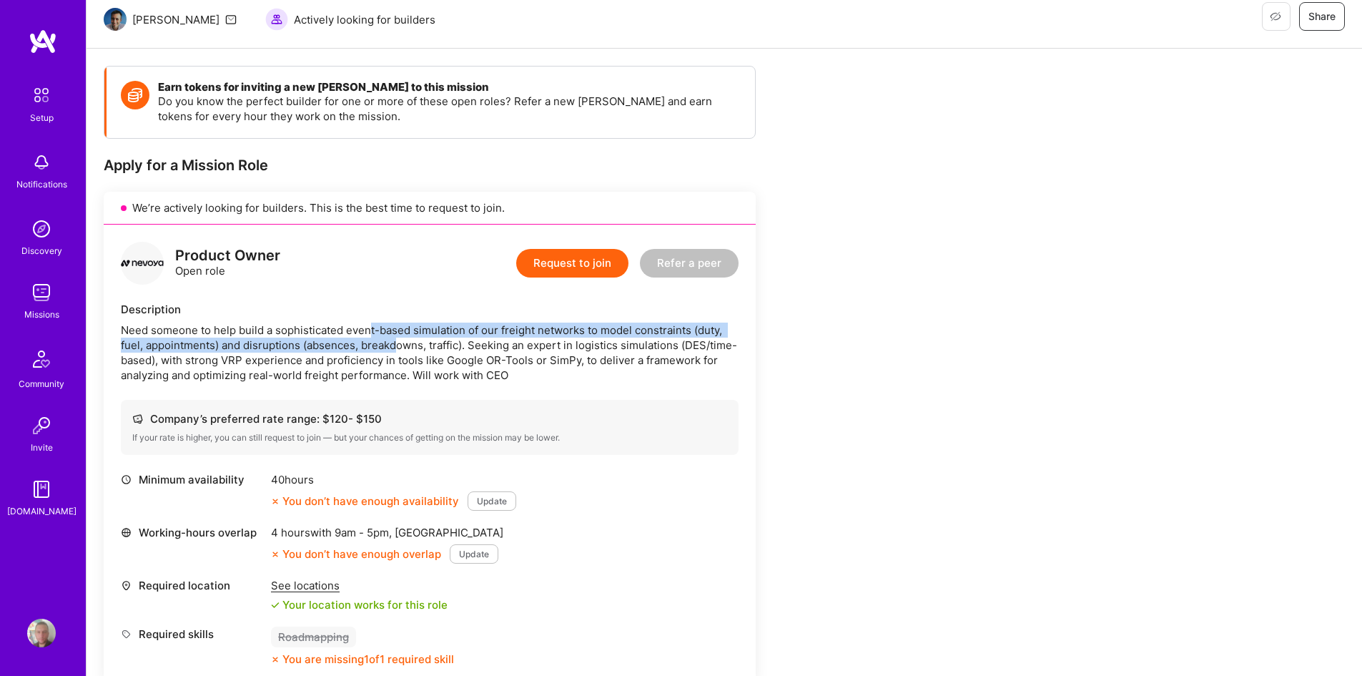
click at [401, 342] on div "Need someone to help build a sophisticated event-based simulation of our freigh…" at bounding box center [430, 352] width 618 height 60
click at [404, 342] on div "Need someone to help build a sophisticated event-based simulation of our freigh…" at bounding box center [430, 352] width 618 height 60
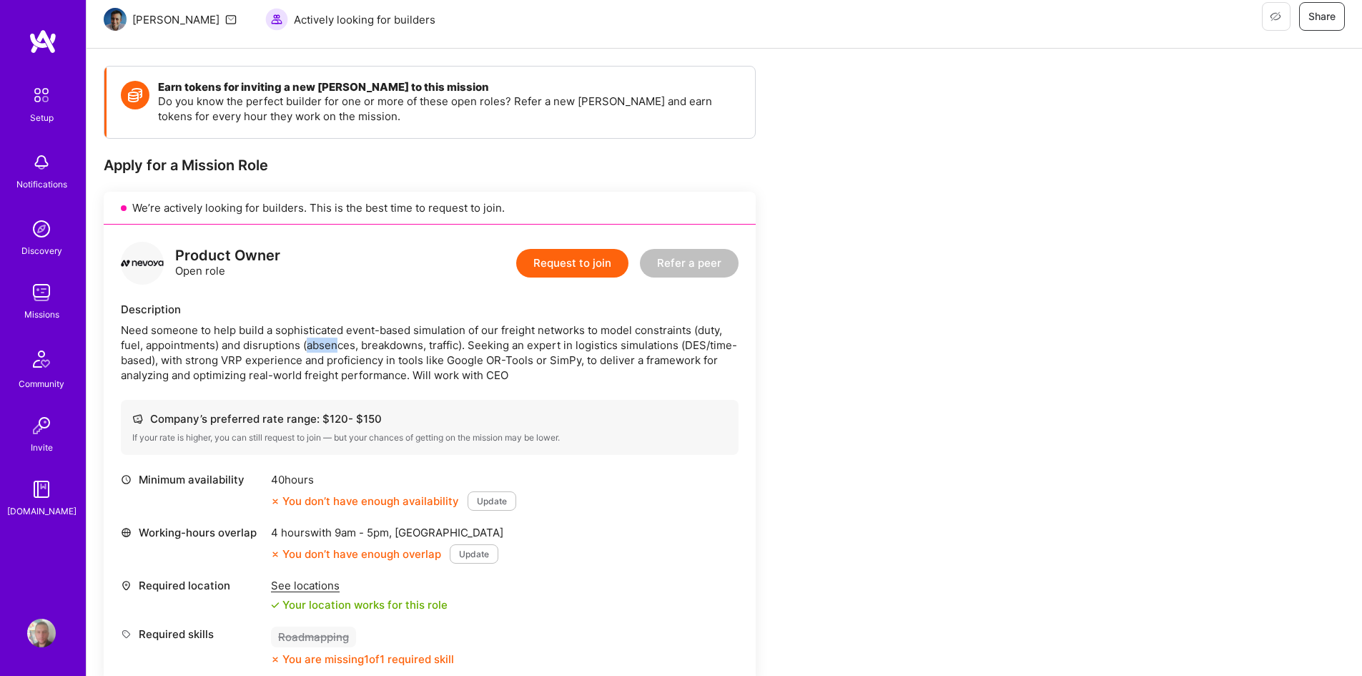
click at [342, 350] on div "Need someone to help build a sophisticated event-based simulation of our freigh…" at bounding box center [430, 352] width 618 height 60
click at [347, 351] on div "Need someone to help build a sophisticated event-based simulation of our freigh…" at bounding box center [430, 352] width 618 height 60
click at [351, 365] on div "Need someone to help build a sophisticated event-based simulation of our freigh…" at bounding box center [430, 352] width 618 height 60
click at [357, 367] on div "Need someone to help build a sophisticated event-based simulation of our freigh…" at bounding box center [430, 352] width 618 height 60
drag, startPoint x: 362, startPoint y: 368, endPoint x: 437, endPoint y: 373, distance: 75.9
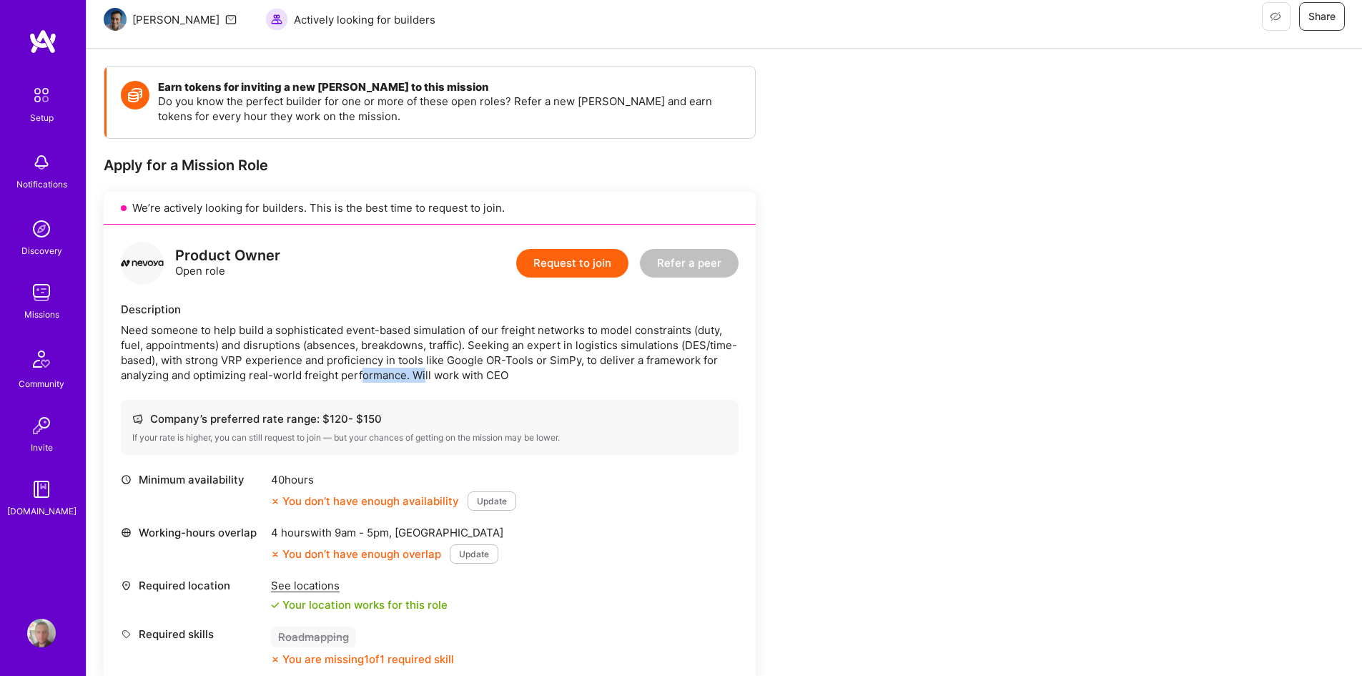
click at [428, 372] on div "Need someone to help build a sophisticated event-based simulation of our freigh…" at bounding box center [430, 352] width 618 height 60
click at [437, 373] on div "Need someone to help build a sophisticated event-based simulation of our freigh…" at bounding box center [430, 352] width 618 height 60
click at [305, 372] on div "Need someone to help build a sophisticated event-based simulation of our freigh…" at bounding box center [430, 352] width 618 height 60
click at [430, 366] on div "Need someone to help build a sophisticated event-based simulation of our freigh…" at bounding box center [430, 352] width 618 height 60
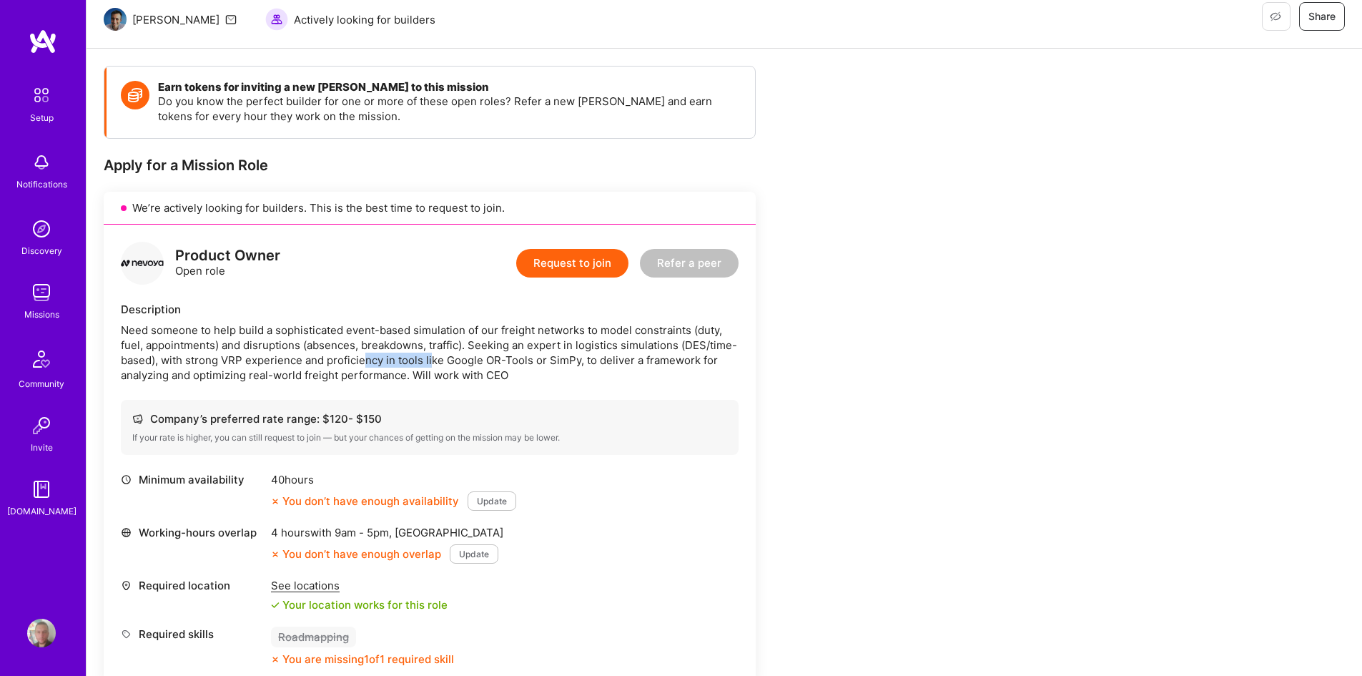
click at [431, 366] on div "Need someone to help build a sophisticated event-based simulation of our freigh…" at bounding box center [430, 352] width 618 height 60
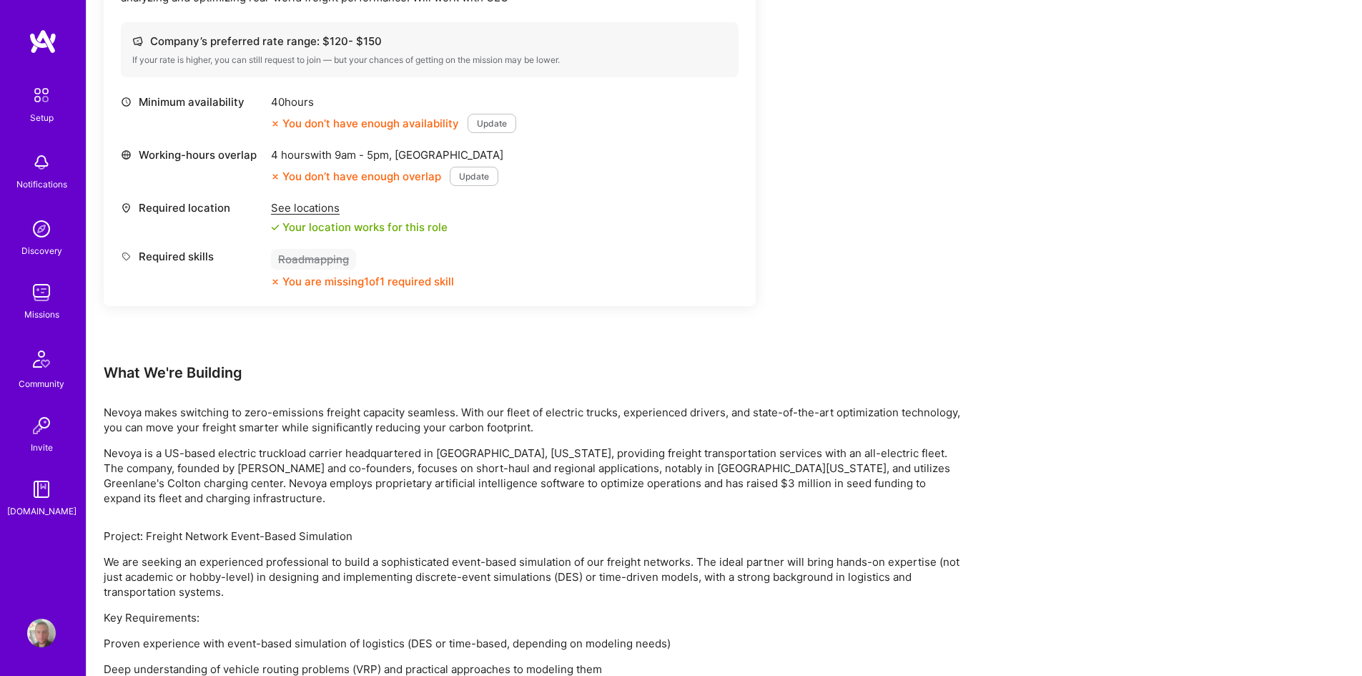
scroll to position [429, 0]
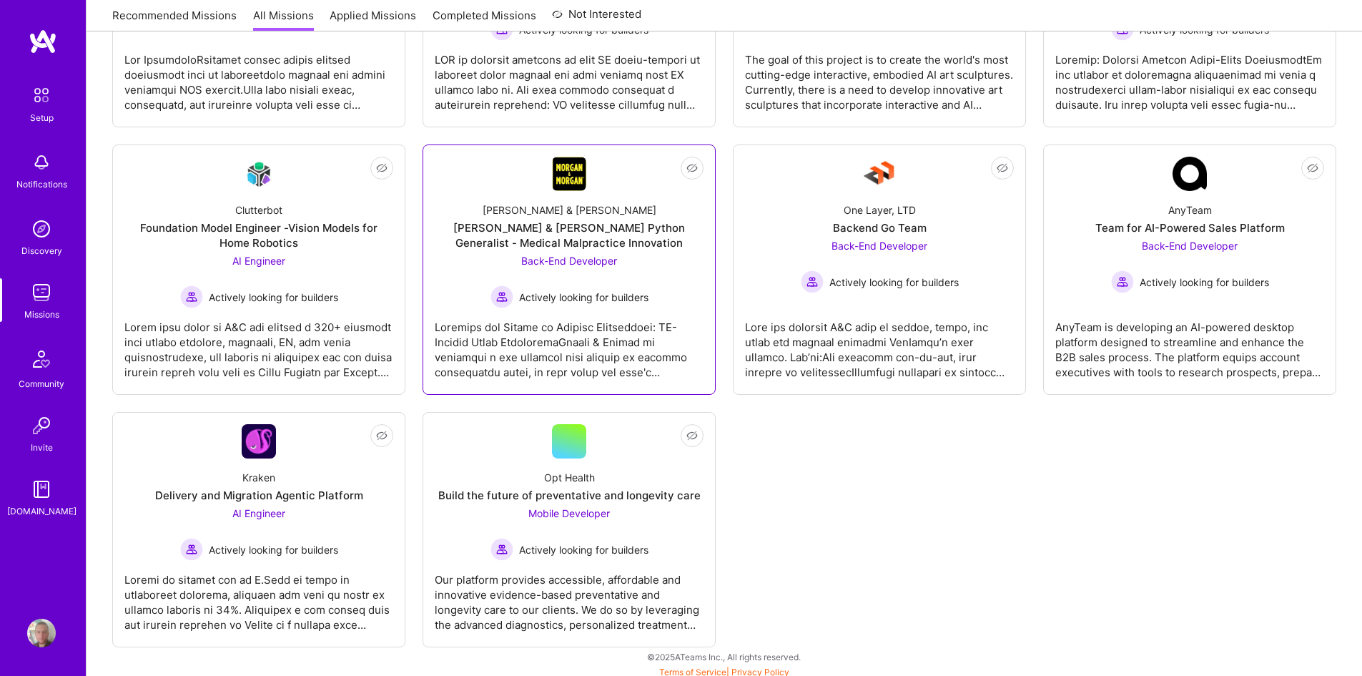
scroll to position [399, 0]
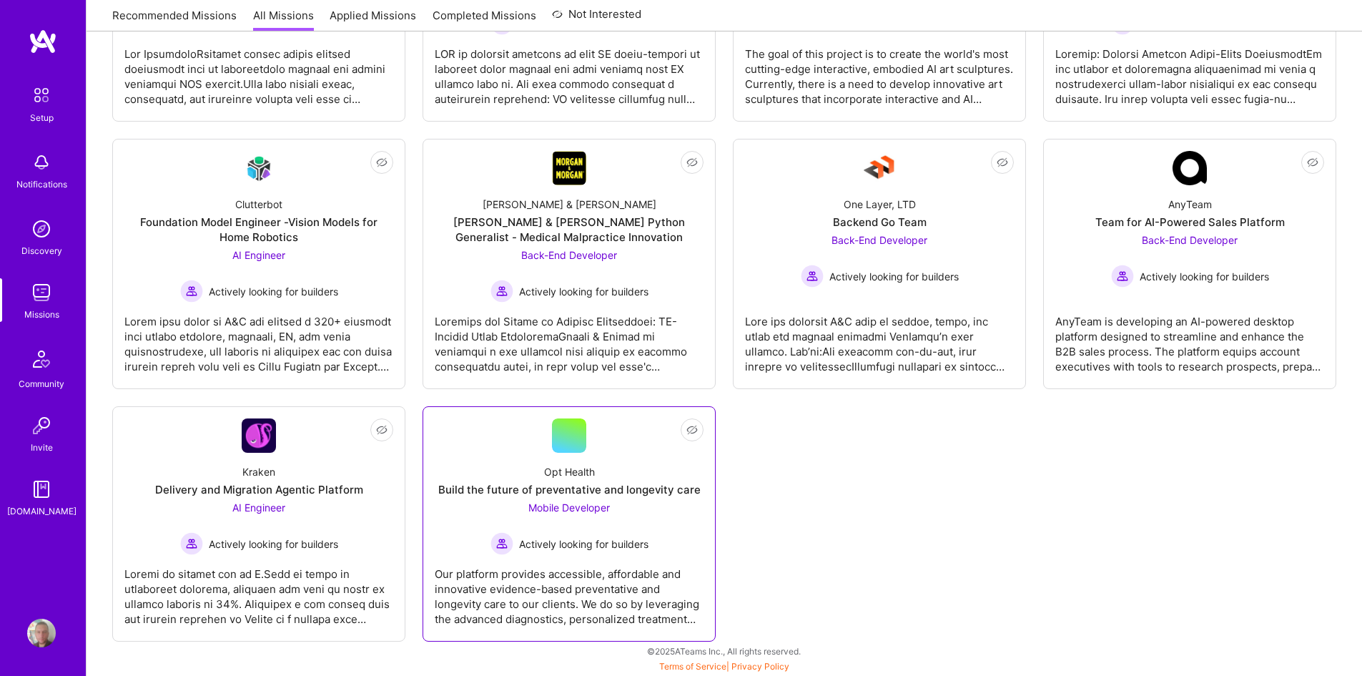
click at [463, 533] on div "Opt Health Build the future of preventative and longevity care Mobile Developer…" at bounding box center [569, 504] width 269 height 102
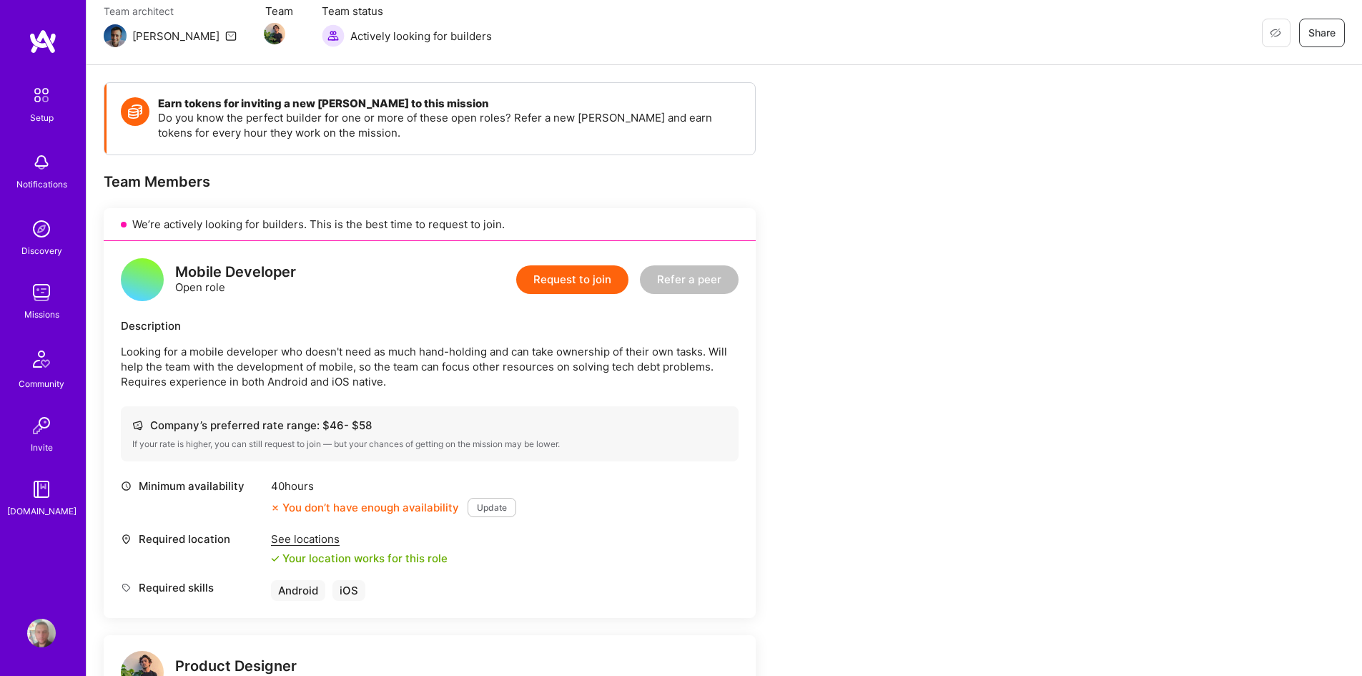
scroll to position [90, 0]
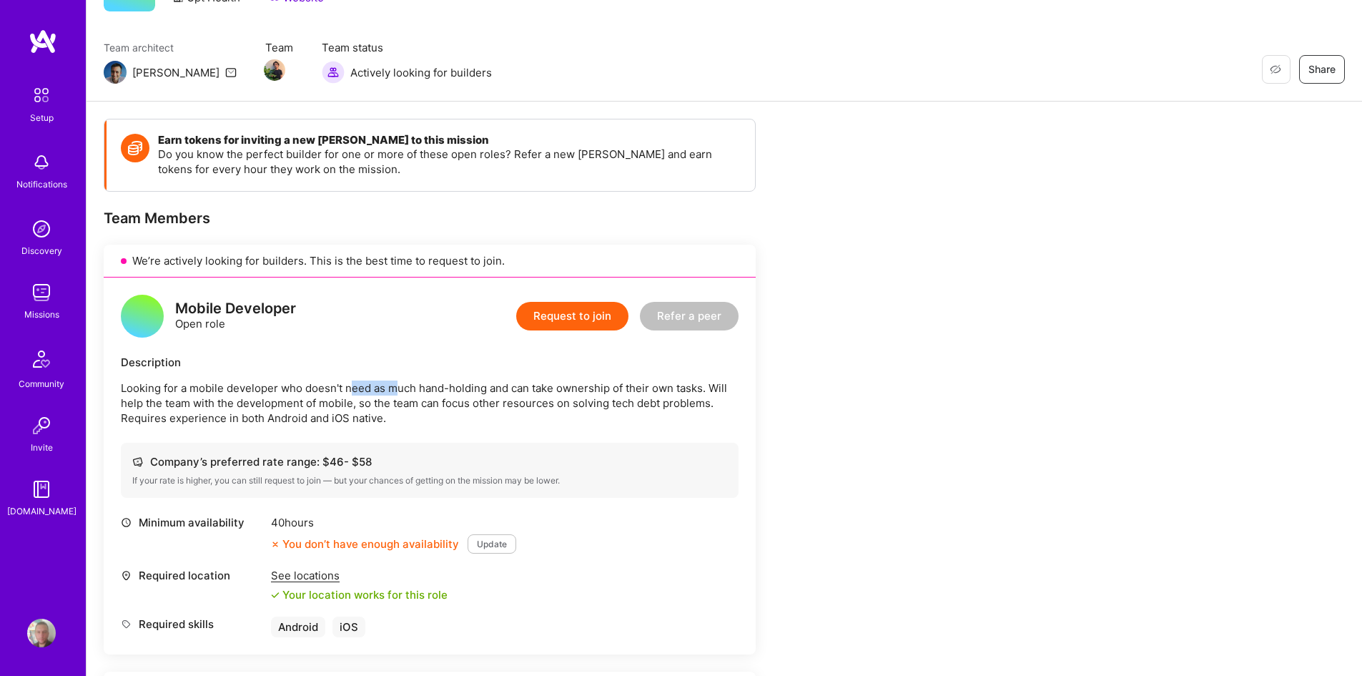
drag, startPoint x: 360, startPoint y: 377, endPoint x: 405, endPoint y: 387, distance: 47.0
click at [405, 387] on div "Description Looking for a mobile developer who doesn't need as much hand-holdin…" at bounding box center [430, 390] width 618 height 71
click at [406, 387] on p "Looking for a mobile developer who doesn't need as much hand-holding and can ta…" at bounding box center [430, 402] width 618 height 45
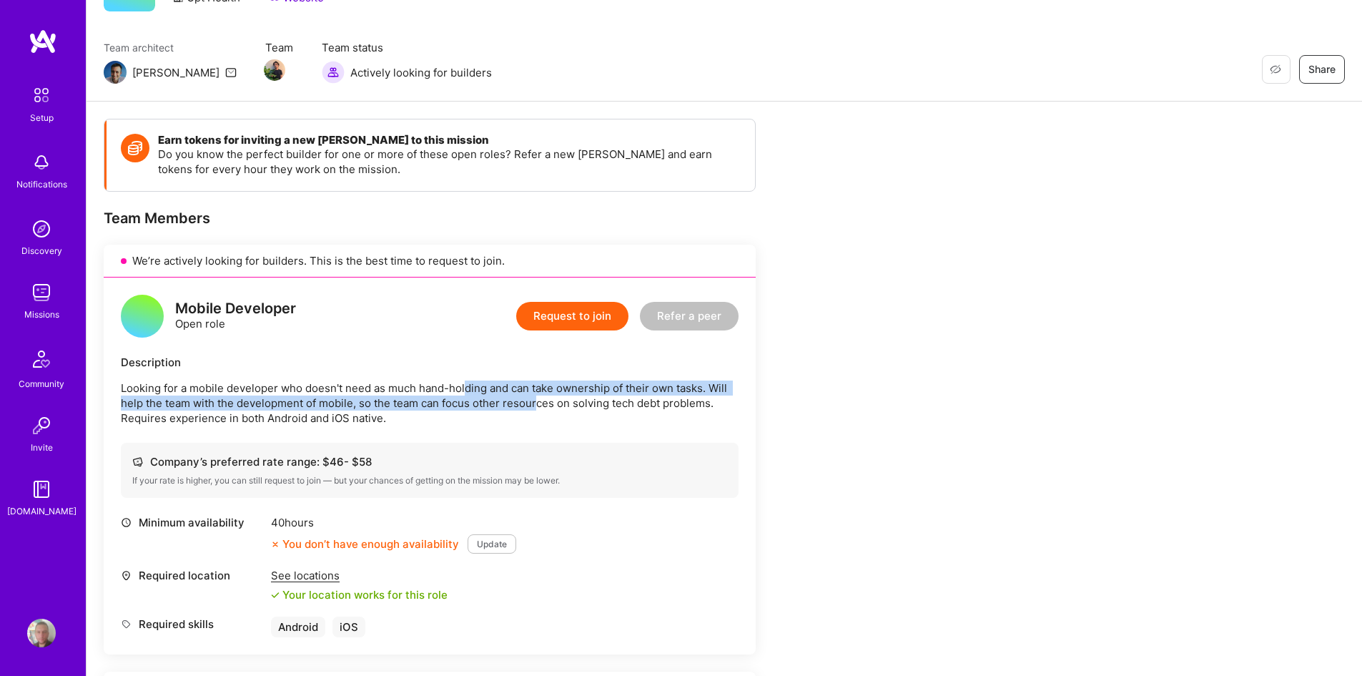
drag, startPoint x: 525, startPoint y: 406, endPoint x: 538, endPoint y: 409, distance: 13.9
click at [538, 409] on p "Looking for a mobile developer who doesn't need as much hand-holding and can ta…" at bounding box center [430, 402] width 618 height 45
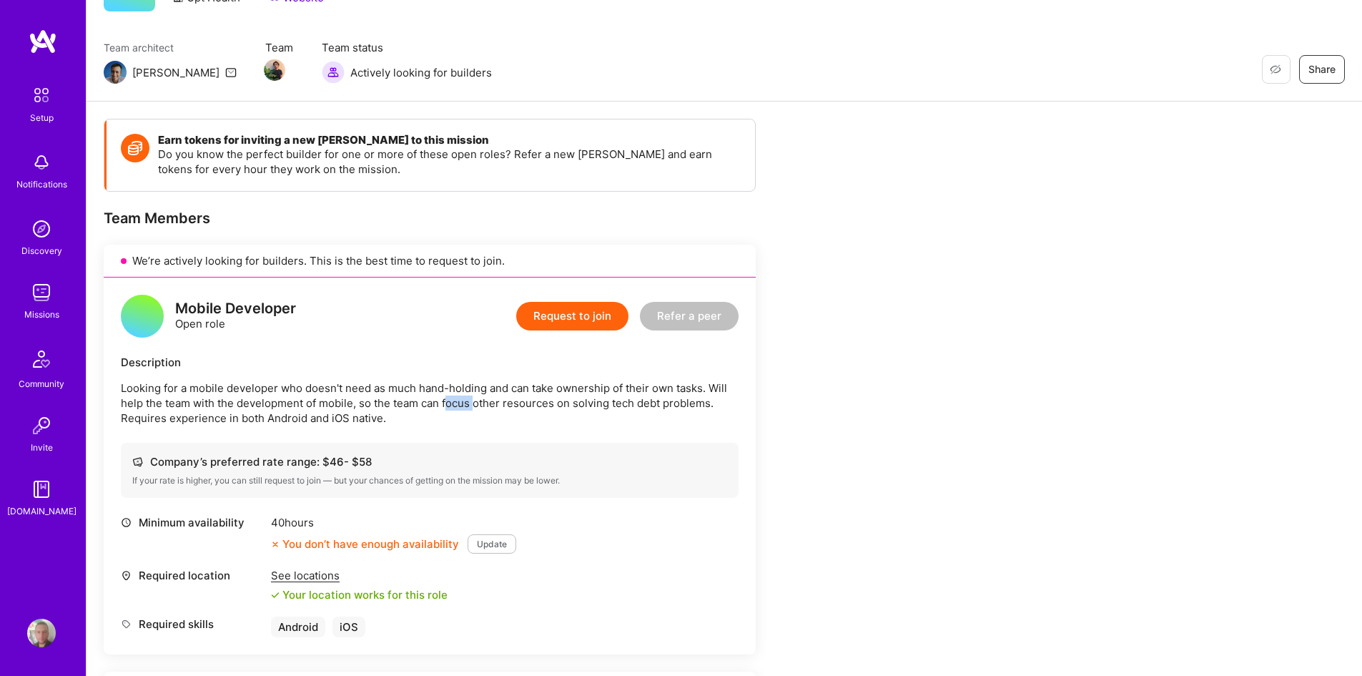
drag, startPoint x: 477, startPoint y: 404, endPoint x: 503, endPoint y: 407, distance: 26.0
click at [490, 406] on p "Looking for a mobile developer who doesn't need as much hand-holding and can ta…" at bounding box center [430, 402] width 618 height 45
drag, startPoint x: 508, startPoint y: 408, endPoint x: 342, endPoint y: 403, distance: 166.6
click at [508, 408] on p "Looking for a mobile developer who doesn't need as much hand-holding and can ta…" at bounding box center [430, 402] width 618 height 45
drag, startPoint x: 317, startPoint y: 401, endPoint x: 372, endPoint y: 409, distance: 55.6
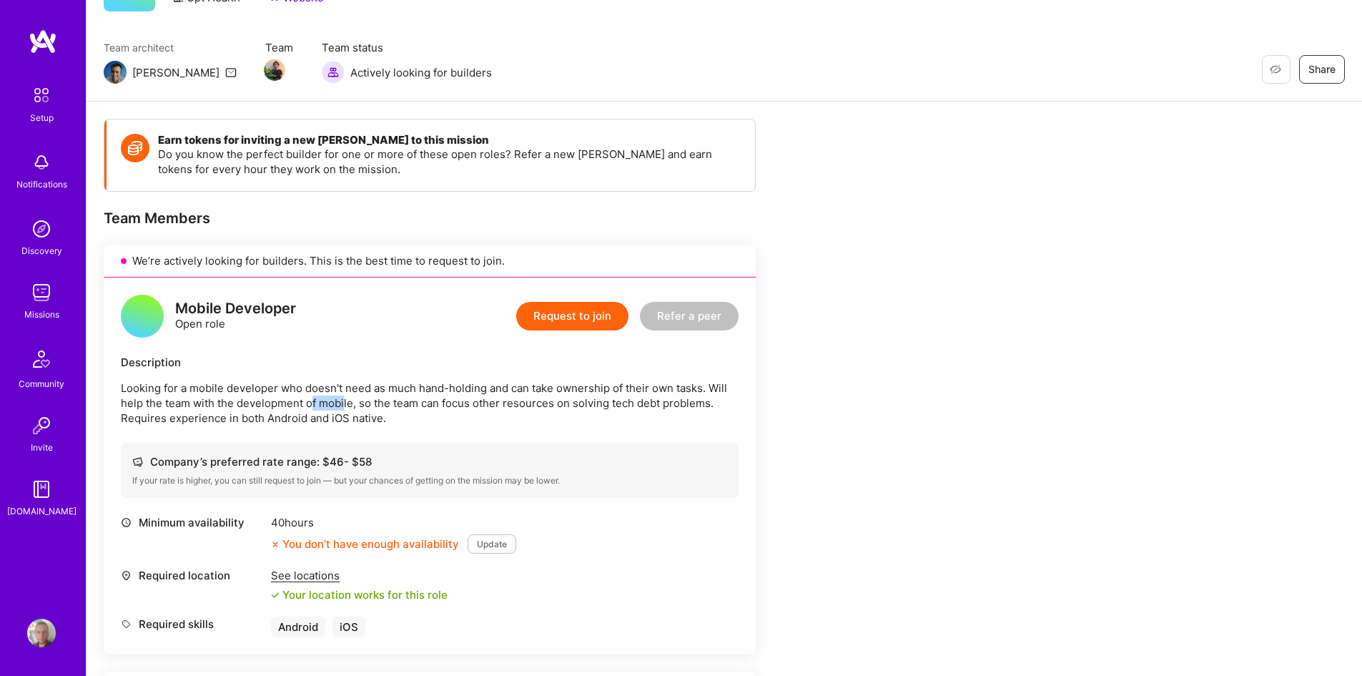
click at [363, 406] on p "Looking for a mobile developer who doesn't need as much hand-holding and can ta…" at bounding box center [430, 402] width 618 height 45
click at [375, 410] on p "Looking for a mobile developer who doesn't need as much hand-holding and can ta…" at bounding box center [430, 402] width 618 height 45
click at [389, 415] on p "Looking for a mobile developer who doesn't need as much hand-holding and can ta…" at bounding box center [430, 402] width 618 height 45
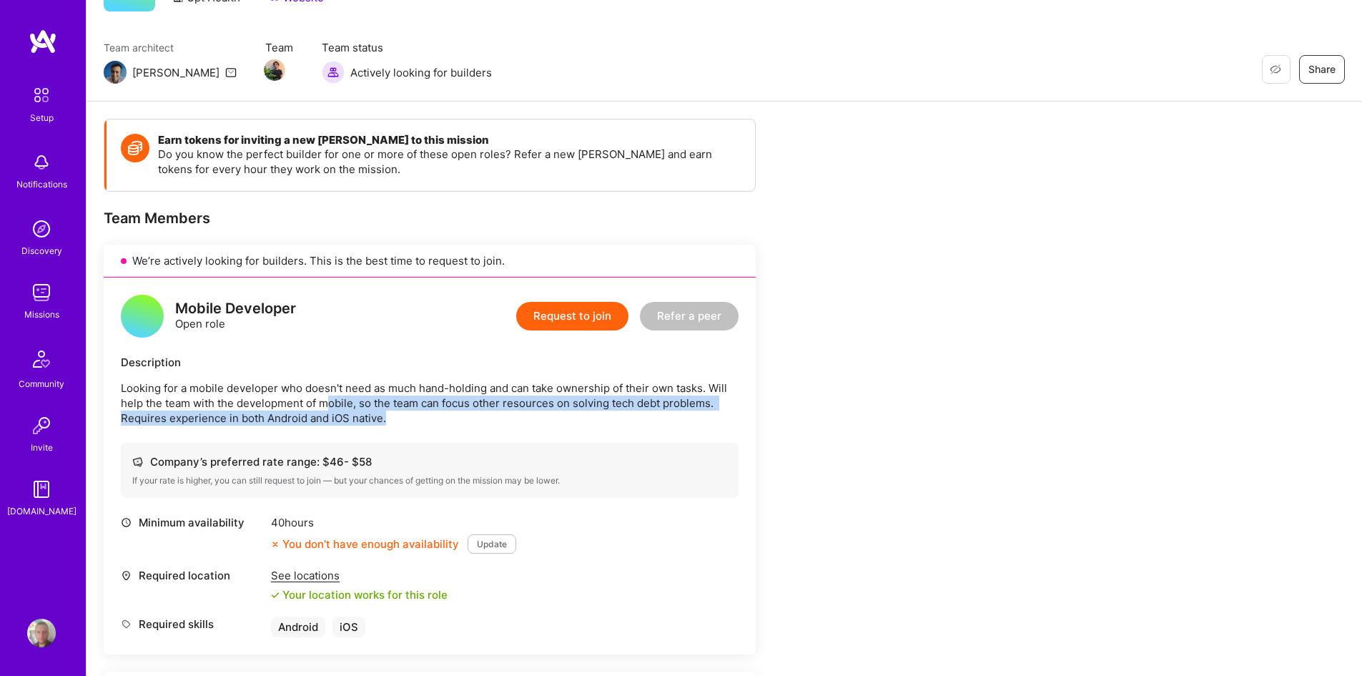
click at [390, 415] on p "Looking for a mobile developer who doesn't need as much hand-holding and can ta…" at bounding box center [430, 402] width 618 height 45
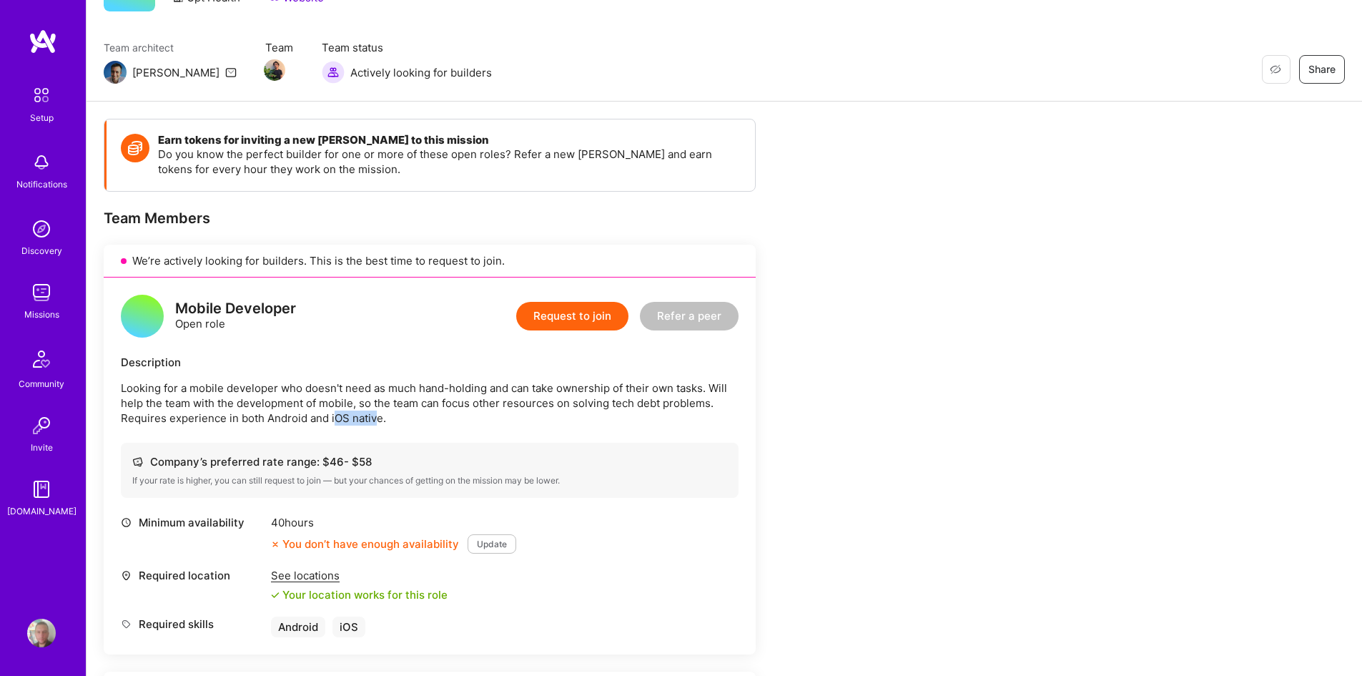
click at [379, 425] on div "Mobile Developer Open role Request to join Refer a peer Description Looking for…" at bounding box center [430, 465] width 652 height 377
click at [380, 425] on div "Mobile Developer Open role Request to join Refer a peer Description Looking for…" at bounding box center [430, 465] width 652 height 377
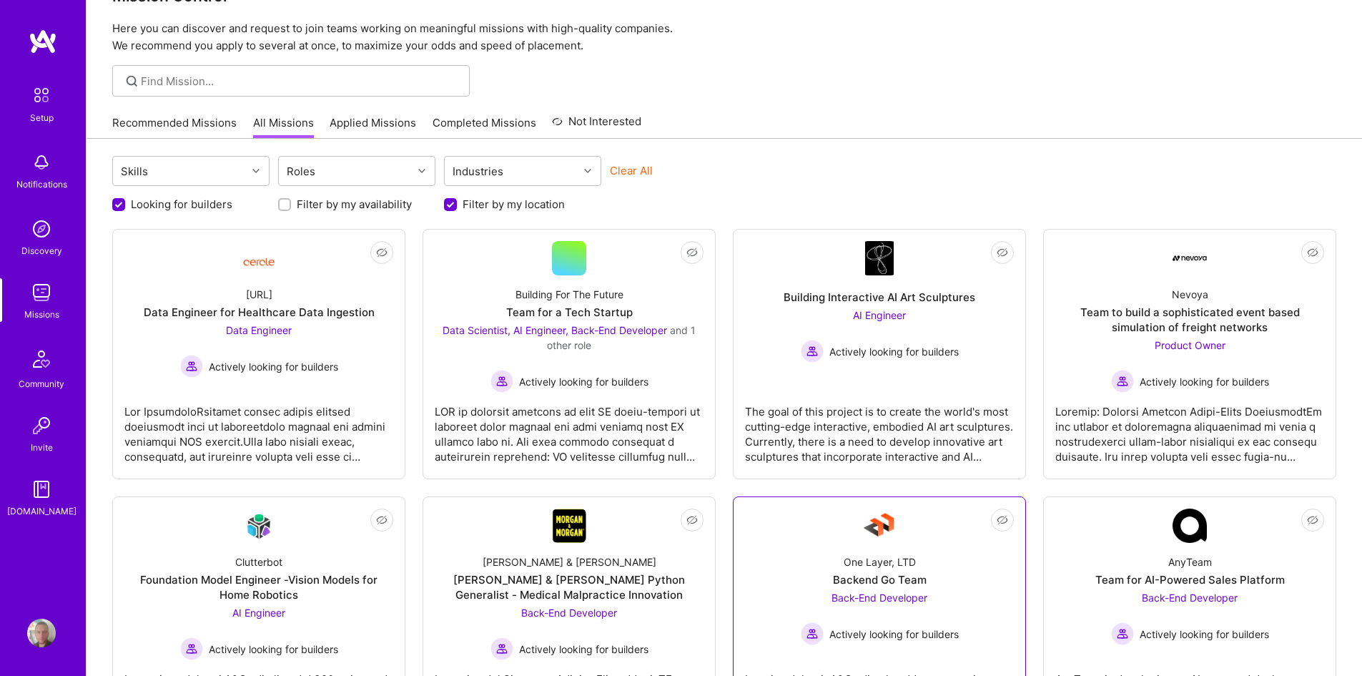
scroll to position [113, 0]
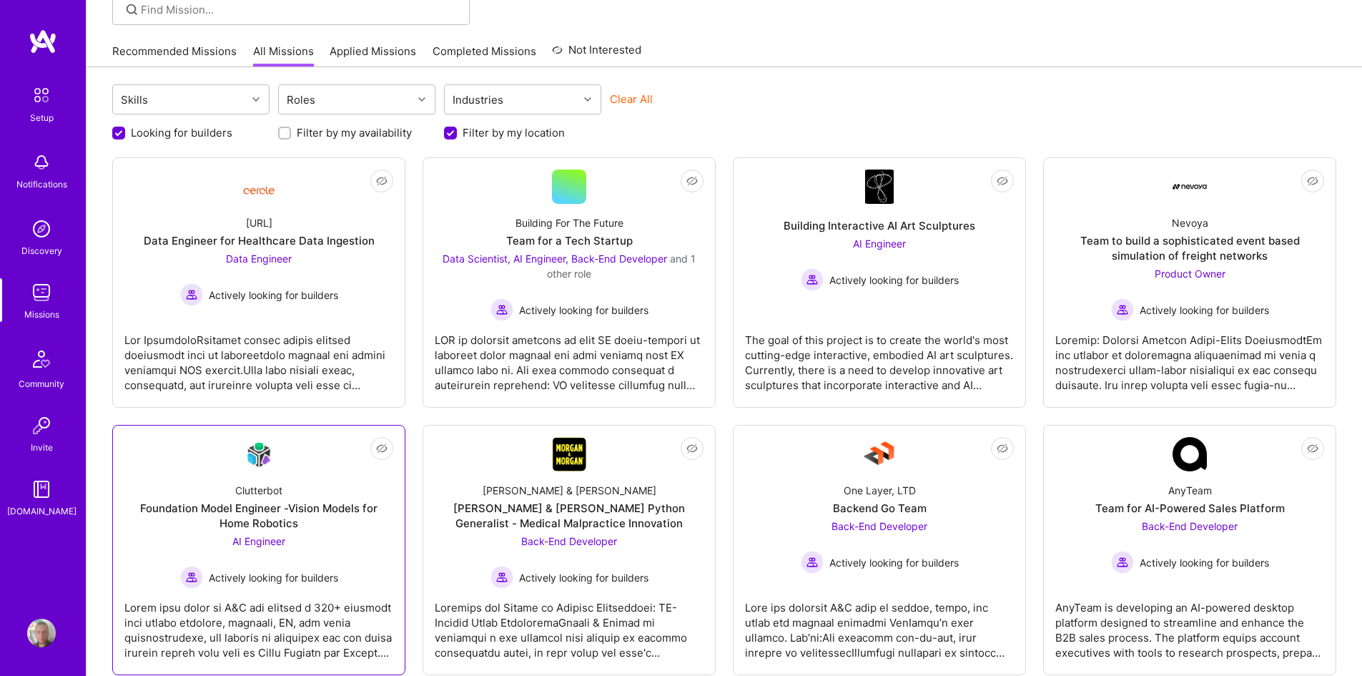
click at [341, 544] on div "Clutterbot Foundation Model Engineer -Vision Models for Home Robotics AI Engine…" at bounding box center [258, 529] width 269 height 117
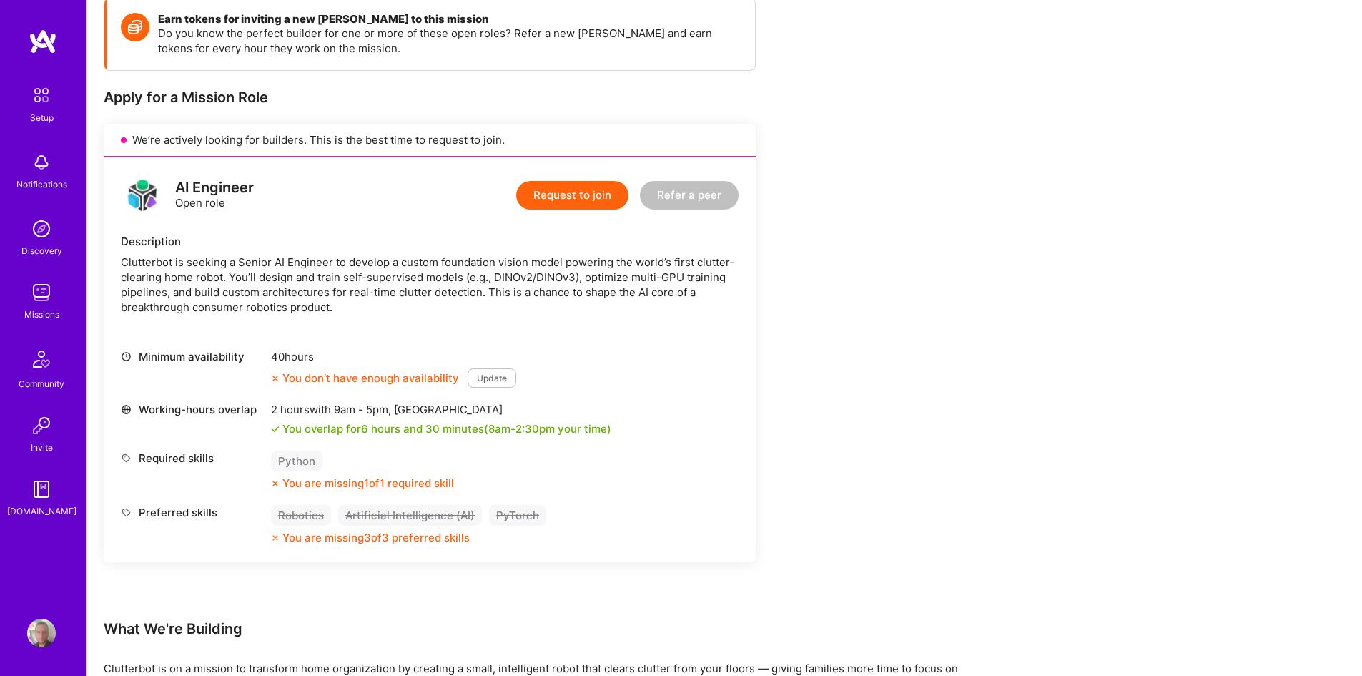
scroll to position [214, 0]
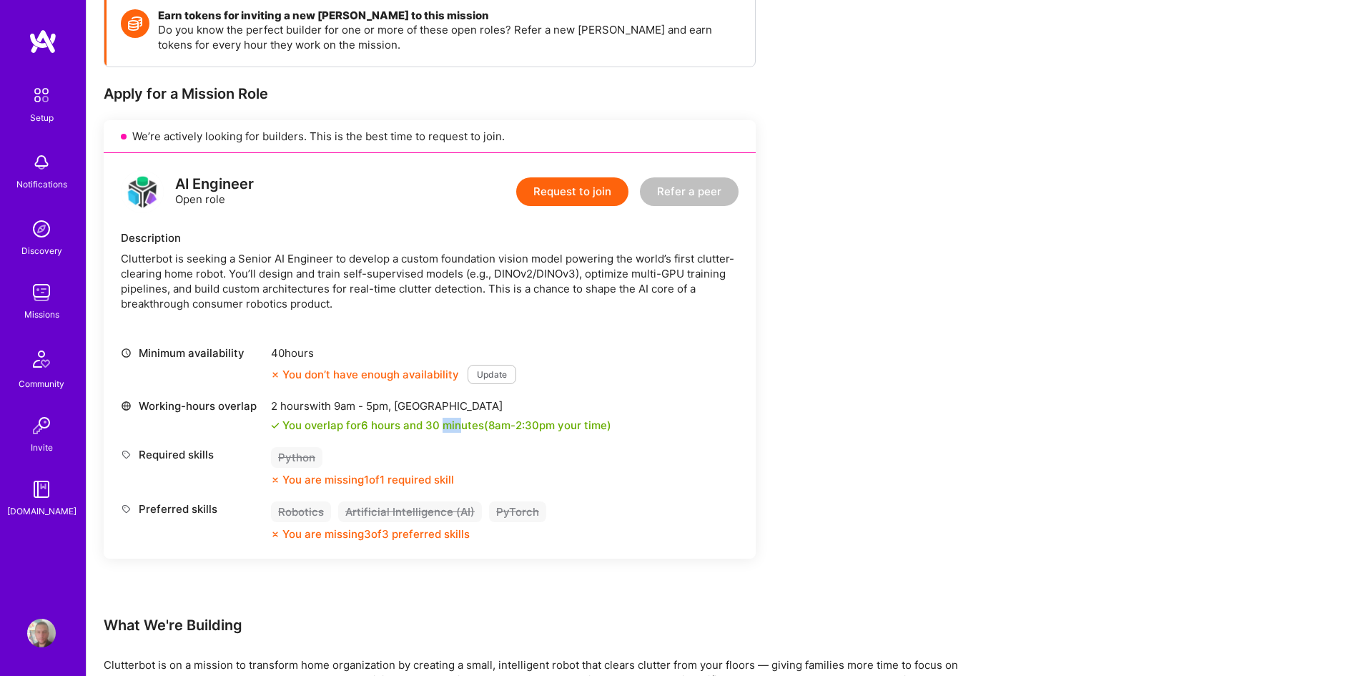
click at [489, 429] on div "You overlap for 6 hours and 30 minutes ( 8am - 2:30pm your time)" at bounding box center [446, 424] width 329 height 15
click at [491, 430] on span "8am - 2:30pm" at bounding box center [521, 425] width 66 height 14
drag, startPoint x: 512, startPoint y: 425, endPoint x: 561, endPoint y: 430, distance: 49.6
click at [551, 427] on span "8am - 2:30pm" at bounding box center [521, 425] width 66 height 14
click at [561, 430] on div "You overlap for 6 hours and 30 minutes ( 8am - 2:30pm your time)" at bounding box center [446, 424] width 329 height 15
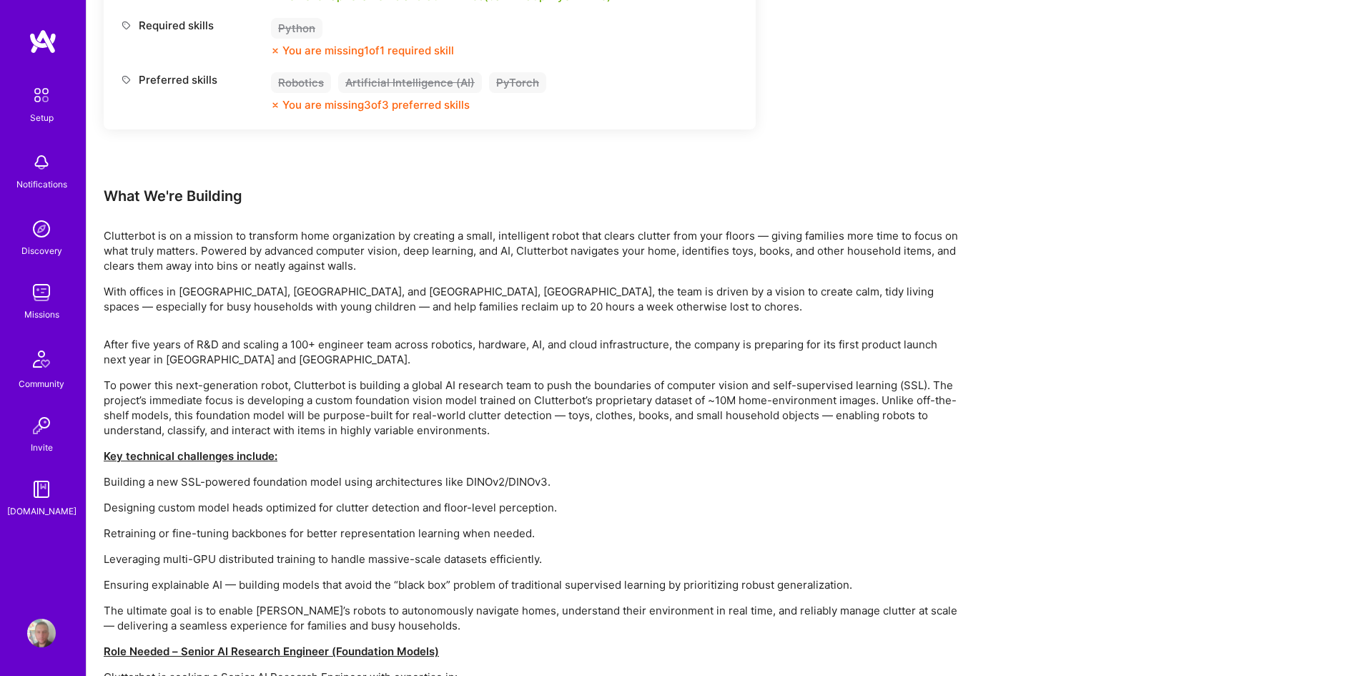
scroll to position [903, 0]
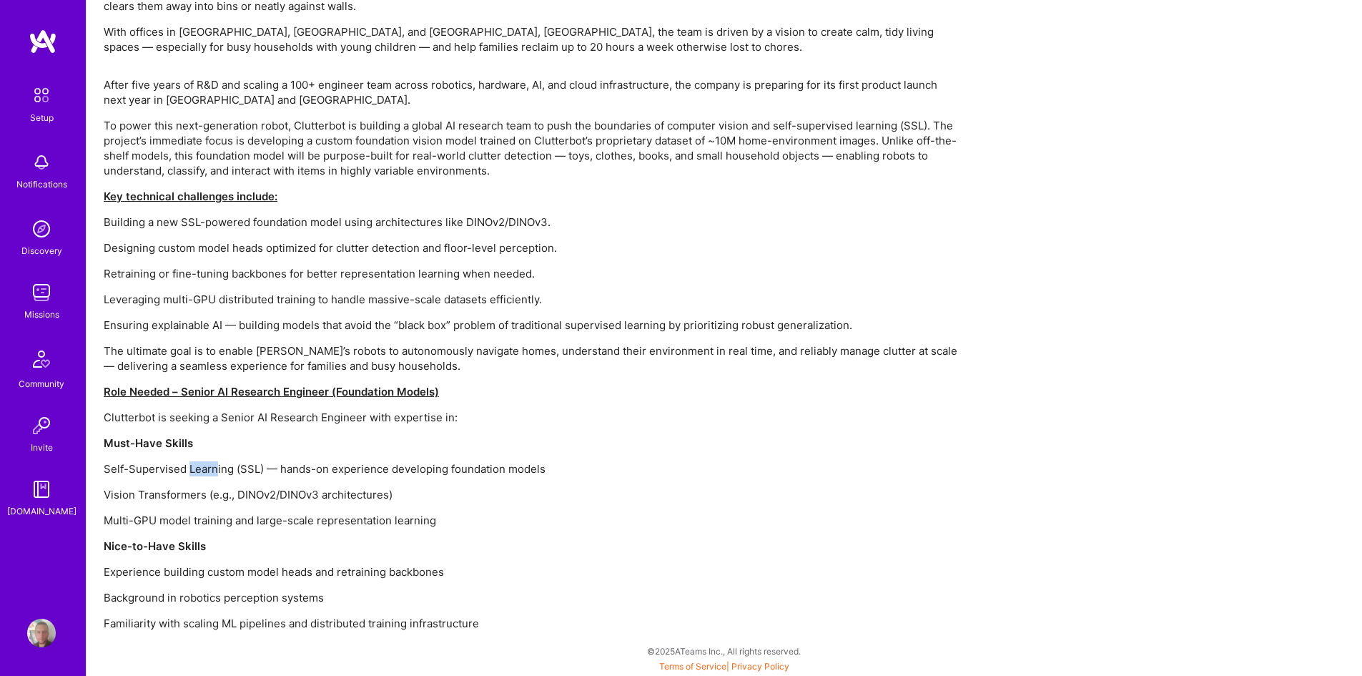
drag, startPoint x: 208, startPoint y: 473, endPoint x: 220, endPoint y: 473, distance: 12.2
click at [217, 473] on p "Self-Supervised Learning (SSL) — hands-on experience developing foundation mode…" at bounding box center [533, 468] width 858 height 15
click at [220, 473] on p "Self-Supervised Learning (SSL) — hands-on experience developing foundation mode…" at bounding box center [533, 468] width 858 height 15
click at [359, 485] on div "After five years of R&D and scaling a 100+ engineer team across robotics, hardw…" at bounding box center [533, 353] width 858 height 553
drag, startPoint x: 382, startPoint y: 469, endPoint x: 445, endPoint y: 475, distance: 63.2
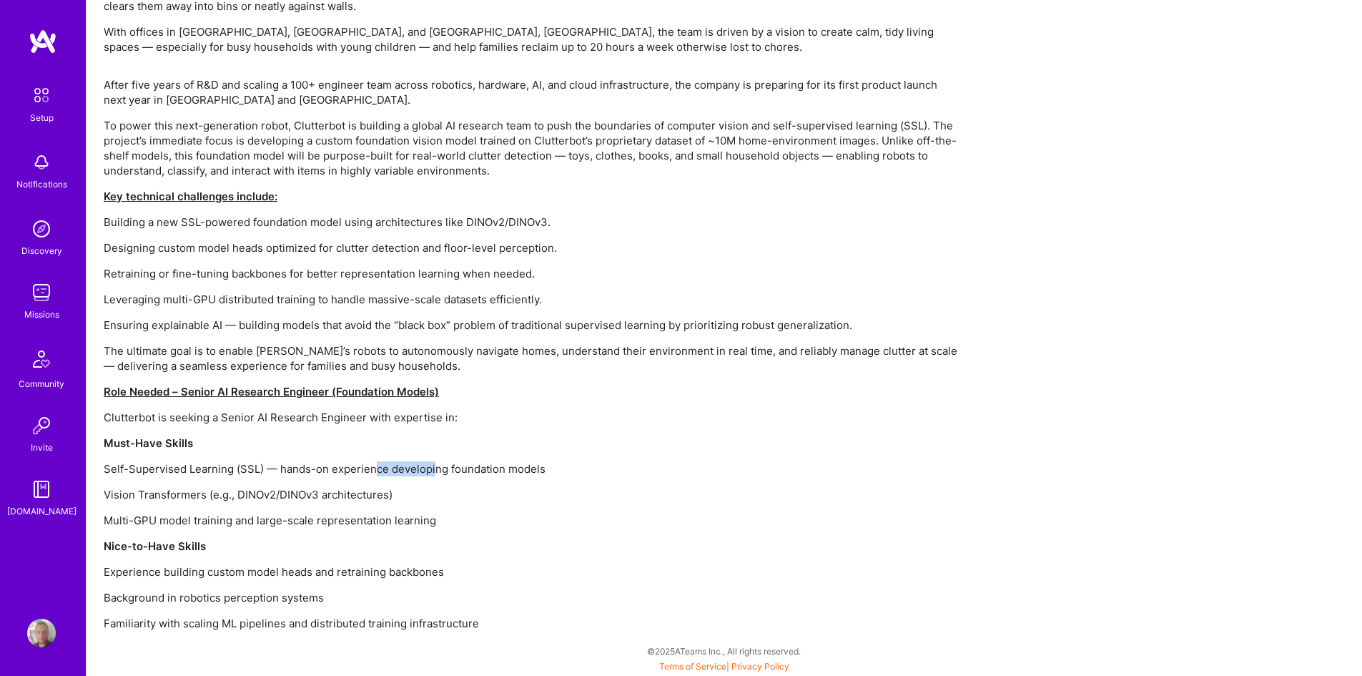
click at [442, 474] on p "Self-Supervised Learning (SSL) — hands-on experience developing foundation mode…" at bounding box center [533, 468] width 858 height 15
click at [445, 475] on p "Self-Supervised Learning (SSL) — hands-on experience developing foundation mode…" at bounding box center [533, 468] width 858 height 15
drag, startPoint x: 474, startPoint y: 471, endPoint x: 513, endPoint y: 474, distance: 39.4
click at [513, 474] on p "Self-Supervised Learning (SSL) — hands-on experience developing foundation mode…" at bounding box center [533, 468] width 858 height 15
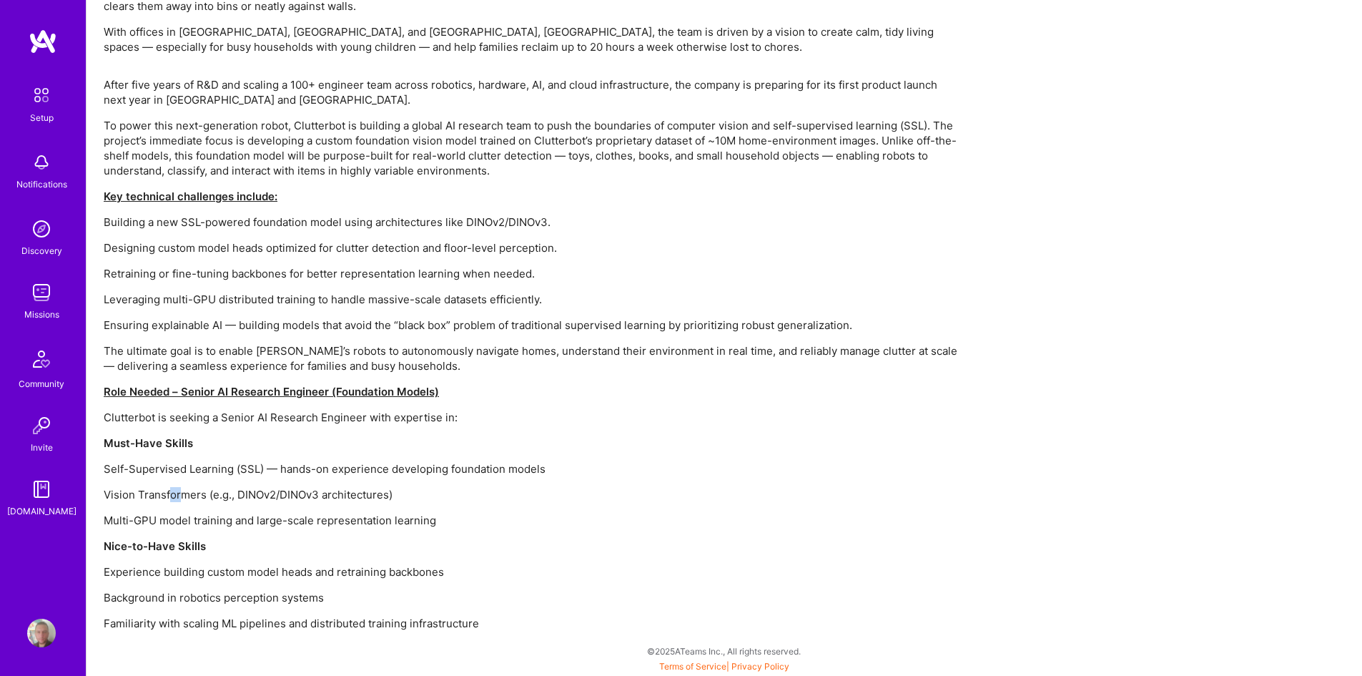
drag, startPoint x: 183, startPoint y: 497, endPoint x: 218, endPoint y: 500, distance: 35.2
click at [212, 500] on p "Vision Transformers (e.g., DINOv2/DINOv3 architectures)" at bounding box center [533, 494] width 858 height 15
click at [218, 500] on p "Vision Transformers (e.g., DINOv2/DINOv3 architectures)" at bounding box center [533, 494] width 858 height 15
drag, startPoint x: 252, startPoint y: 492, endPoint x: 294, endPoint y: 495, distance: 42.3
click at [294, 495] on p "Vision Transformers (e.g., DINOv2/DINOv3 architectures)" at bounding box center [533, 494] width 858 height 15
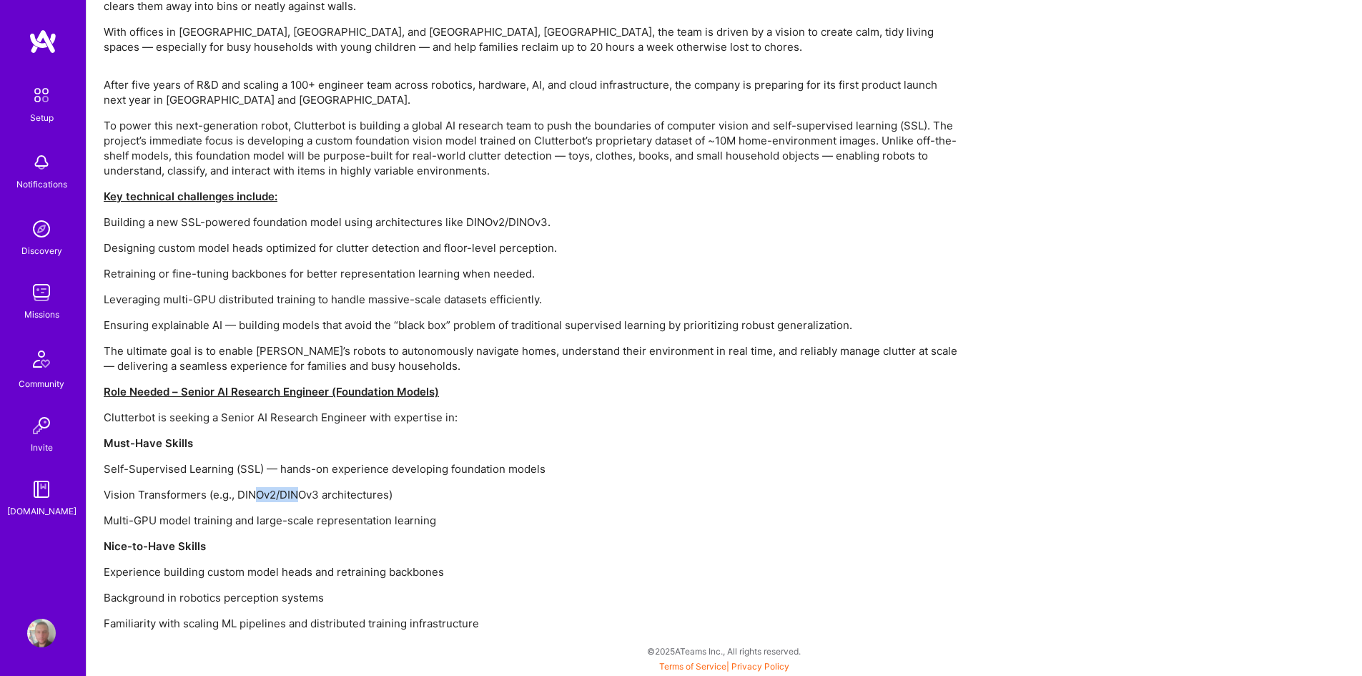
click at [294, 495] on p "Vision Transformers (e.g., DINOv2/DINOv3 architectures)" at bounding box center [533, 494] width 858 height 15
click at [359, 497] on p "Vision Transformers (e.g., DINOv2/DINOv3 architectures)" at bounding box center [533, 494] width 858 height 15
click at [359, 498] on p "Vision Transformers (e.g., DINOv2/DINOv3 architectures)" at bounding box center [533, 494] width 858 height 15
drag, startPoint x: 201, startPoint y: 518, endPoint x: 275, endPoint y: 523, distance: 73.9
click at [267, 522] on p "Multi-GPU model training and large-scale representation learning" at bounding box center [533, 520] width 858 height 15
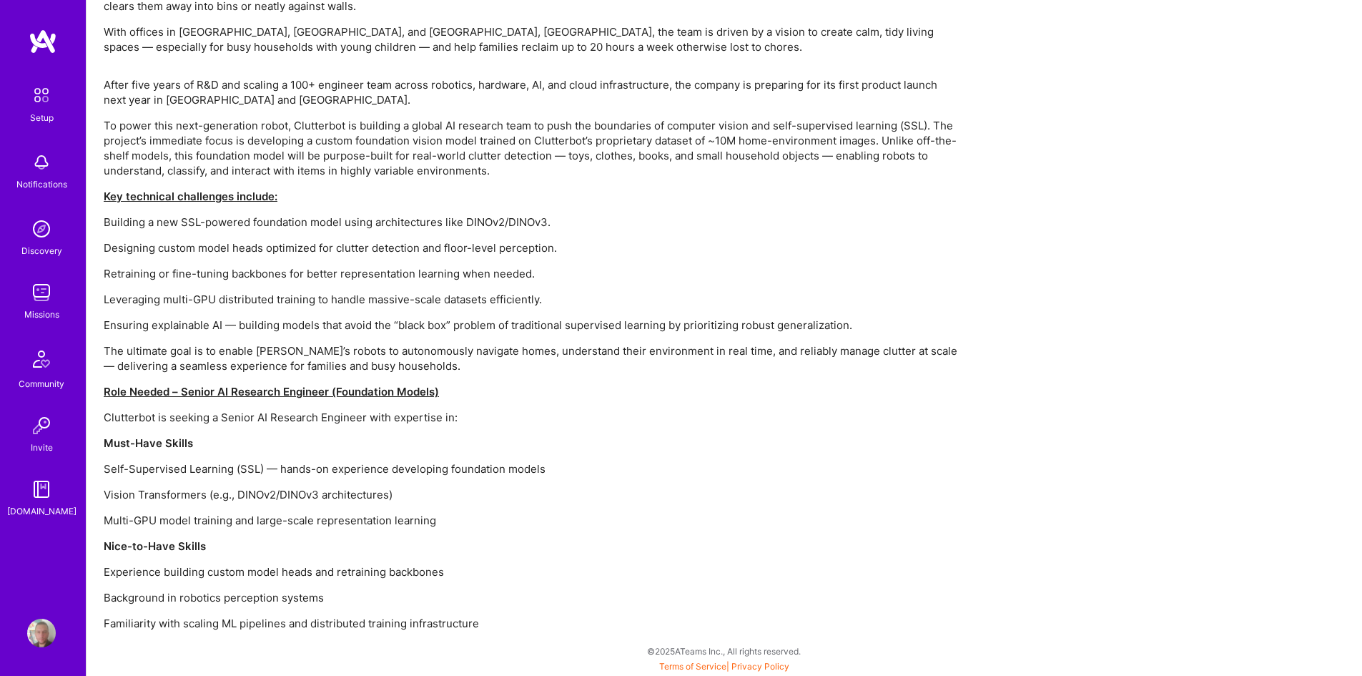
click at [275, 524] on p "Multi-GPU model training and large-scale representation learning" at bounding box center [533, 520] width 858 height 15
click at [272, 523] on p "Multi-GPU model training and large-scale representation learning" at bounding box center [533, 520] width 858 height 15
click at [274, 523] on p "Multi-GPU model training and large-scale representation learning" at bounding box center [533, 520] width 858 height 15
click at [290, 524] on p "Multi-GPU model training and large-scale representation learning" at bounding box center [533, 520] width 858 height 15
click at [295, 525] on p "Multi-GPU model training and large-scale representation learning" at bounding box center [533, 520] width 858 height 15
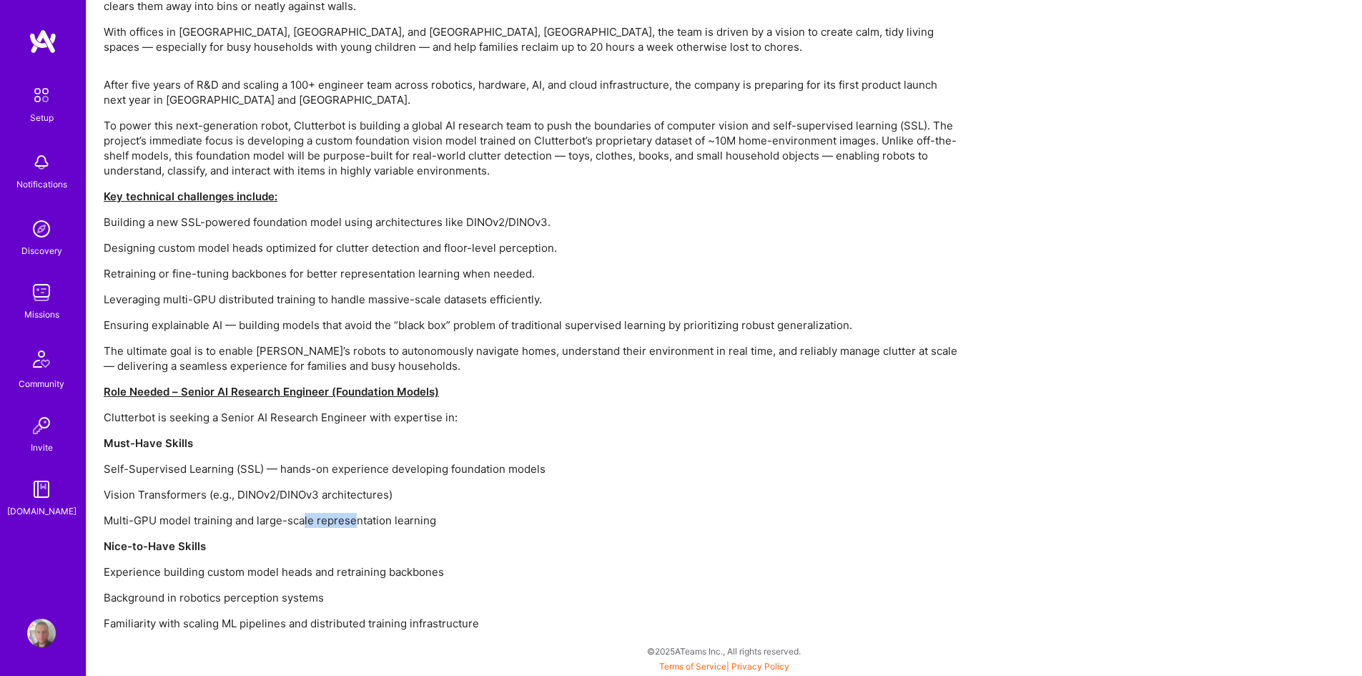
click at [356, 523] on p "Multi-GPU model training and large-scale representation learning" at bounding box center [533, 520] width 858 height 15
drag, startPoint x: 199, startPoint y: 550, endPoint x: 208, endPoint y: 551, distance: 8.6
click at [207, 551] on p "Nice-to-Have Skills" at bounding box center [533, 545] width 858 height 15
click at [209, 553] on p "Nice-to-Have Skills" at bounding box center [533, 545] width 858 height 15
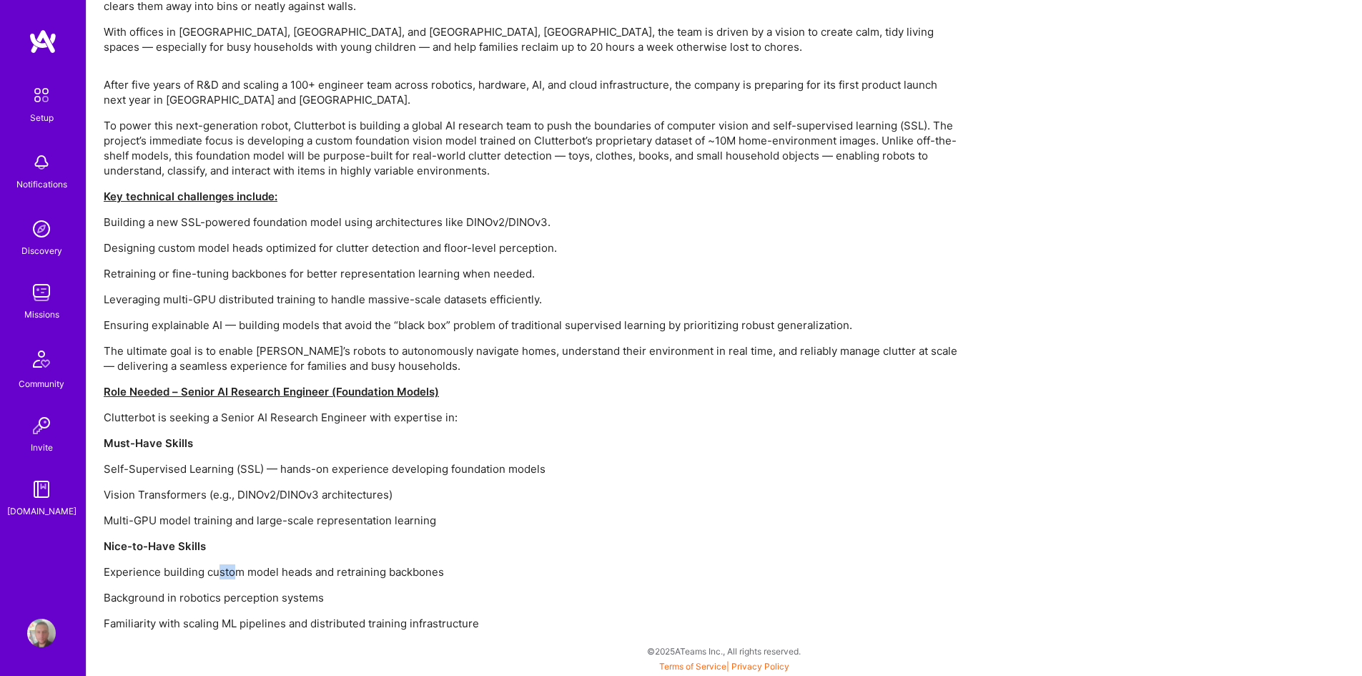
drag, startPoint x: 251, startPoint y: 579, endPoint x: 265, endPoint y: 581, distance: 14.5
click at [260, 580] on div "After five years of R&D and scaling a 100+ engineer team across robotics, hardw…" at bounding box center [533, 353] width 858 height 553
click at [270, 582] on div "After five years of R&D and scaling a 100+ engineer team across robotics, hardw…" at bounding box center [533, 353] width 858 height 553
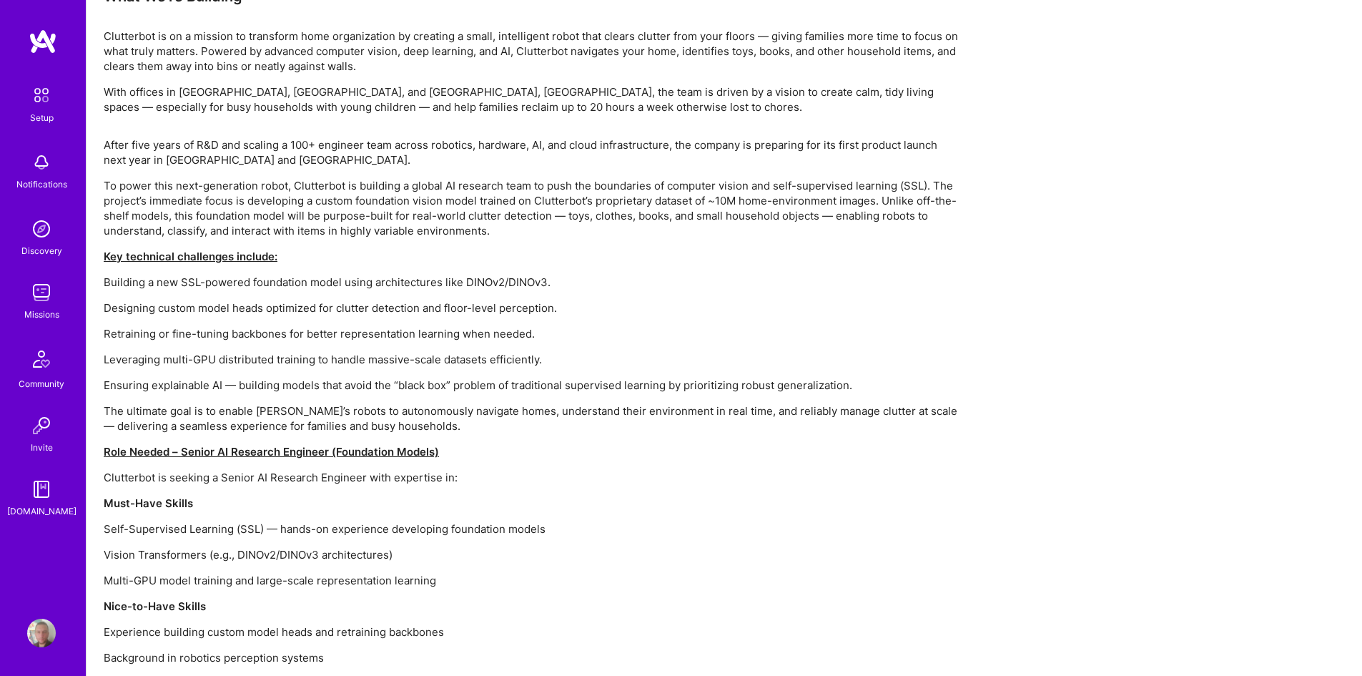
scroll to position [760, 0]
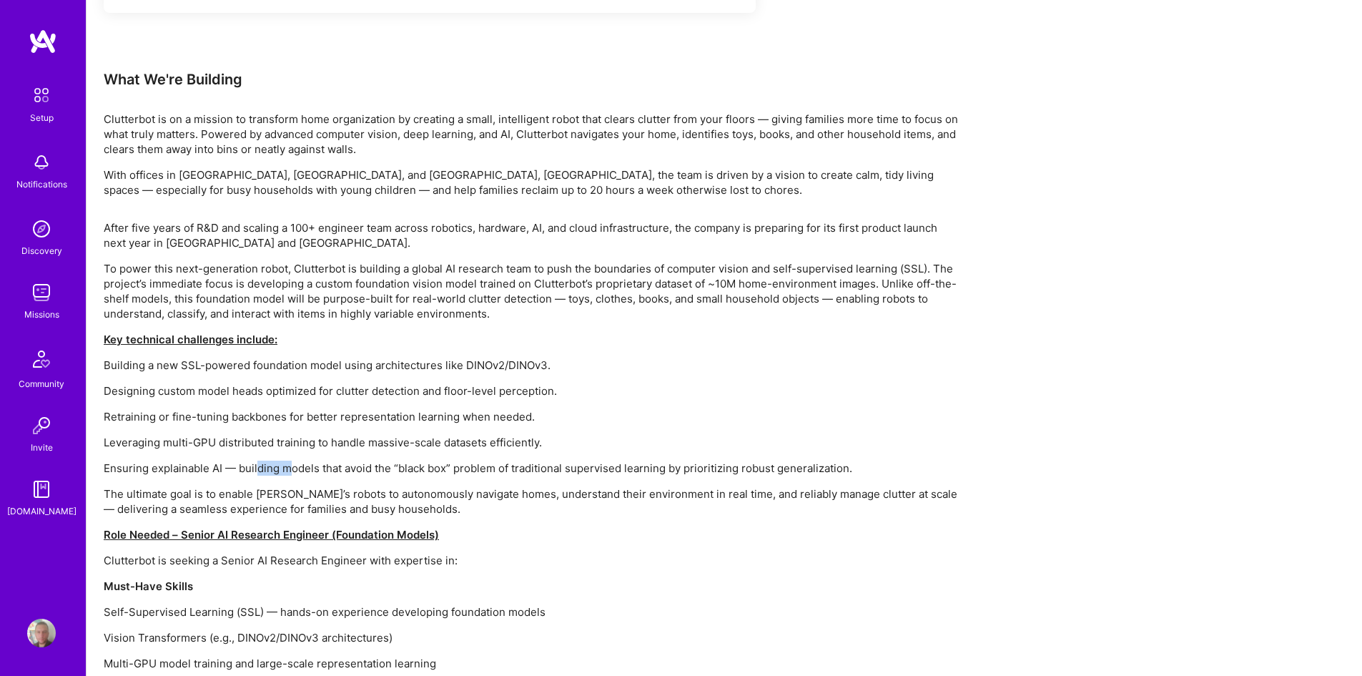
click at [321, 475] on p "Ensuring explainable AI — building models that avoid the “black box” problem of…" at bounding box center [533, 467] width 858 height 15
click at [326, 475] on div "After five years of R&D and scaling a 100+ engineer team across robotics, hardw…" at bounding box center [533, 496] width 858 height 553
drag, startPoint x: 552, startPoint y: 366, endPoint x: 568, endPoint y: 369, distance: 16.7
click at [566, 368] on p "Building a new SSL-powered foundation model using architectures like DINOv2/DIN…" at bounding box center [533, 364] width 858 height 15
click at [568, 369] on p "Building a new SSL-powered foundation model using architectures like DINOv2/DIN…" at bounding box center [533, 364] width 858 height 15
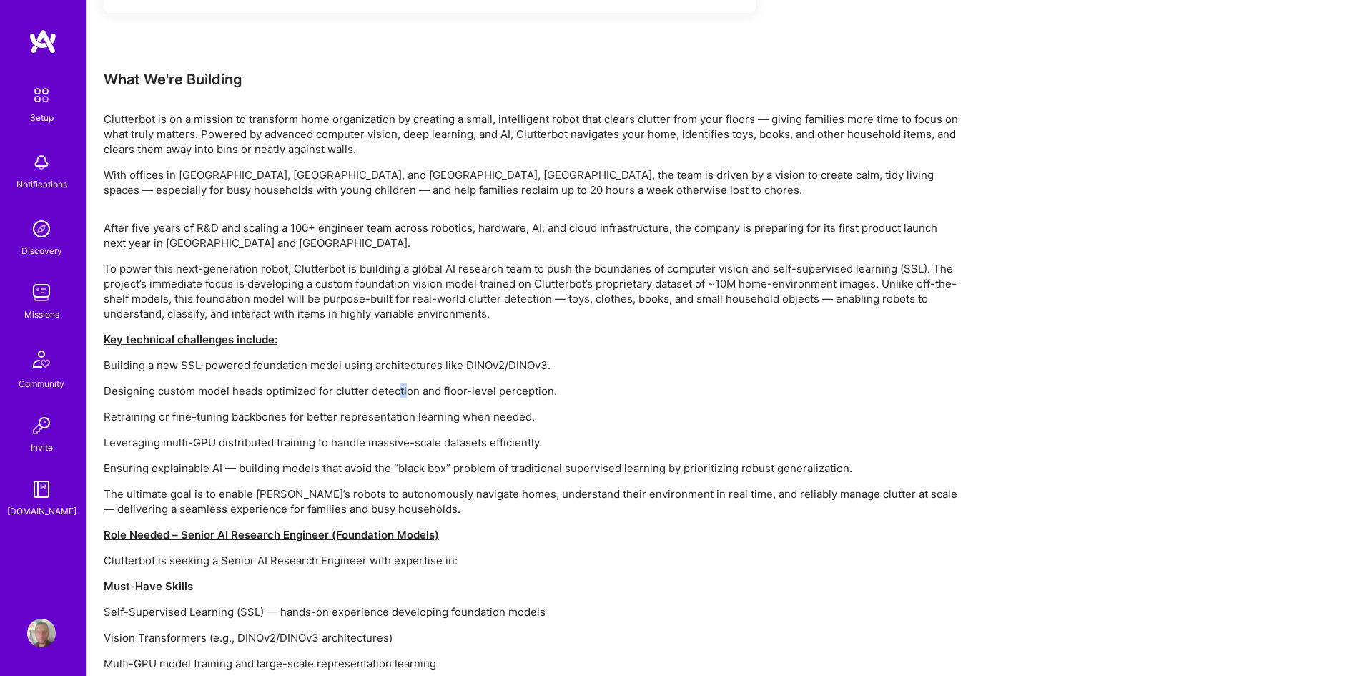
drag, startPoint x: 397, startPoint y: 379, endPoint x: 472, endPoint y: 397, distance: 76.6
click at [464, 395] on div "After five years of R&D and scaling a 100+ engineer team across robotics, hardw…" at bounding box center [533, 496] width 858 height 553
click at [472, 397] on p "Designing custom model heads optimized for clutter detection and floor-level pe…" at bounding box center [533, 390] width 858 height 15
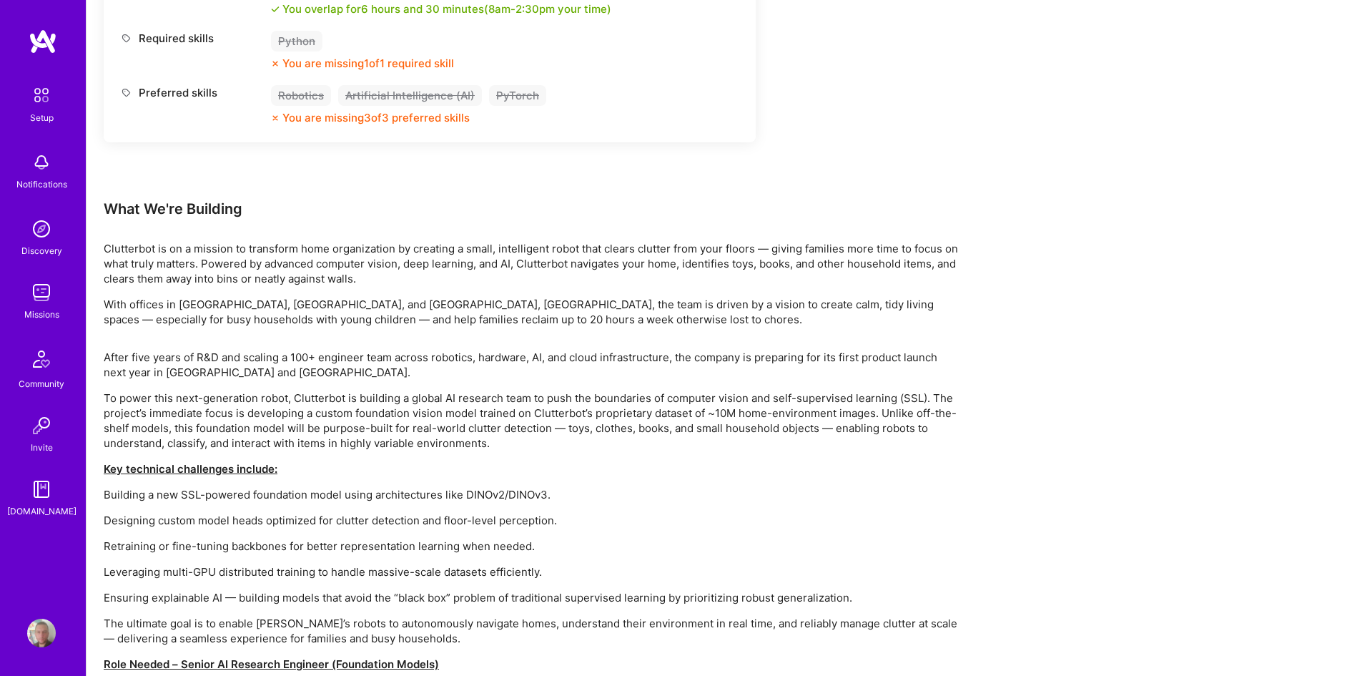
scroll to position [617, 0]
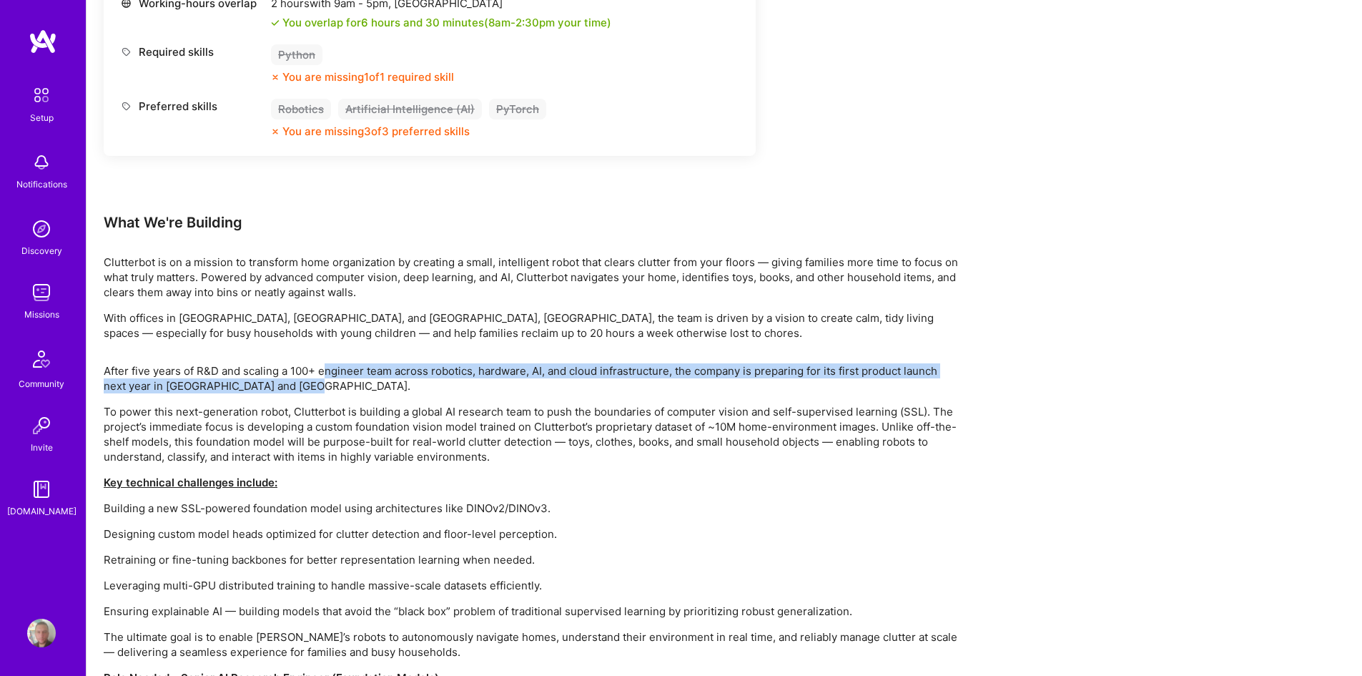
drag, startPoint x: 345, startPoint y: 379, endPoint x: 377, endPoint y: 382, distance: 32.4
click at [377, 382] on p "After five years of R&D and scaling a 100+ engineer team across robotics, hardw…" at bounding box center [533, 378] width 858 height 30
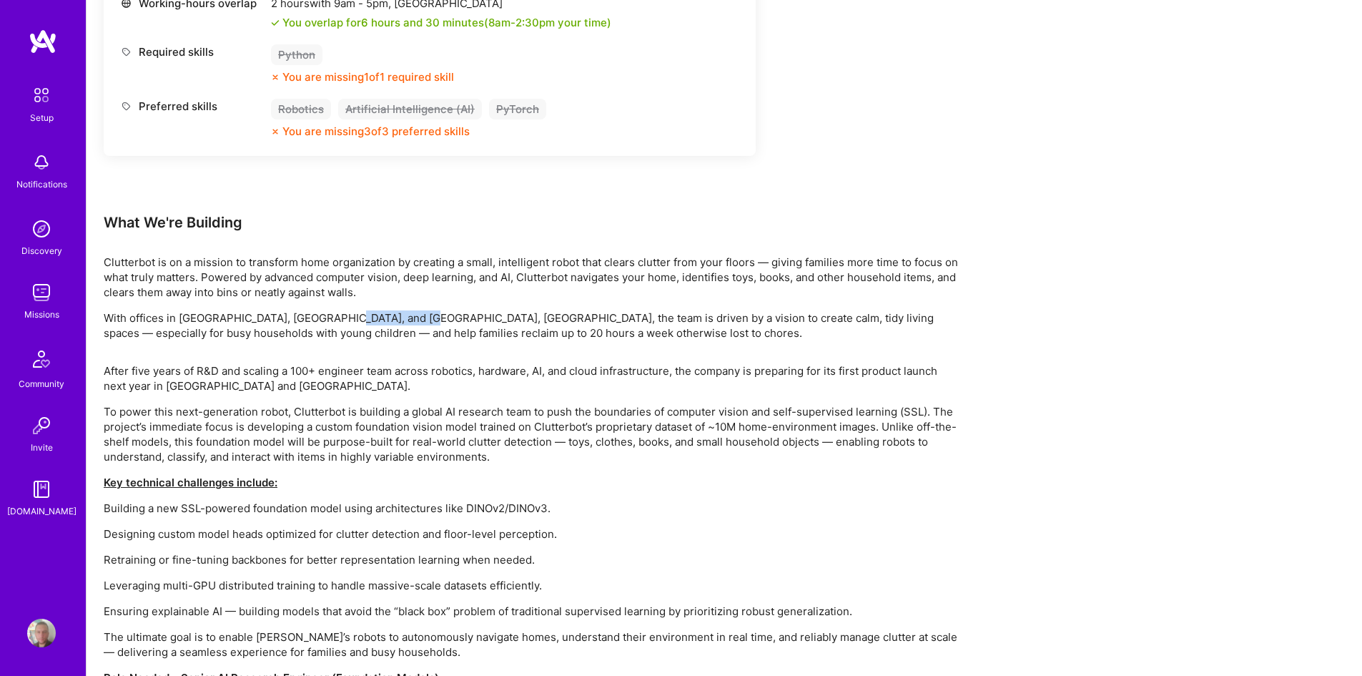
drag, startPoint x: 350, startPoint y: 311, endPoint x: 413, endPoint y: 324, distance: 64.9
click at [412, 324] on p "With offices in [GEOGRAPHIC_DATA], [GEOGRAPHIC_DATA], and [GEOGRAPHIC_DATA], [G…" at bounding box center [533, 325] width 858 height 30
click at [413, 324] on p "With offices in [GEOGRAPHIC_DATA], [GEOGRAPHIC_DATA], and [GEOGRAPHIC_DATA], [G…" at bounding box center [533, 325] width 858 height 30
drag, startPoint x: 448, startPoint y: 321, endPoint x: 506, endPoint y: 330, distance: 59.4
click at [502, 330] on p "With offices in [GEOGRAPHIC_DATA], [GEOGRAPHIC_DATA], and [GEOGRAPHIC_DATA], [G…" at bounding box center [533, 325] width 858 height 30
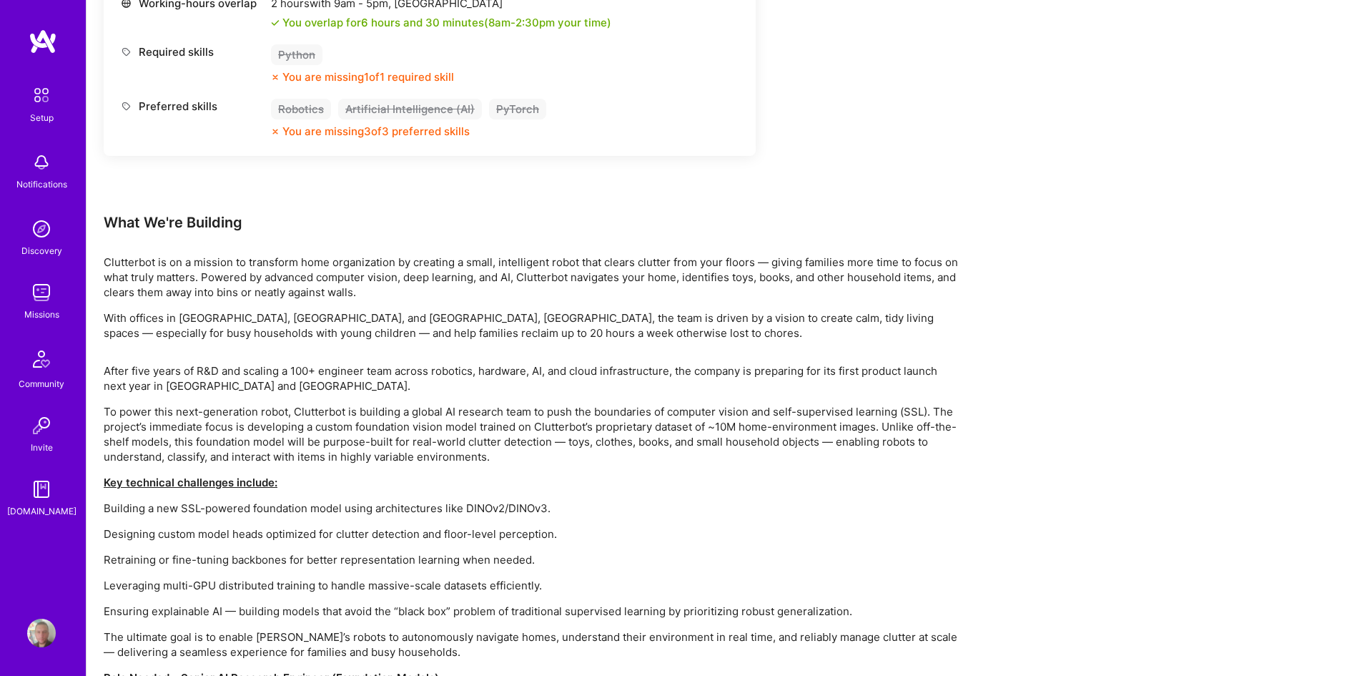
click at [506, 330] on p "With offices in [GEOGRAPHIC_DATA], [GEOGRAPHIC_DATA], and [GEOGRAPHIC_DATA], [G…" at bounding box center [533, 325] width 858 height 30
drag, startPoint x: 536, startPoint y: 325, endPoint x: 603, endPoint y: 332, distance: 67.5
click at [603, 332] on p "With offices in [GEOGRAPHIC_DATA], [GEOGRAPHIC_DATA], and [GEOGRAPHIC_DATA], [G…" at bounding box center [533, 325] width 858 height 30
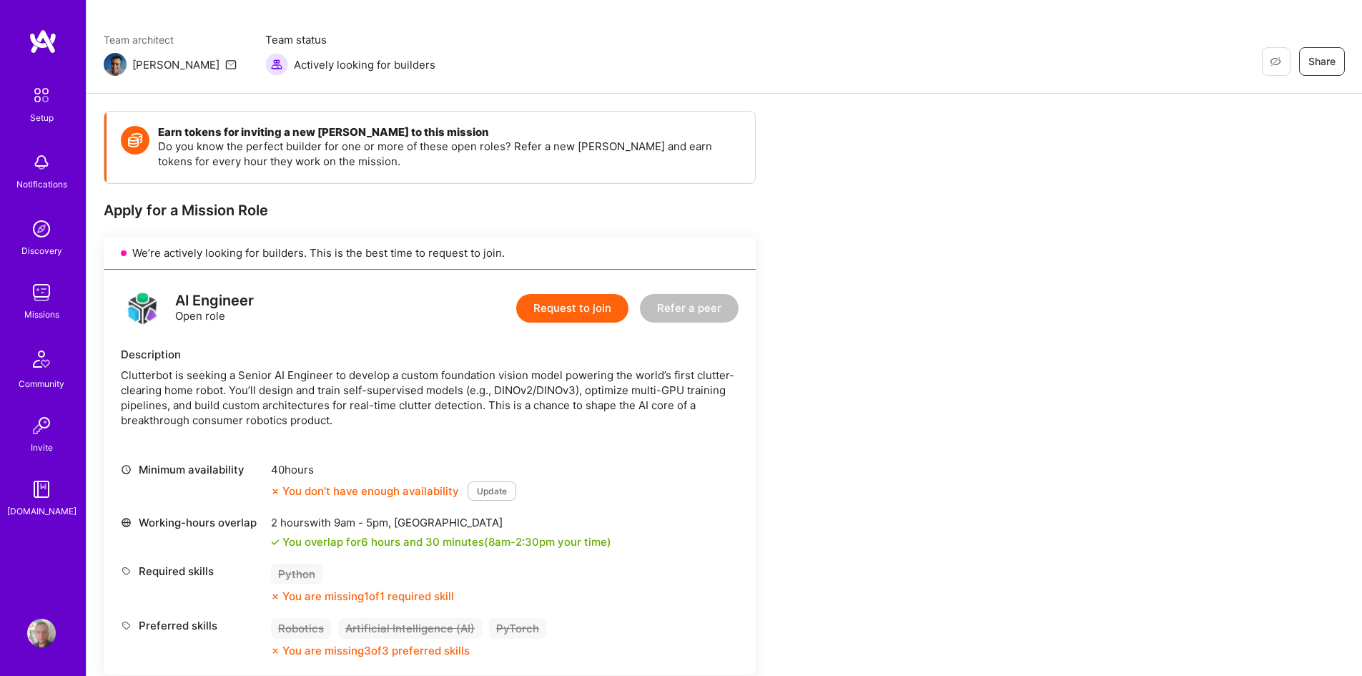
scroll to position [0, 0]
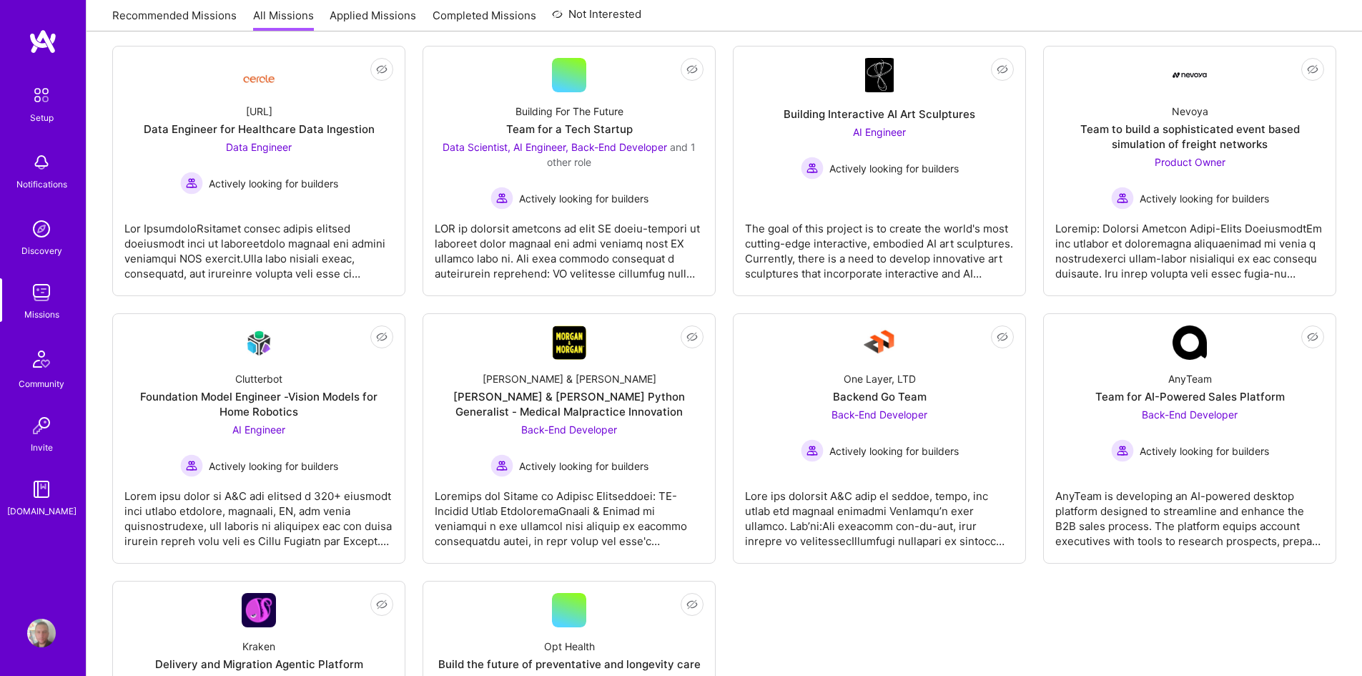
scroll to position [113, 0]
